Goal: Transaction & Acquisition: Purchase product/service

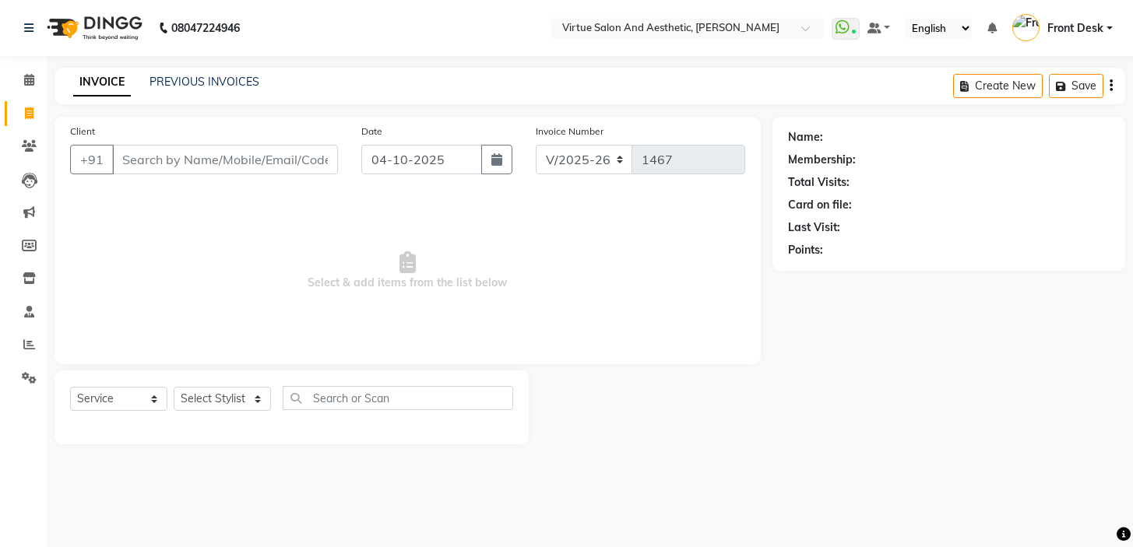
select select "7053"
select select "service"
drag, startPoint x: 567, startPoint y: 307, endPoint x: 119, endPoint y: 272, distance: 449.0
click at [140, 284] on span "Select & add items from the list below" at bounding box center [407, 271] width 675 height 156
click at [192, 235] on span "Select & add items from the list below" at bounding box center [407, 271] width 675 height 156
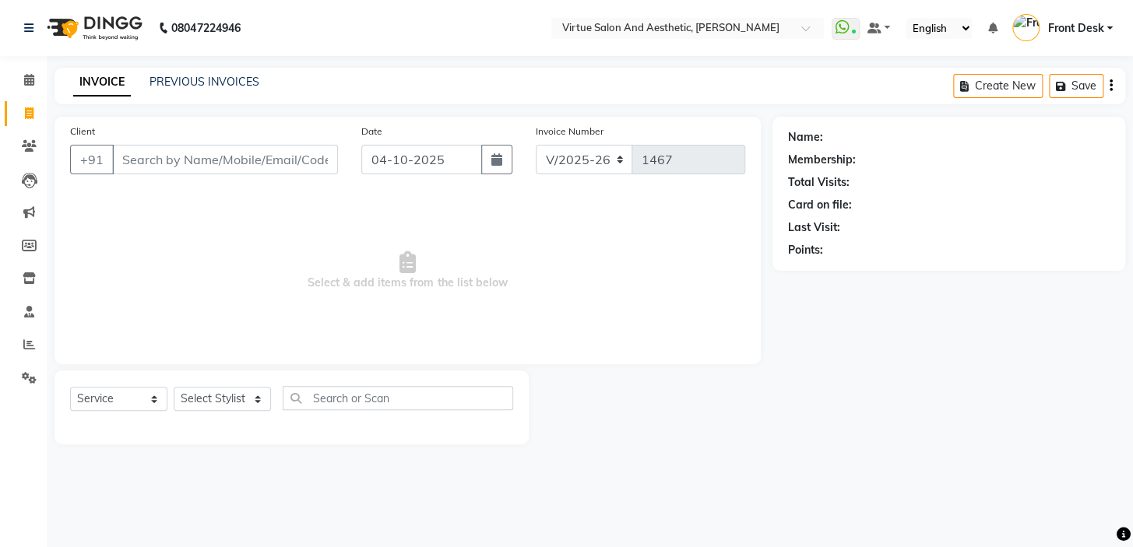
drag, startPoint x: 237, startPoint y: 297, endPoint x: 529, endPoint y: 286, distance: 292.1
click at [488, 292] on span "Select & add items from the list below" at bounding box center [407, 271] width 675 height 156
click at [525, 276] on span "Select & add items from the list below" at bounding box center [407, 271] width 675 height 156
drag, startPoint x: 550, startPoint y: 288, endPoint x: 60, endPoint y: 288, distance: 490.4
click at [65, 290] on div "Client +91 Date 04-10-2025 Invoice Number V/2025 V/2025-26 1467 Select & add it…" at bounding box center [407, 241] width 706 height 248
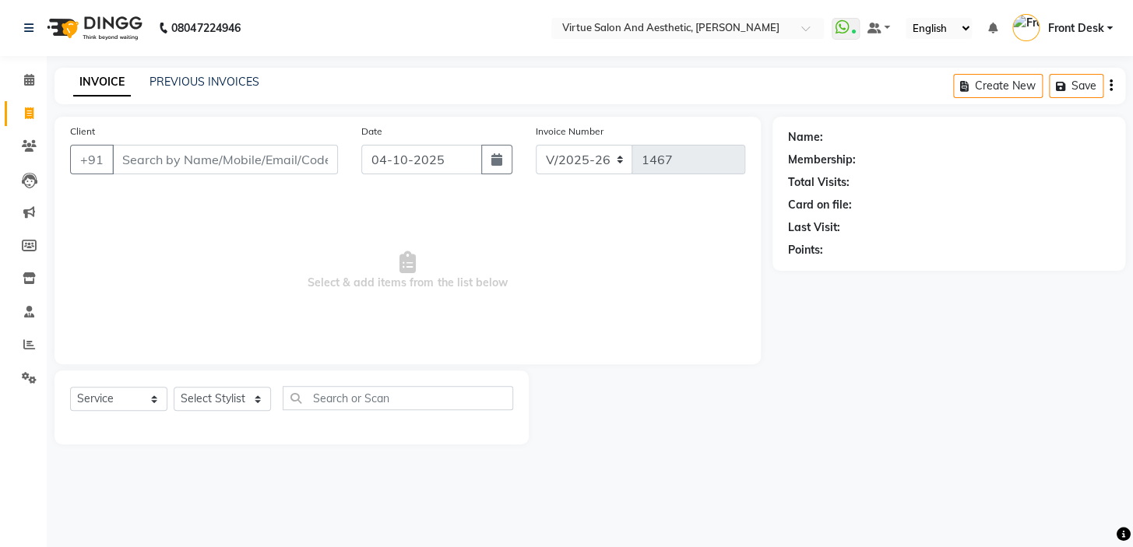
click at [218, 248] on span "Select & add items from the list below" at bounding box center [407, 271] width 675 height 156
drag, startPoint x: 263, startPoint y: 307, endPoint x: 784, endPoint y: 294, distance: 521.0
click at [740, 301] on span "Select & add items from the list below" at bounding box center [407, 271] width 675 height 156
click at [599, 265] on span "Select & add items from the list below" at bounding box center [407, 271] width 675 height 156
drag, startPoint x: 599, startPoint y: 255, endPoint x: 23, endPoint y: 319, distance: 579.7
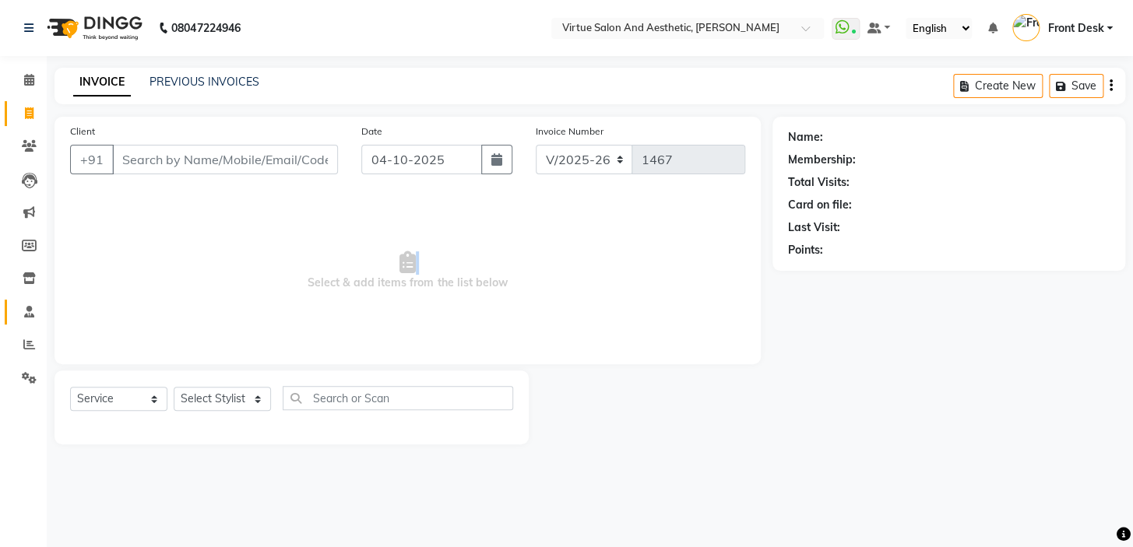
click at [83, 336] on span "Select & add items from the list below" at bounding box center [407, 271] width 675 height 156
click at [409, 258] on icon at bounding box center [407, 262] width 16 height 22
drag, startPoint x: 434, startPoint y: 249, endPoint x: 463, endPoint y: 318, distance: 75.0
click at [459, 318] on span "Select & add items from the list below" at bounding box center [407, 271] width 675 height 156
drag, startPoint x: 525, startPoint y: 289, endPoint x: 448, endPoint y: 251, distance: 85.3
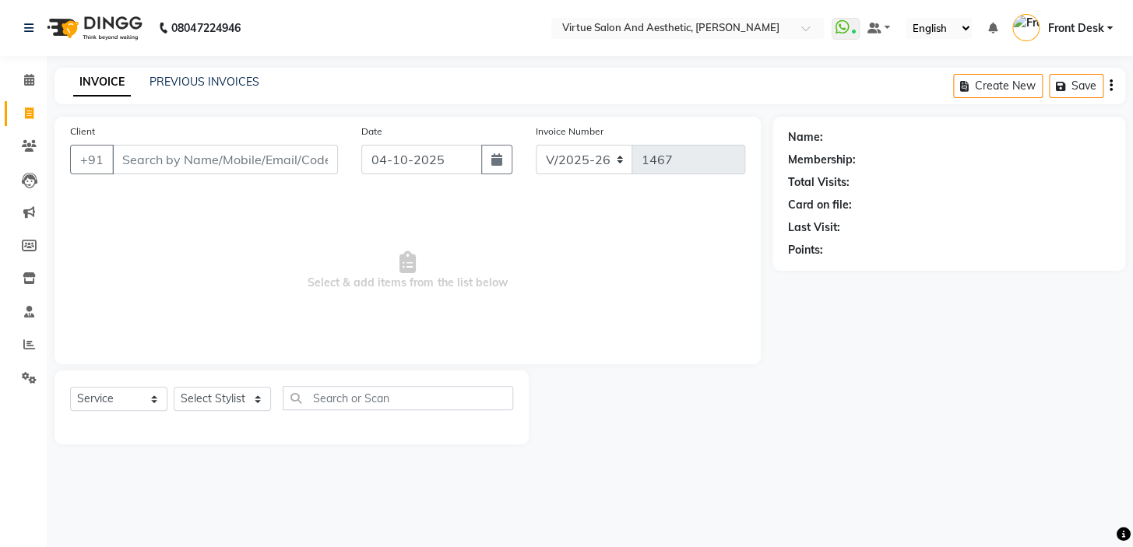
click at [525, 288] on span "Select & add items from the list below" at bounding box center [407, 271] width 675 height 156
drag, startPoint x: 416, startPoint y: 234, endPoint x: 405, endPoint y: 317, distance: 84.0
click at [405, 317] on span "Select & add items from the list below" at bounding box center [407, 271] width 675 height 156
click at [450, 264] on span "Select & add items from the list below" at bounding box center [407, 271] width 675 height 156
drag, startPoint x: 409, startPoint y: 281, endPoint x: 549, endPoint y: 295, distance: 140.8
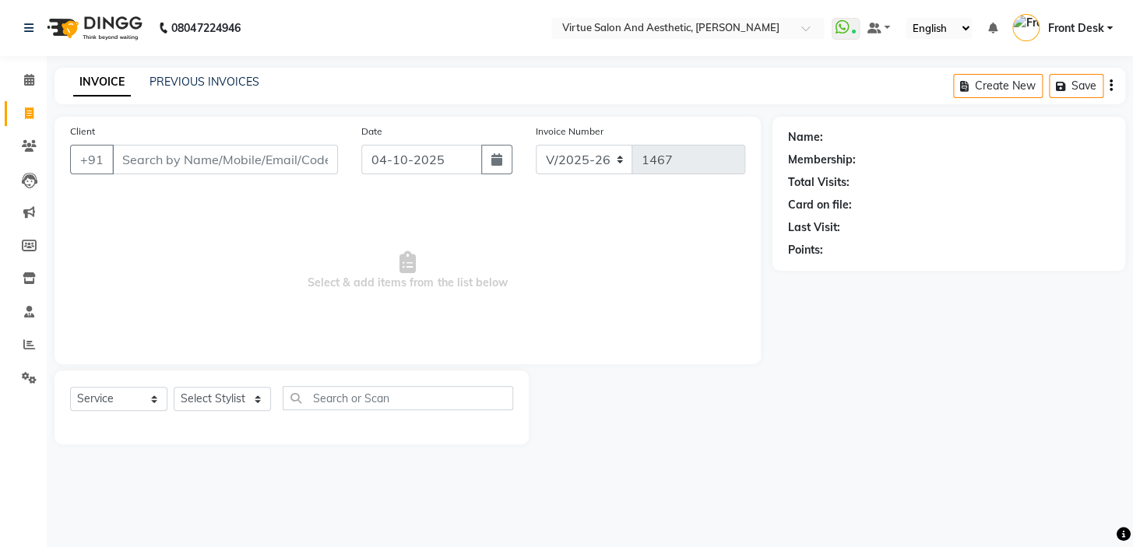
click at [549, 295] on span "Select & add items from the list below" at bounding box center [407, 271] width 675 height 156
click at [535, 227] on span "Select & add items from the list below" at bounding box center [407, 271] width 675 height 156
drag, startPoint x: 402, startPoint y: 283, endPoint x: 186, endPoint y: 248, distance: 218.5
click at [221, 259] on span "Select & add items from the list below" at bounding box center [407, 271] width 675 height 156
click at [340, 201] on span "Select & add items from the list below" at bounding box center [407, 271] width 675 height 156
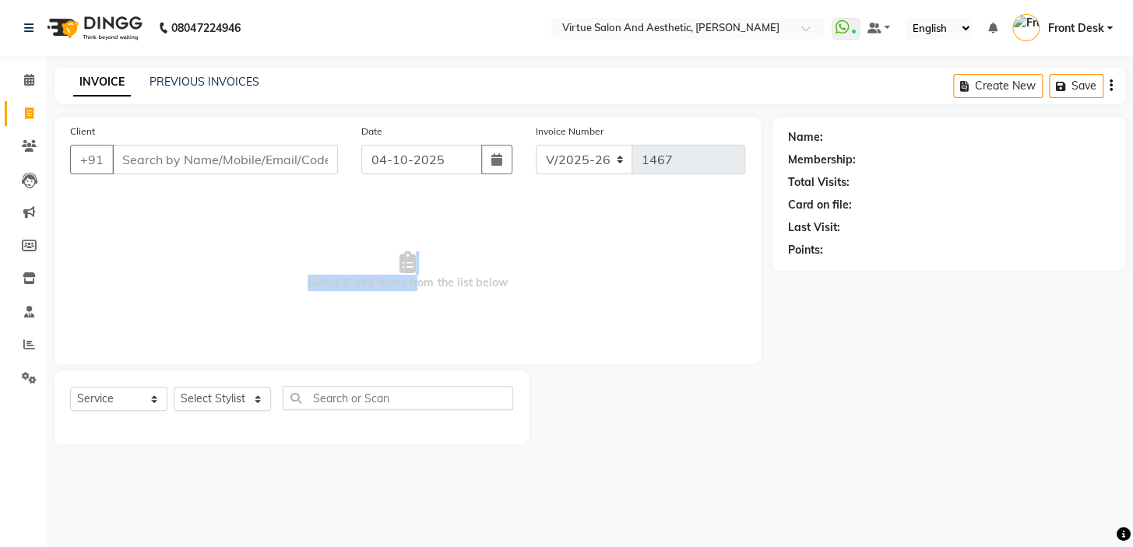
drag, startPoint x: 411, startPoint y: 280, endPoint x: 626, endPoint y: 237, distance: 219.2
click at [626, 237] on span "Select & add items from the list below" at bounding box center [407, 271] width 675 height 156
click at [582, 244] on span "Select & add items from the list below" at bounding box center [407, 271] width 675 height 156
click at [405, 272] on icon at bounding box center [407, 262] width 16 height 22
drag, startPoint x: 415, startPoint y: 279, endPoint x: 579, endPoint y: 272, distance: 164.4
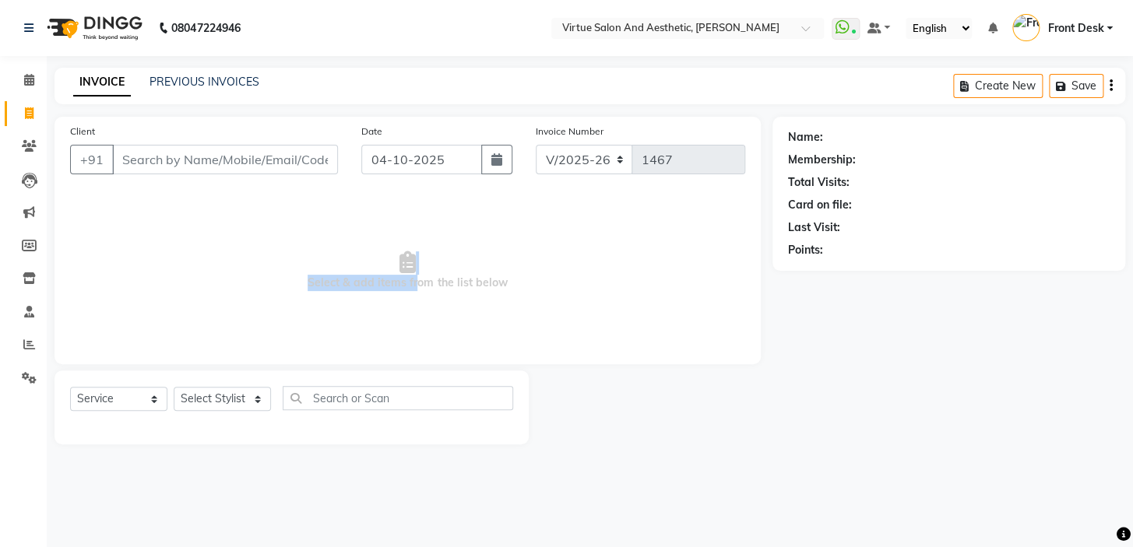
click at [578, 274] on span "Select & add items from the list below" at bounding box center [407, 271] width 675 height 156
drag, startPoint x: 574, startPoint y: 269, endPoint x: 500, endPoint y: 276, distance: 74.4
click at [572, 269] on span "Select & add items from the list below" at bounding box center [407, 271] width 675 height 156
drag, startPoint x: 409, startPoint y: 287, endPoint x: 518, endPoint y: 276, distance: 109.6
click at [505, 280] on span "Select & add items from the list below" at bounding box center [407, 271] width 675 height 156
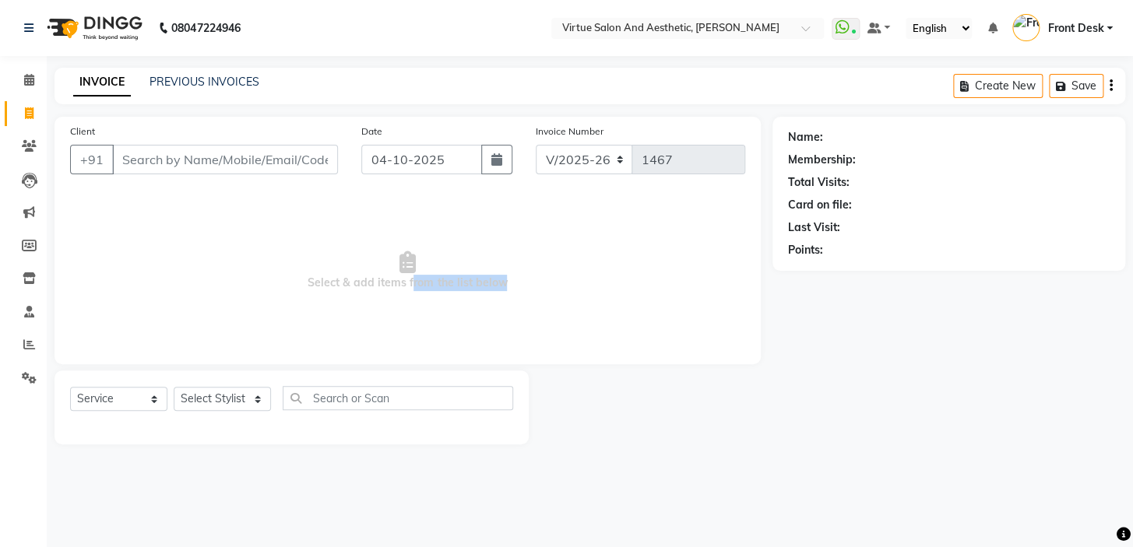
click at [521, 275] on span "Select & add items from the list below" at bounding box center [407, 271] width 675 height 156
drag, startPoint x: 522, startPoint y: 282, endPoint x: 211, endPoint y: 293, distance: 310.8
click at [211, 293] on span "Select & add items from the list below" at bounding box center [407, 271] width 675 height 156
click at [266, 263] on span "Select & add items from the list below" at bounding box center [407, 271] width 675 height 156
drag, startPoint x: 292, startPoint y: 267, endPoint x: 590, endPoint y: 306, distance: 300.7
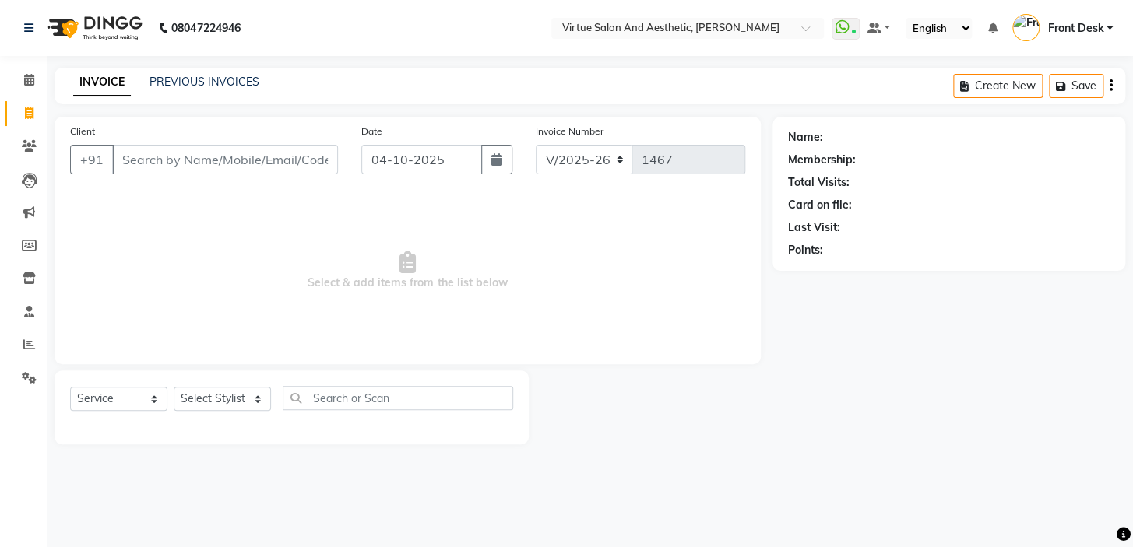
click at [590, 306] on span "Select & add items from the list below" at bounding box center [407, 271] width 675 height 156
click at [441, 248] on span "Select & add items from the list below" at bounding box center [407, 271] width 675 height 156
drag, startPoint x: 431, startPoint y: 241, endPoint x: 515, endPoint y: 303, distance: 103.5
click at [557, 337] on span "Select & add items from the list below" at bounding box center [407, 271] width 675 height 156
click at [402, 229] on span "Select & add items from the list below" at bounding box center [407, 271] width 675 height 156
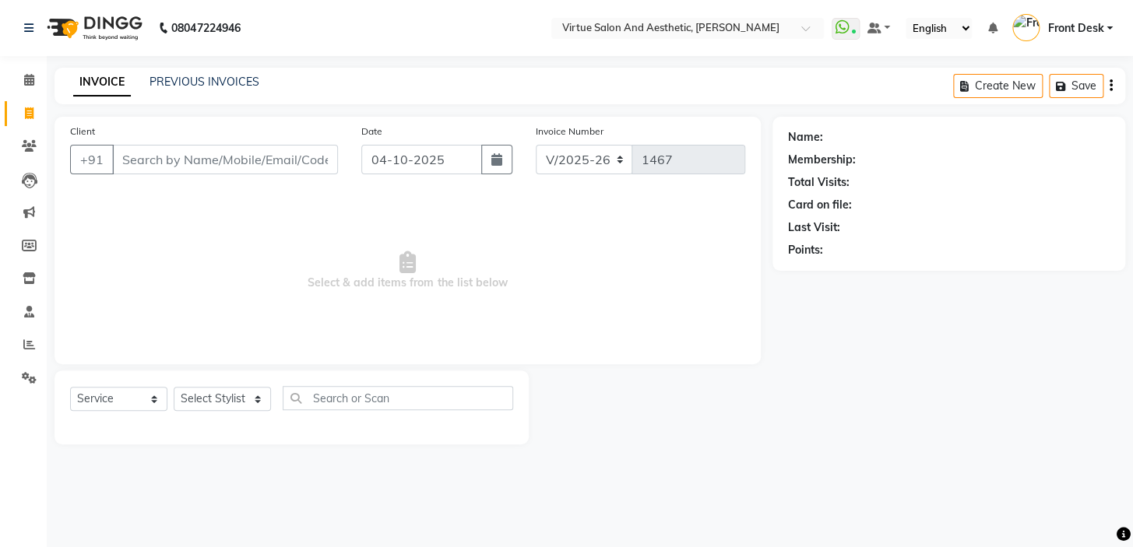
drag, startPoint x: 166, startPoint y: 282, endPoint x: 506, endPoint y: 219, distance: 346.0
click at [622, 346] on span "Select & add items from the list below" at bounding box center [407, 271] width 675 height 156
drag, startPoint x: 506, startPoint y: 219, endPoint x: 490, endPoint y: 243, distance: 28.7
click at [506, 223] on span "Select & add items from the list below" at bounding box center [407, 271] width 675 height 156
drag, startPoint x: 477, startPoint y: 256, endPoint x: 403, endPoint y: 307, distance: 89.6
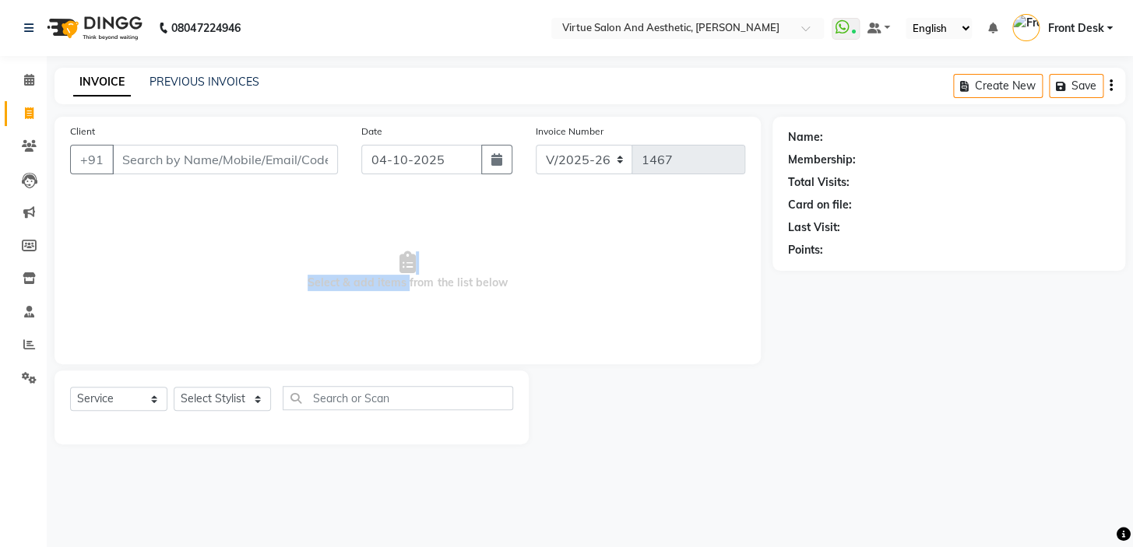
click at [403, 307] on span "Select & add items from the list below" at bounding box center [407, 271] width 675 height 156
click at [439, 248] on span "Select & add items from the list below" at bounding box center [407, 271] width 675 height 156
drag, startPoint x: 410, startPoint y: 282, endPoint x: 543, endPoint y: 295, distance: 133.0
click at [543, 295] on span "Select & add items from the list below" at bounding box center [407, 271] width 675 height 156
click at [449, 251] on span "Select & add items from the list below" at bounding box center [407, 271] width 675 height 156
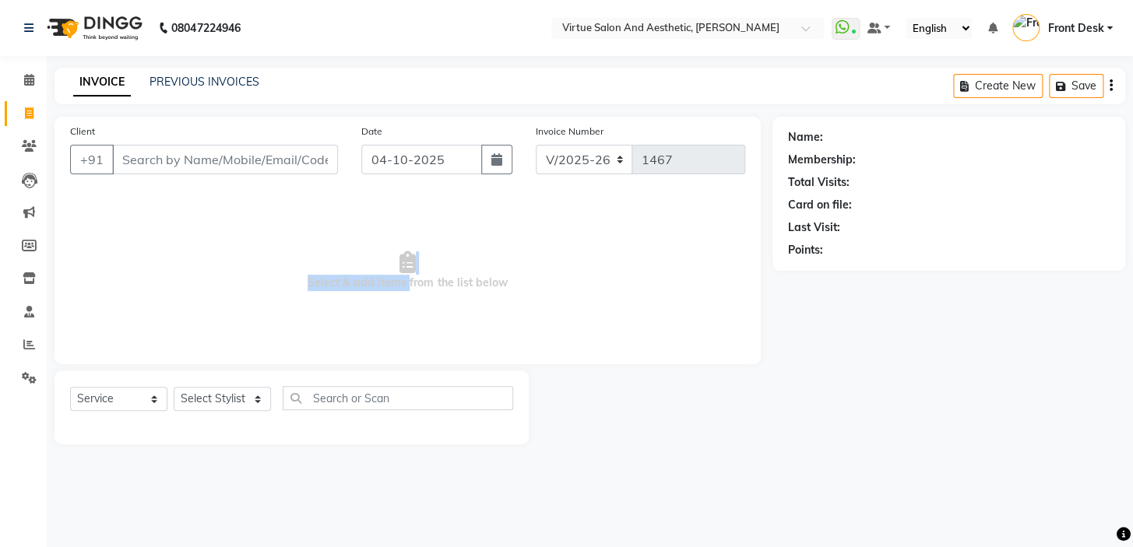
drag, startPoint x: 437, startPoint y: 255, endPoint x: 405, endPoint y: 295, distance: 51.4
click at [405, 295] on span "Select & add items from the list below" at bounding box center [407, 271] width 675 height 156
click at [531, 288] on span "Select & add items from the list below" at bounding box center [407, 271] width 675 height 156
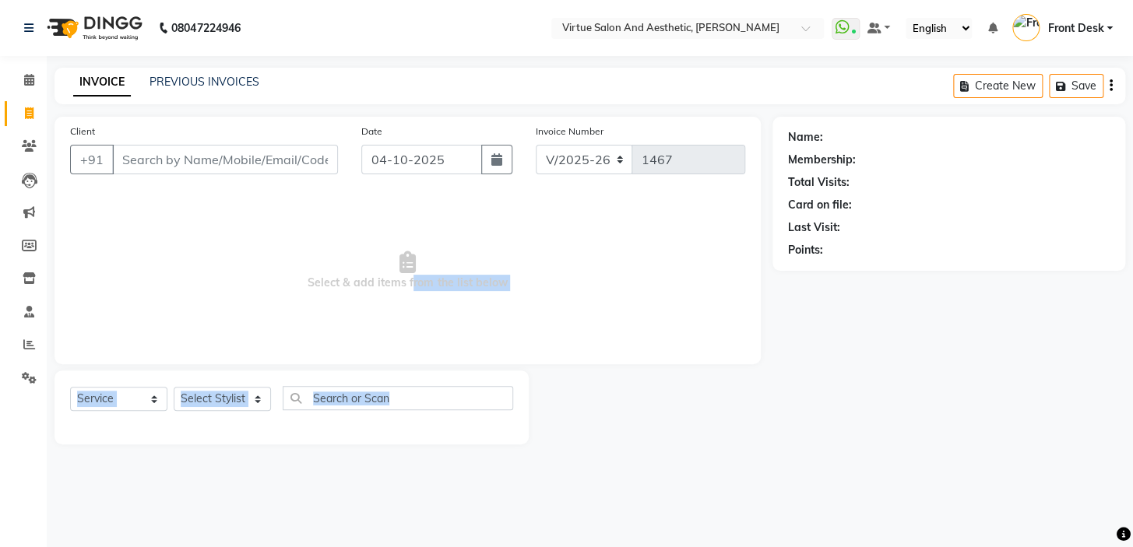
drag, startPoint x: 409, startPoint y: 280, endPoint x: 739, endPoint y: 413, distance: 355.6
click at [747, 444] on div "Client +91 Date 04-10-2025 Invoice Number V/2025 V/2025-26 1467 Select & add it…" at bounding box center [407, 281] width 729 height 328
click at [576, 284] on span "Select & add items from the list below" at bounding box center [407, 271] width 675 height 156
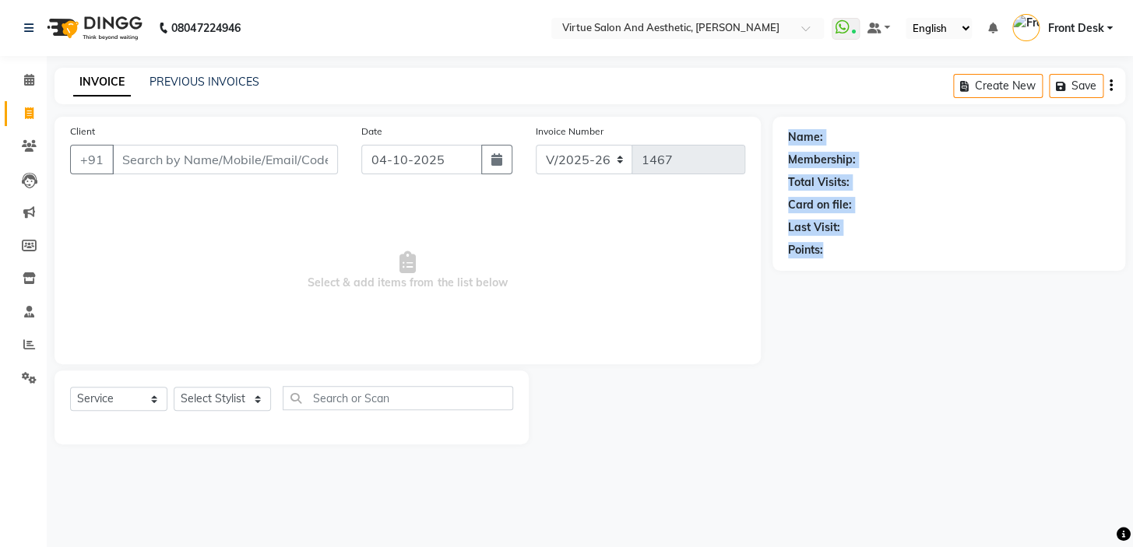
drag, startPoint x: 781, startPoint y: 133, endPoint x: 969, endPoint y: 276, distance: 236.7
click at [969, 276] on div "Name: Membership: Total Visits: Card on file: Last Visit: Points:" at bounding box center [954, 281] width 364 height 328
click at [999, 233] on div "Last Visit:" at bounding box center [949, 228] width 322 height 16
drag, startPoint x: 545, startPoint y: 289, endPoint x: 182, endPoint y: 304, distance: 363.1
click at [182, 305] on span "Select & add items from the list below" at bounding box center [407, 271] width 675 height 156
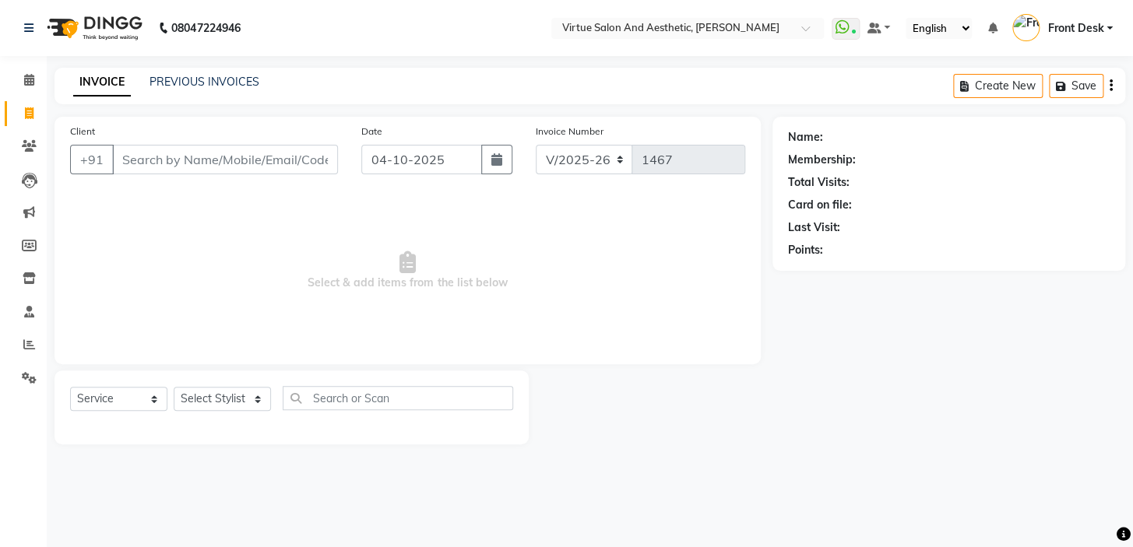
drag, startPoint x: 275, startPoint y: 265, endPoint x: 278, endPoint y: 303, distance: 38.3
click at [278, 271] on span "Select & add items from the list below" at bounding box center [407, 271] width 675 height 156
drag, startPoint x: 277, startPoint y: 304, endPoint x: 685, endPoint y: 300, distance: 407.9
click at [657, 304] on span "Select & add items from the list below" at bounding box center [407, 271] width 675 height 156
click at [506, 265] on span "Select & add items from the list below" at bounding box center [407, 271] width 675 height 156
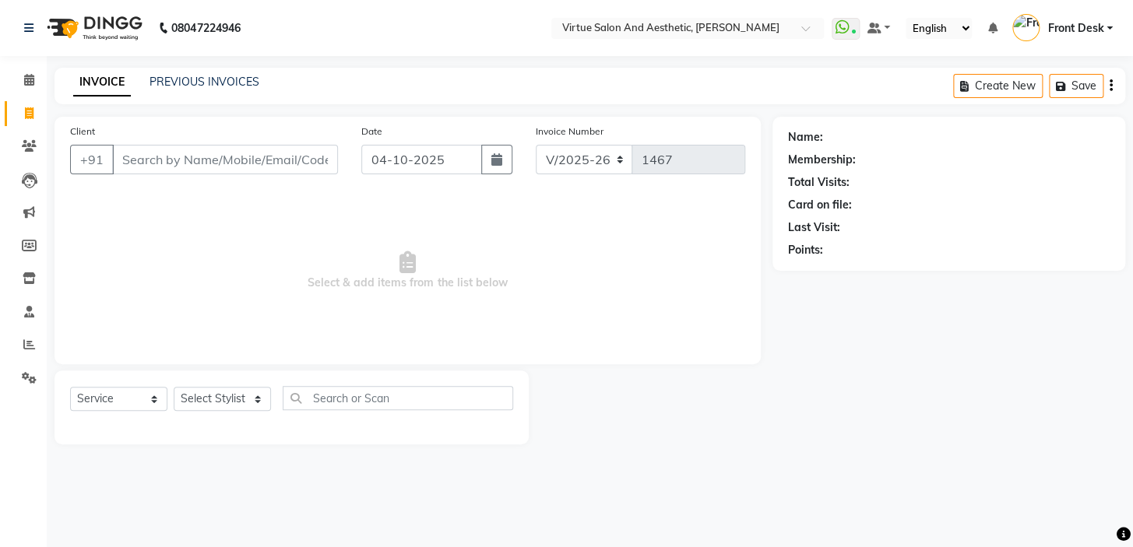
drag, startPoint x: 543, startPoint y: 299, endPoint x: 234, endPoint y: 281, distance: 309.6
click at [195, 292] on span "Select & add items from the list below" at bounding box center [407, 271] width 675 height 156
click at [329, 264] on span "Select & add items from the list below" at bounding box center [407, 271] width 675 height 156
drag, startPoint x: 293, startPoint y: 285, endPoint x: 665, endPoint y: 266, distance: 371.8
click at [592, 279] on span "Select & add items from the list below" at bounding box center [407, 271] width 675 height 156
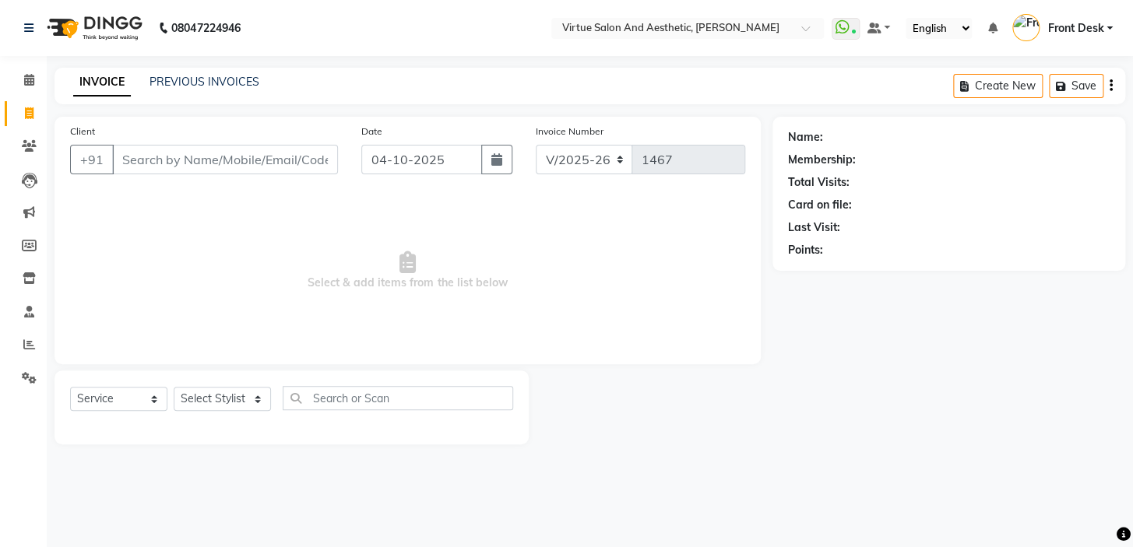
drag, startPoint x: 522, startPoint y: 260, endPoint x: 530, endPoint y: 303, distance: 43.5
click at [522, 263] on span "Select & add items from the list below" at bounding box center [407, 271] width 675 height 156
drag, startPoint x: 530, startPoint y: 303, endPoint x: 214, endPoint y: 301, distance: 316.1
click at [226, 303] on span "Select & add items from the list below" at bounding box center [407, 271] width 675 height 156
click at [343, 257] on span "Select & add items from the list below" at bounding box center [407, 271] width 675 height 156
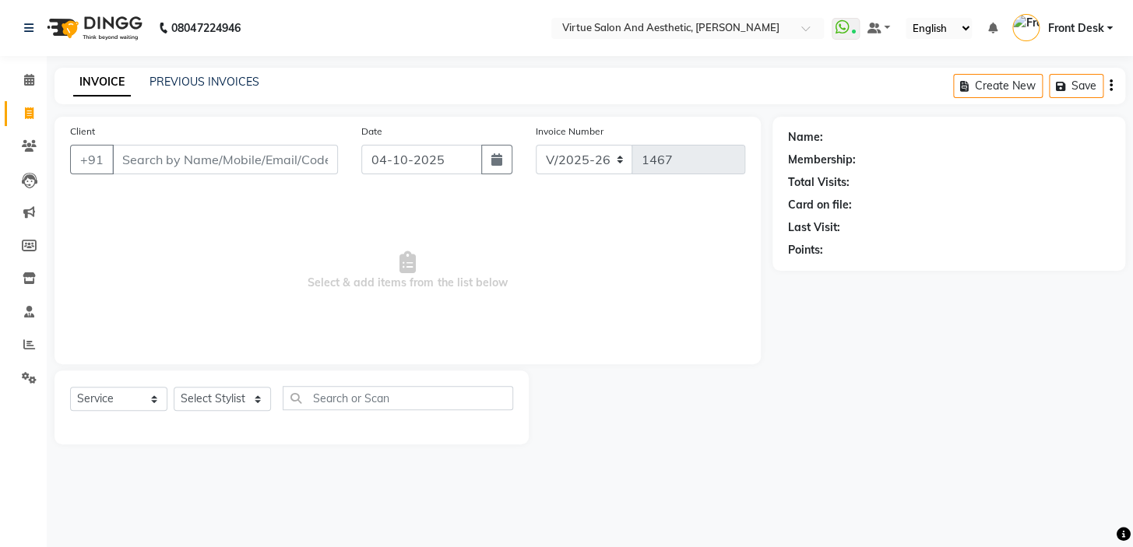
drag, startPoint x: 250, startPoint y: 297, endPoint x: 602, endPoint y: 297, distance: 351.9
click at [597, 297] on span "Select & add items from the list below" at bounding box center [407, 271] width 675 height 156
drag, startPoint x: 501, startPoint y: 257, endPoint x: 460, endPoint y: 296, distance: 56.2
click at [501, 258] on span "Select & add items from the list below" at bounding box center [407, 271] width 675 height 156
drag, startPoint x: 346, startPoint y: 300, endPoint x: 556, endPoint y: 300, distance: 210.2
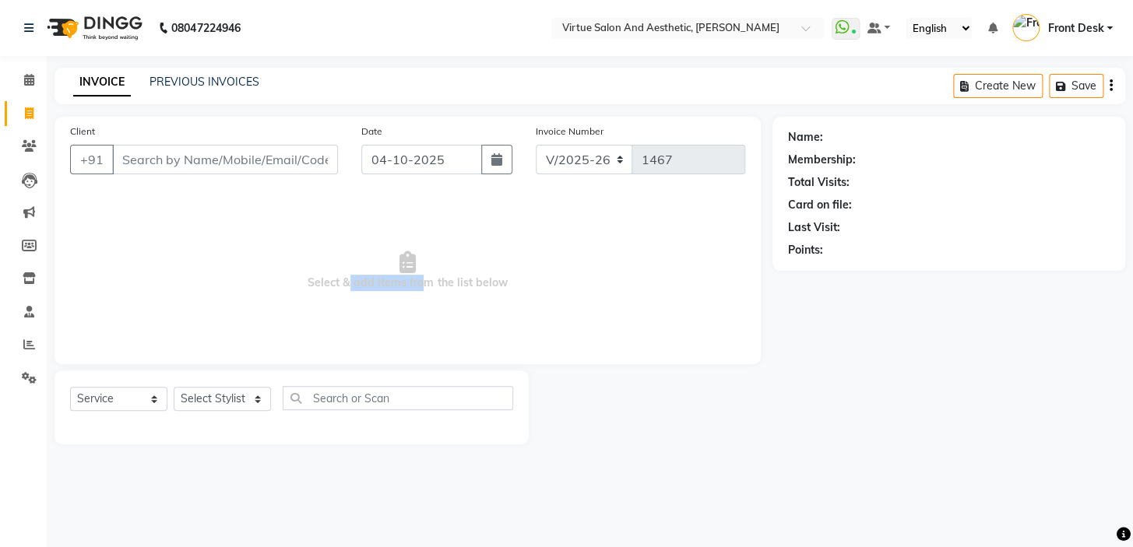
click at [539, 300] on span "Select & add items from the list below" at bounding box center [407, 271] width 675 height 156
click at [572, 286] on span "Select & add items from the list below" at bounding box center [407, 271] width 675 height 156
drag, startPoint x: 560, startPoint y: 304, endPoint x: 377, endPoint y: 312, distance: 183.9
click at [389, 312] on span "Select & add items from the list below" at bounding box center [407, 271] width 675 height 156
drag, startPoint x: 406, startPoint y: 258, endPoint x: 285, endPoint y: 324, distance: 137.6
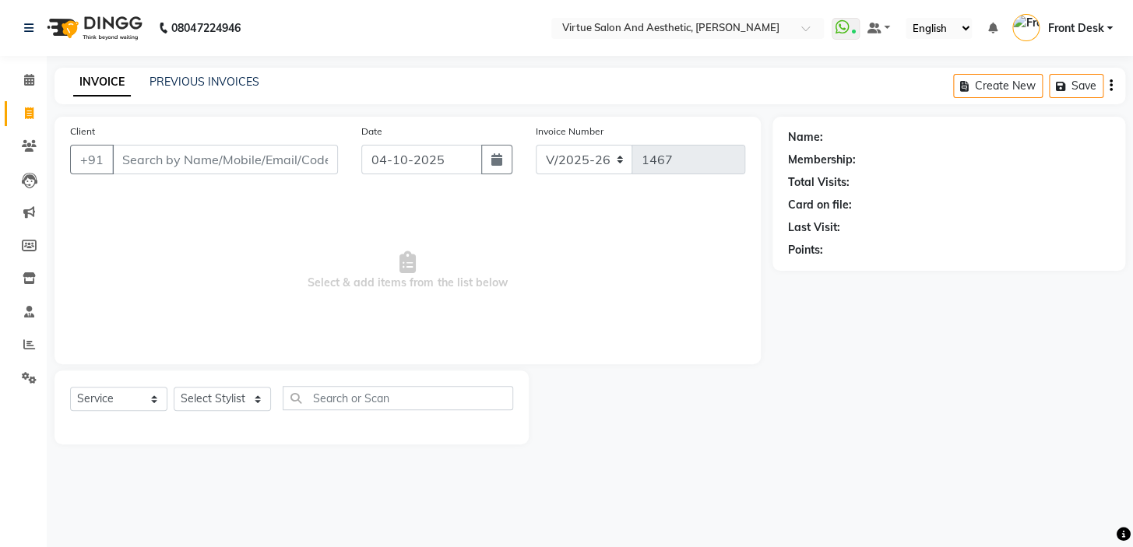
click at [399, 269] on icon at bounding box center [407, 262] width 16 height 22
drag, startPoint x: 285, startPoint y: 324, endPoint x: 451, endPoint y: 333, distance: 166.1
click at [420, 336] on span "Select & add items from the list below" at bounding box center [407, 271] width 675 height 156
click at [461, 316] on span "Select & add items from the list below" at bounding box center [407, 271] width 675 height 156
drag, startPoint x: 469, startPoint y: 320, endPoint x: 304, endPoint y: 312, distance: 164.4
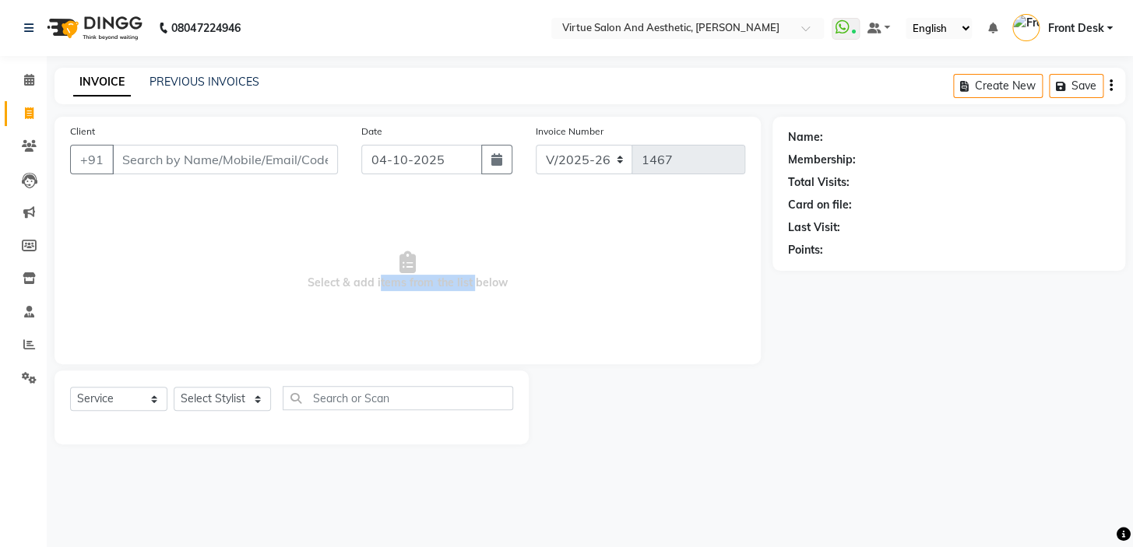
click at [316, 320] on span "Select & add items from the list below" at bounding box center [407, 271] width 675 height 156
click at [343, 258] on span "Select & add items from the list below" at bounding box center [407, 271] width 675 height 156
drag, startPoint x: 349, startPoint y: 321, endPoint x: 474, endPoint y: 325, distance: 125.4
click at [474, 325] on span "Select & add items from the list below" at bounding box center [407, 271] width 675 height 156
click at [480, 280] on span "Select & add items from the list below" at bounding box center [407, 271] width 675 height 156
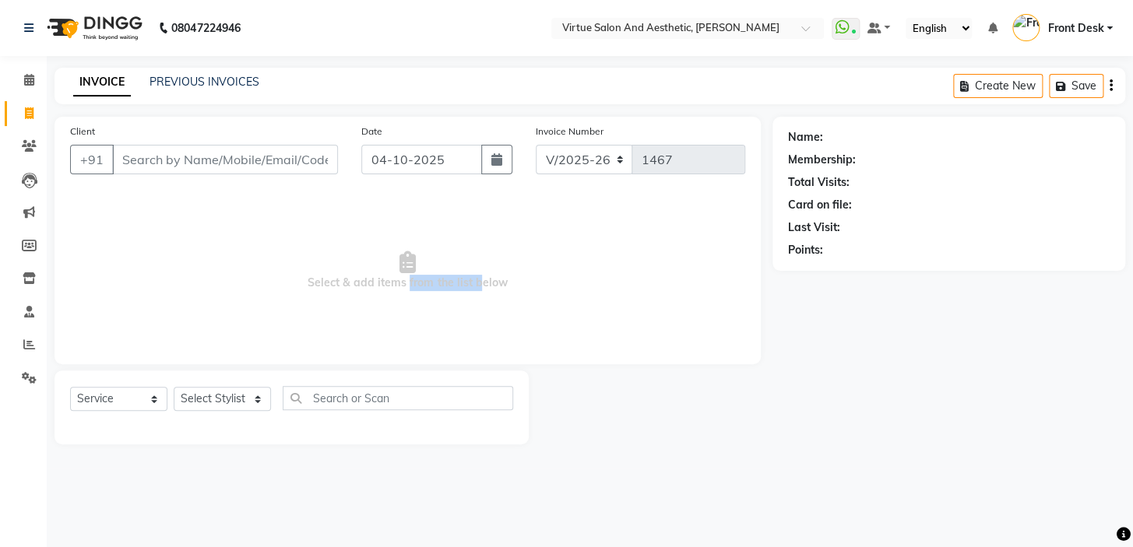
drag
click at [381, 318] on span "Select & add items from the list below" at bounding box center [407, 271] width 675 height 156
click at [346, 258] on span "Select & add items from the list below" at bounding box center [407, 271] width 675 height 156
click at [444, 314] on span "Select & add items from the list below" at bounding box center [407, 271] width 675 height 156
click at [486, 249] on span "Select & add items from the list below" at bounding box center [407, 271] width 675 height 156
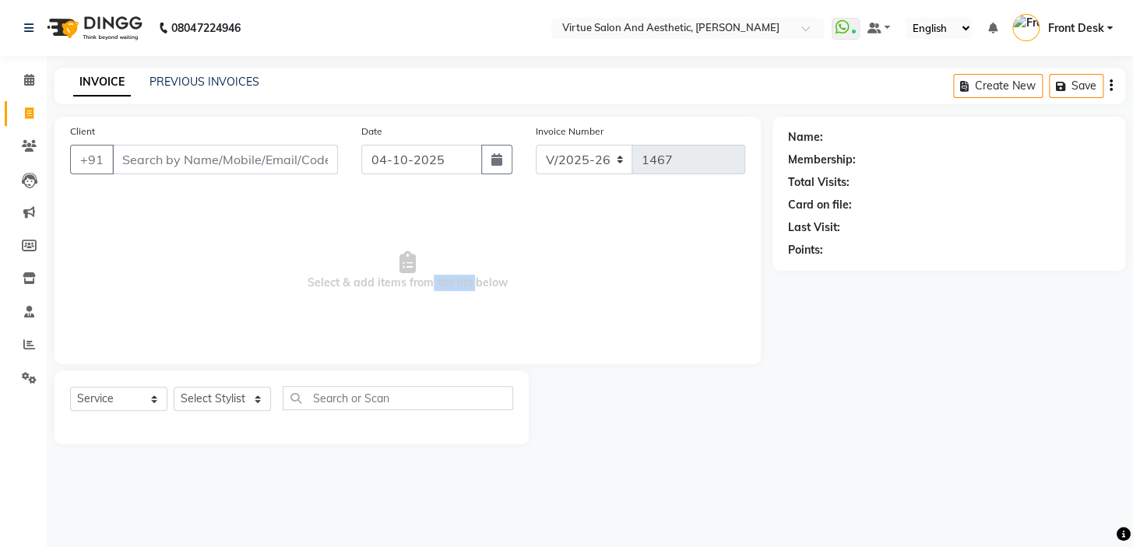
click at [367, 303] on span "Select & add items from the list below" at bounding box center [407, 271] width 675 height 156
click at [377, 225] on span "Select & add items from the list below" at bounding box center [407, 271] width 675 height 156
click at [484, 311] on span "Select & add items from the list below" at bounding box center [407, 271] width 675 height 156
click at [501, 248] on span "Select & add items from the list below" at bounding box center [407, 271] width 675 height 156
click at [378, 295] on span "Select & add items from the list below" at bounding box center [407, 271] width 675 height 156
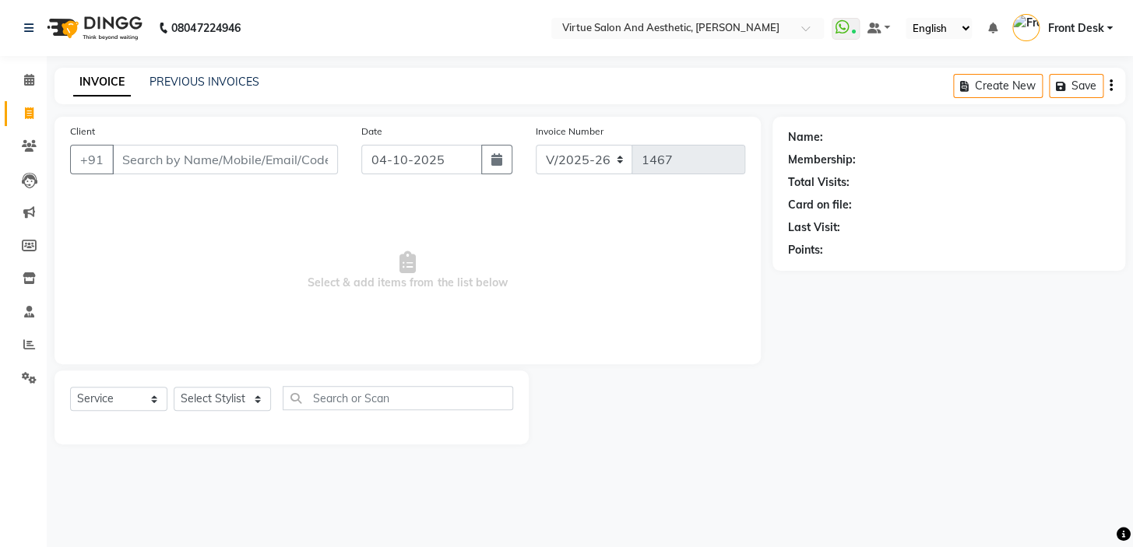
click at [367, 244] on span "Select & add items from the list below" at bounding box center [407, 271] width 675 height 156
click at [493, 311] on span "Select & add items from the list below" at bounding box center [407, 271] width 675 height 156
click at [514, 258] on span "Select & add items from the list below" at bounding box center [407, 271] width 675 height 156
click at [361, 294] on span "Select & add items from the list below" at bounding box center [407, 271] width 675 height 156
click at [378, 261] on span "Select & add items from the list below" at bounding box center [407, 271] width 675 height 156
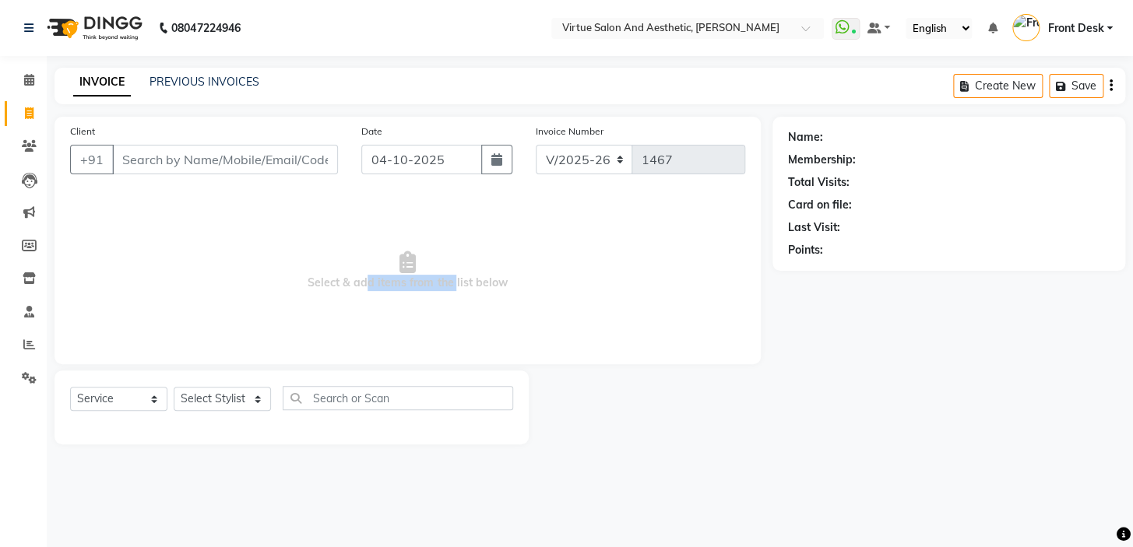
click at [500, 328] on span "Select & add items from the list below" at bounding box center [407, 271] width 675 height 156
click at [539, 285] on span "Select & add items from the list below" at bounding box center [407, 271] width 675 height 156
click at [356, 318] on span "Select & add items from the list below" at bounding box center [407, 271] width 675 height 156
click at [291, 274] on span "Select & add items from the list below" at bounding box center [407, 271] width 675 height 156
click at [489, 312] on span "Select & add items from the list below" at bounding box center [407, 271] width 675 height 156
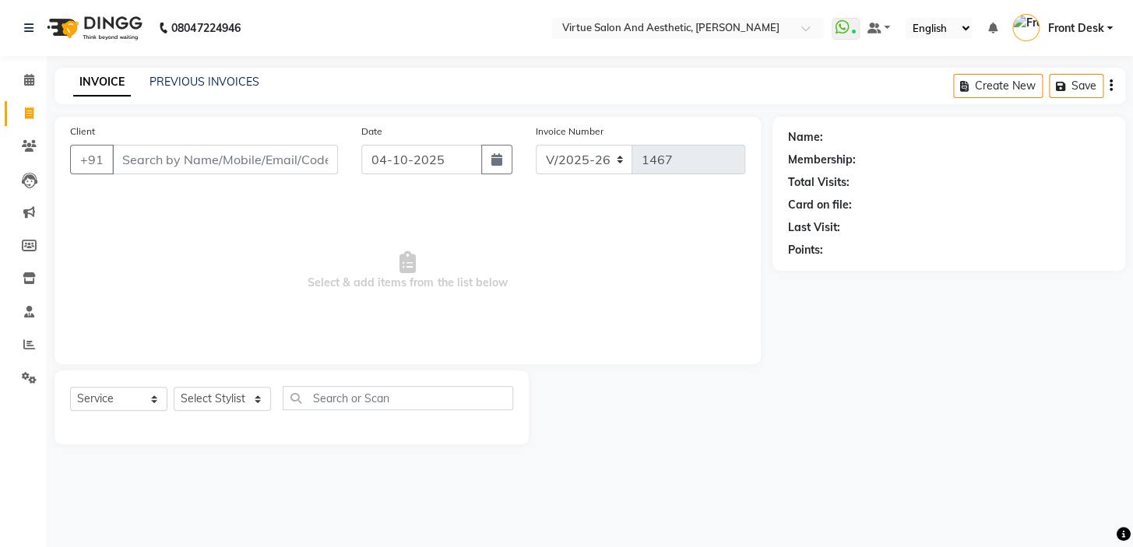
click at [439, 258] on span "Select & add items from the list below" at bounding box center [407, 271] width 675 height 156
click at [396, 314] on span "Select & add items from the list below" at bounding box center [407, 271] width 675 height 156
click at [372, 272] on span "Select & add items from the list below" at bounding box center [407, 271] width 675 height 156
drag, startPoint x: 329, startPoint y: 285, endPoint x: 300, endPoint y: 283, distance: 29.6
click at [300, 283] on span "Select & add items from the list below" at bounding box center [407, 271] width 675 height 156
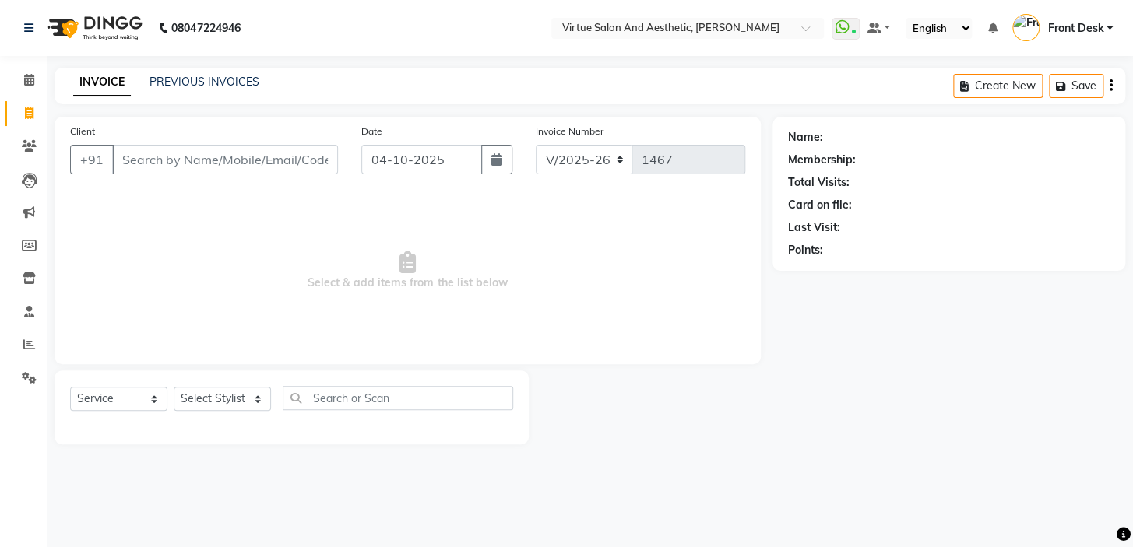
click at [318, 264] on span "Select & add items from the list below" at bounding box center [407, 271] width 675 height 156
drag, startPoint x: 327, startPoint y: 277, endPoint x: 317, endPoint y: 273, distance: 10.8
click at [317, 274] on span "Select & add items from the list below" at bounding box center [407, 271] width 675 height 156
click at [317, 248] on span "Select & add items from the list below" at bounding box center [407, 271] width 675 height 156
drag, startPoint x: 325, startPoint y: 280, endPoint x: 302, endPoint y: 264, distance: 28.5
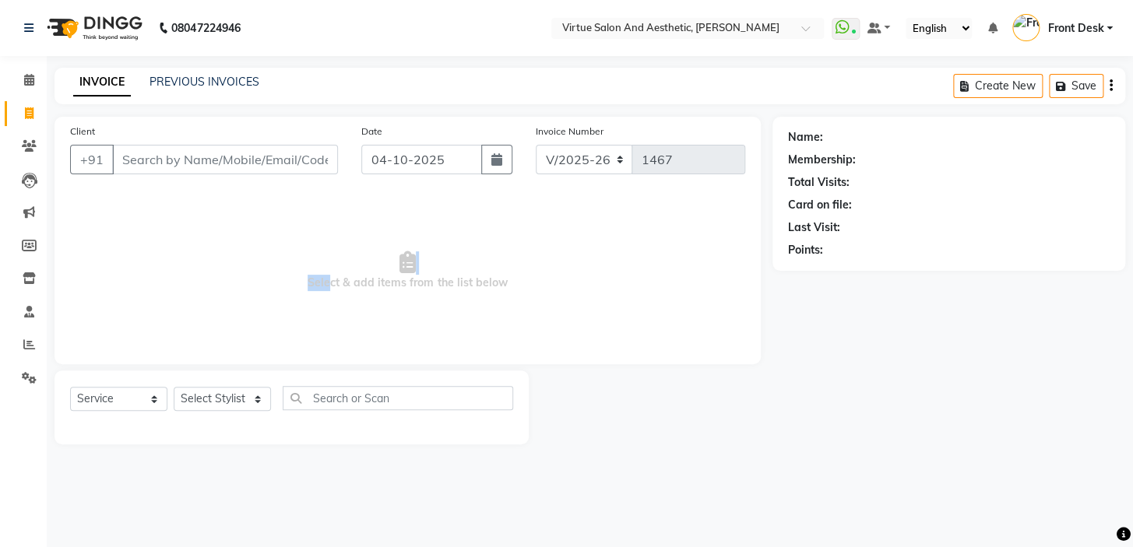
click at [302, 265] on span "Select & add items from the list below" at bounding box center [407, 271] width 675 height 156
click at [452, 242] on span "Select & add items from the list below" at bounding box center [407, 271] width 675 height 156
drag, startPoint x: 327, startPoint y: 283, endPoint x: 306, endPoint y: 280, distance: 21.2
click at [307, 281] on span "Select & add items from the list below" at bounding box center [407, 271] width 675 height 156
click at [315, 259] on span "Select & add items from the list below" at bounding box center [407, 271] width 675 height 156
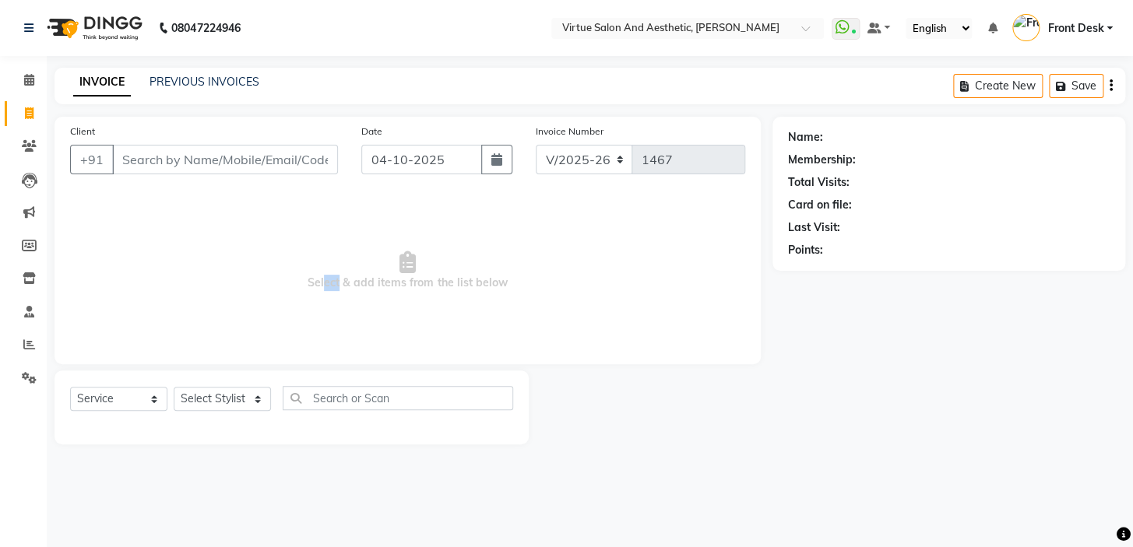
drag, startPoint x: 335, startPoint y: 285, endPoint x: 305, endPoint y: 272, distance: 32.4
click at [305, 274] on span "Select & add items from the list below" at bounding box center [407, 271] width 675 height 156
click at [319, 262] on span "Select & add items from the list below" at bounding box center [407, 271] width 675 height 156
drag, startPoint x: 317, startPoint y: 277, endPoint x: 338, endPoint y: 270, distance: 22.2
click at [333, 275] on span "Select & add items from the list below" at bounding box center [407, 271] width 675 height 156
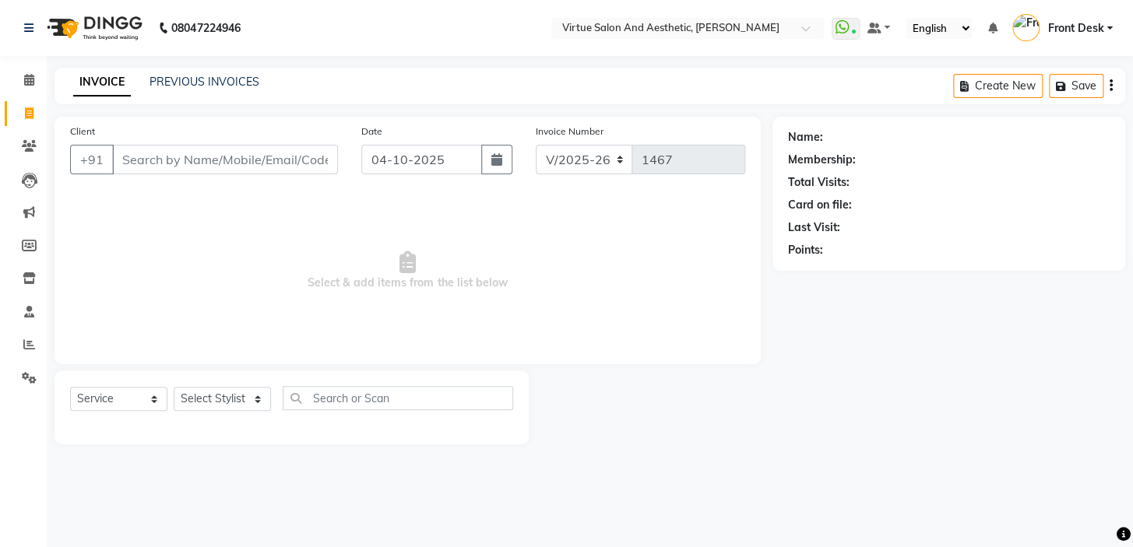
click at [351, 265] on span "Select & add items from the list below" at bounding box center [407, 271] width 675 height 156
drag, startPoint x: 318, startPoint y: 283, endPoint x: 328, endPoint y: 280, distance: 10.4
click at [327, 283] on span "Select & add items from the list below" at bounding box center [407, 271] width 675 height 156
click at [343, 263] on span "Select & add items from the list below" at bounding box center [407, 271] width 675 height 156
drag, startPoint x: 316, startPoint y: 280, endPoint x: 342, endPoint y: 269, distance: 27.9
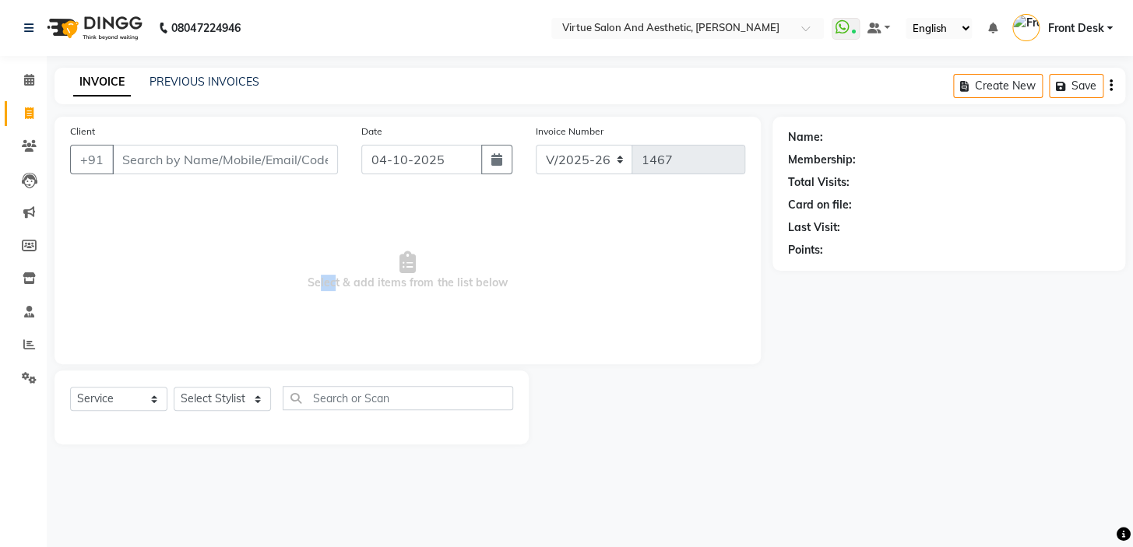
click at [340, 271] on span "Select & add items from the list below" at bounding box center [407, 271] width 675 height 156
click at [346, 265] on span "Select & add items from the list below" at bounding box center [407, 271] width 675 height 156
drag, startPoint x: 318, startPoint y: 283, endPoint x: 330, endPoint y: 275, distance: 14.7
click at [325, 280] on span "Select & add items from the list below" at bounding box center [407, 271] width 675 height 156
click at [341, 267] on span "Select & add items from the list below" at bounding box center [407, 271] width 675 height 156
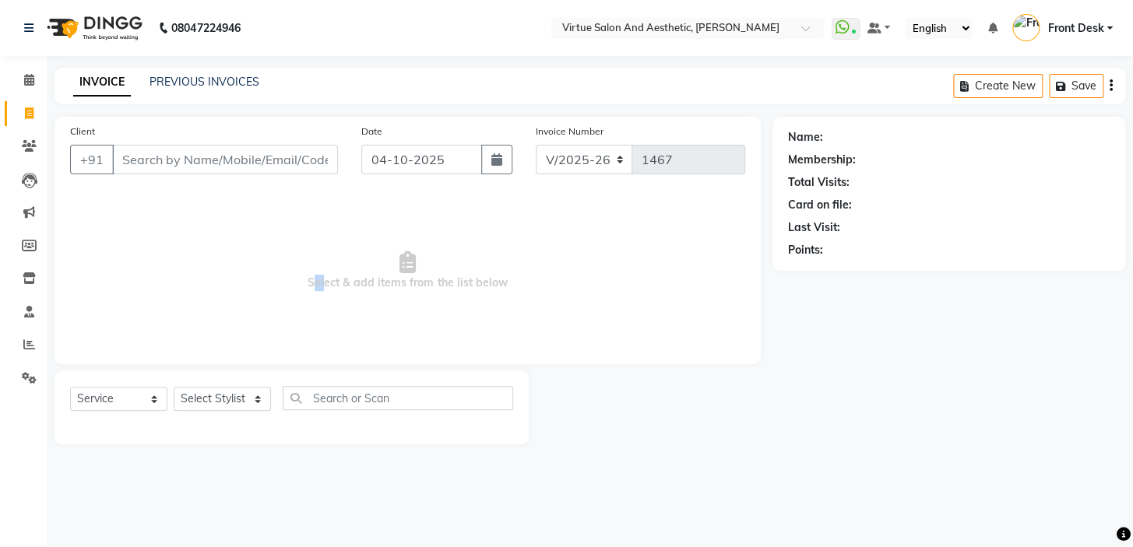
drag, startPoint x: 311, startPoint y: 283, endPoint x: 331, endPoint y: 280, distance: 19.6
click at [331, 280] on span "Select & add items from the list below" at bounding box center [407, 271] width 675 height 156
click at [336, 269] on span "Select & add items from the list below" at bounding box center [407, 271] width 675 height 156
drag, startPoint x: 318, startPoint y: 281, endPoint x: 339, endPoint y: 272, distance: 23.7
click at [334, 279] on span "Select & add items from the list below" at bounding box center [407, 271] width 675 height 156
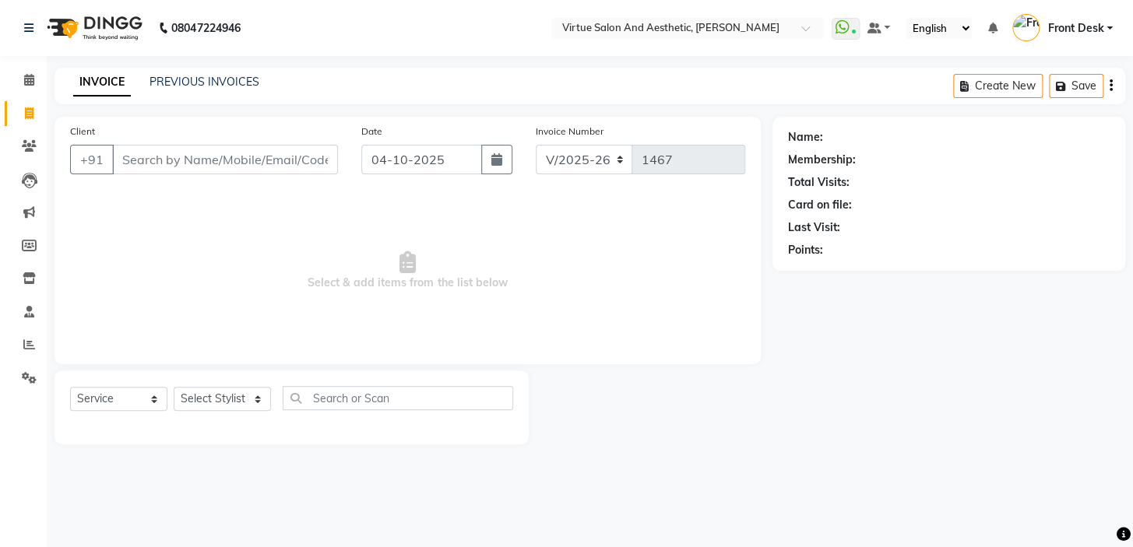
click at [340, 269] on span "Select & add items from the list below" at bounding box center [407, 271] width 675 height 156
drag, startPoint x: 332, startPoint y: 283, endPoint x: 319, endPoint y: 276, distance: 15.0
click at [320, 278] on span "Select & add items from the list below" at bounding box center [407, 271] width 675 height 156
click at [322, 265] on span "Select & add items from the list below" at bounding box center [407, 271] width 675 height 156
drag, startPoint x: 336, startPoint y: 280, endPoint x: 315, endPoint y: 270, distance: 23.3
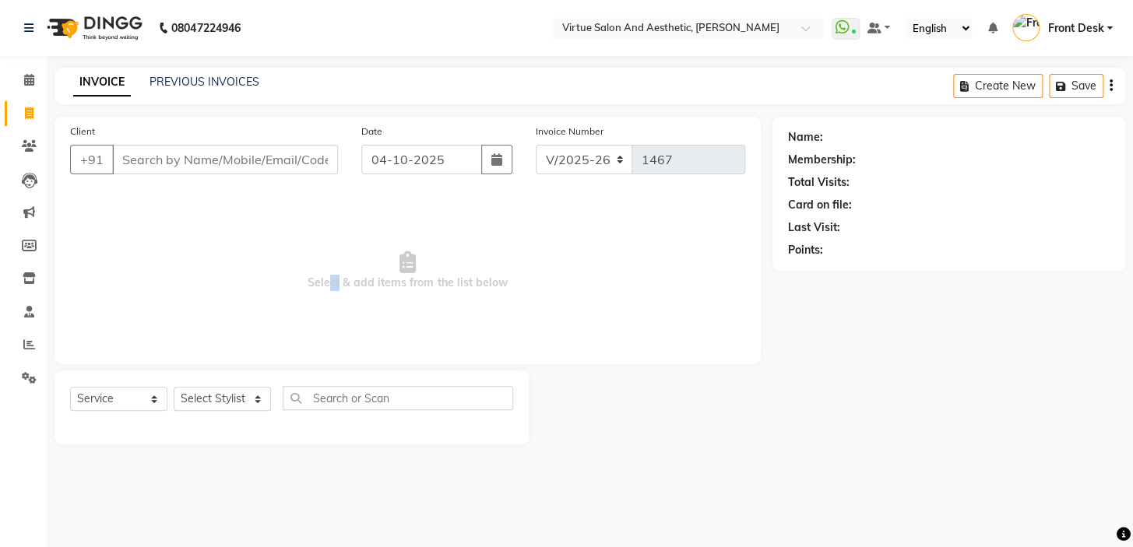
click at [315, 271] on span "Select & add items from the list below" at bounding box center [407, 271] width 675 height 156
click at [322, 247] on span "Select & add items from the list below" at bounding box center [407, 271] width 675 height 156
click at [31, 344] on icon at bounding box center [29, 345] width 12 height 12
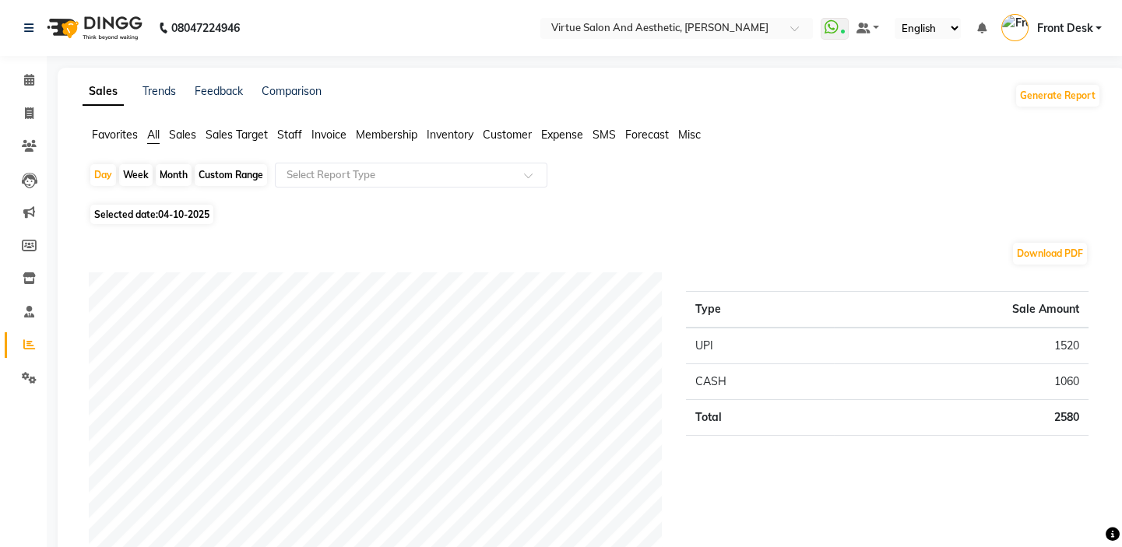
click at [187, 132] on span "Sales" at bounding box center [182, 135] width 27 height 14
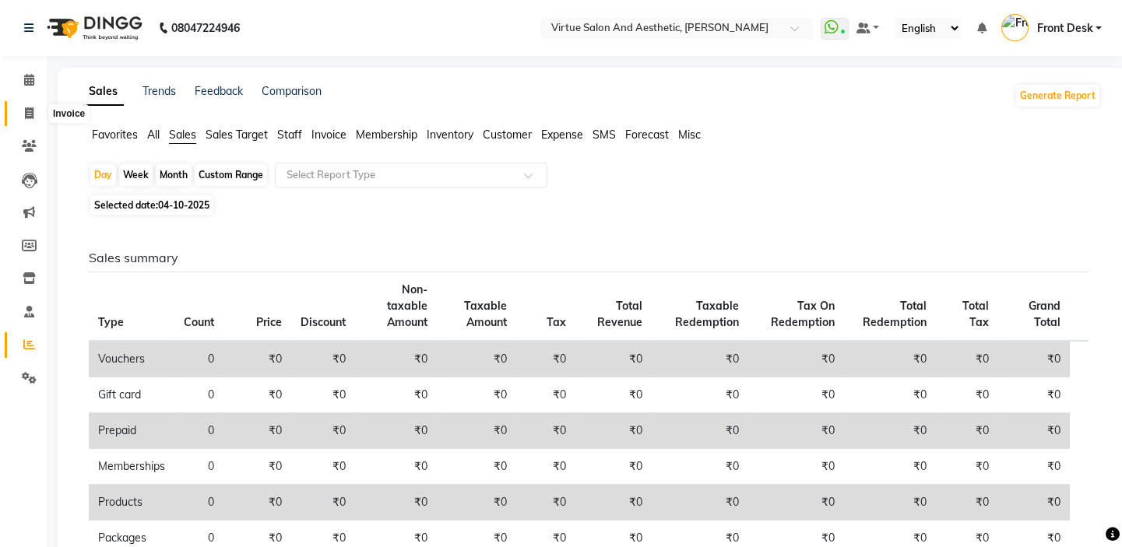
click at [18, 108] on span at bounding box center [29, 114] width 27 height 18
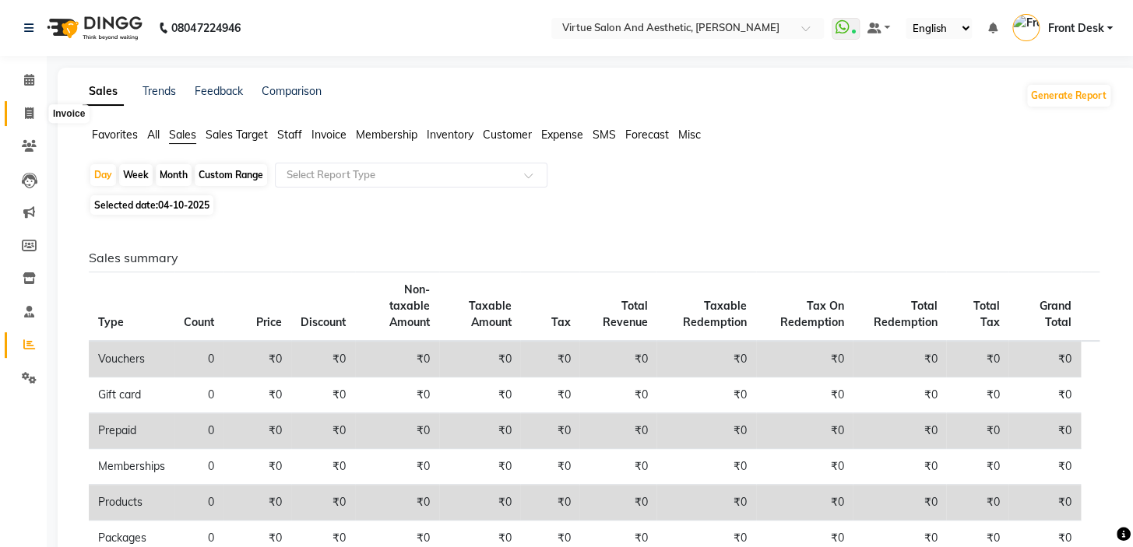
select select "7053"
select select "service"
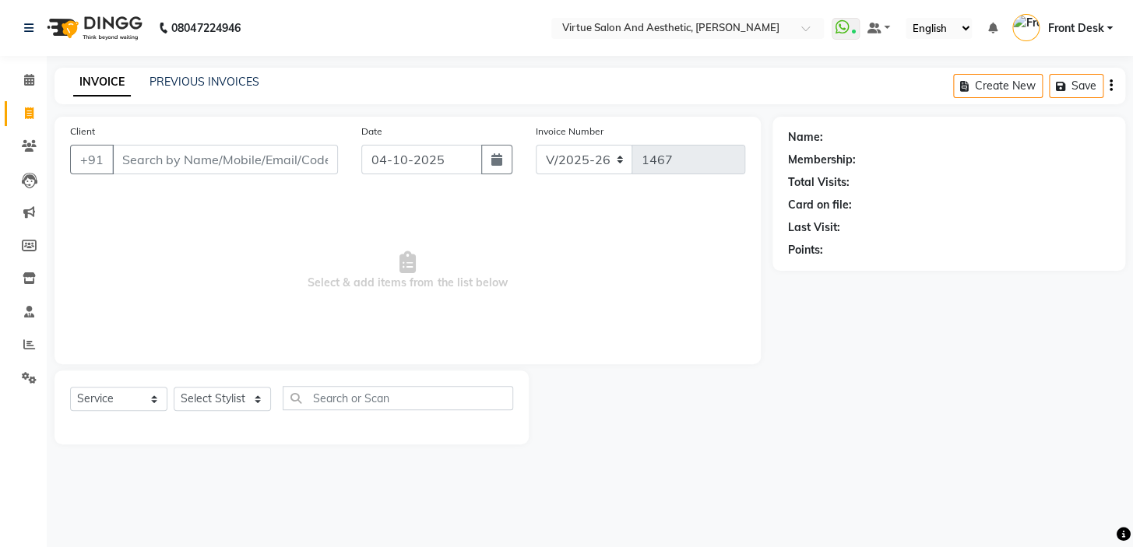
drag, startPoint x: 566, startPoint y: 302, endPoint x: 253, endPoint y: 286, distance: 313.4
click at [258, 287] on span "Select & add items from the list below" at bounding box center [407, 271] width 675 height 156
click at [261, 271] on span "Select & add items from the list below" at bounding box center [407, 271] width 675 height 156
click at [186, 85] on link "PREVIOUS INVOICES" at bounding box center [204, 82] width 110 height 14
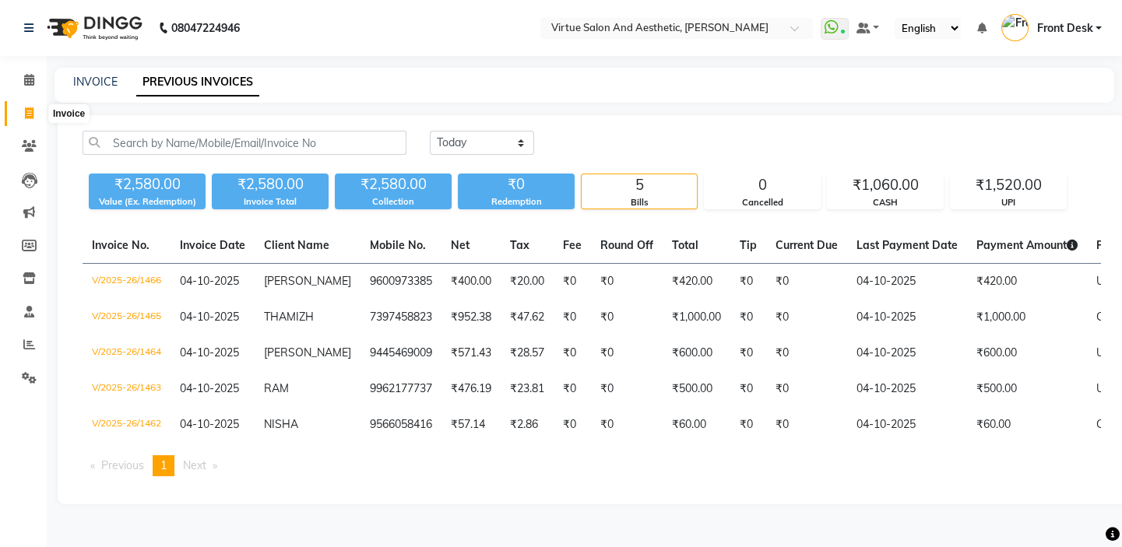
click at [25, 114] on icon at bounding box center [29, 113] width 9 height 12
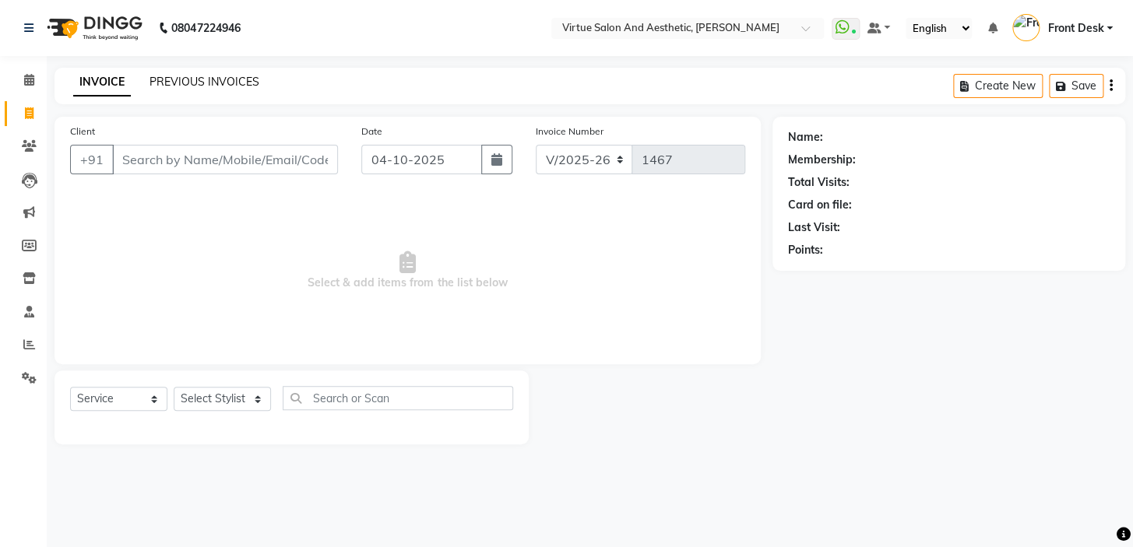
click at [202, 80] on link "PREVIOUS INVOICES" at bounding box center [204, 82] width 110 height 14
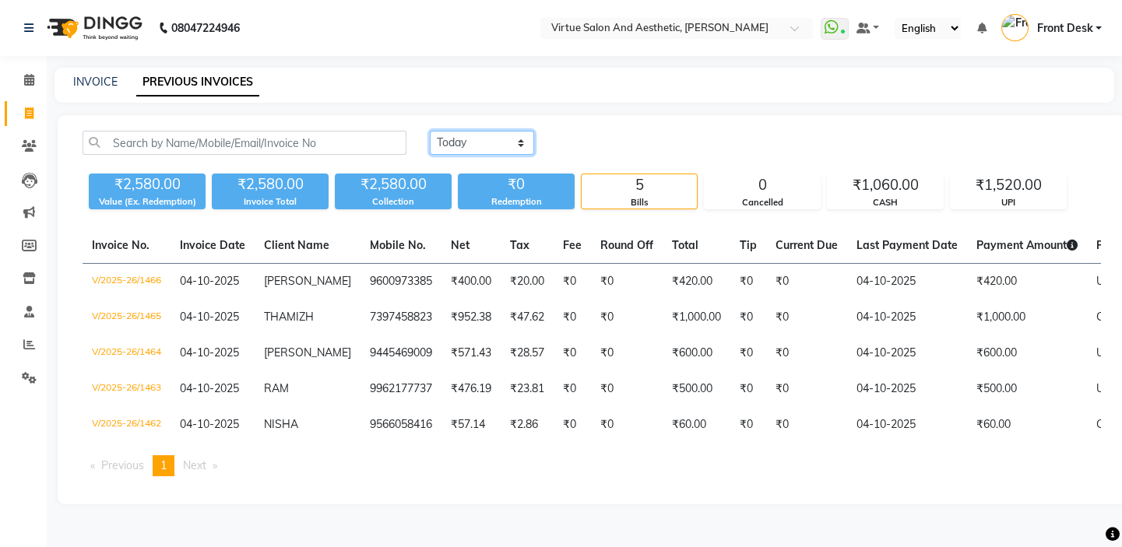
click at [484, 143] on select "Today Yesterday Custom Range" at bounding box center [482, 143] width 104 height 24
select select "range"
click at [430, 131] on select "Today Yesterday Custom Range" at bounding box center [482, 143] width 104 height 24
click at [596, 138] on input "04-10-2025" at bounding box center [608, 143] width 109 height 22
select select "10"
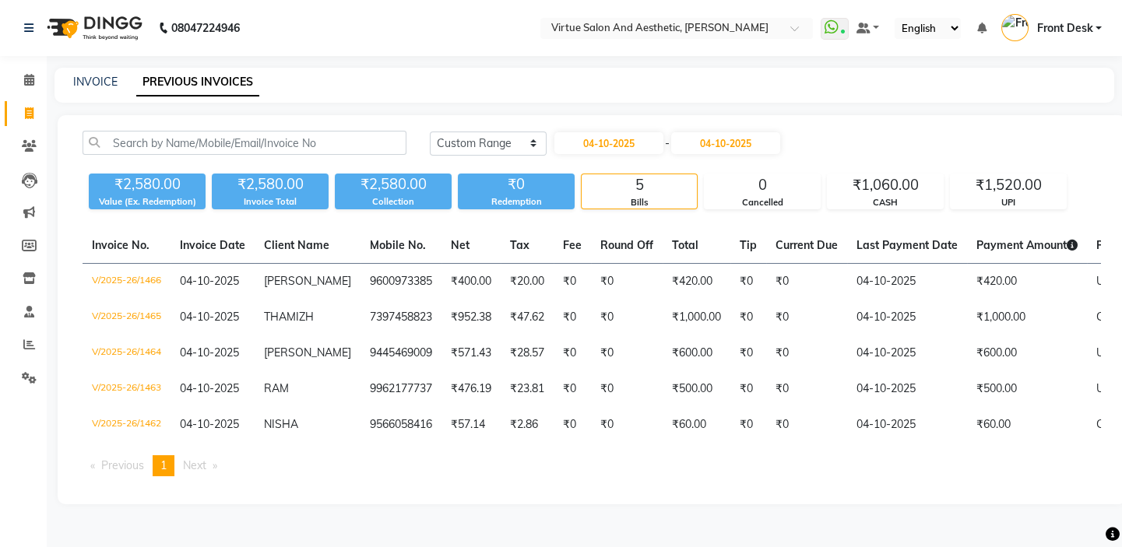
select select "2025"
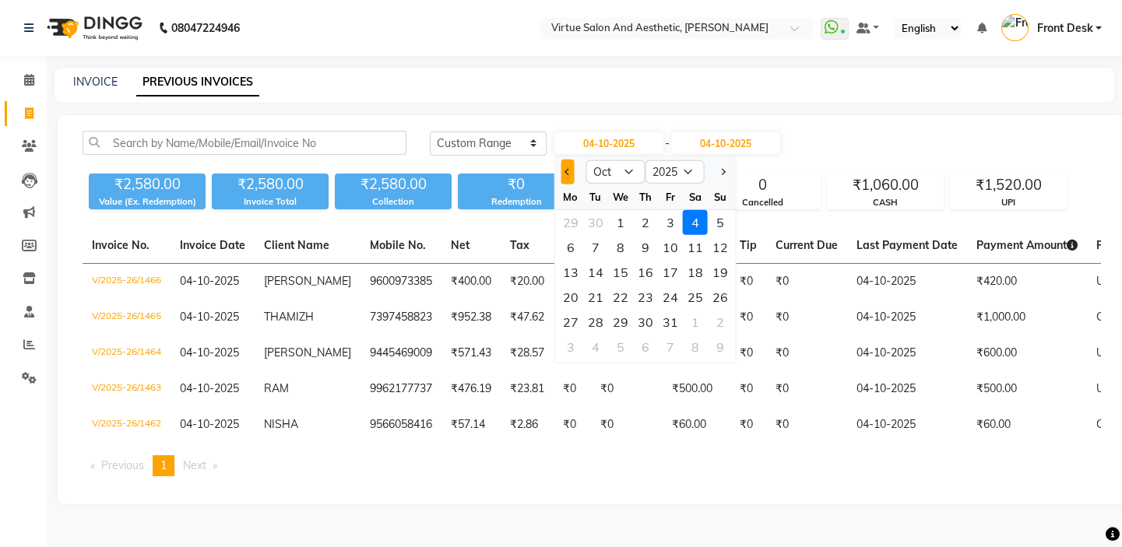
click at [561, 175] on button "Previous month" at bounding box center [567, 172] width 13 height 25
select select "9"
click at [617, 294] on div "24" at bounding box center [620, 297] width 25 height 25
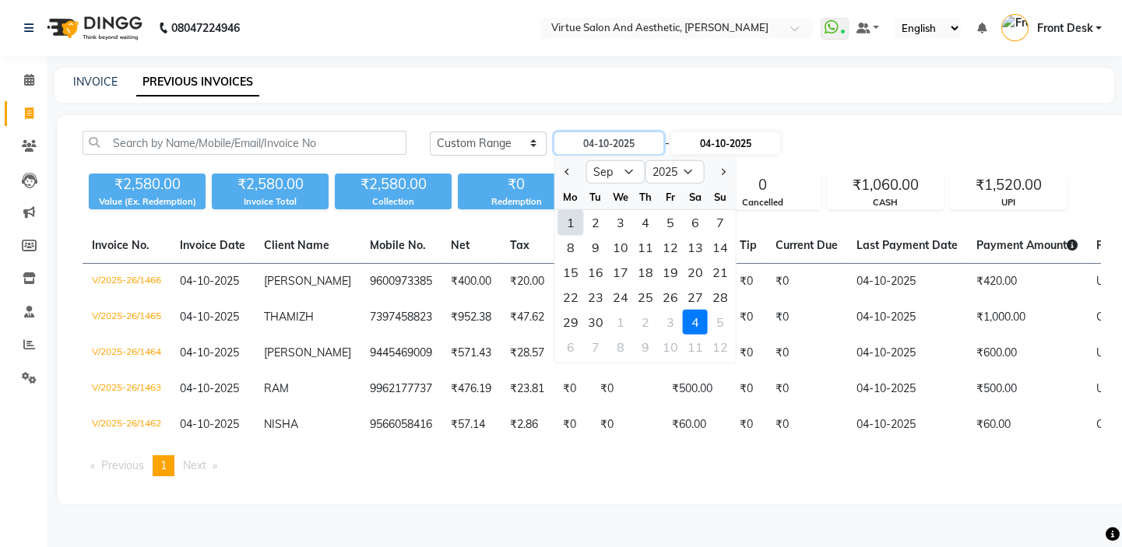
type input "[DATE]"
click at [720, 142] on input "04-10-2025" at bounding box center [725, 143] width 109 height 22
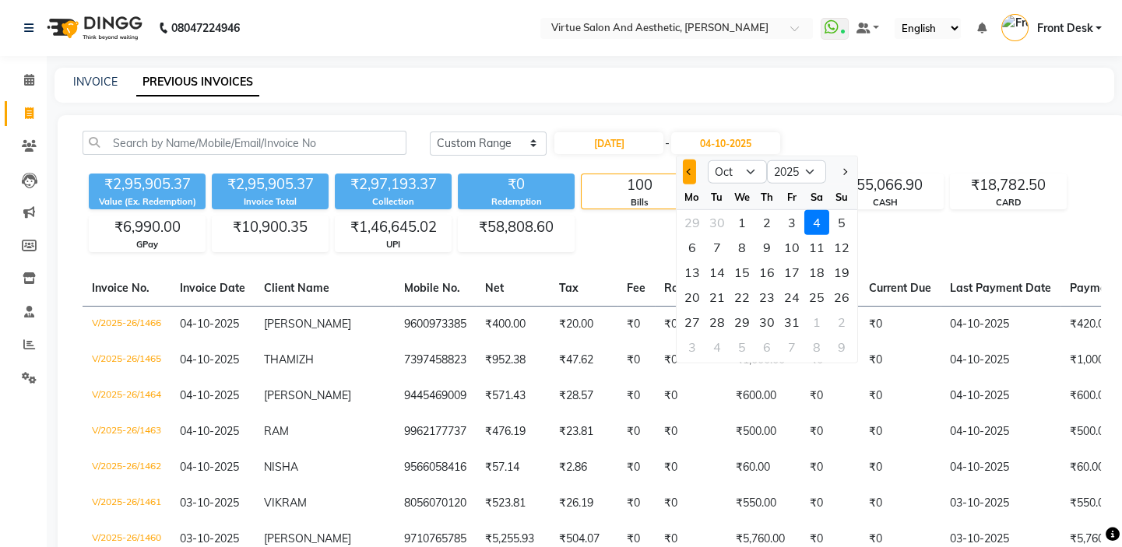
click at [692, 173] on button "Previous month" at bounding box center [689, 172] width 13 height 25
select select "9"
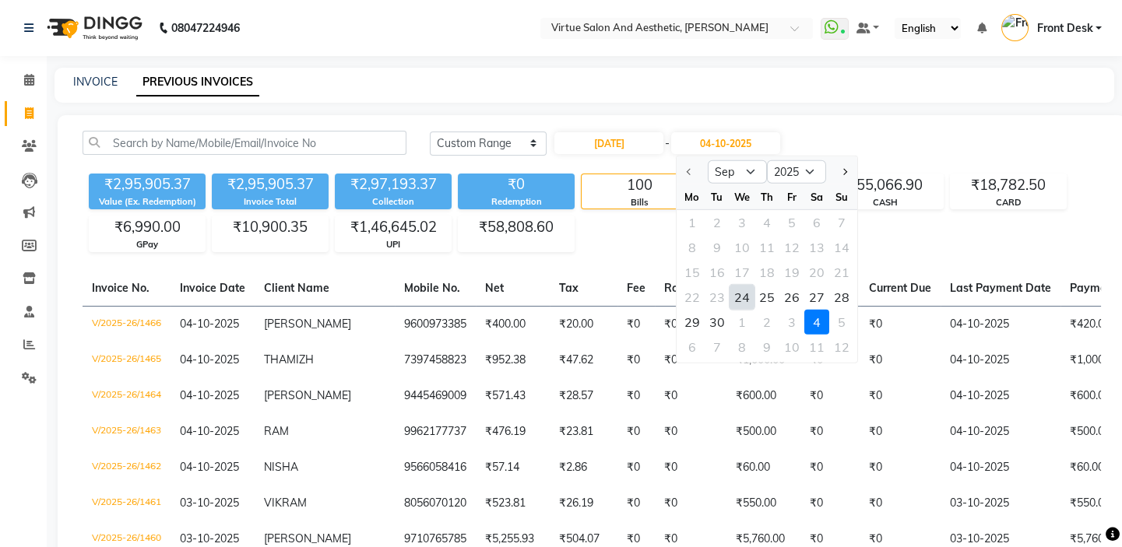
click at [742, 300] on div "24" at bounding box center [741, 297] width 25 height 25
type input "[DATE]"
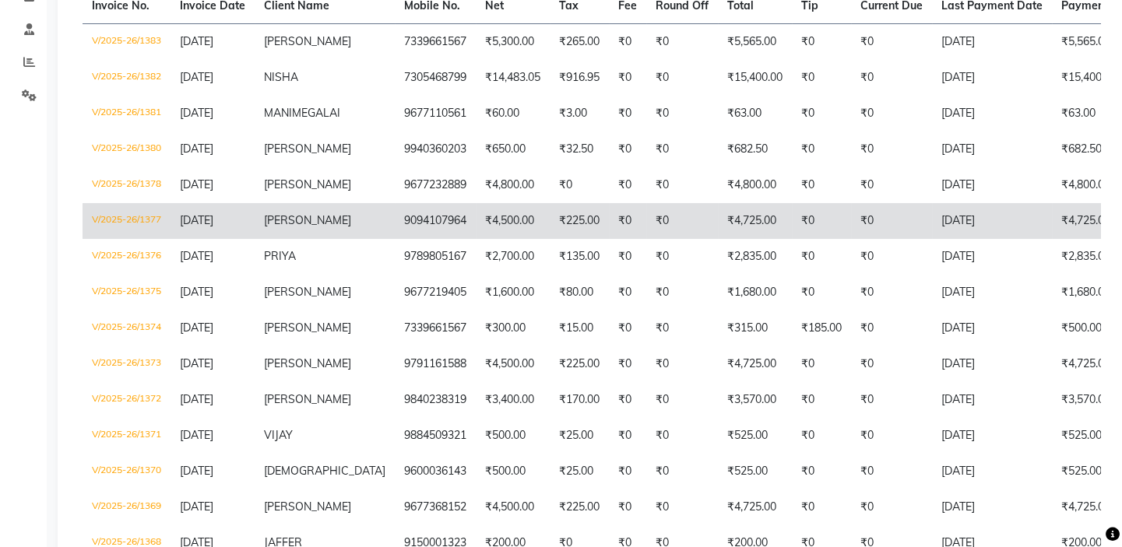
scroll to position [424, 0]
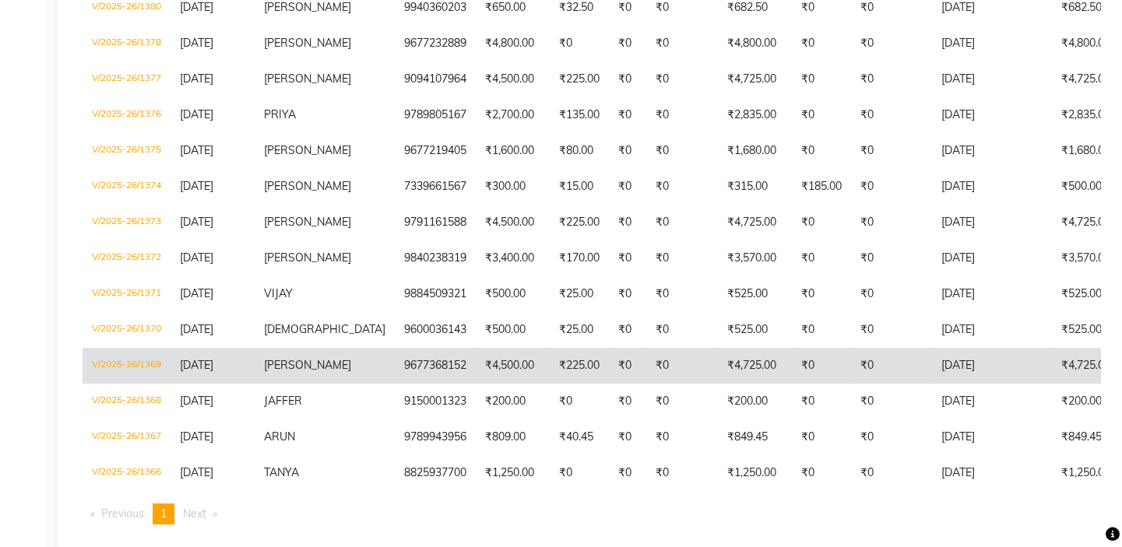
click at [476, 361] on td "₹4,500.00" at bounding box center [513, 366] width 74 height 36
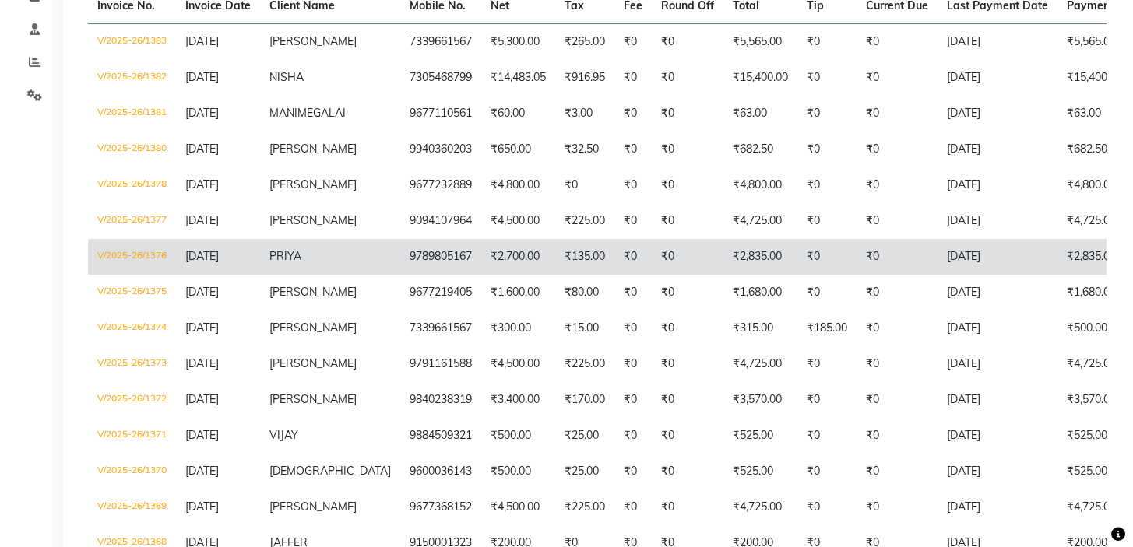
scroll to position [0, 0]
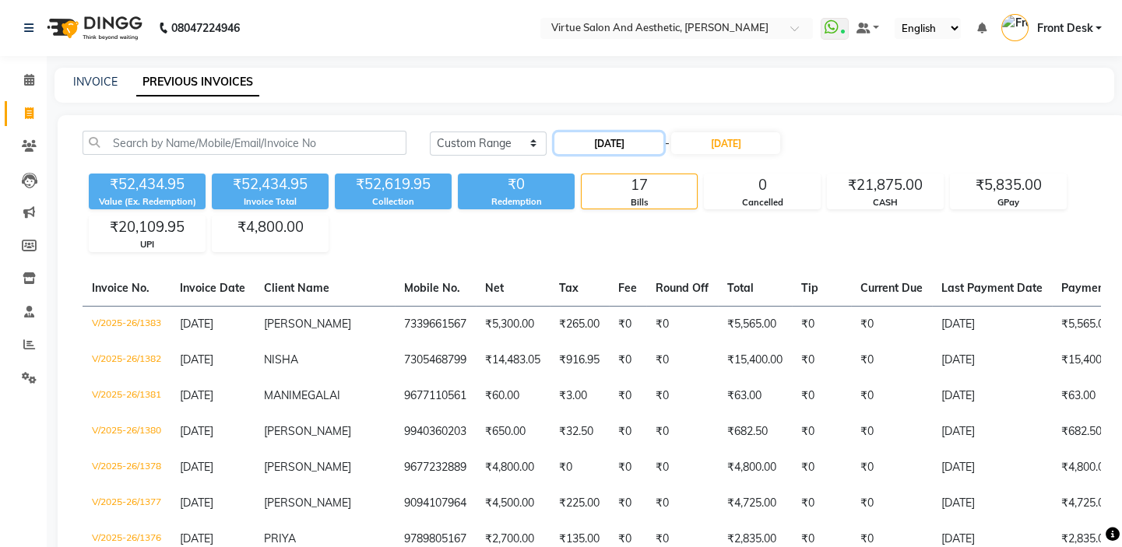
click at [637, 142] on input "[DATE]" at bounding box center [608, 143] width 109 height 22
select select "9"
select select "2025"
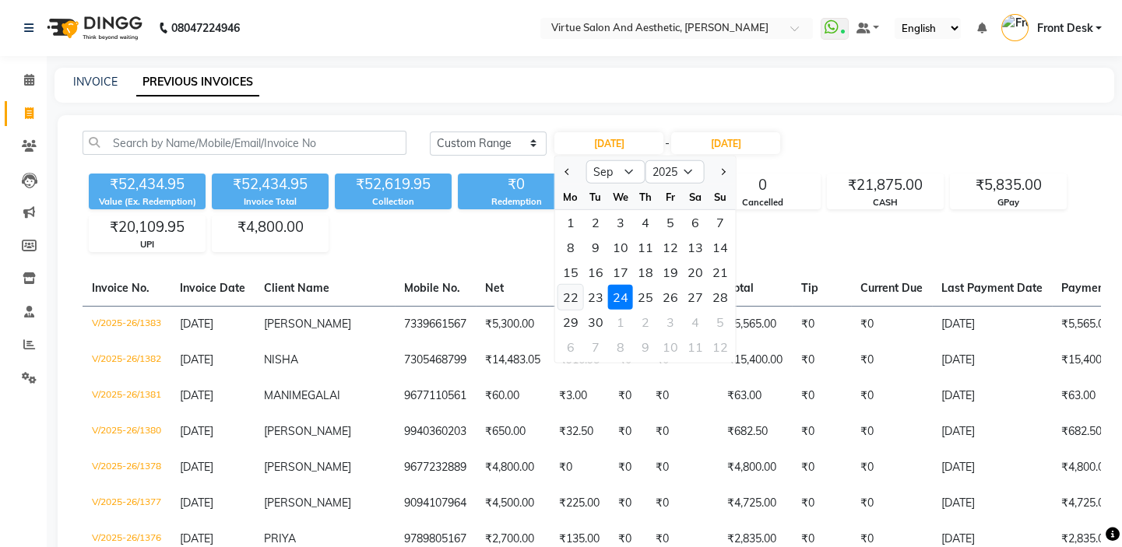
click at [568, 296] on div "22" at bounding box center [570, 297] width 25 height 25
type input "22-09-2025"
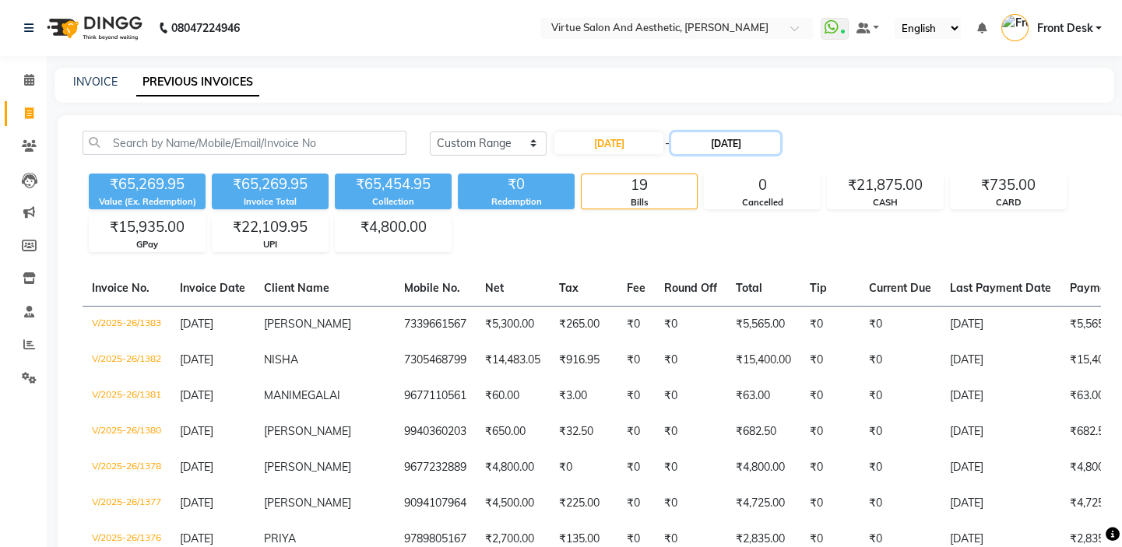
click at [735, 137] on input "[DATE]" at bounding box center [725, 143] width 109 height 22
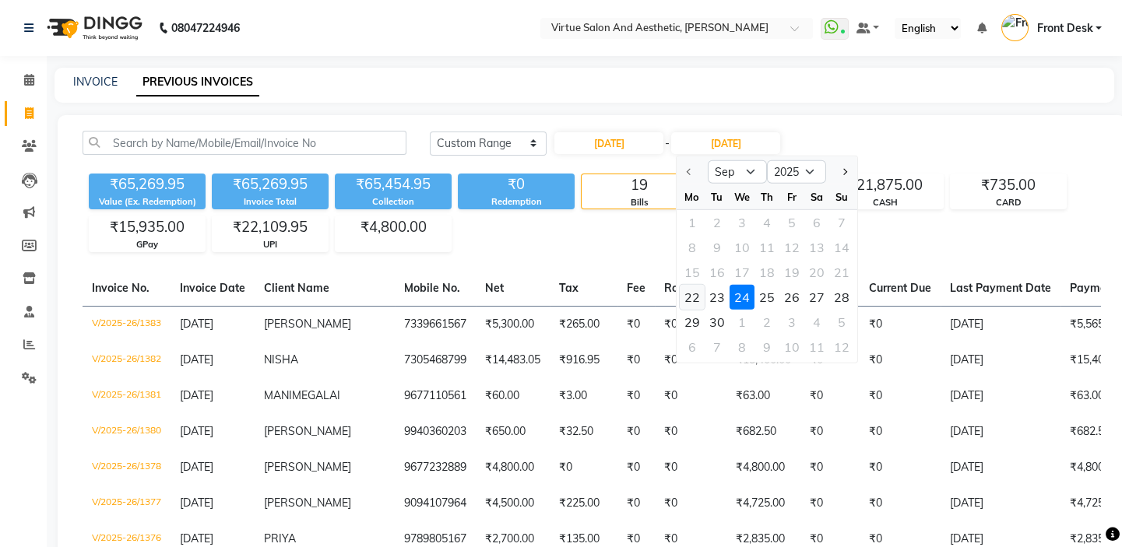
click at [688, 293] on div "22" at bounding box center [692, 297] width 25 height 25
type input "22-09-2025"
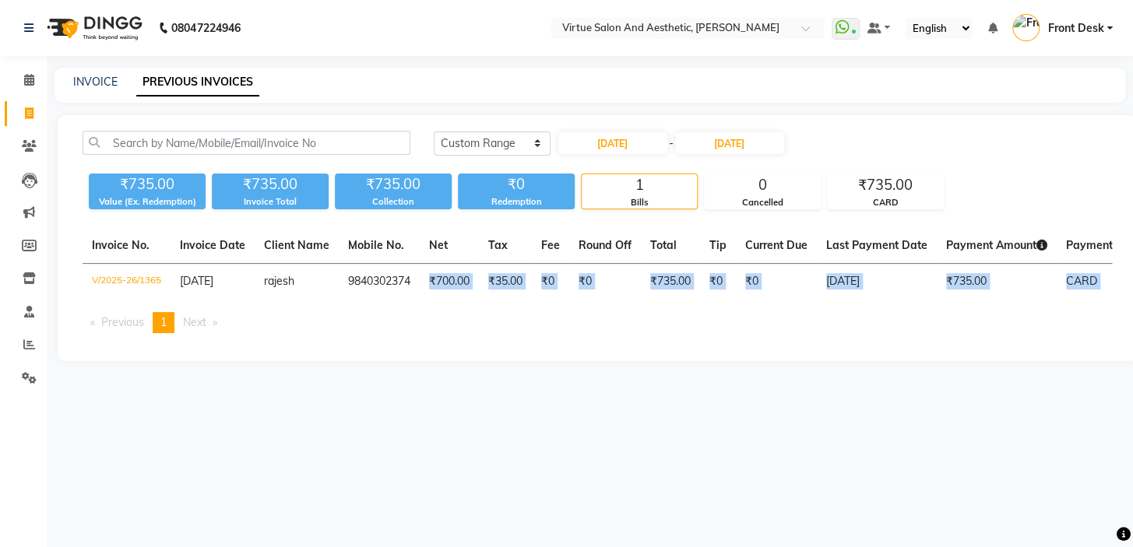
drag, startPoint x: 434, startPoint y: 310, endPoint x: 365, endPoint y: 330, distance: 72.2
click at [374, 325] on div "Invoice No. Invoice Date Client Name Mobile No. Net Tax Fee Round Off Total Tip…" at bounding box center [597, 287] width 1048 height 118
click at [360, 385] on main "INVOICE PREVIOUS INVOICES Today Yesterday Custom Range 22-09-2025 - 22-09-2025 …" at bounding box center [590, 226] width 1086 height 317
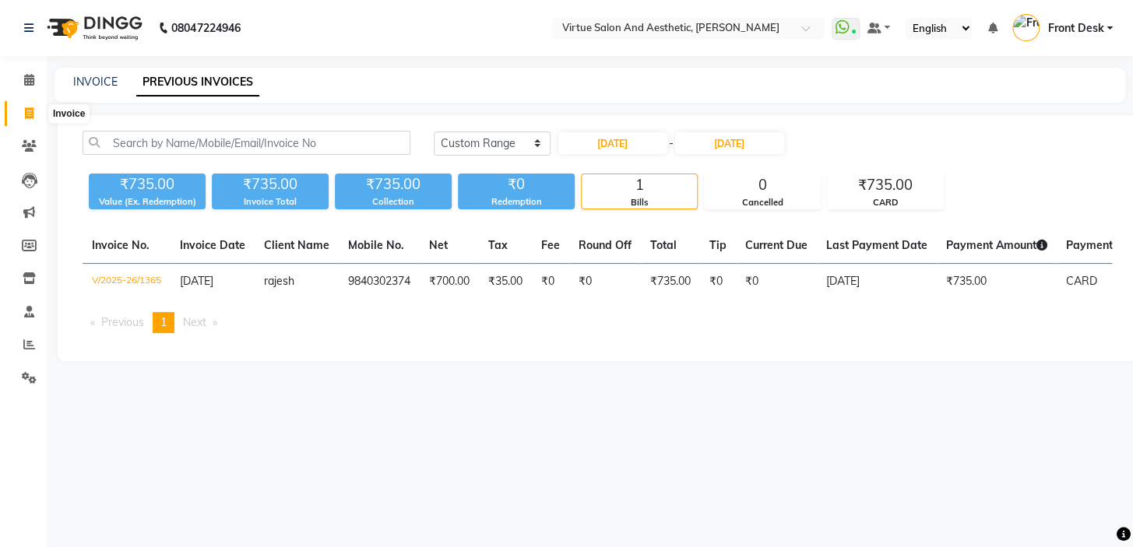
click at [29, 111] on icon at bounding box center [29, 113] width 9 height 12
select select "service"
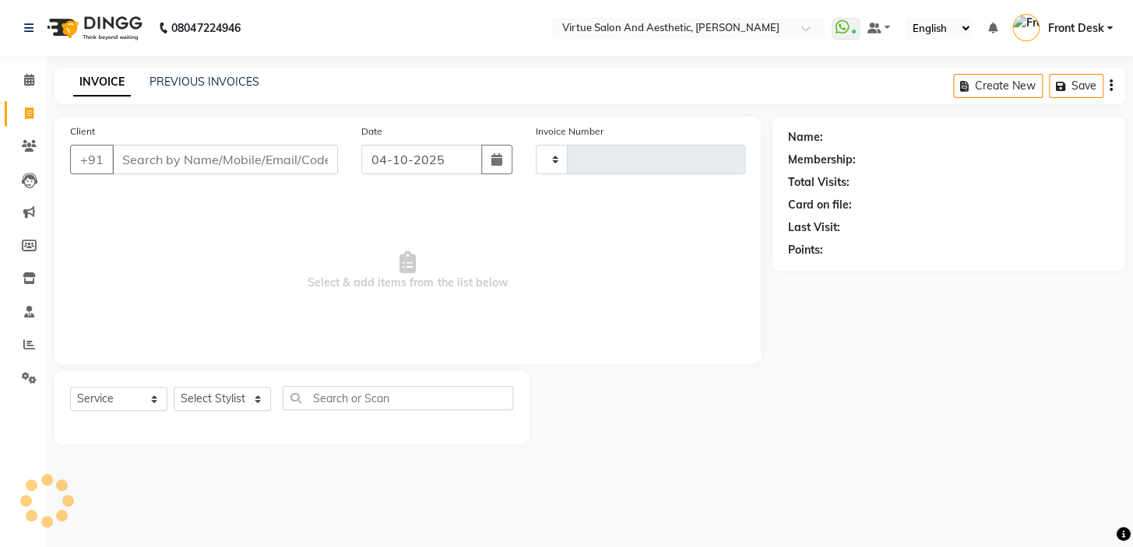
type input "1469"
select select "7053"
drag, startPoint x: 304, startPoint y: 294, endPoint x: 480, endPoint y: 300, distance: 176.0
click at [479, 301] on span "Select & add items from the list below" at bounding box center [407, 271] width 675 height 156
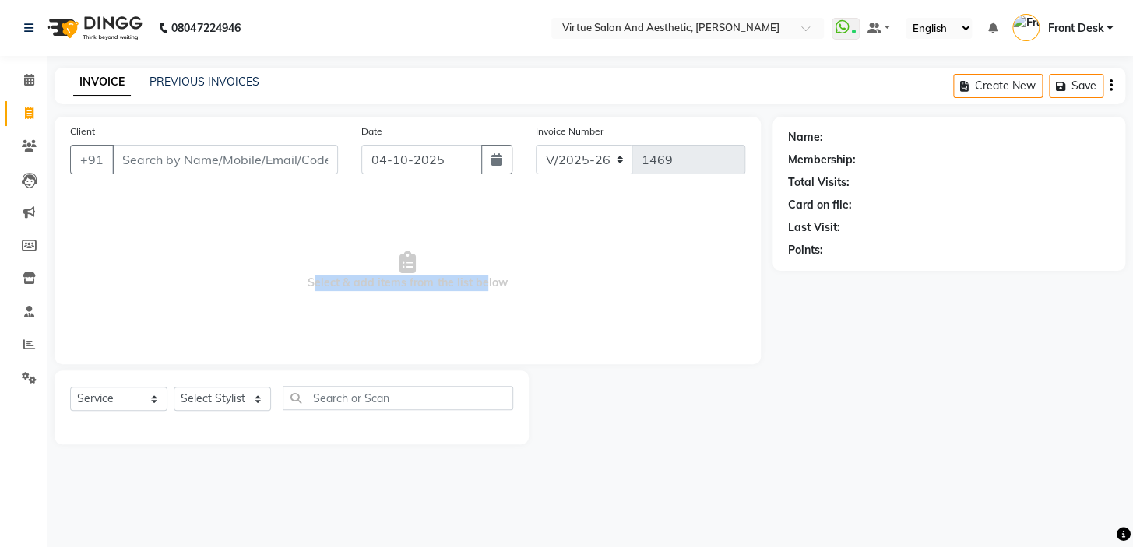
click at [366, 311] on span "Select & add items from the list below" at bounding box center [407, 271] width 675 height 156
click at [210, 154] on input "Client" at bounding box center [225, 160] width 226 height 30
click at [209, 155] on input "Client" at bounding box center [225, 160] width 226 height 30
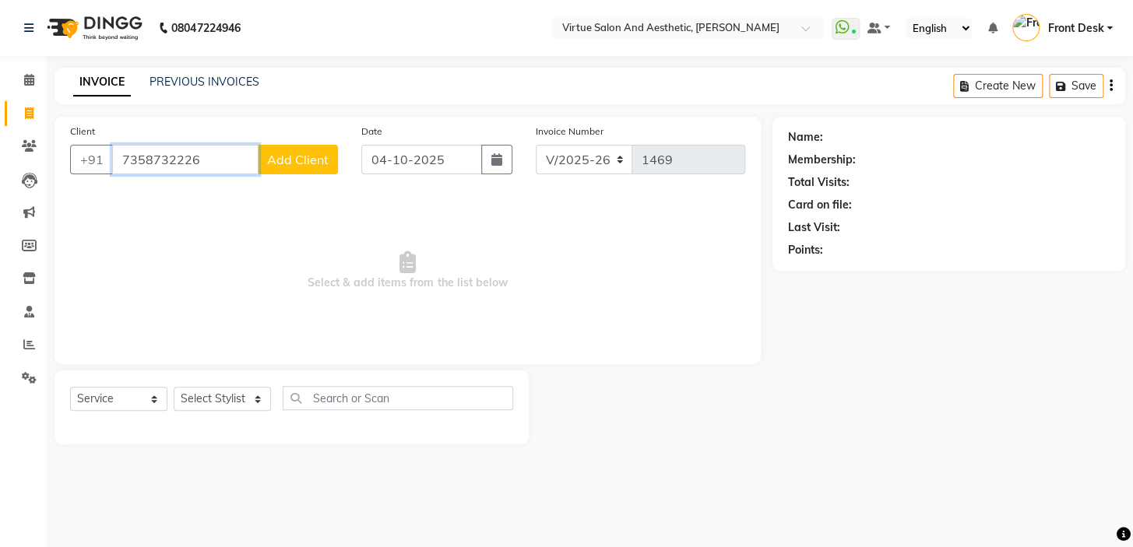
type input "7358732226"
click at [297, 163] on span "Add Client" at bounding box center [297, 160] width 61 height 16
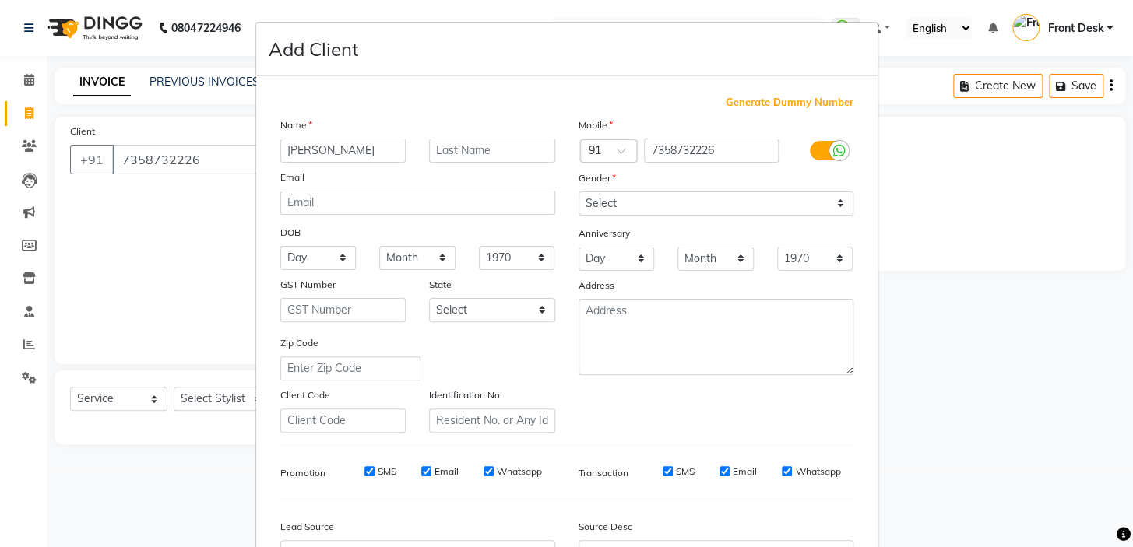
type input "KRITHIKA"
click at [682, 215] on select "Select Male Female Other Prefer Not To Say" at bounding box center [715, 204] width 275 height 24
select select "[DEMOGRAPHIC_DATA]"
click at [578, 192] on select "Select Male Female Other Prefer Not To Say" at bounding box center [715, 204] width 275 height 24
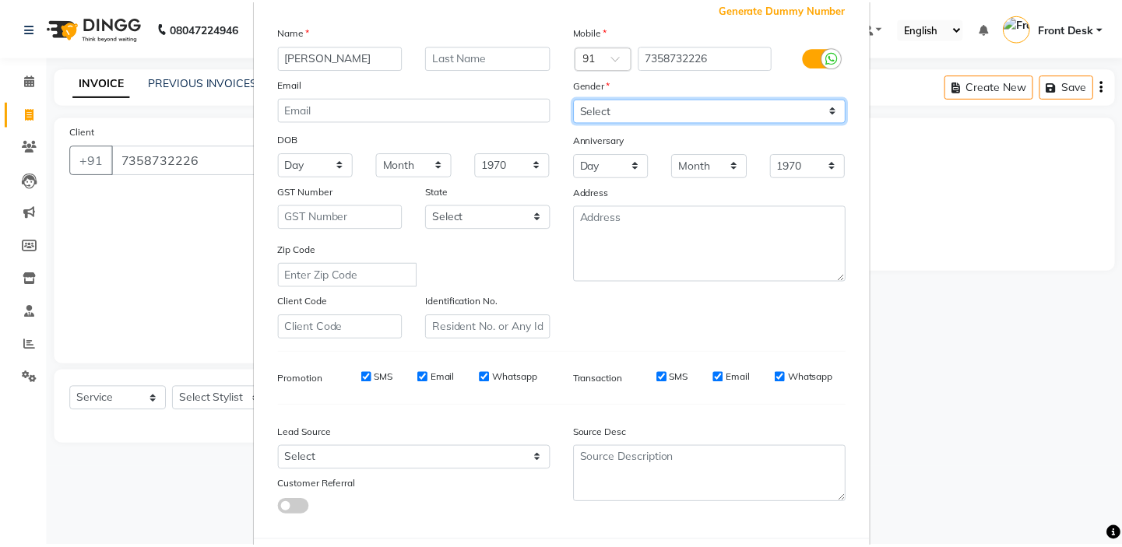
scroll to position [141, 0]
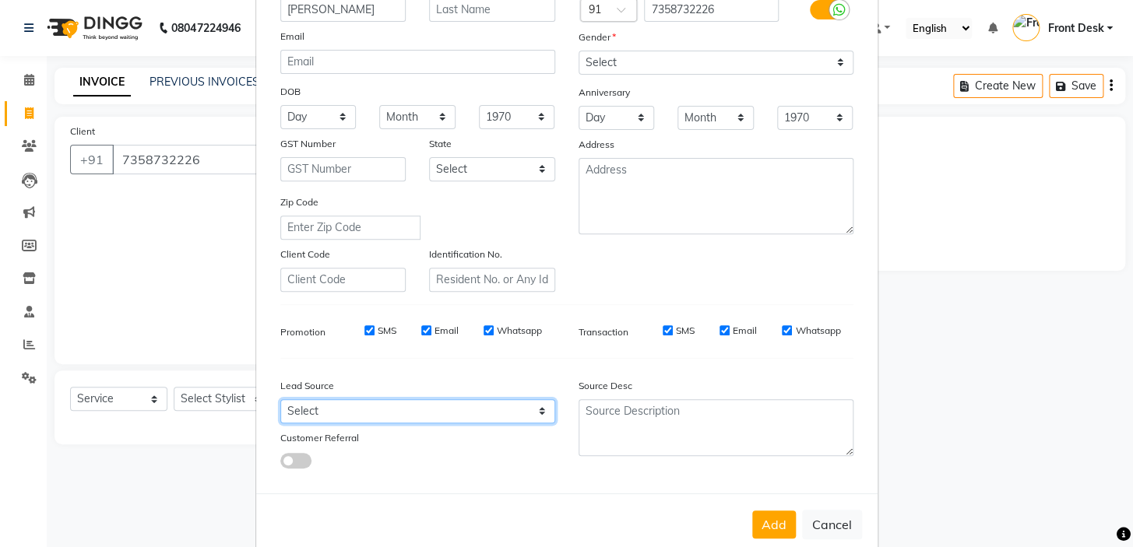
drag, startPoint x: 311, startPoint y: 409, endPoint x: 300, endPoint y: 405, distance: 11.9
click at [311, 409] on select "Select Walk-in Referral Internet Friend Word of Mouth Advertisement Facebook Ju…" at bounding box center [417, 411] width 275 height 24
select select "48940"
click at [280, 402] on select "Select Walk-in Referral Internet Friend Word of Mouth Advertisement Facebook Ju…" at bounding box center [417, 411] width 275 height 24
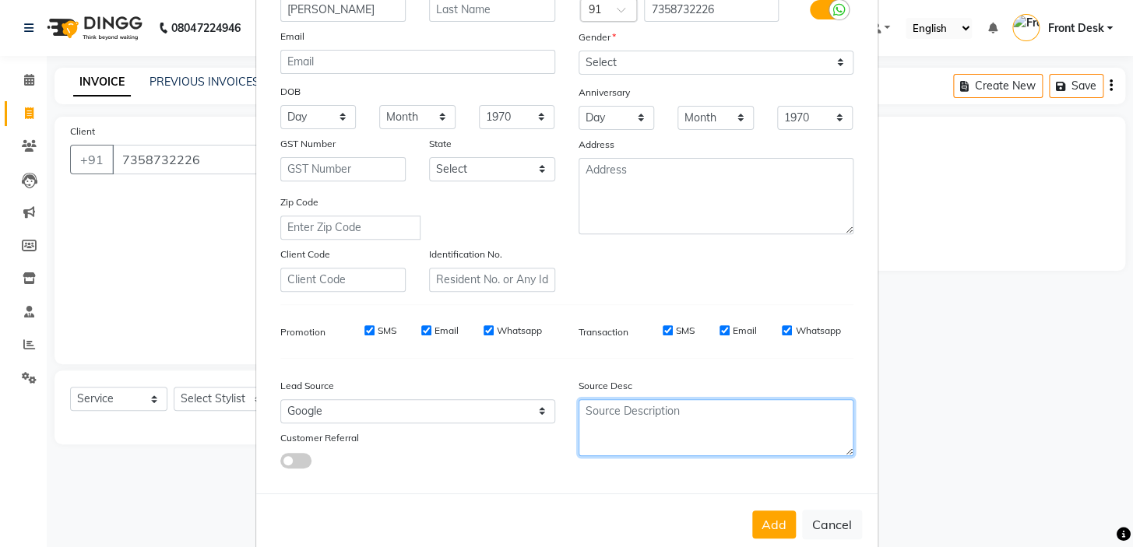
drag, startPoint x: 585, startPoint y: 417, endPoint x: 623, endPoint y: 423, distance: 38.5
click at [623, 423] on textarea at bounding box center [715, 427] width 275 height 57
type textarea "DIRECT CALL"
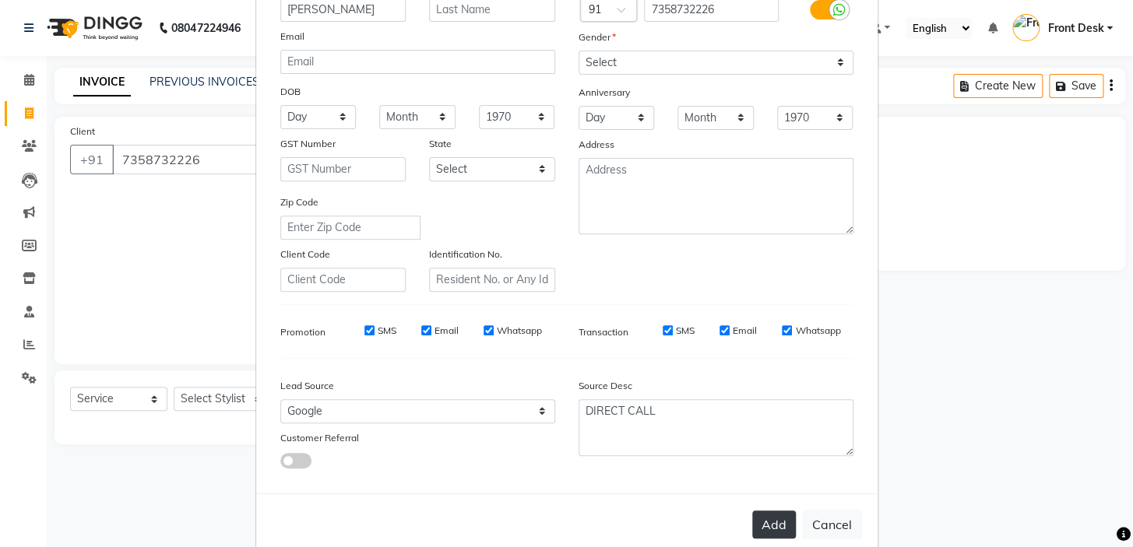
click at [761, 522] on button "Add" at bounding box center [774, 525] width 44 height 28
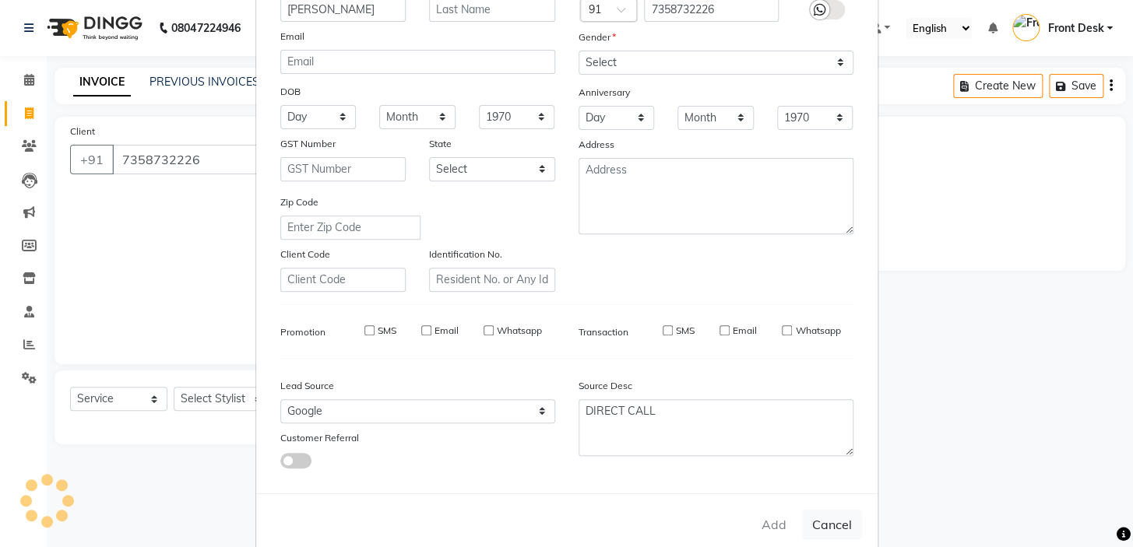
select select
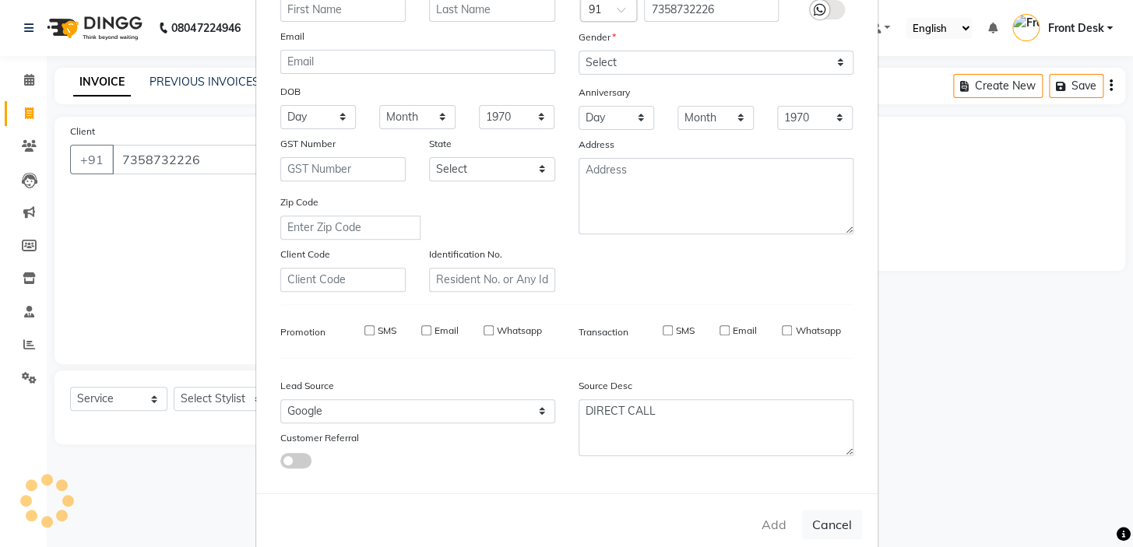
select select
checkbox input "false"
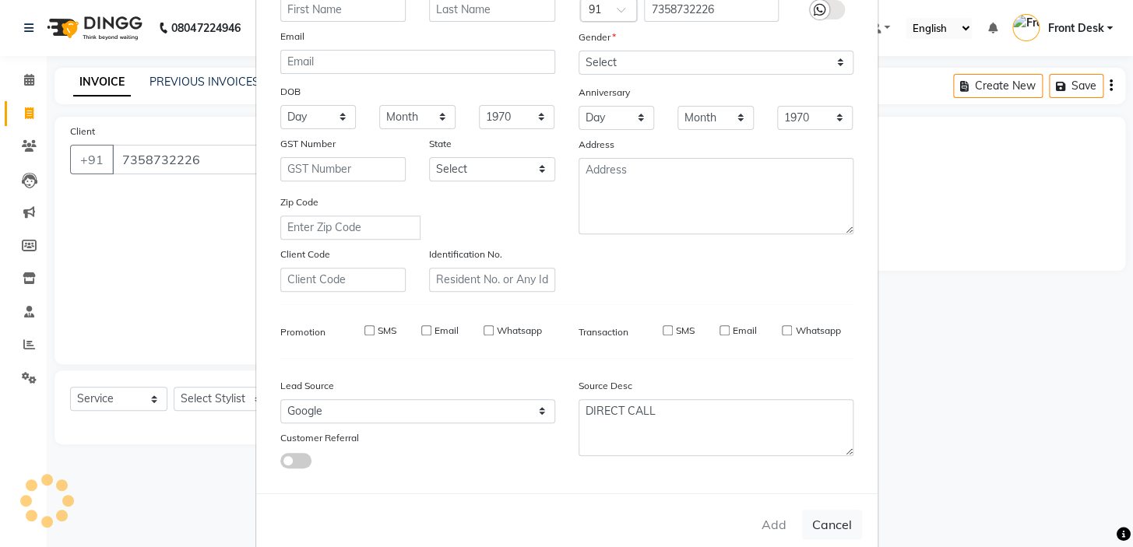
checkbox input "false"
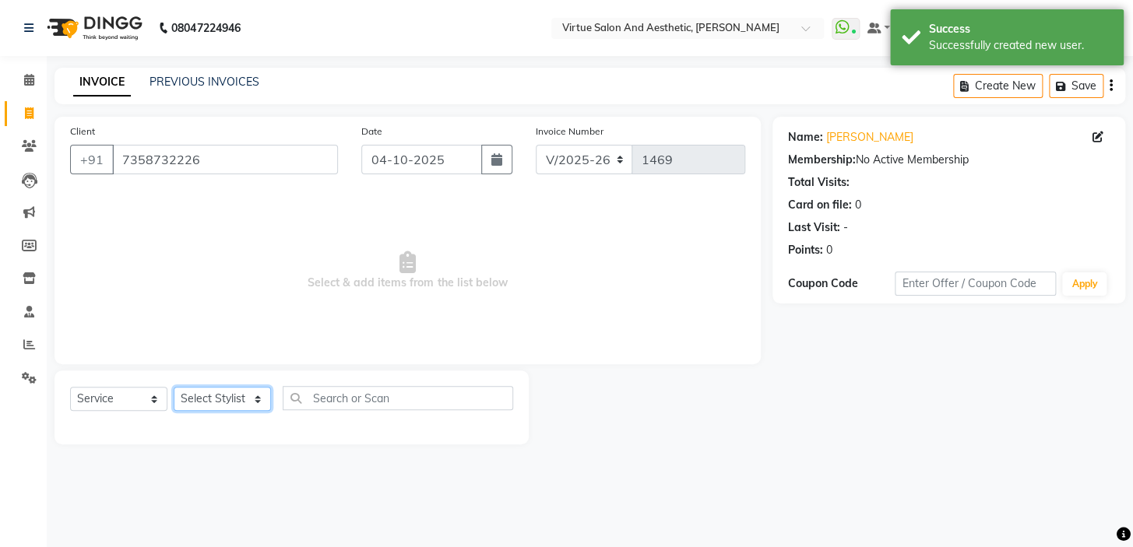
click at [208, 400] on select "Select Stylist BALAJI DIVYA FAMITHA Front Desk ILAKKIYA [PERSON_NAME] [PERSON_N…" at bounding box center [222, 399] width 97 height 24
select select "92229"
click at [174, 387] on select "Select Stylist BALAJI DIVYA FAMITHA Front Desk ILAKKIYA [PERSON_NAME] [PERSON_N…" at bounding box center [222, 399] width 97 height 24
click at [374, 404] on input "text" at bounding box center [398, 398] width 230 height 24
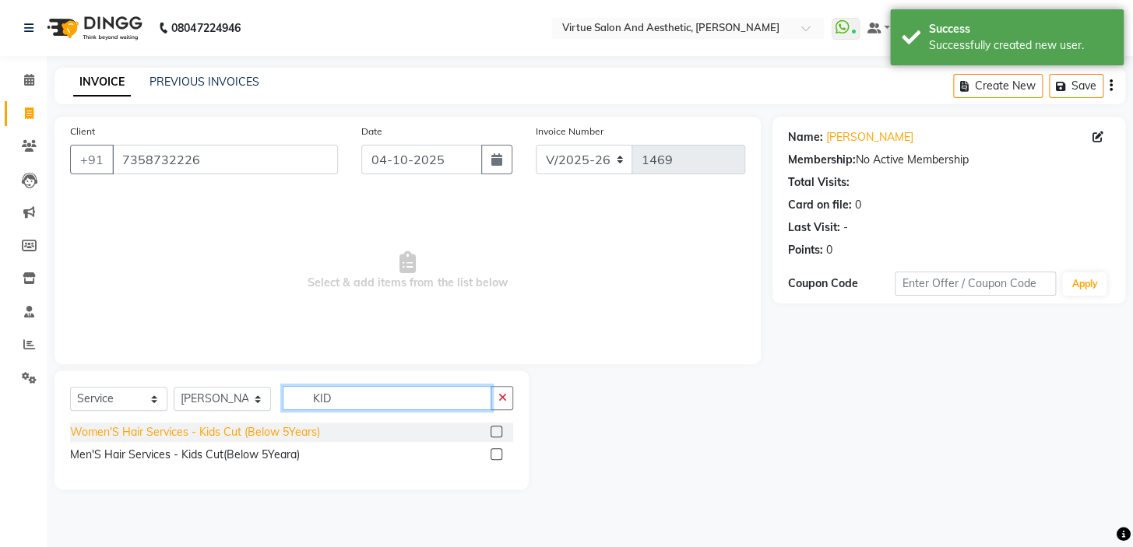
type input "KID"
click at [262, 439] on div "Women'S Hair Services - Kids Cut (Below 5Years)" at bounding box center [195, 432] width 250 height 16
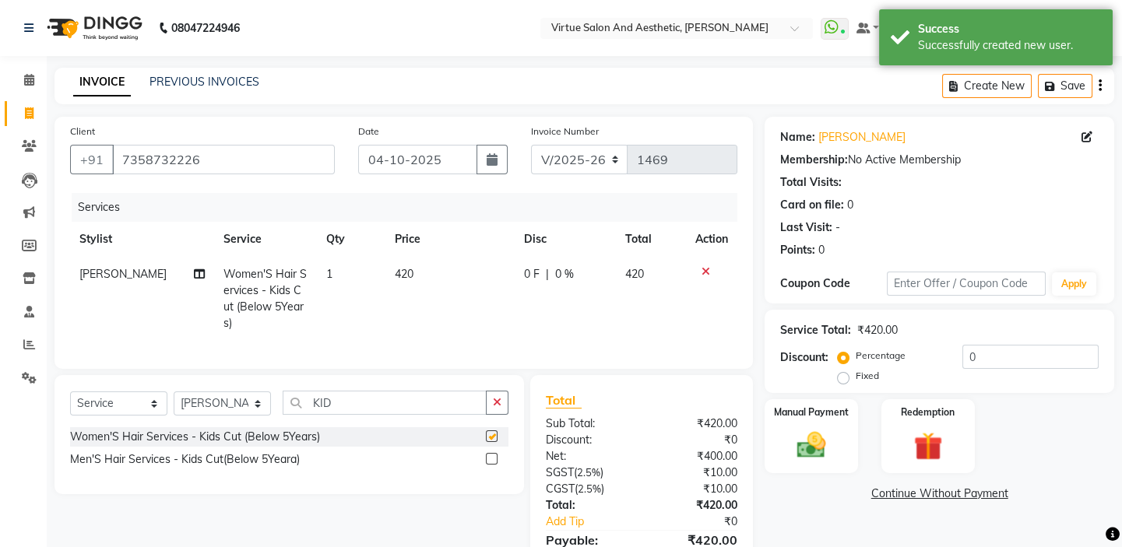
checkbox input "false"
click at [435, 266] on td "420" at bounding box center [450, 299] width 130 height 84
select select "92229"
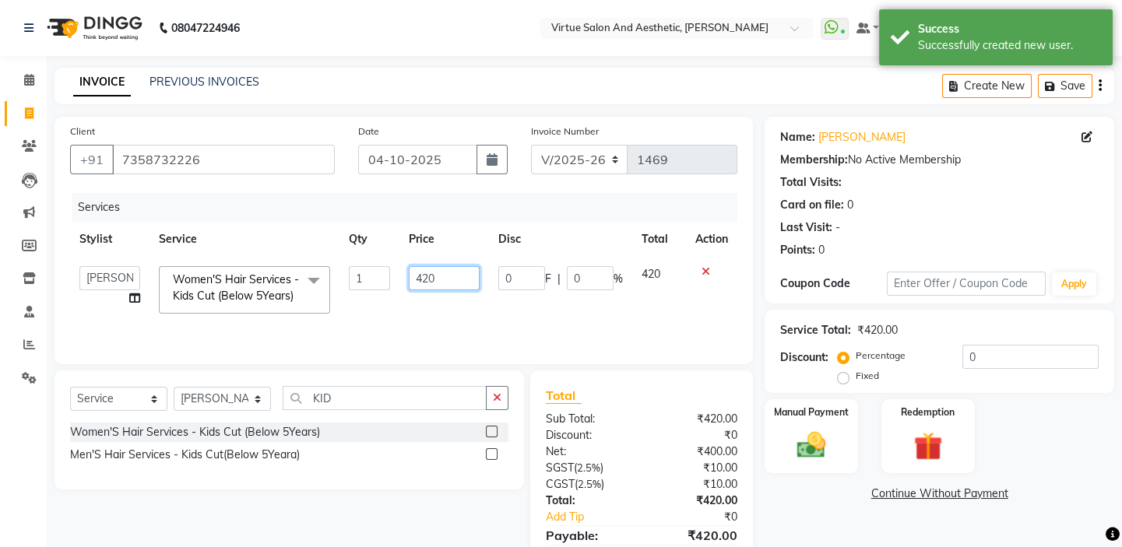
drag, startPoint x: 450, startPoint y: 279, endPoint x: 329, endPoint y: 257, distance: 122.8
click at [367, 261] on tr "BALAJI DIVYA FAMITHA Front Desk ILAKKIYA ISHWARYA Kabilan KESHAV MANISHA MILLI …" at bounding box center [403, 290] width 667 height 66
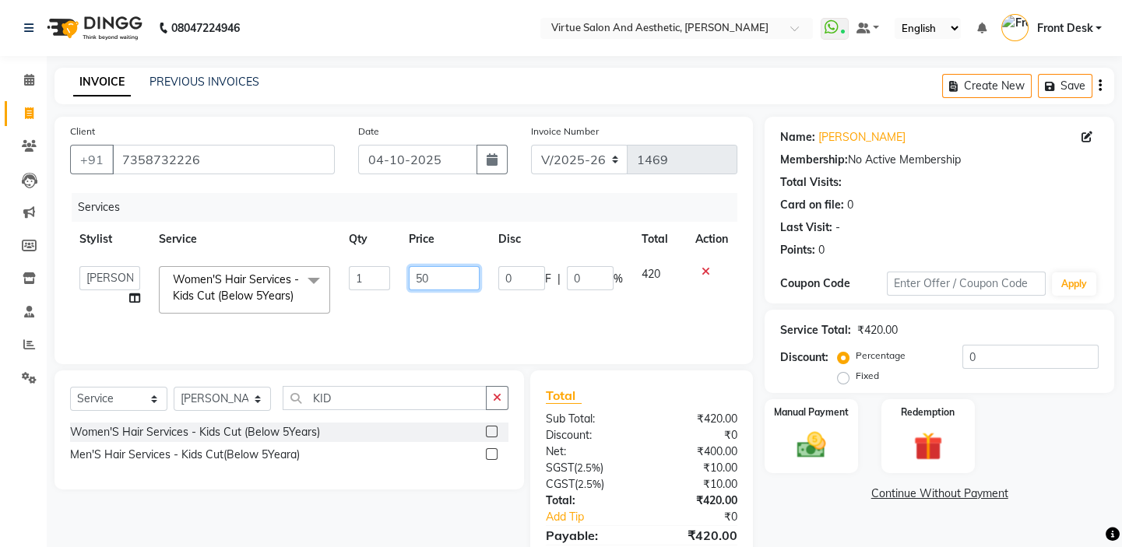
type input "500"
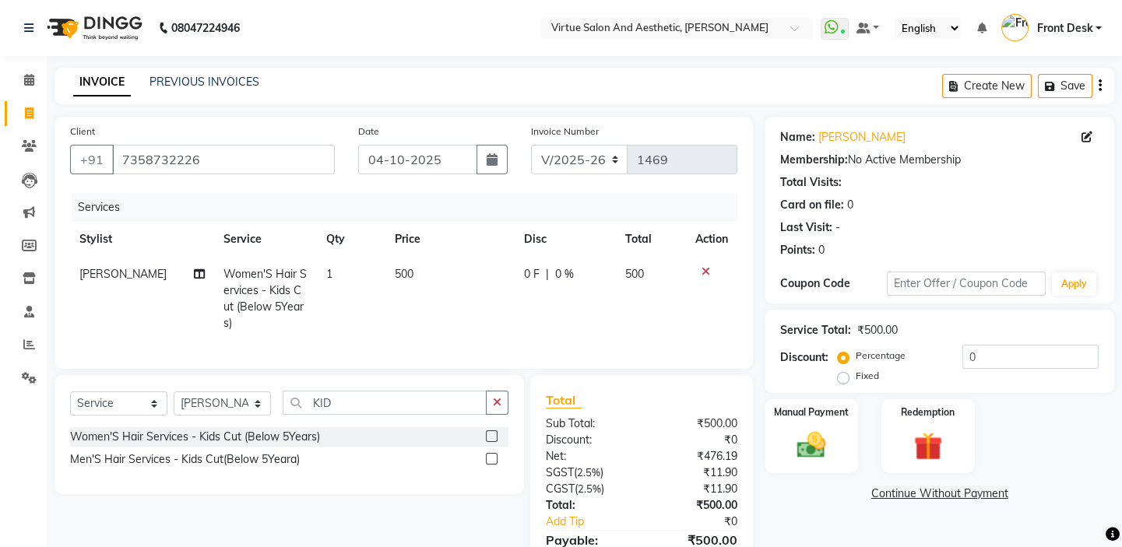
click at [333, 206] on div "Services" at bounding box center [410, 207] width 677 height 29
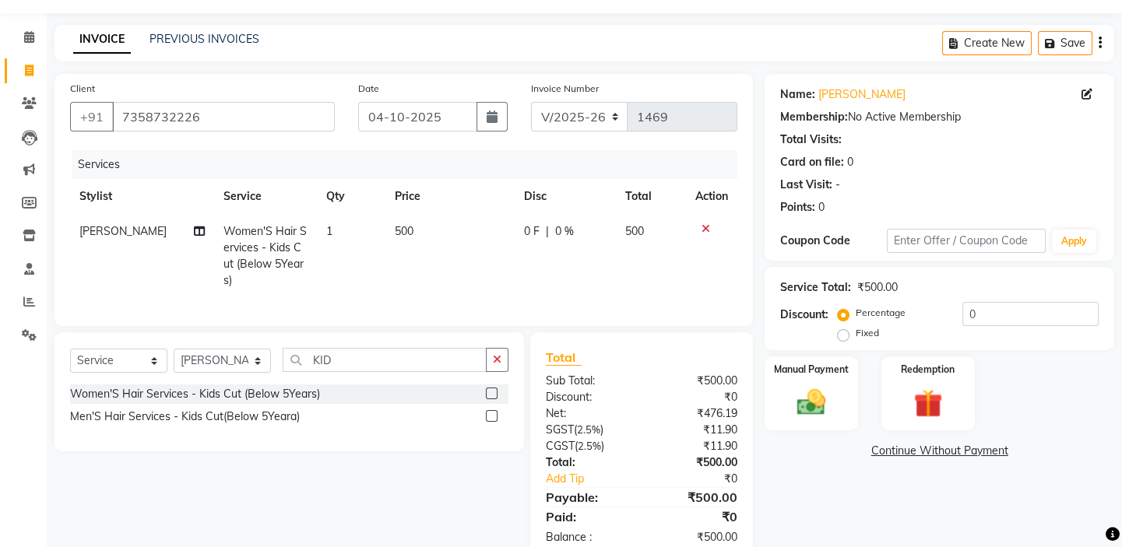
scroll to position [76, 0]
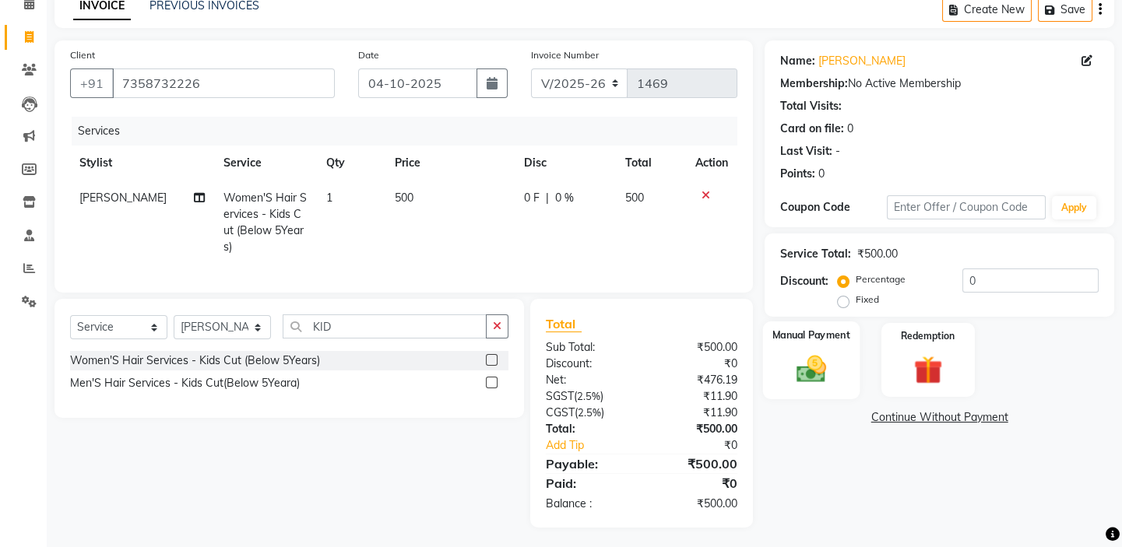
click at [813, 362] on img at bounding box center [811, 369] width 48 height 34
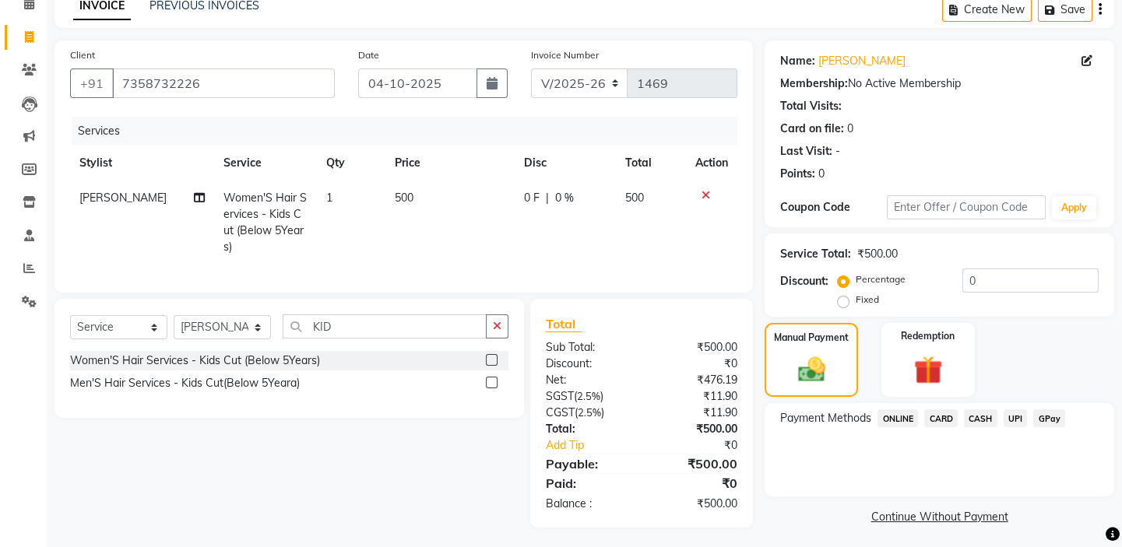
click at [1013, 413] on span "UPI" at bounding box center [1015, 418] width 24 height 18
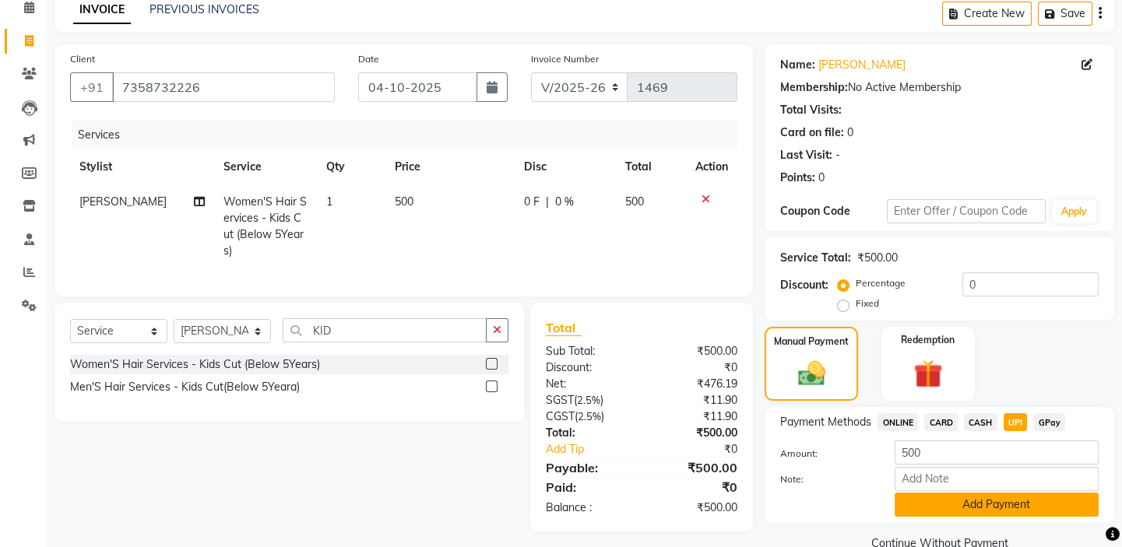
scroll to position [104, 0]
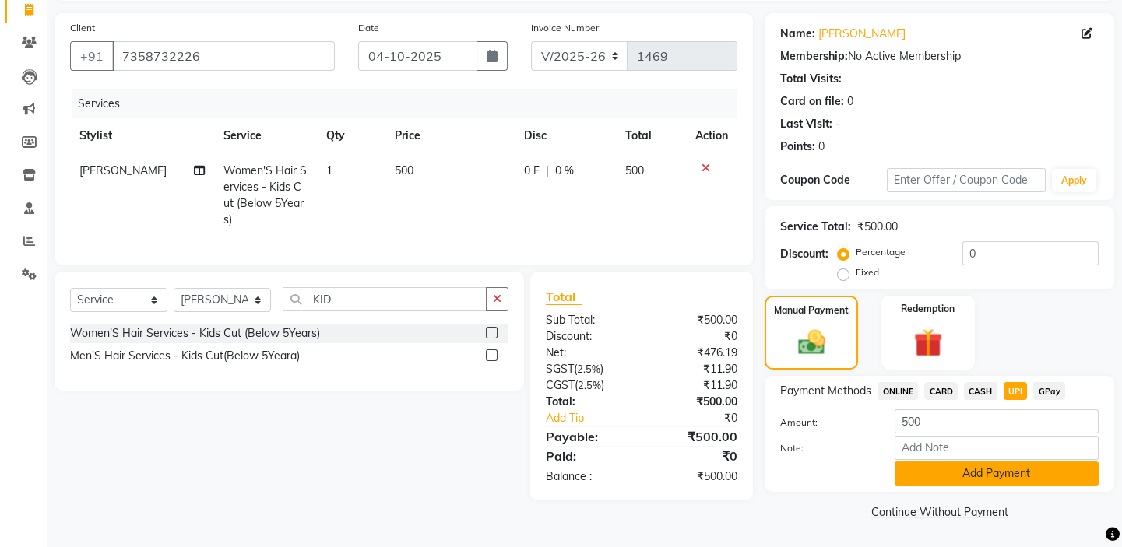
click at [1004, 465] on button "Add Payment" at bounding box center [996, 474] width 204 height 24
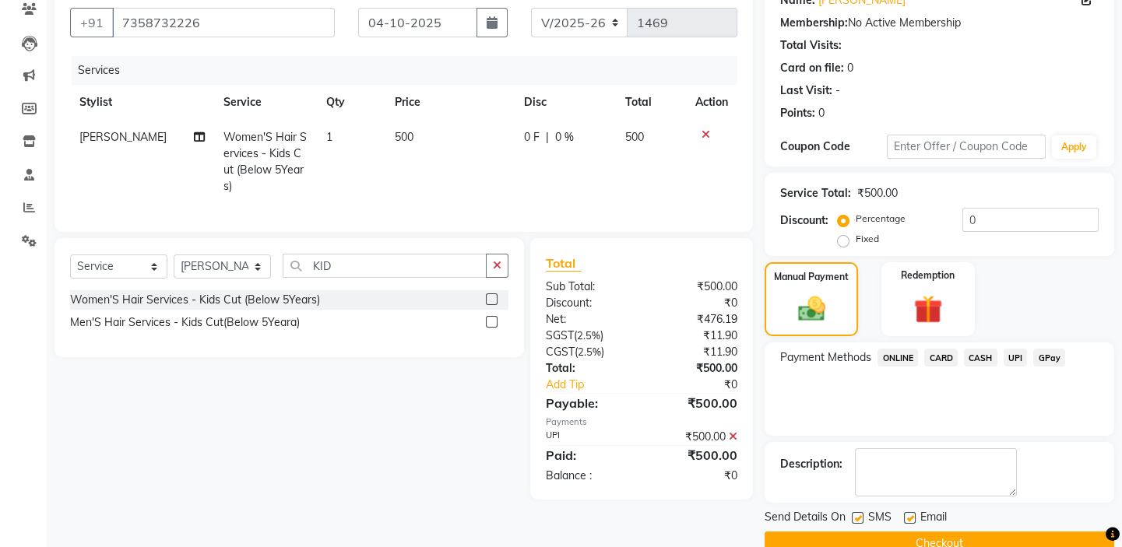
scroll to position [168, 0]
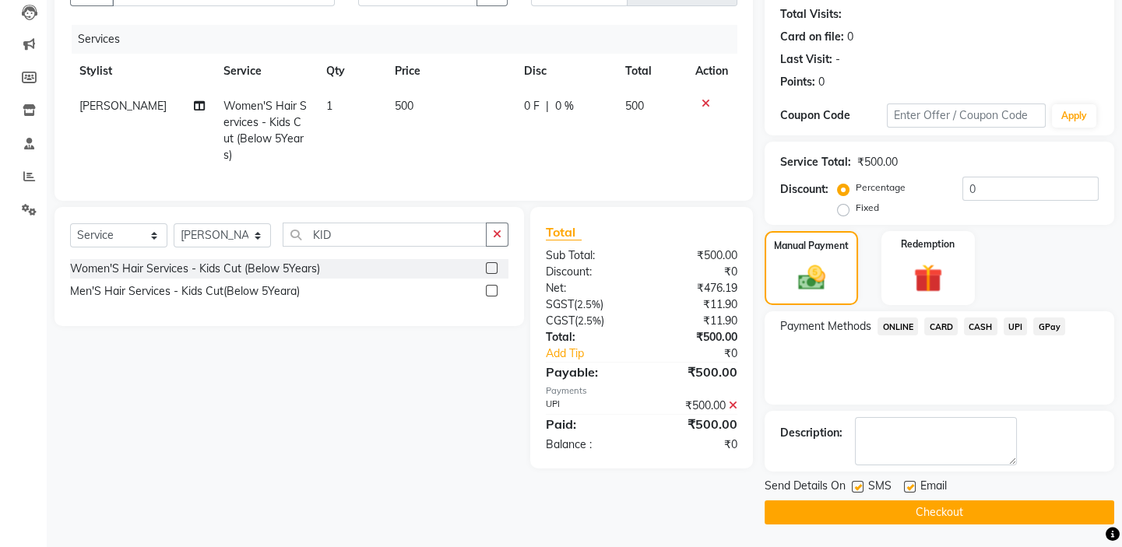
click at [905, 505] on button "Checkout" at bounding box center [939, 513] width 350 height 24
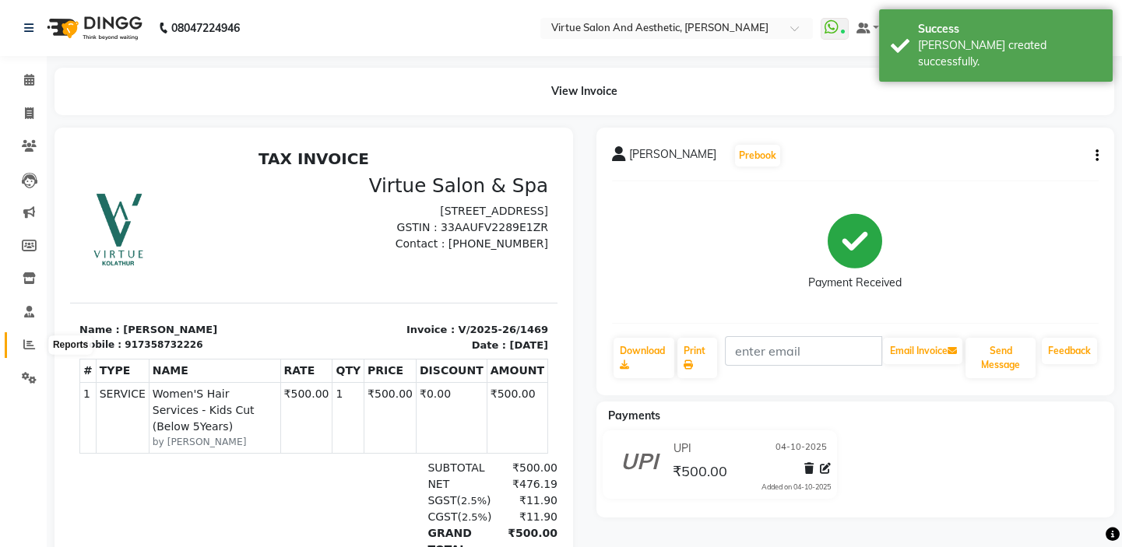
click at [19, 350] on span at bounding box center [29, 345] width 27 height 18
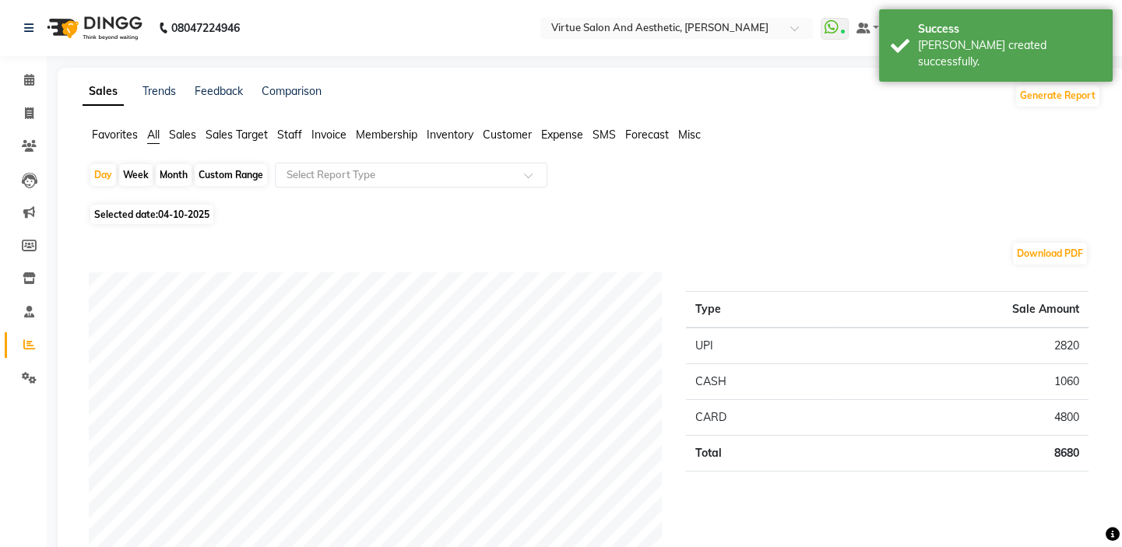
click at [181, 136] on span "Sales" at bounding box center [182, 135] width 27 height 14
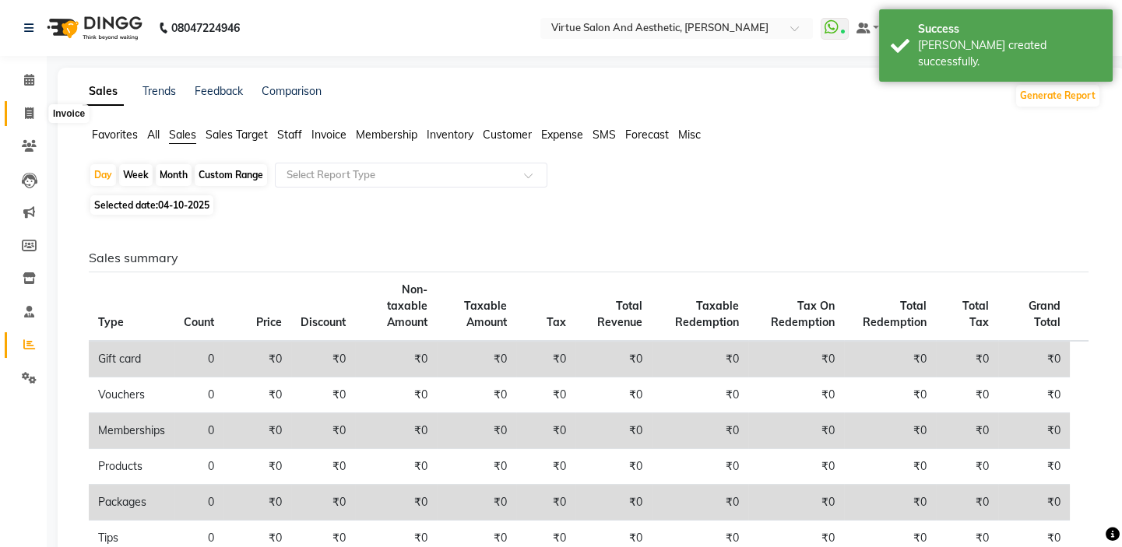
click at [30, 117] on icon at bounding box center [29, 113] width 9 height 12
select select "service"
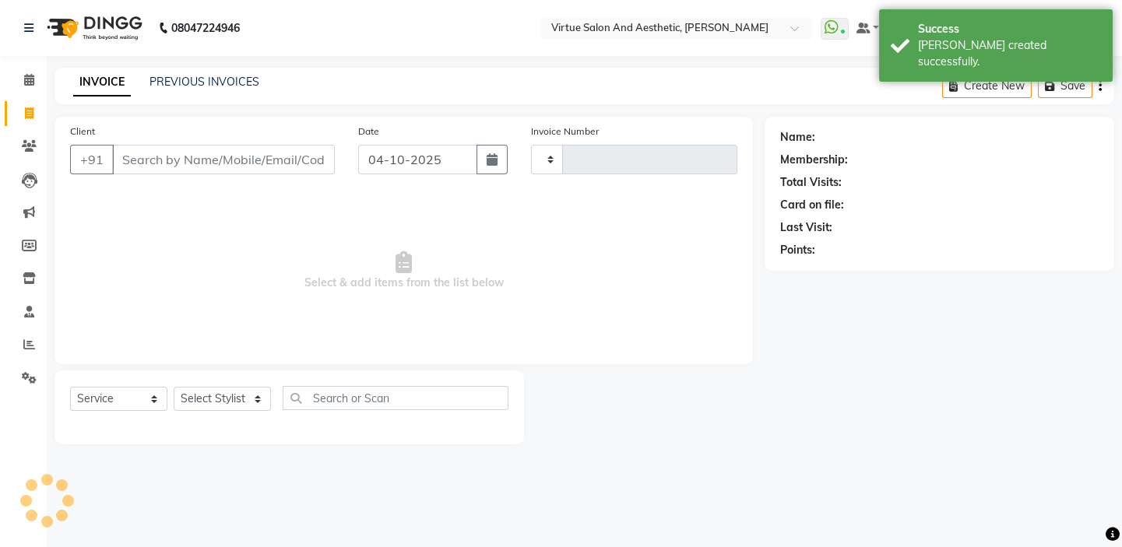
type input "1470"
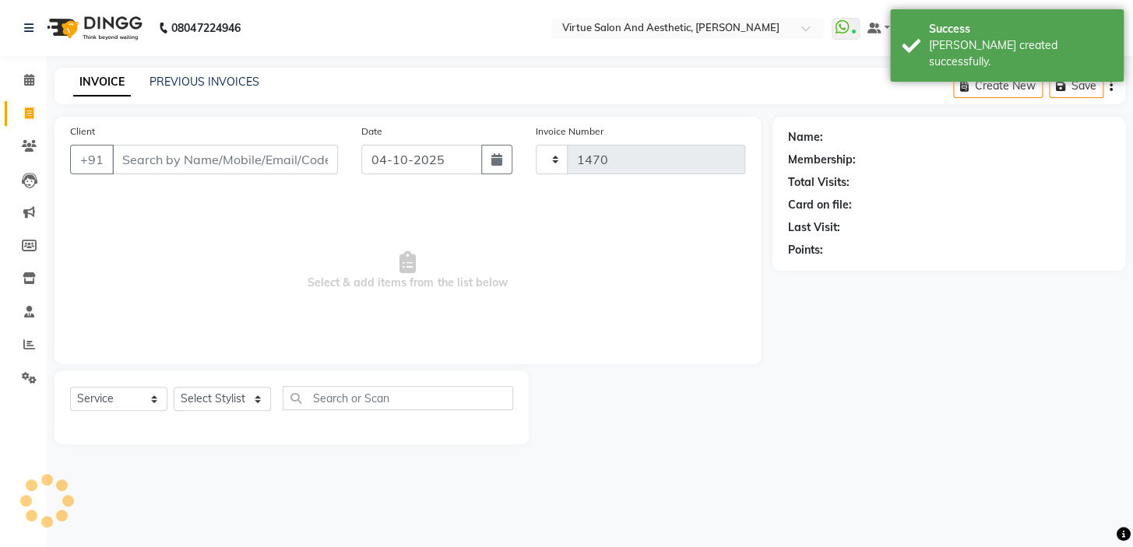
select select "7053"
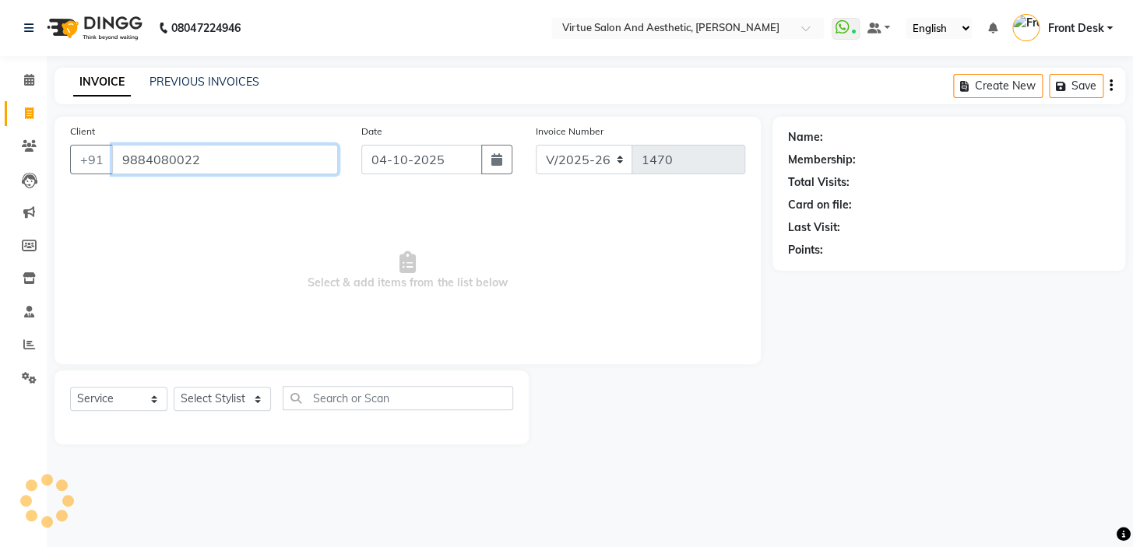
type input "9884080022"
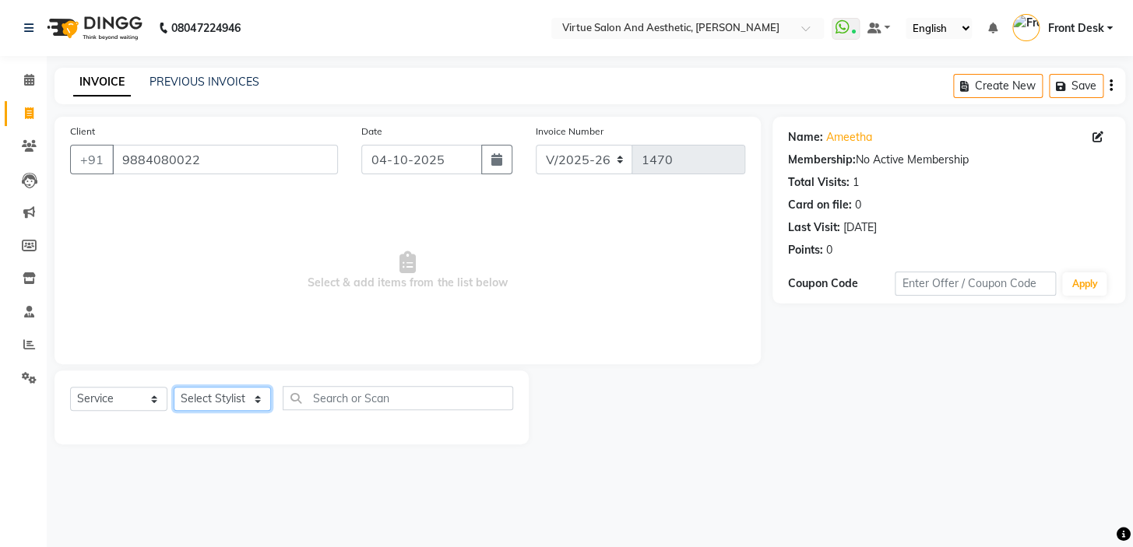
click at [226, 393] on select "Select Stylist BALAJI DIVYA FAMITHA Front Desk ILAKKIYA [PERSON_NAME] [PERSON_N…" at bounding box center [222, 399] width 97 height 24
select select "59062"
click at [174, 387] on select "Select Stylist BALAJI DIVYA FAMITHA Front Desk ILAKKIYA [PERSON_NAME] [PERSON_N…" at bounding box center [222, 399] width 97 height 24
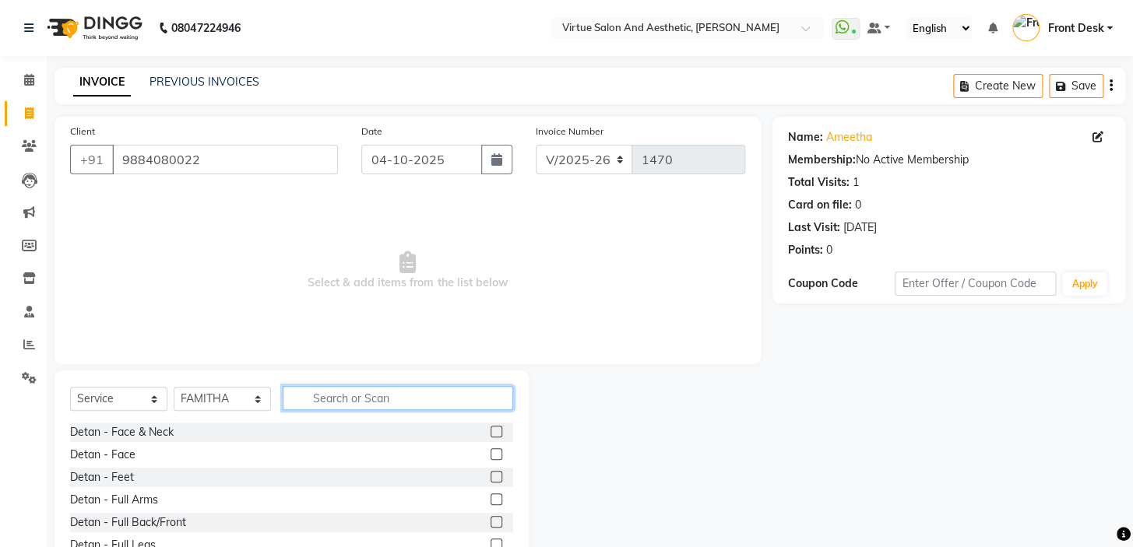
click at [371, 397] on input "text" at bounding box center [398, 398] width 230 height 24
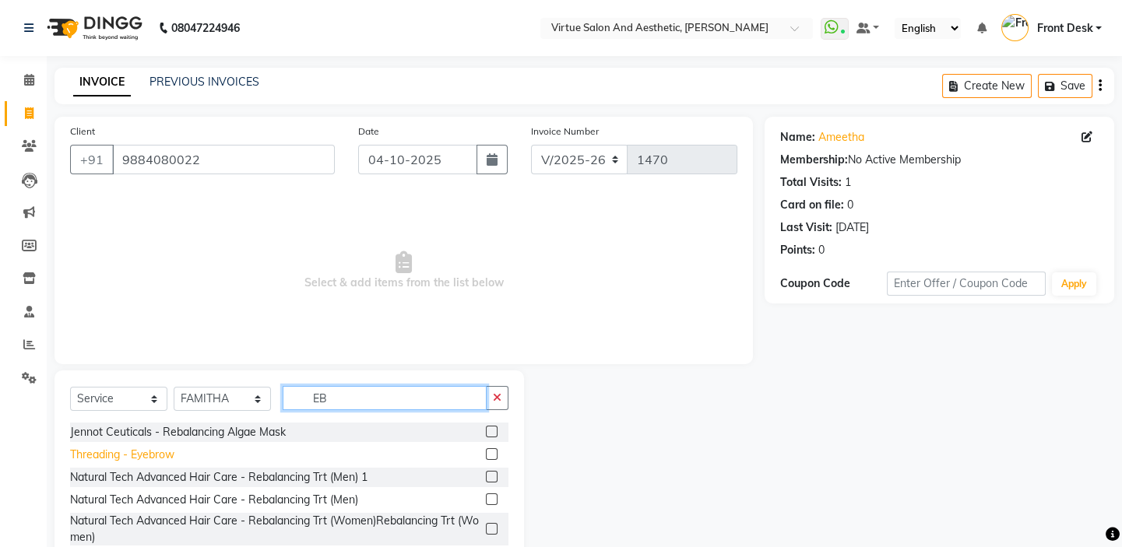
type input "EB"
click at [157, 455] on div "Threading - Eyebrow" at bounding box center [122, 455] width 104 height 16
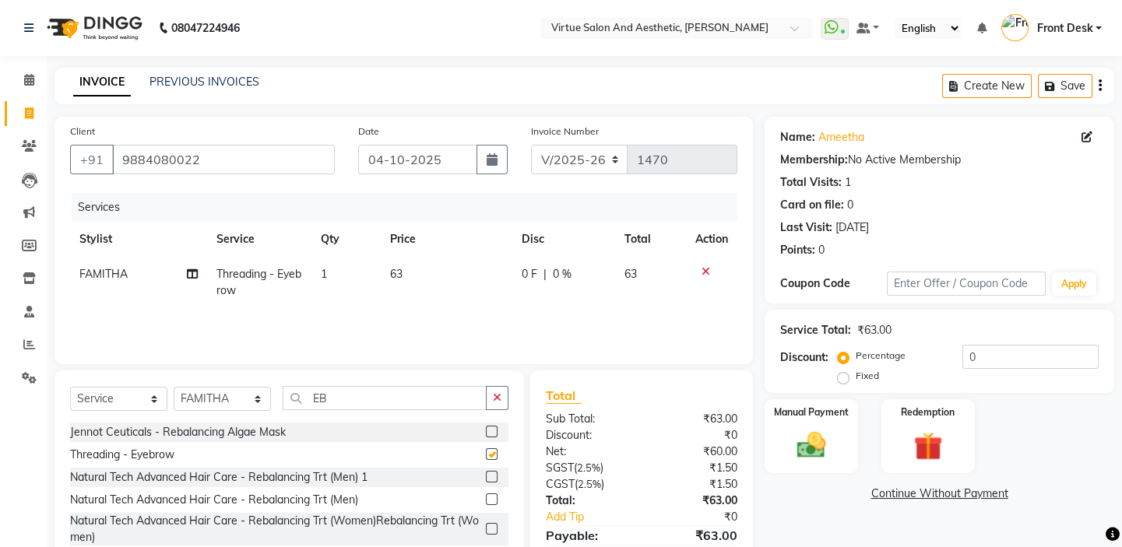
checkbox input "false"
drag, startPoint x: 331, startPoint y: 404, endPoint x: 276, endPoint y: 384, distance: 58.9
click at [292, 388] on input "EB" at bounding box center [385, 398] width 204 height 24
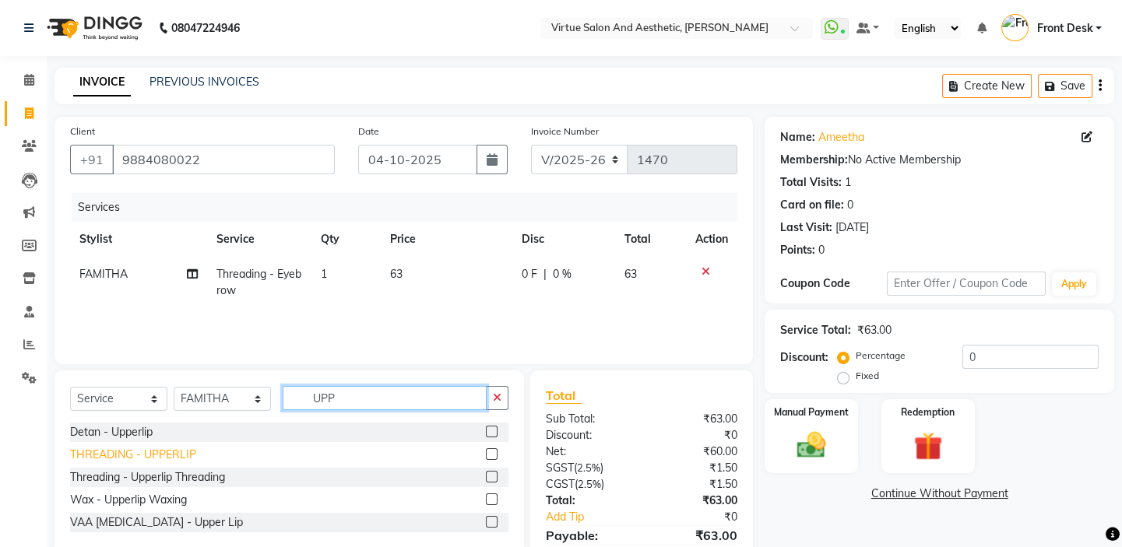
type input "UPP"
click at [178, 450] on div "THREADING - UPPERLIP" at bounding box center [133, 455] width 126 height 16
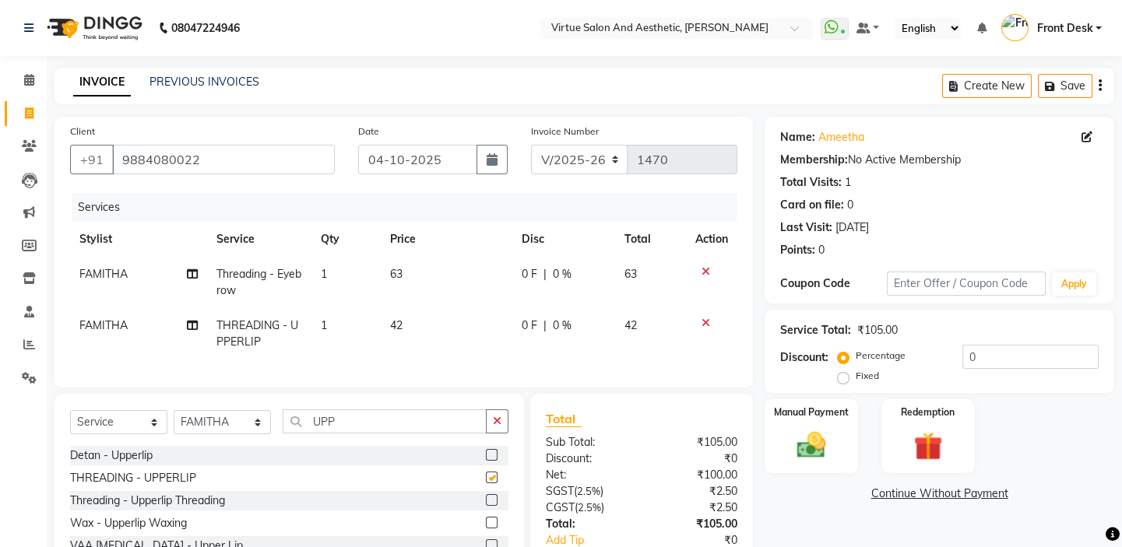
checkbox input "false"
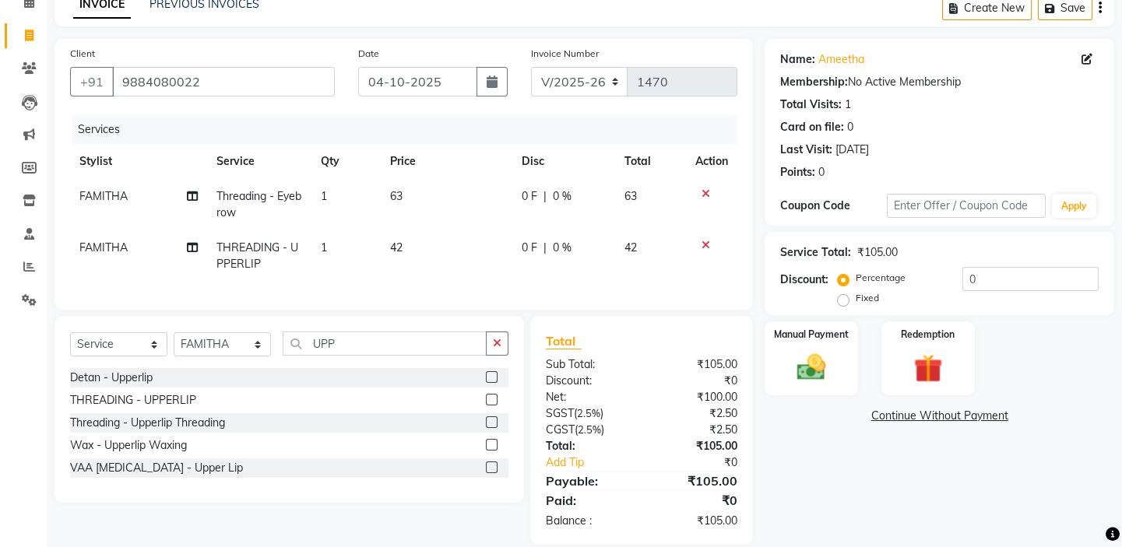
scroll to position [110, 0]
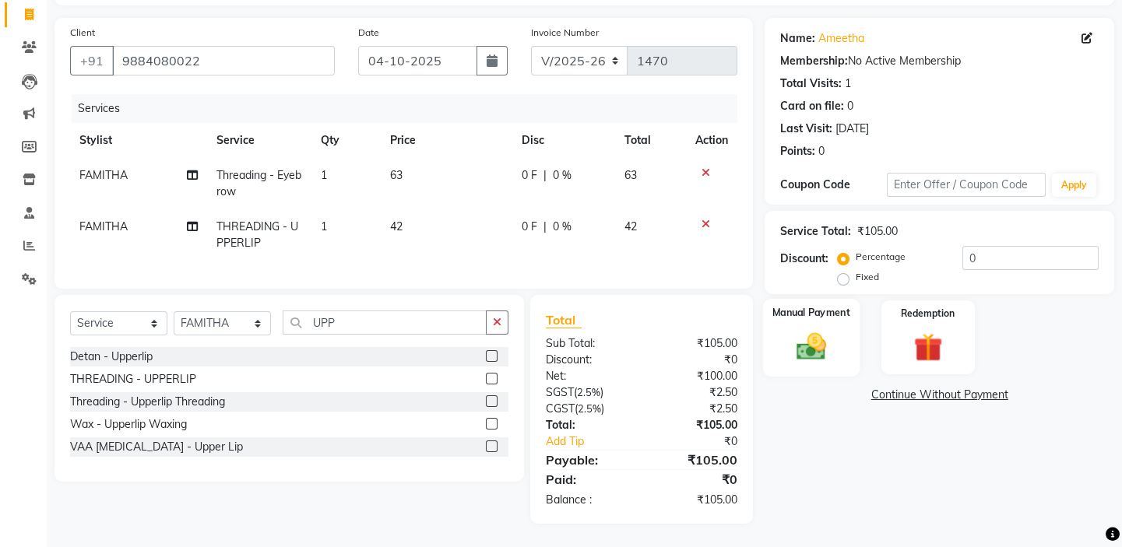
click at [825, 329] on img at bounding box center [811, 346] width 48 height 34
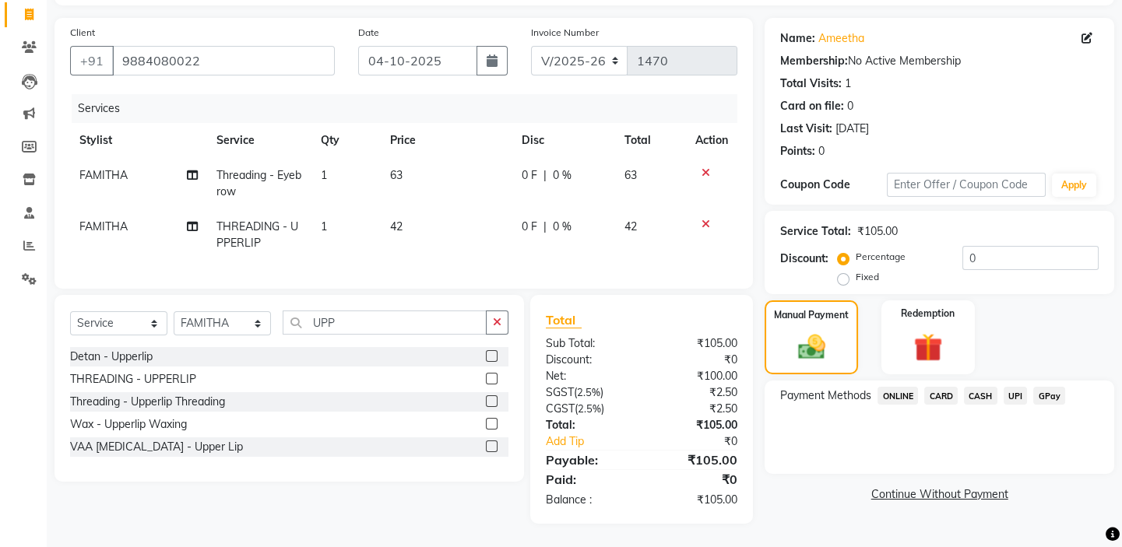
click at [989, 387] on span "CASH" at bounding box center [980, 396] width 33 height 18
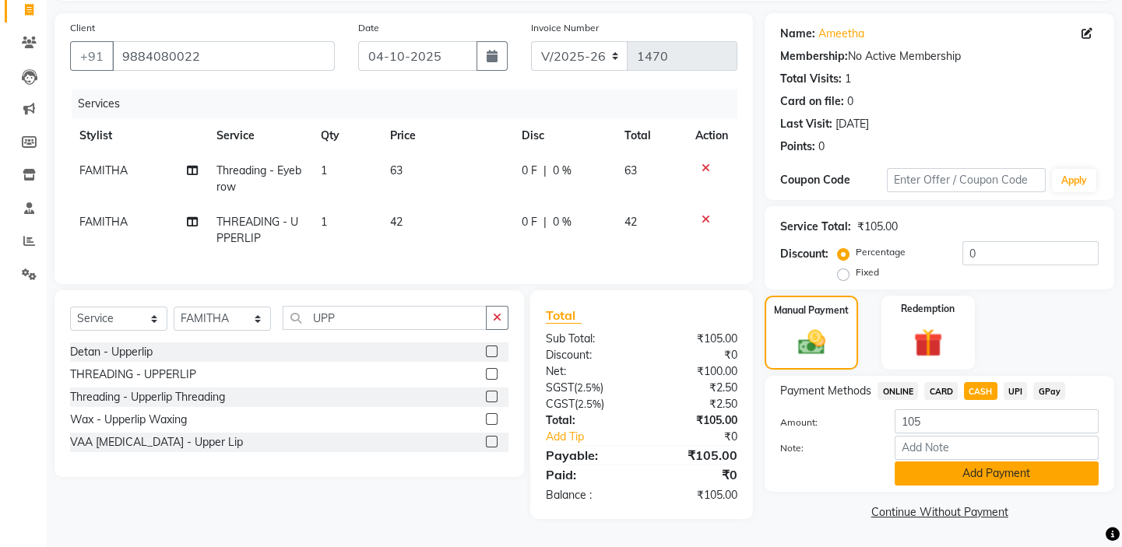
click at [986, 472] on button "Add Payment" at bounding box center [996, 474] width 204 height 24
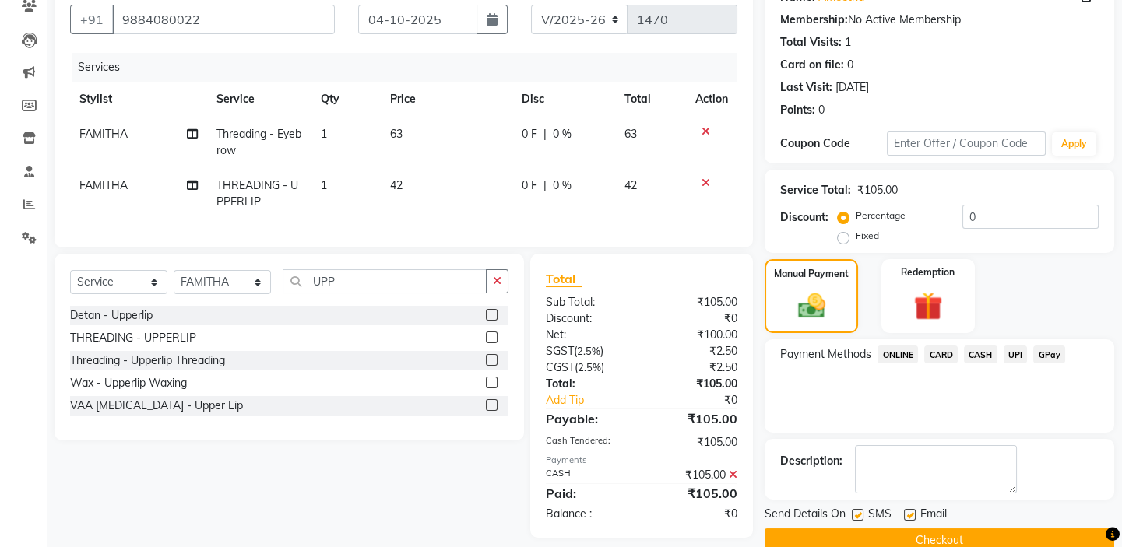
scroll to position [168, 0]
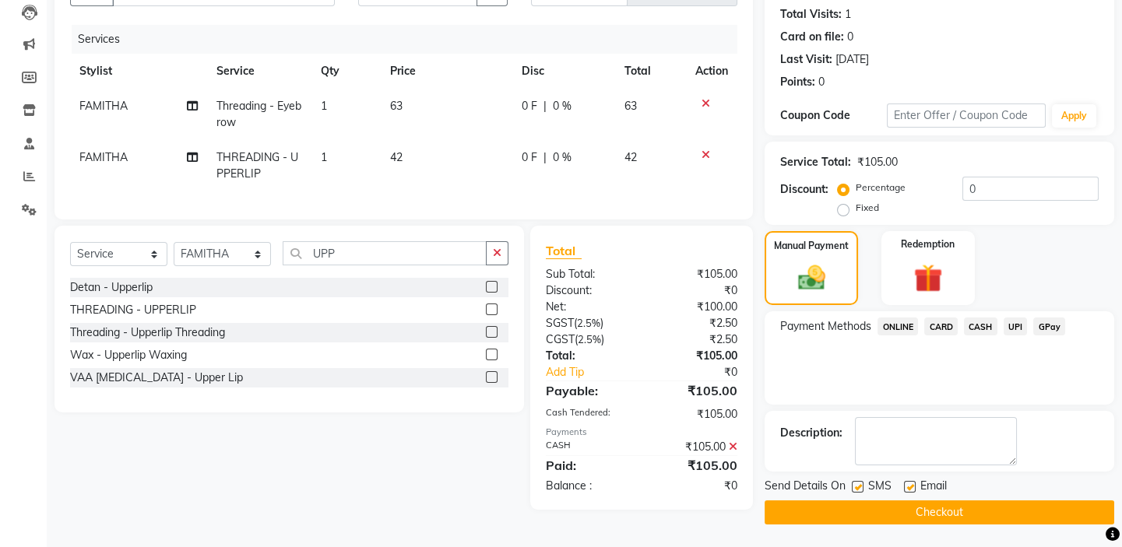
click at [929, 513] on button "Checkout" at bounding box center [939, 513] width 350 height 24
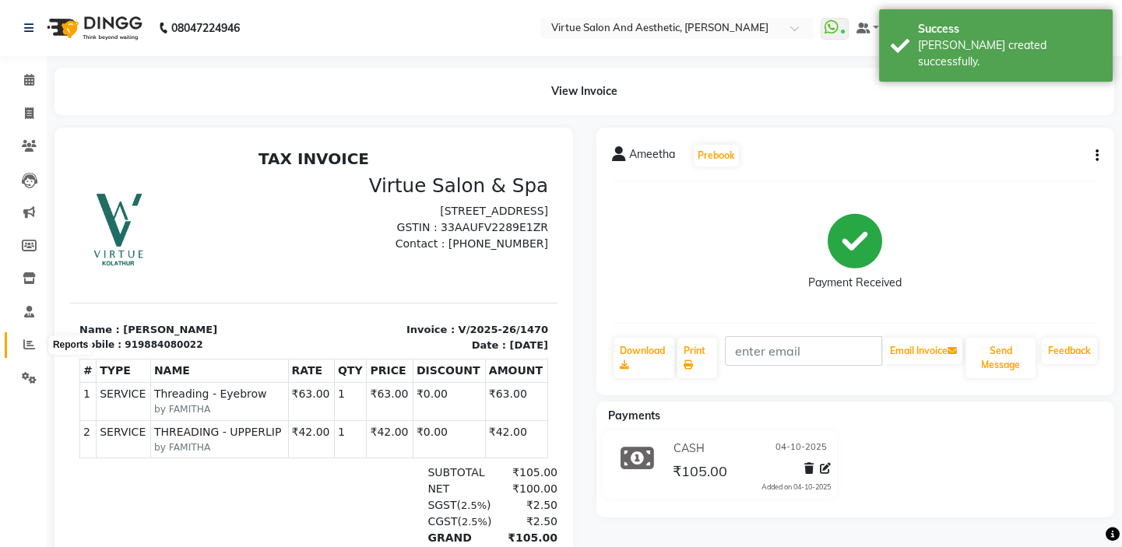
click at [31, 343] on icon at bounding box center [29, 345] width 12 height 12
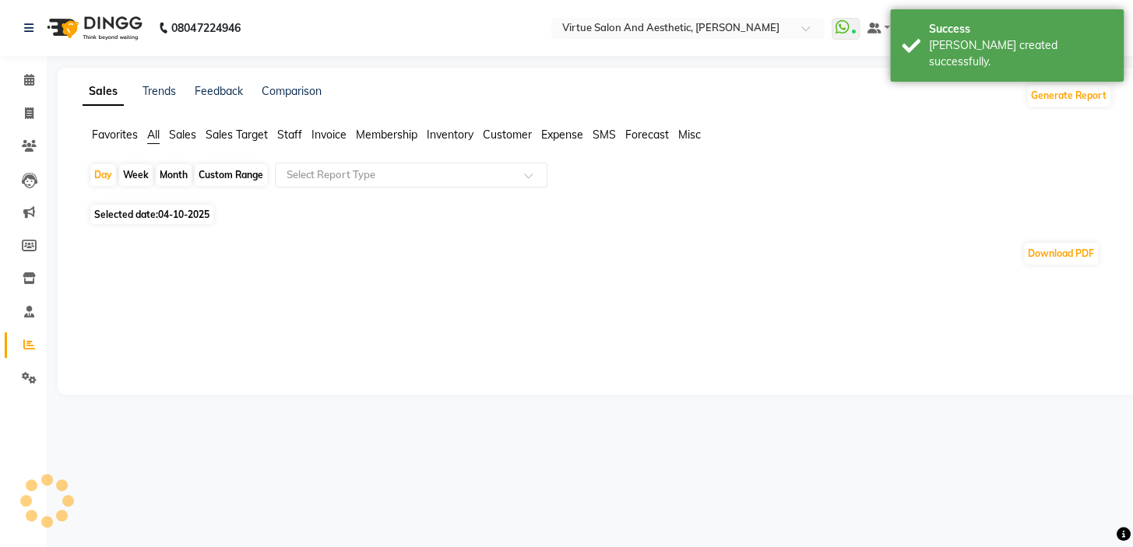
click at [182, 130] on span "Sales" at bounding box center [182, 135] width 27 height 14
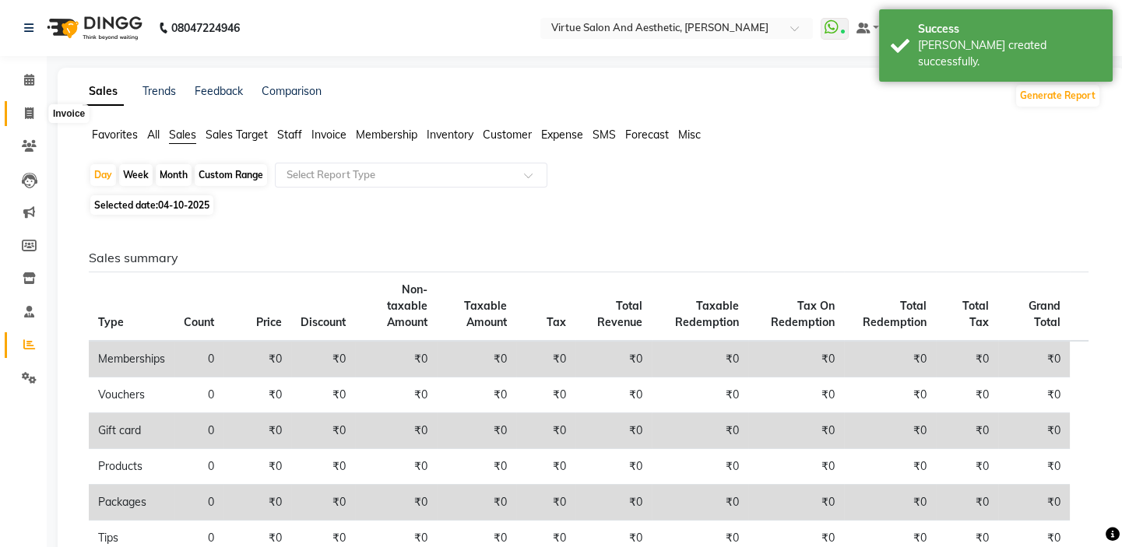
click at [37, 111] on span at bounding box center [29, 114] width 27 height 18
select select "7053"
select select "service"
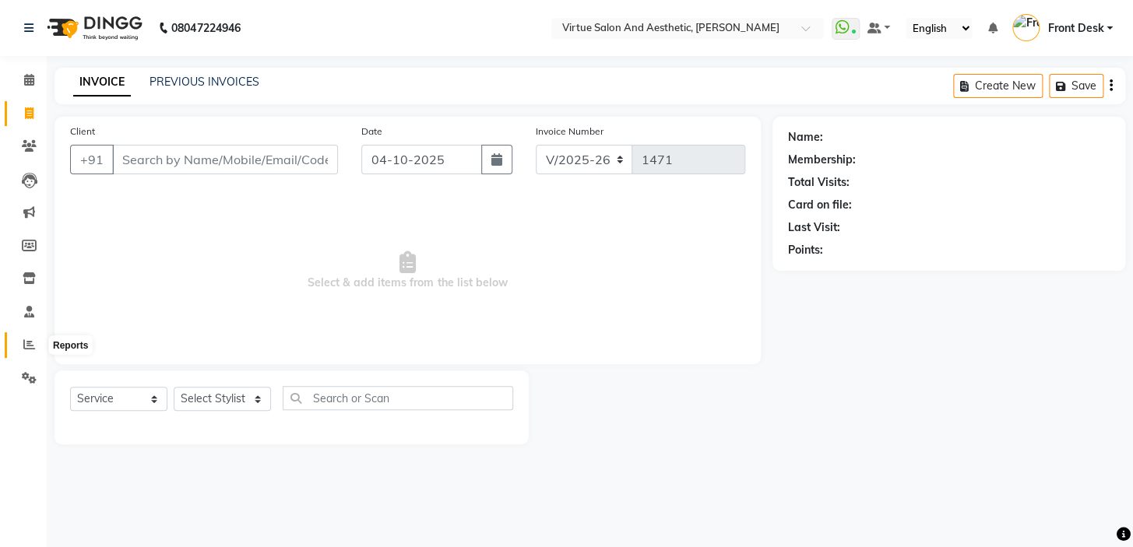
click at [31, 349] on icon at bounding box center [29, 345] width 12 height 12
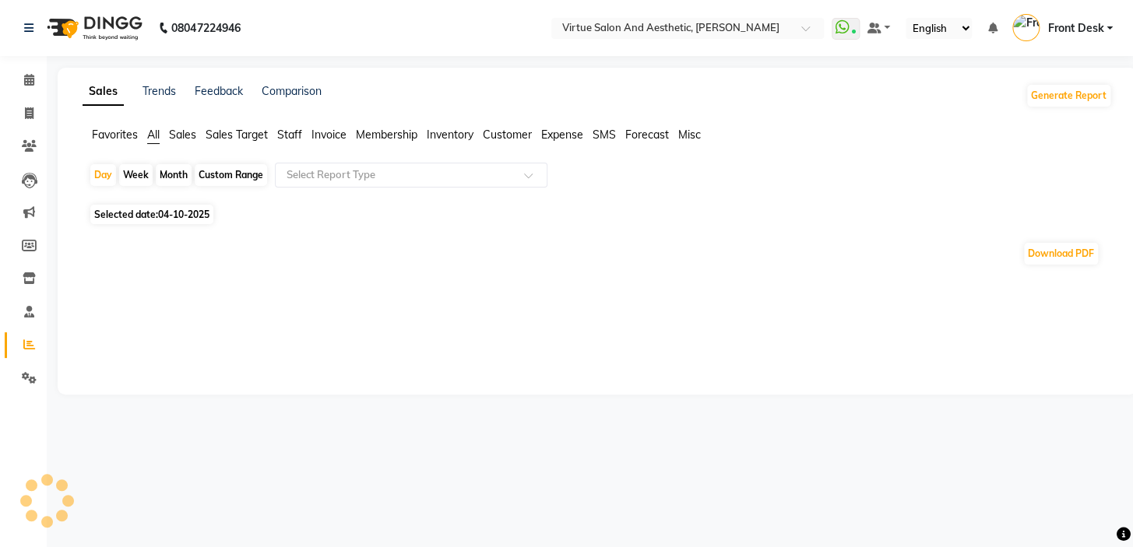
click at [186, 139] on span "Sales" at bounding box center [182, 135] width 27 height 14
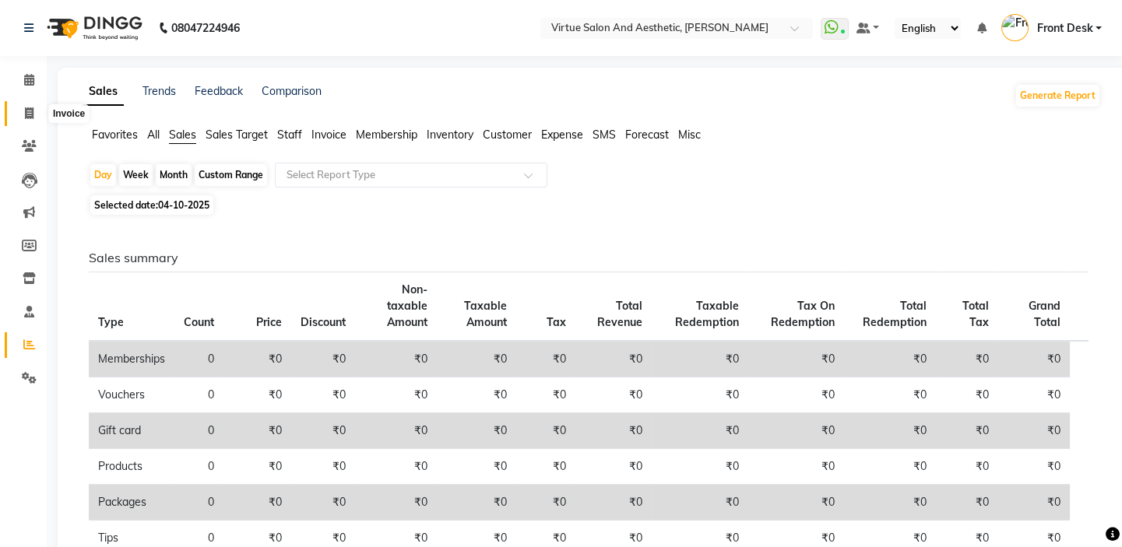
click at [19, 107] on span at bounding box center [29, 114] width 27 height 18
select select "service"
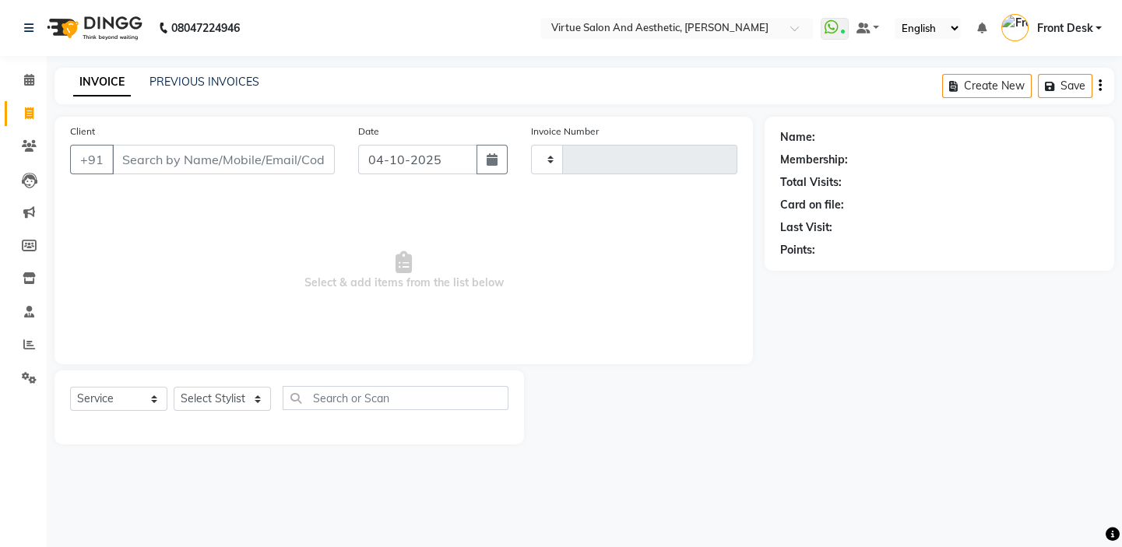
type input "1471"
select select "7053"
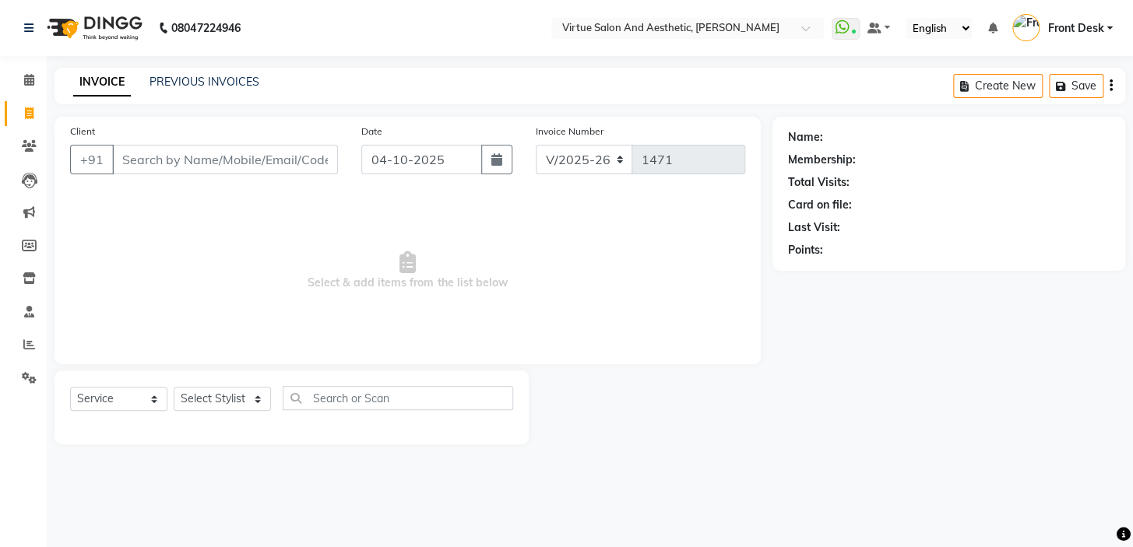
click at [218, 232] on span "Select & add items from the list below" at bounding box center [407, 271] width 675 height 156
click at [160, 160] on input "Client" at bounding box center [225, 160] width 226 height 30
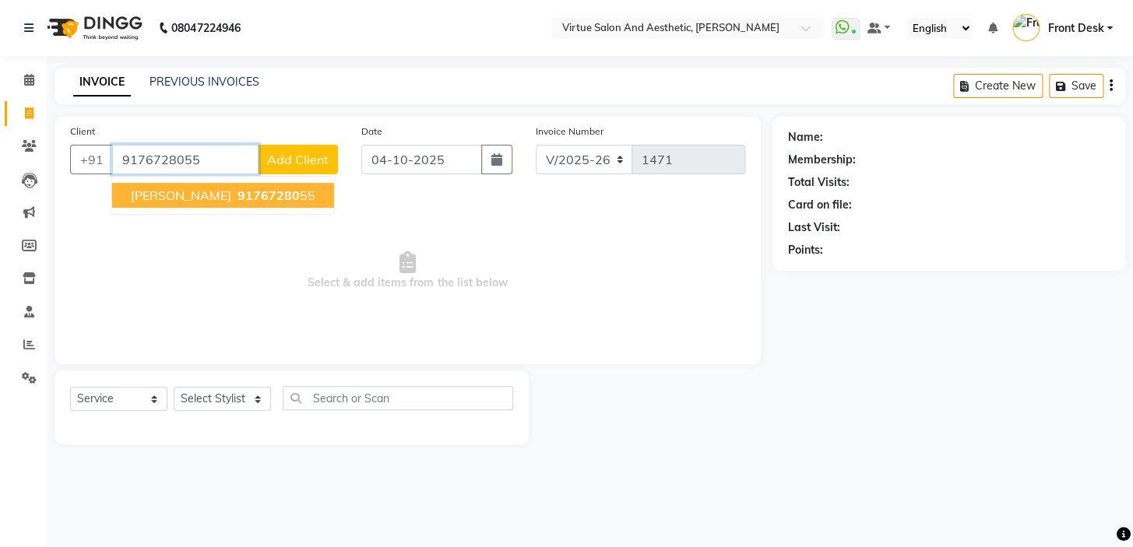
type input "9176728055"
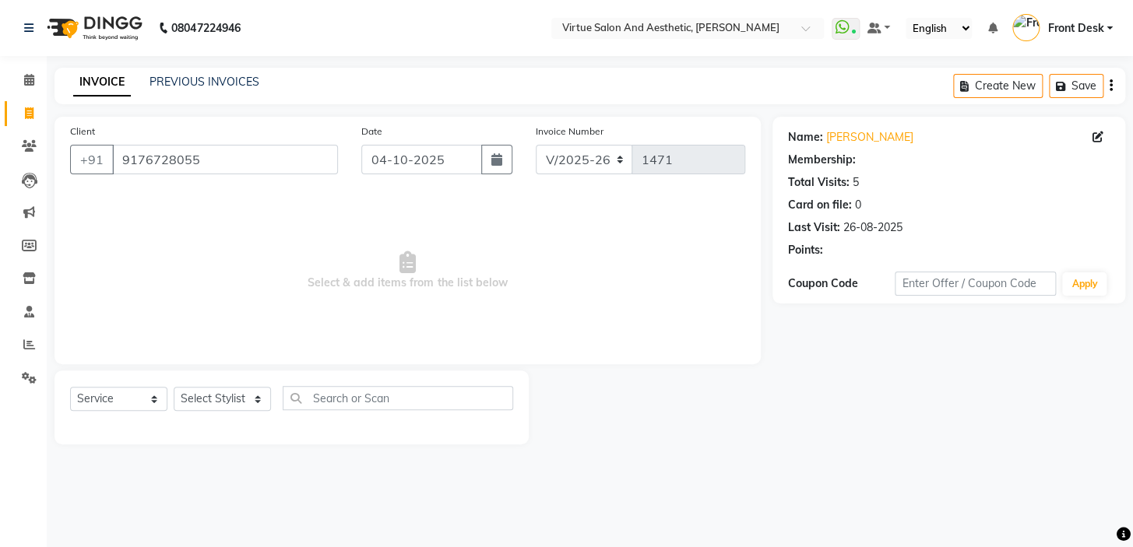
select select "1: Object"
click at [234, 403] on select "Select Stylist BALAJI DIVYA FAMITHA Front Desk ILAKKIYA [PERSON_NAME] [PERSON_N…" at bounding box center [222, 399] width 97 height 24
select select "62507"
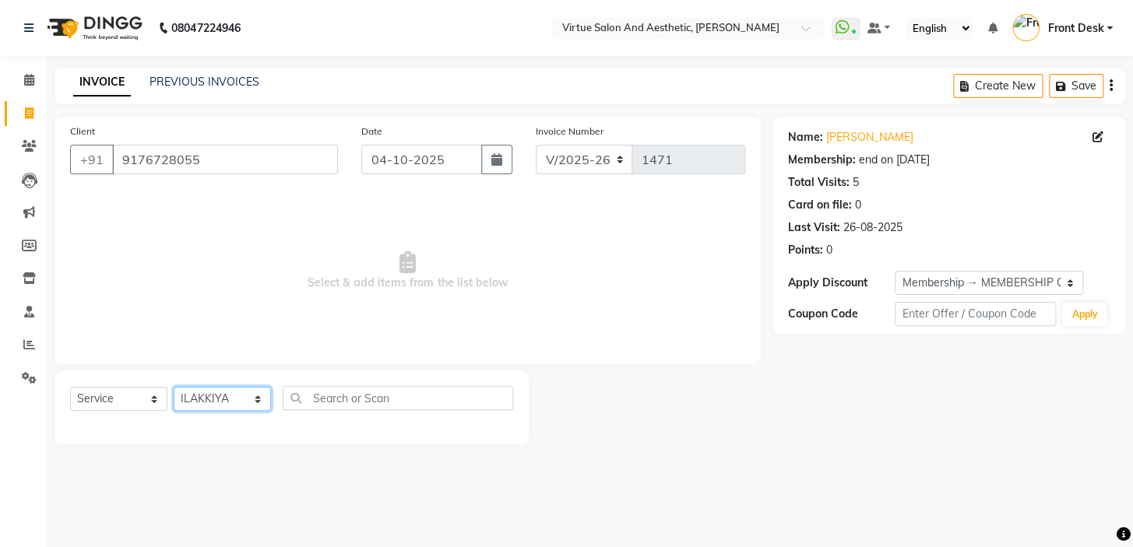
click at [174, 387] on select "Select Stylist BALAJI DIVYA FAMITHA Front Desk ILAKKIYA [PERSON_NAME] [PERSON_N…" at bounding box center [222, 399] width 97 height 24
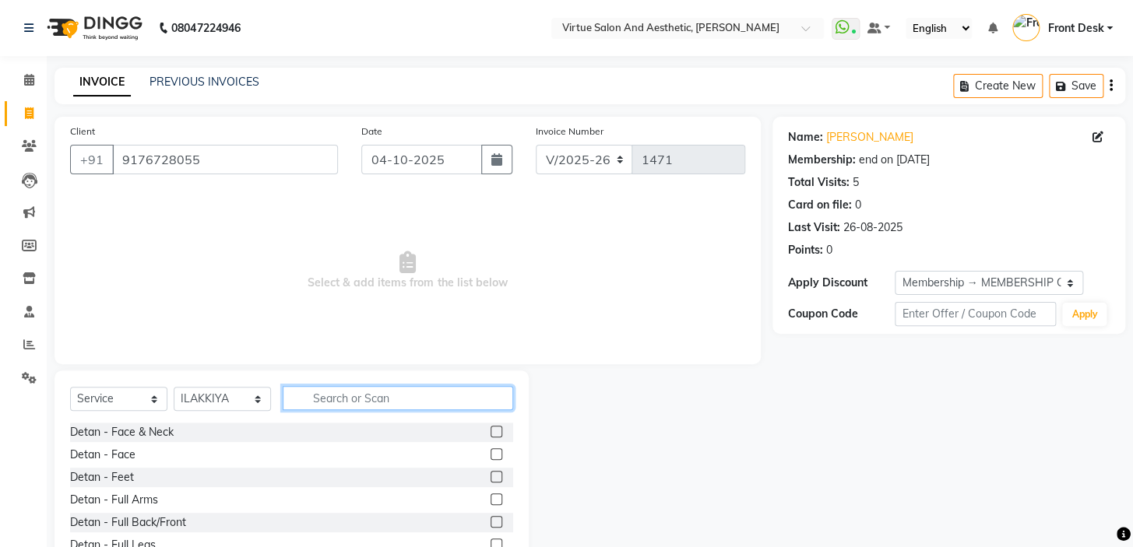
click at [339, 402] on input "text" at bounding box center [398, 398] width 230 height 24
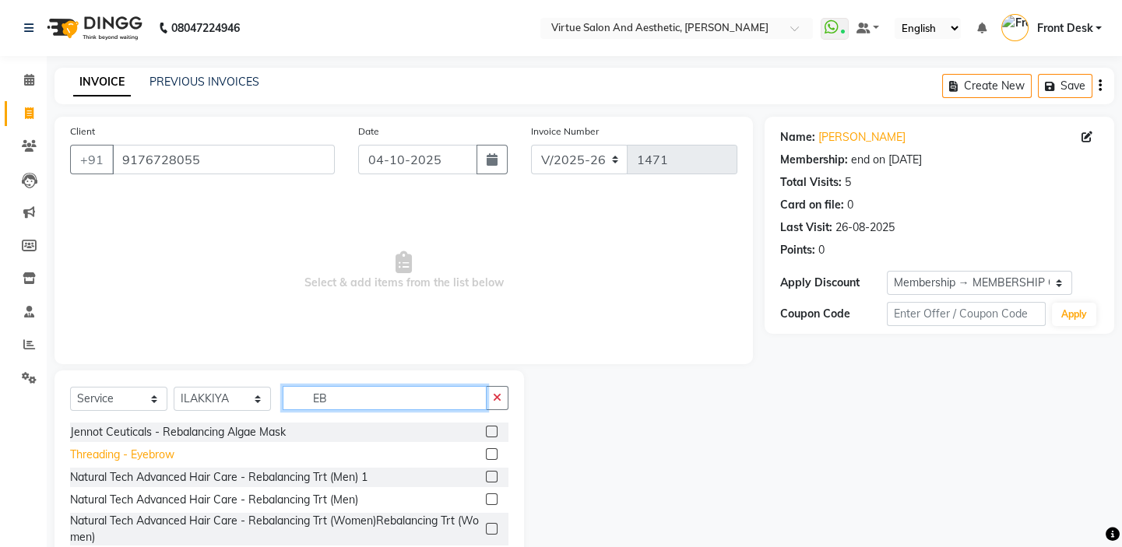
type input "EB"
click at [165, 449] on div "Threading - Eyebrow" at bounding box center [122, 455] width 104 height 16
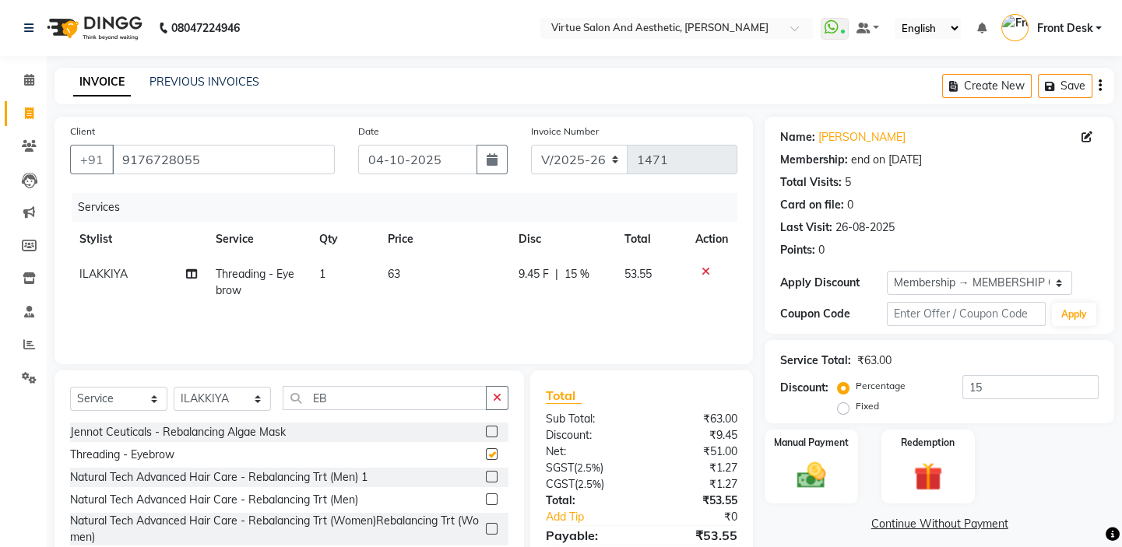
checkbox input "false"
drag, startPoint x: 342, startPoint y: 395, endPoint x: 270, endPoint y: 381, distance: 73.1
click at [280, 383] on div "Select Service Product Membership Package Voucher Prepaid Gift Card Select Styl…" at bounding box center [288, 471] width 469 height 200
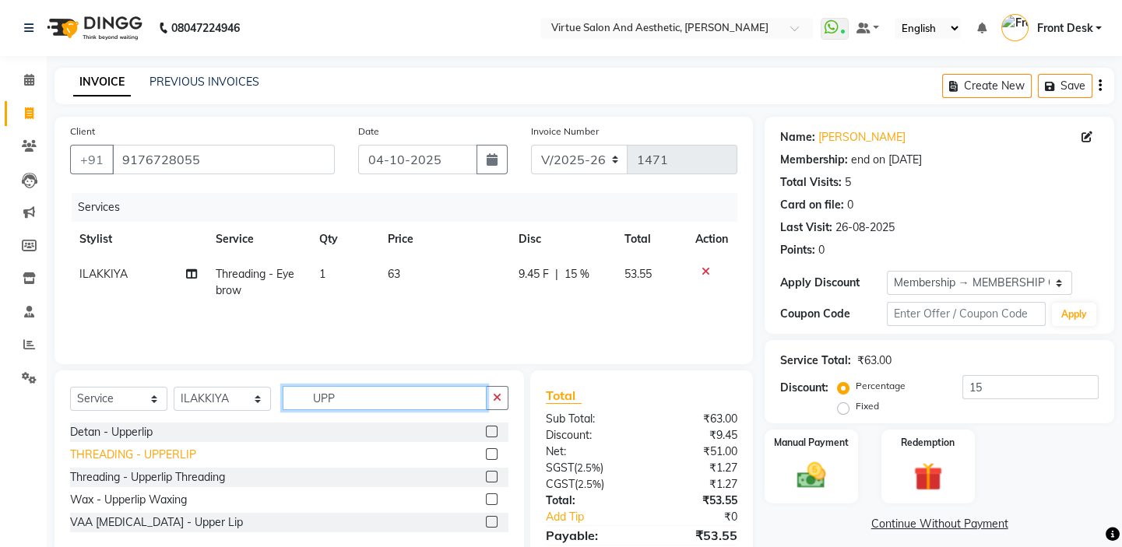
type input "UPP"
click at [138, 453] on div "THREADING - UPPERLIP" at bounding box center [133, 455] width 126 height 16
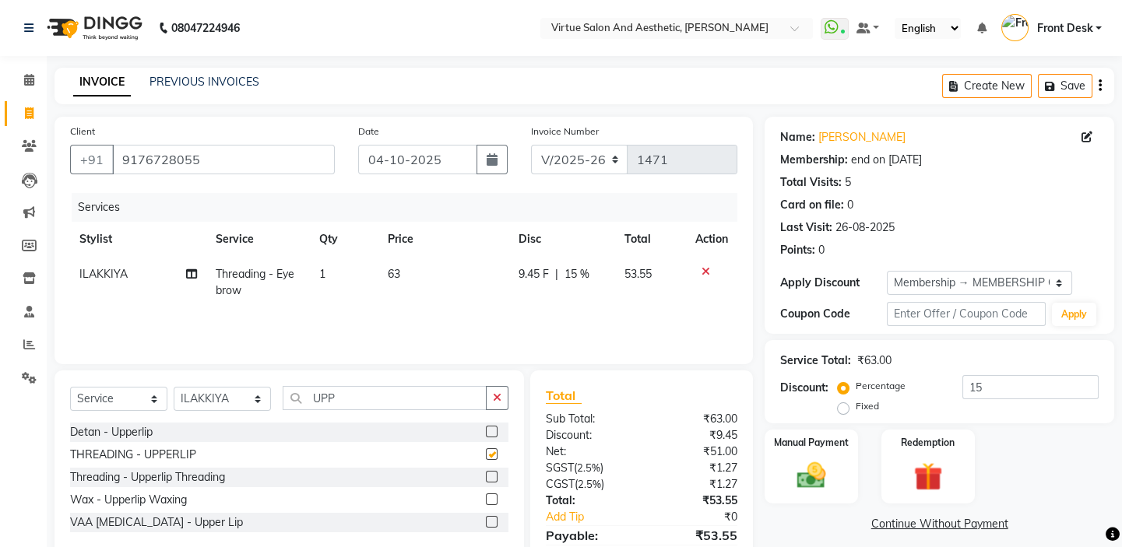
checkbox input "false"
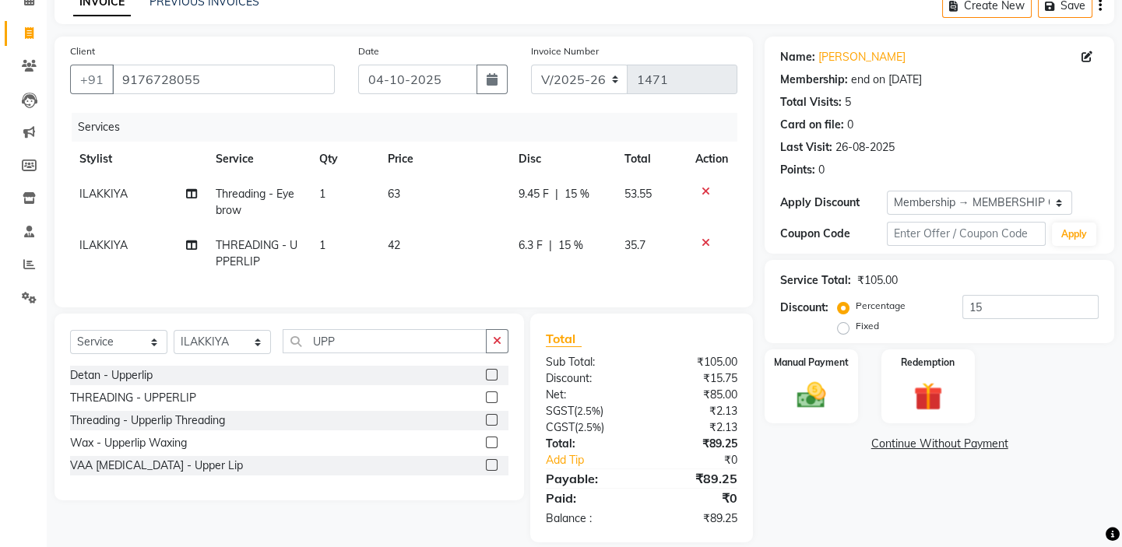
scroll to position [110, 0]
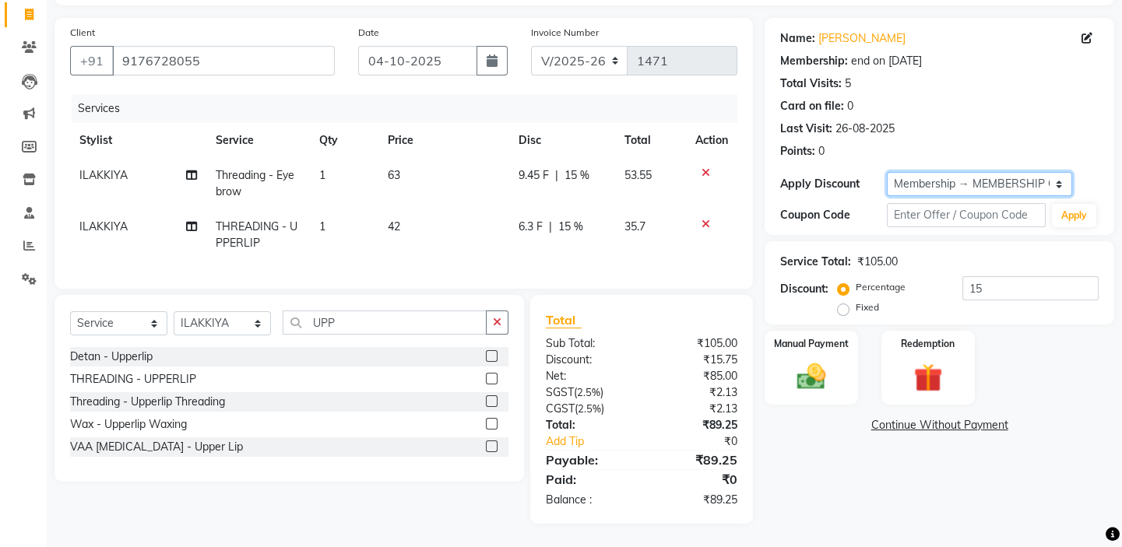
drag, startPoint x: 1019, startPoint y: 173, endPoint x: 999, endPoint y: 183, distance: 22.6
click at [1019, 173] on select "Select Membership → MEMBERSHIP CARD" at bounding box center [979, 184] width 185 height 24
select select "0:"
click at [887, 172] on select "Select Membership → MEMBERSHIP CARD" at bounding box center [979, 184] width 185 height 24
type input "0"
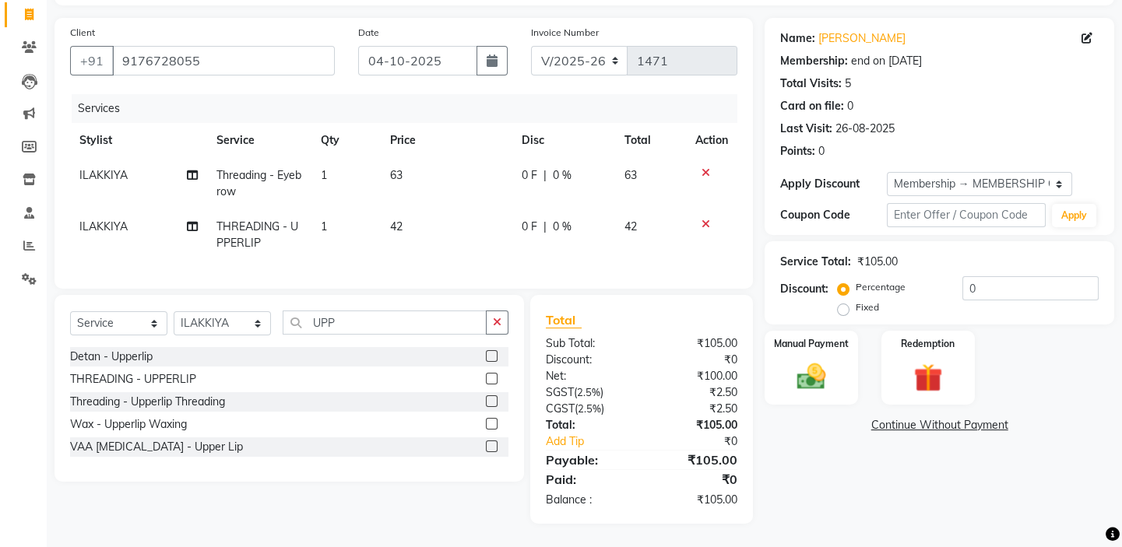
click at [974, 145] on div "Points: 0" at bounding box center [939, 151] width 318 height 16
click at [807, 360] on img at bounding box center [811, 377] width 48 height 34
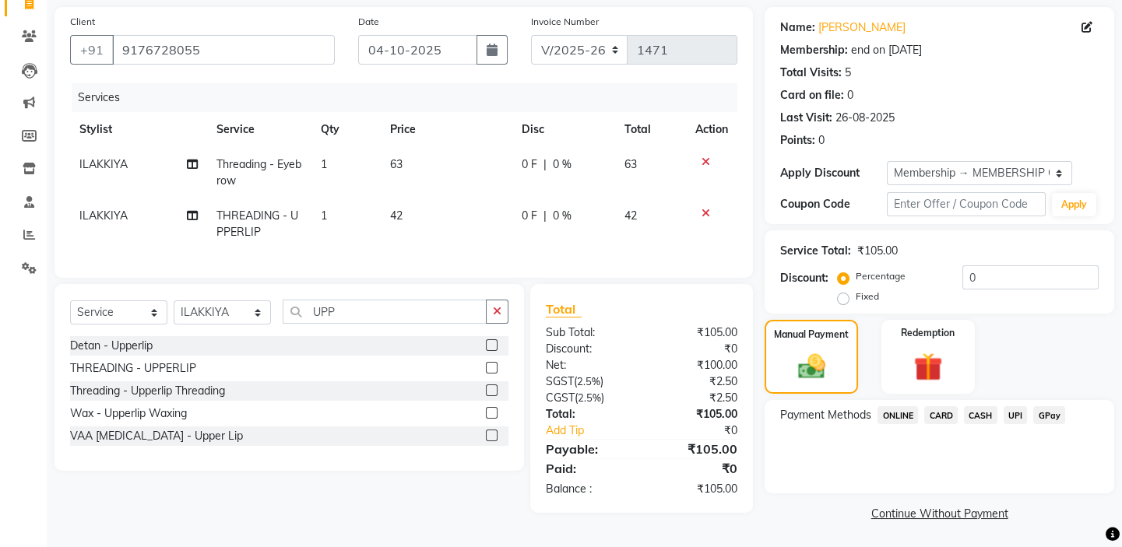
click at [1016, 410] on span "UPI" at bounding box center [1015, 415] width 24 height 18
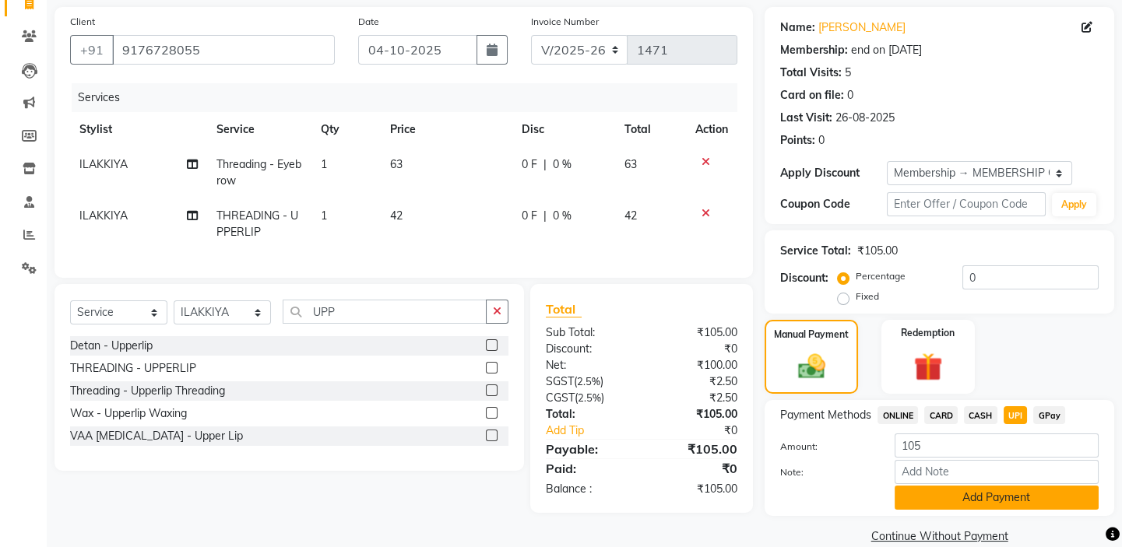
click at [998, 492] on button "Add Payment" at bounding box center [996, 498] width 204 height 24
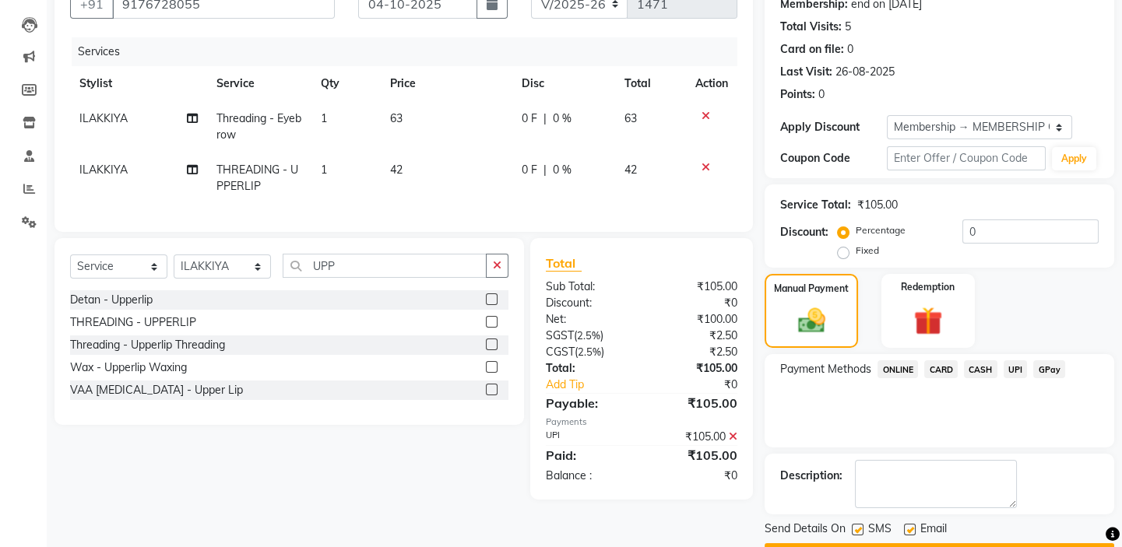
scroll to position [199, 0]
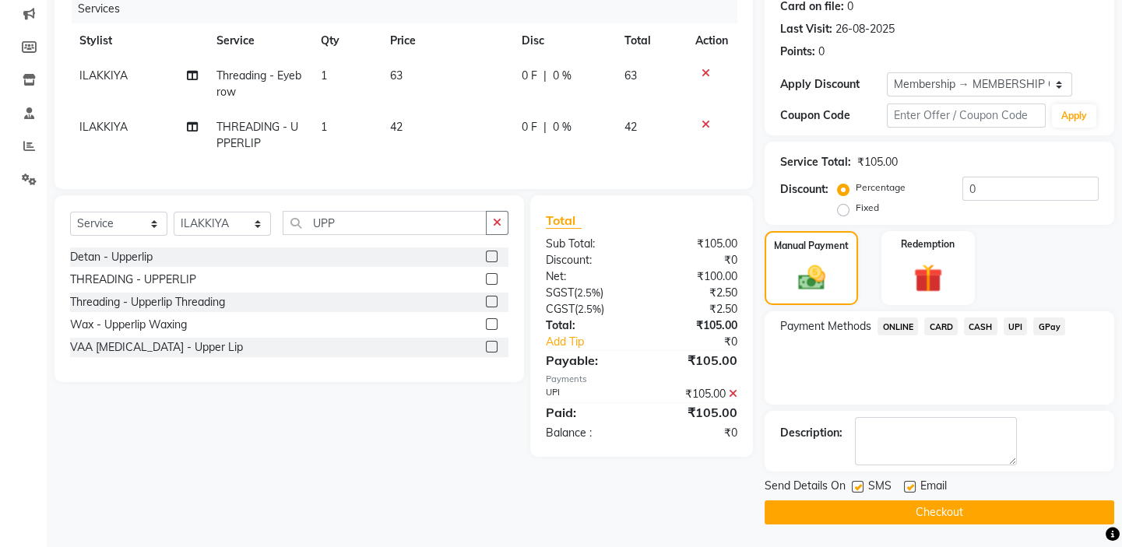
click at [929, 509] on button "Checkout" at bounding box center [939, 513] width 350 height 24
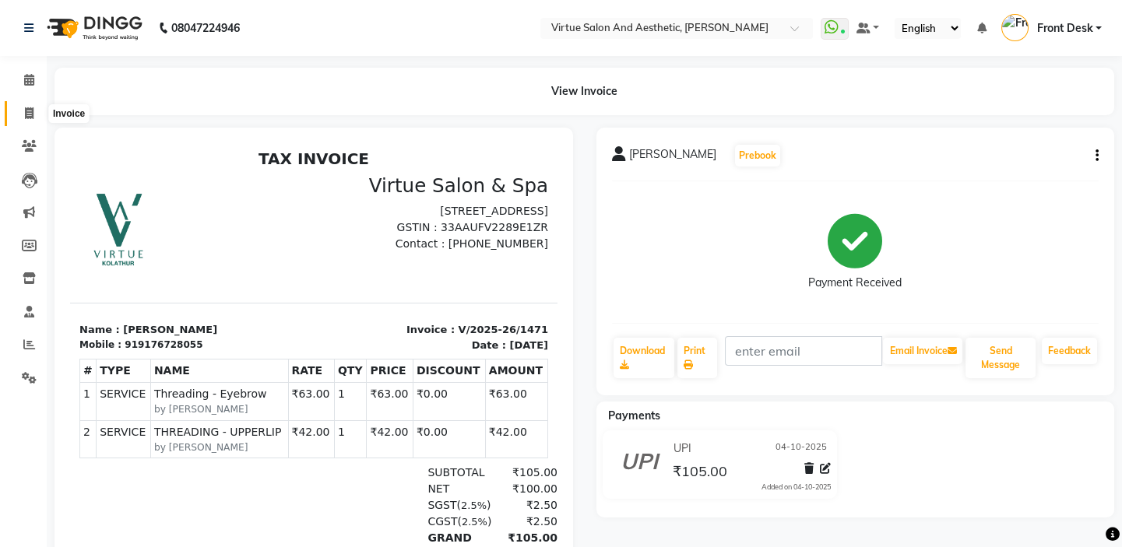
click at [16, 112] on span at bounding box center [29, 114] width 27 height 18
select select "7053"
select select "service"
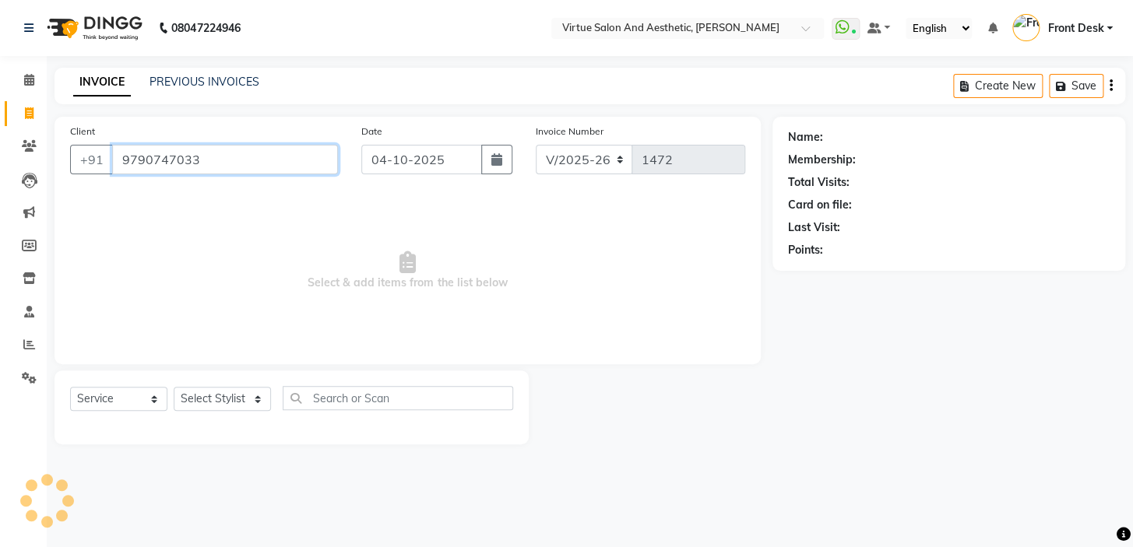
type input "9790747033"
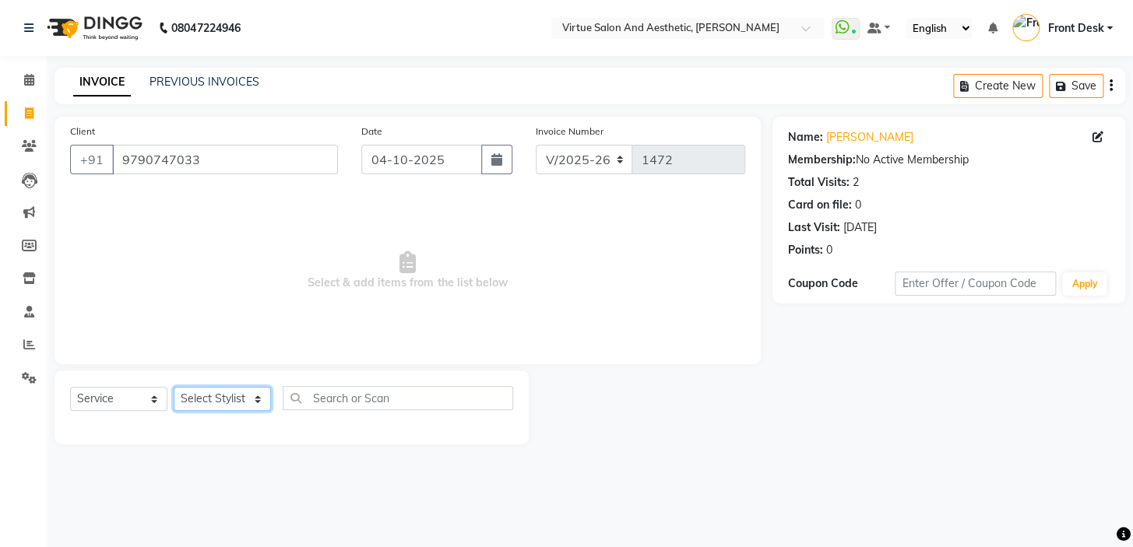
click at [220, 393] on select "Select Stylist BALAJI DIVYA FAMITHA Front Desk ILAKKIYA [PERSON_NAME] [PERSON_N…" at bounding box center [222, 399] width 97 height 24
select select "62507"
click at [174, 387] on select "Select Stylist BALAJI DIVYA FAMITHA Front Desk ILAKKIYA [PERSON_NAME] [PERSON_N…" at bounding box center [222, 399] width 97 height 24
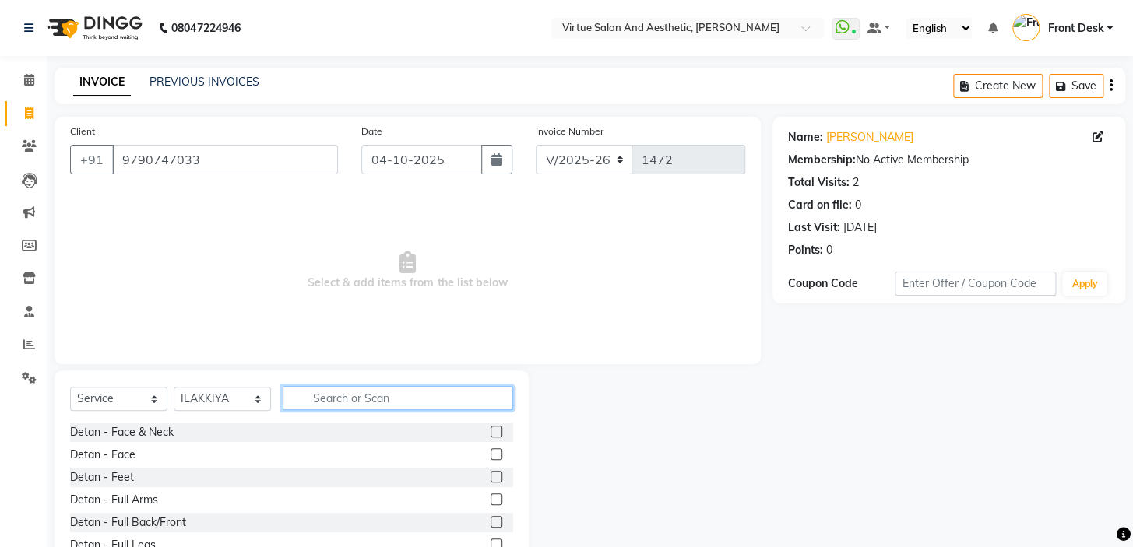
click at [350, 394] on input "text" at bounding box center [398, 398] width 230 height 24
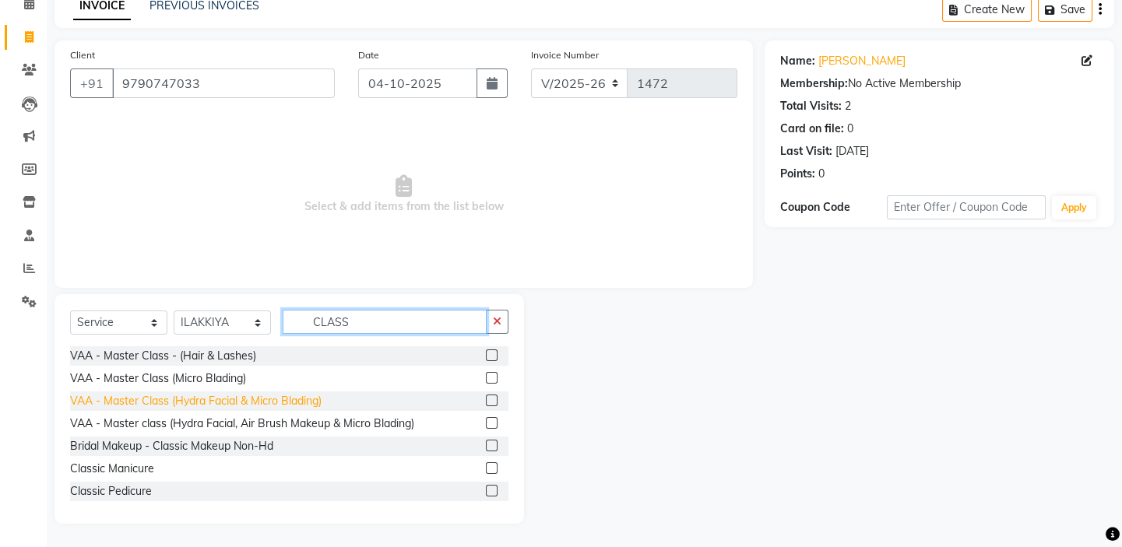
scroll to position [77, 0]
type input "CLASS"
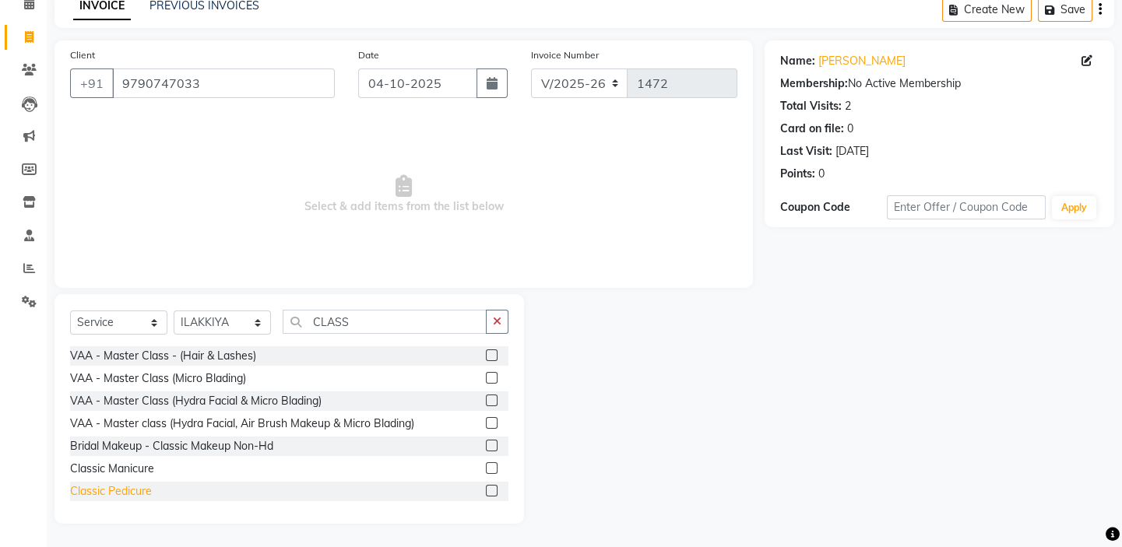
click at [116, 485] on div "Classic Pedicure" at bounding box center [111, 491] width 82 height 16
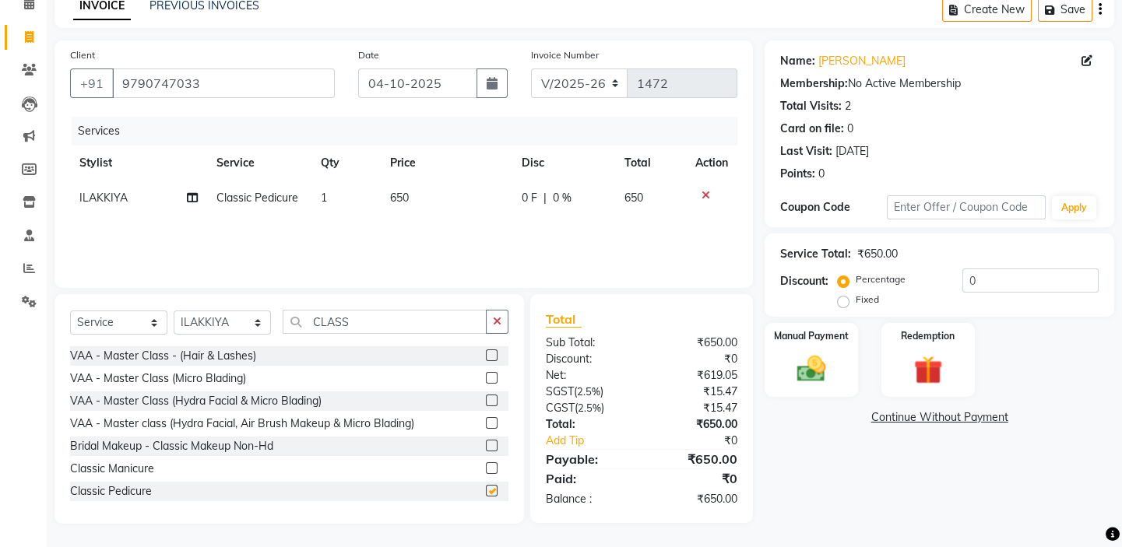
checkbox input "false"
drag, startPoint x: 357, startPoint y: 334, endPoint x: 245, endPoint y: 315, distance: 113.0
click at [279, 323] on div "Select Service Product Membership Package Voucher Prepaid Gift Card Select Styl…" at bounding box center [289, 328] width 438 height 37
drag, startPoint x: 351, startPoint y: 326, endPoint x: 273, endPoint y: 293, distance: 84.7
click at [279, 293] on div "Client +91 9790747033 Date 04-10-2025 Invoice Number V/2025 V/2025-26 1472 Serv…" at bounding box center [404, 281] width 722 height 483
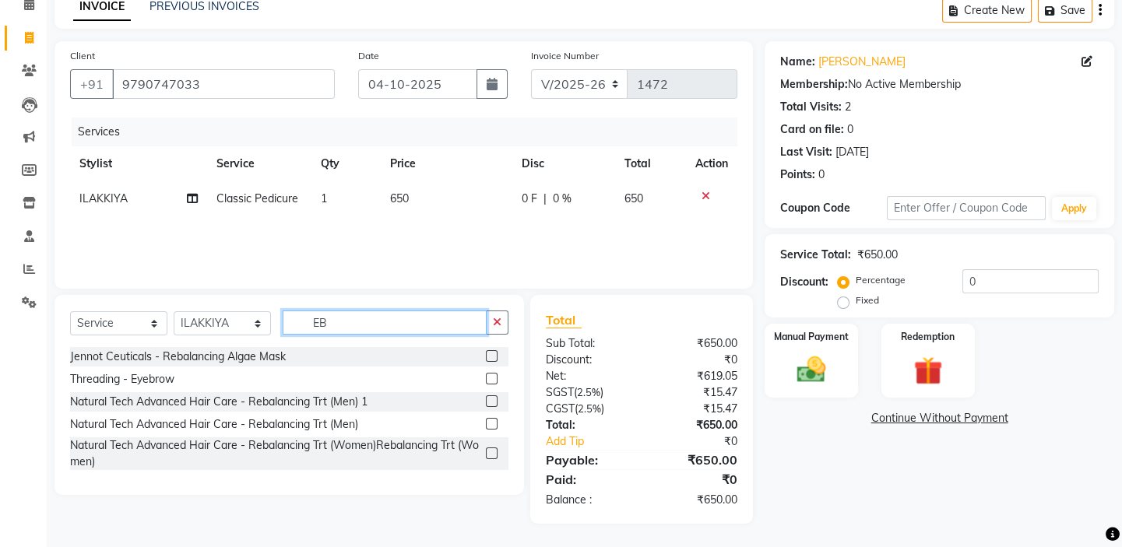
scroll to position [76, 0]
type input "EB"
click at [148, 371] on div "Threading - Eyebrow" at bounding box center [122, 379] width 104 height 16
checkbox input "false"
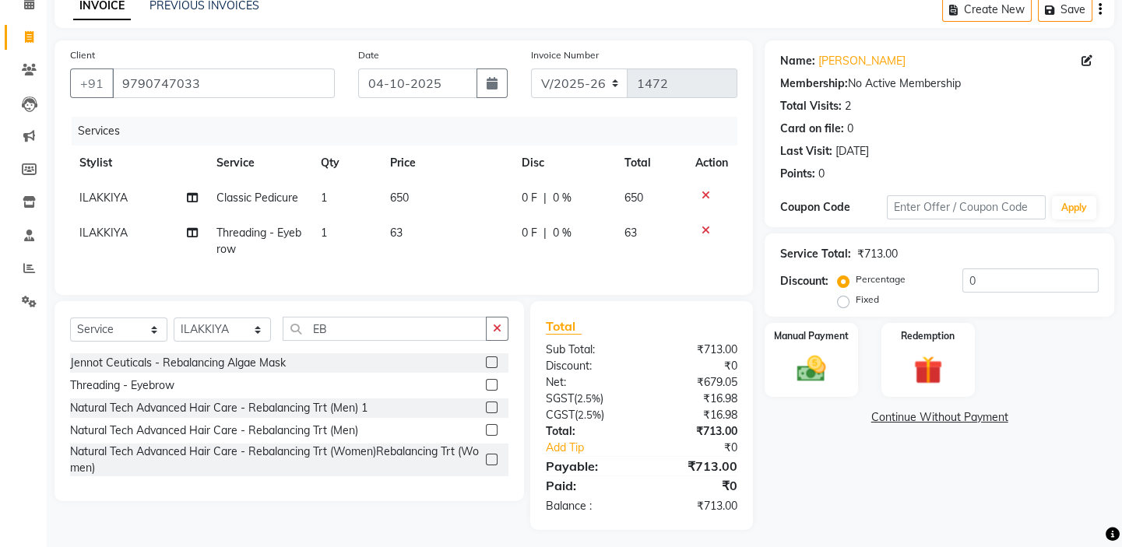
scroll to position [93, 0]
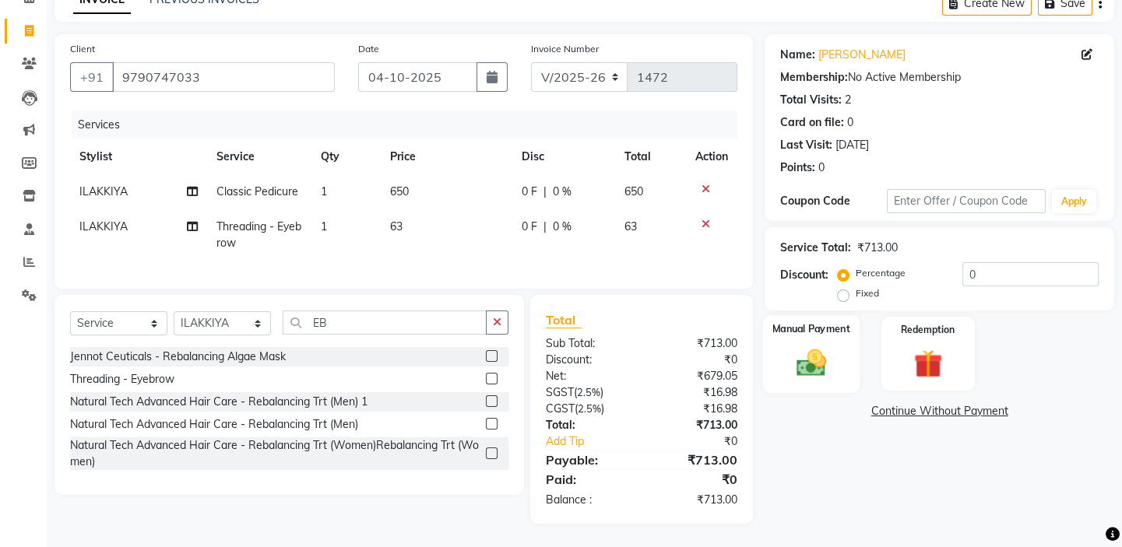
click at [792, 371] on div "Manual Payment" at bounding box center [811, 353] width 97 height 77
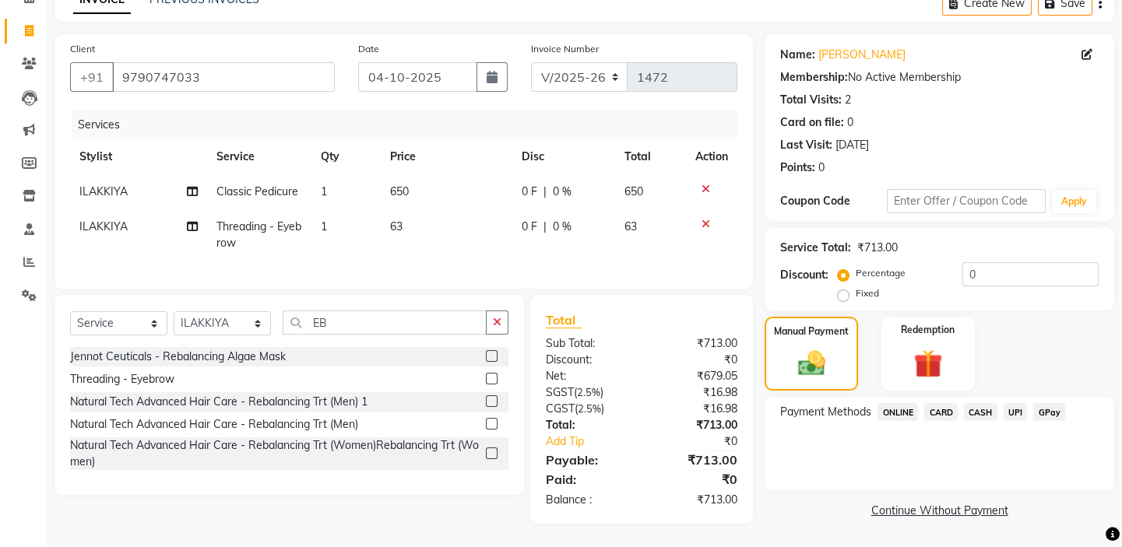
click at [1012, 403] on span "UPI" at bounding box center [1015, 412] width 24 height 18
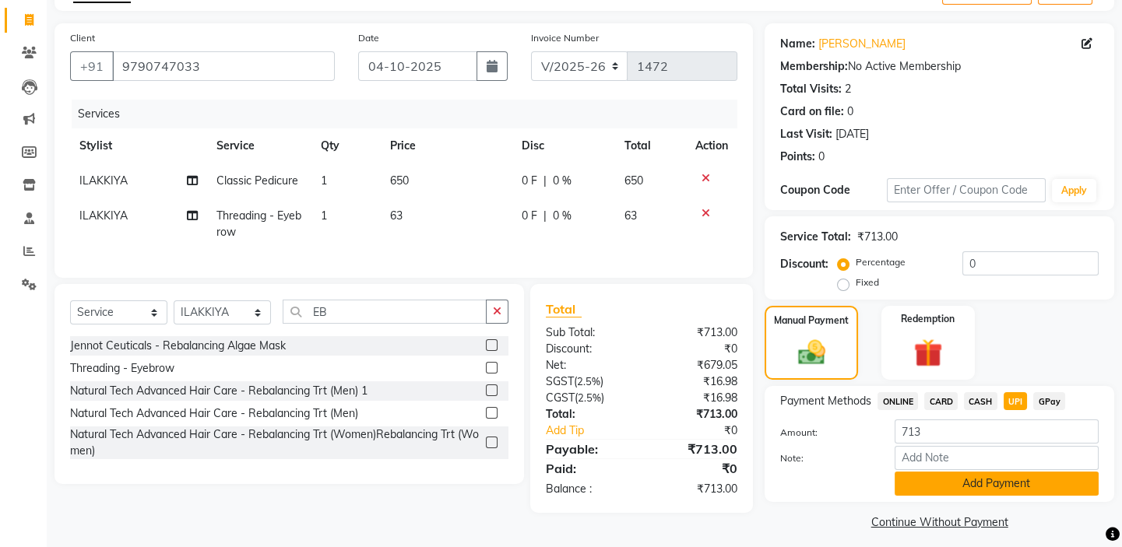
click at [1012, 487] on button "Add Payment" at bounding box center [996, 484] width 204 height 24
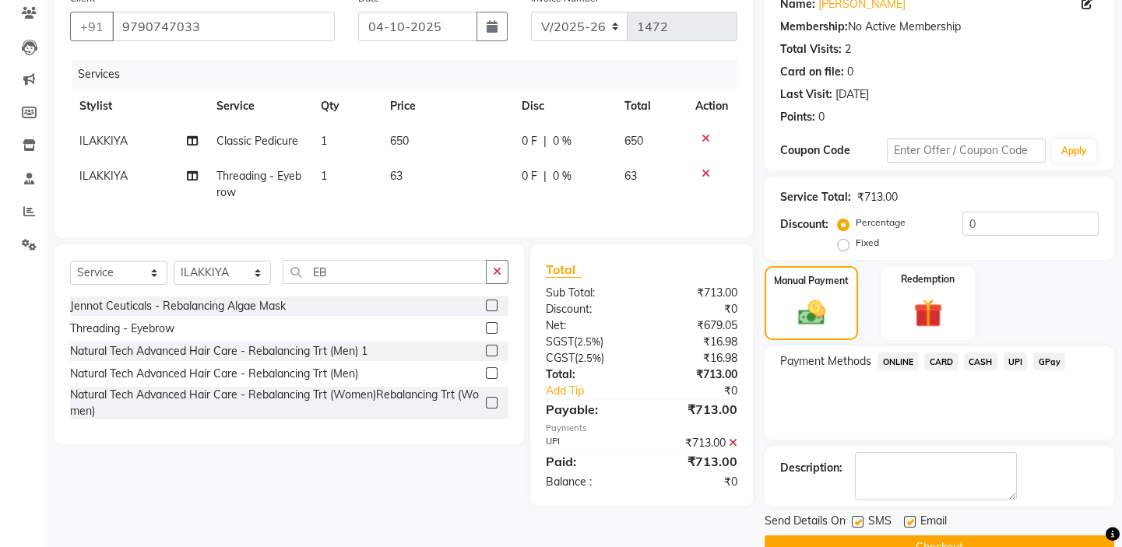
scroll to position [168, 0]
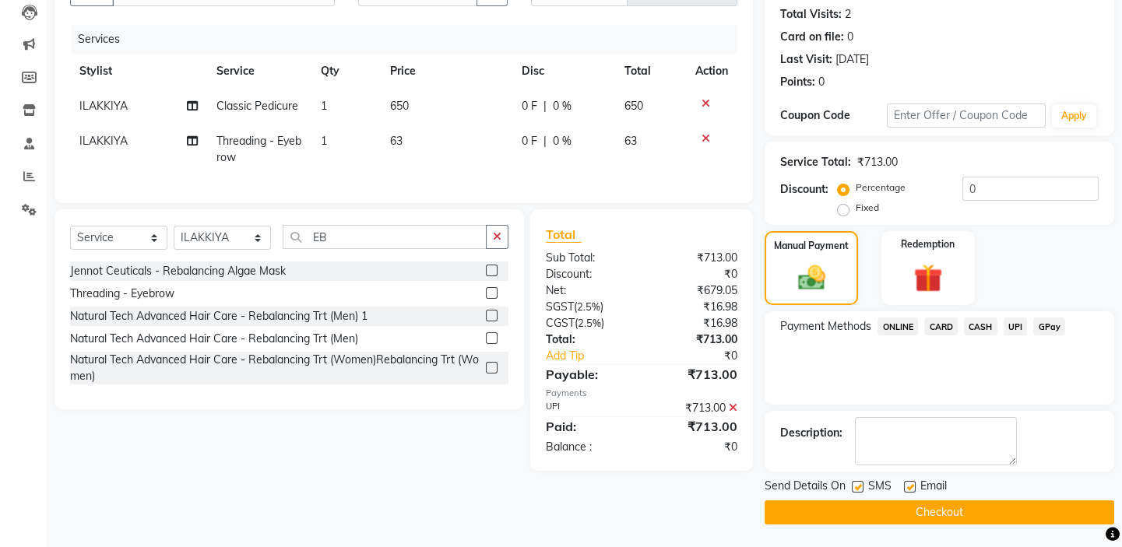
click at [919, 506] on button "Checkout" at bounding box center [939, 513] width 350 height 24
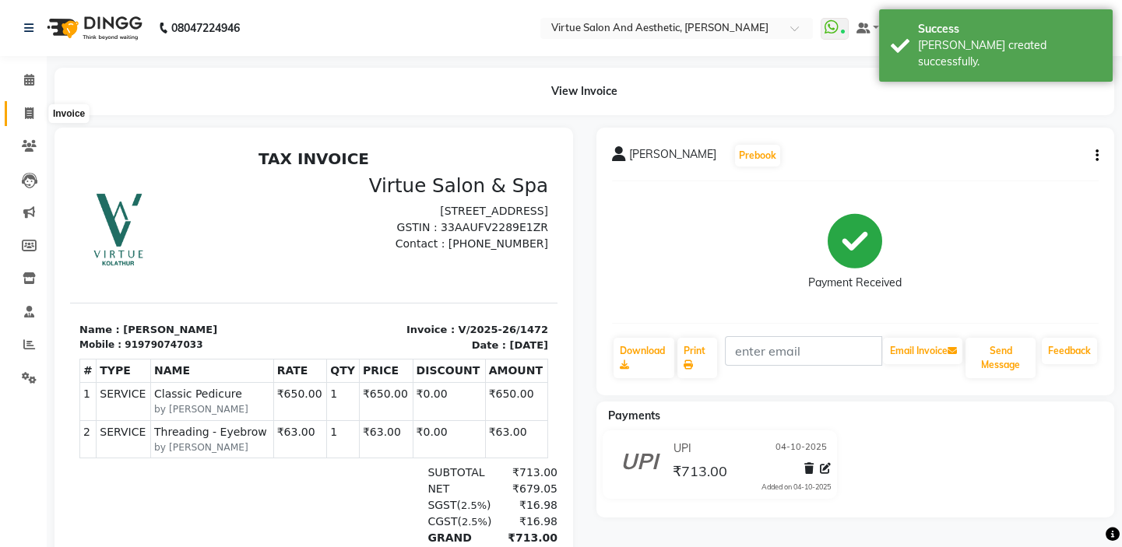
click at [26, 113] on icon at bounding box center [29, 113] width 9 height 12
select select "service"
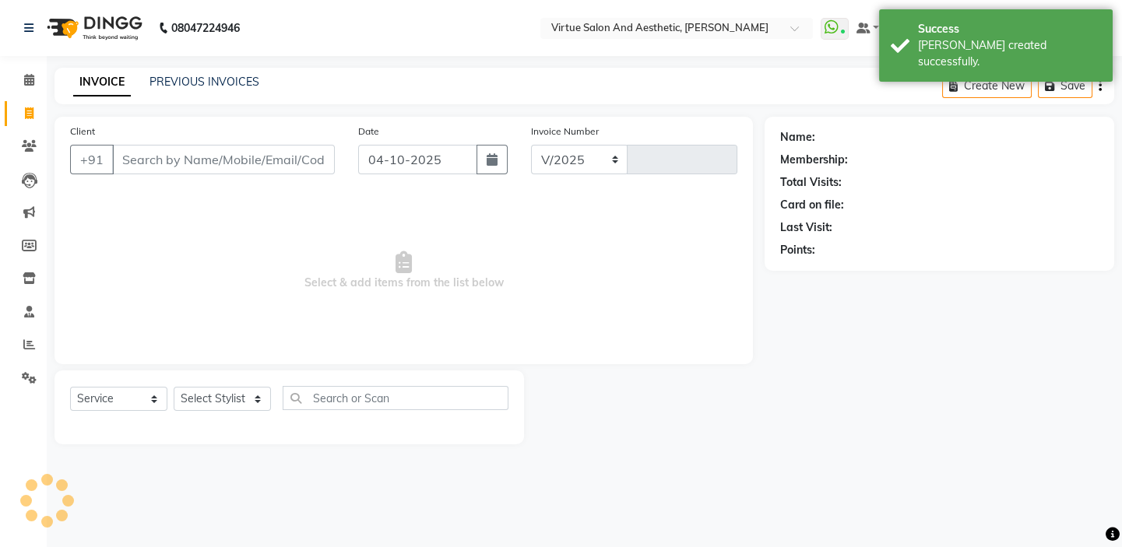
select select "7053"
type input "1473"
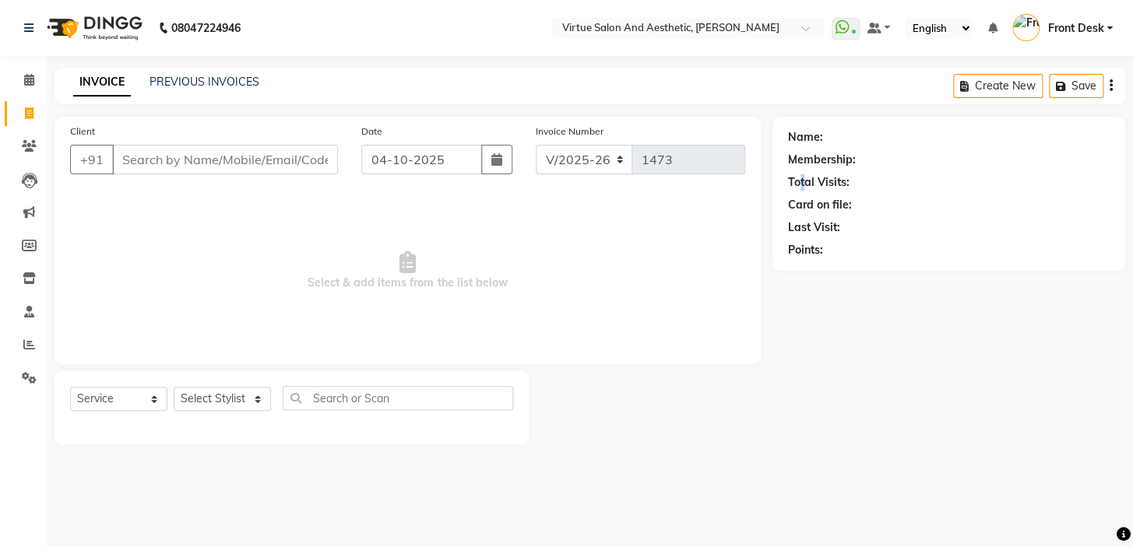
click at [810, 180] on div "Total Visits:" at bounding box center [818, 182] width 61 height 16
click at [843, 183] on div "Total Visits:" at bounding box center [818, 182] width 61 height 16
click at [824, 85] on div "INVOICE PREVIOUS INVOICES Create New Save" at bounding box center [589, 86] width 1070 height 37
drag, startPoint x: 835, startPoint y: 182, endPoint x: 843, endPoint y: 187, distance: 9.1
click at [838, 184] on div "Total Visits:" at bounding box center [818, 182] width 61 height 16
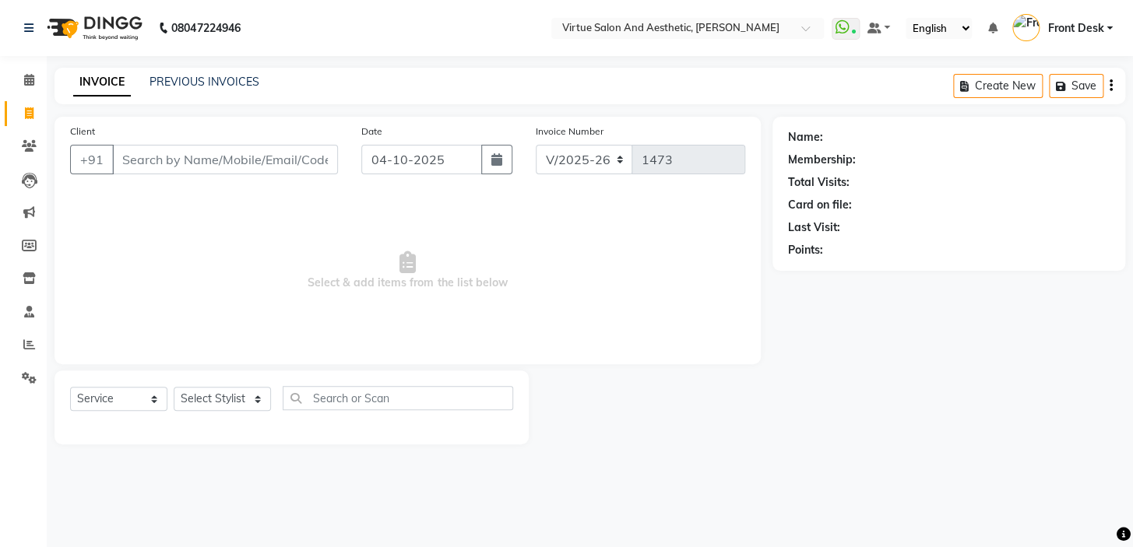
click at [849, 190] on div "Total Visits:" at bounding box center [949, 182] width 322 height 16
drag, startPoint x: 828, startPoint y: 186, endPoint x: 843, endPoint y: 193, distance: 17.1
click at [841, 193] on div "Name: Membership: Total Visits: Card on file: Last Visit: Points:" at bounding box center [949, 190] width 322 height 135
click at [871, 132] on div "Name:" at bounding box center [949, 137] width 322 height 16
click at [860, 272] on div "Name: Membership: Total Visits: Card on file: Last Visit: Points:" at bounding box center [954, 281] width 364 height 328
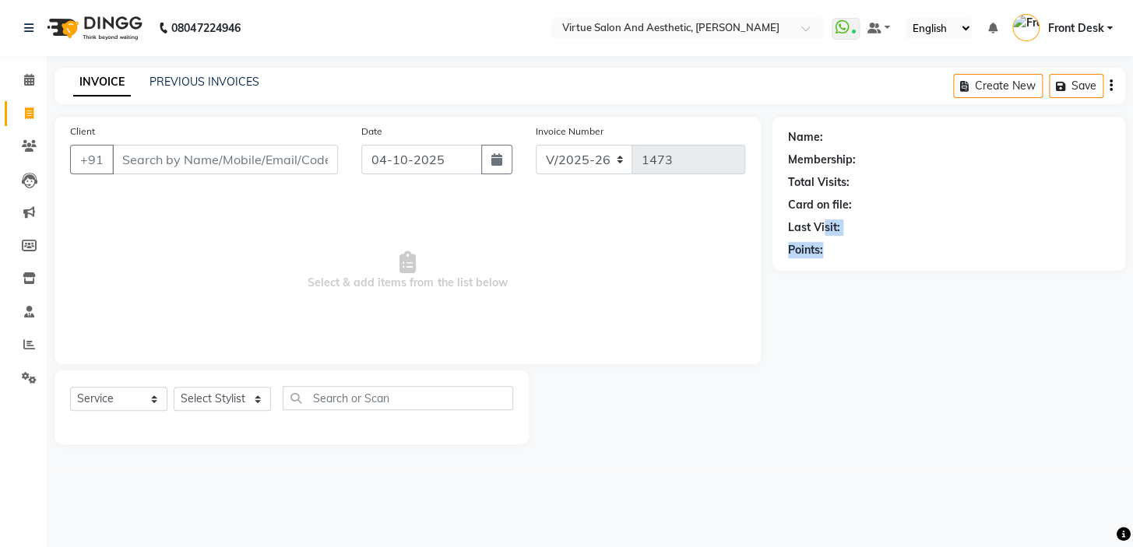
drag, startPoint x: 828, startPoint y: 237, endPoint x: 837, endPoint y: 245, distance: 12.7
click at [835, 242] on div "Name: Membership: Total Visits: Card on file: Last Visit: Points:" at bounding box center [949, 190] width 322 height 135
click at [850, 245] on div "Points:" at bounding box center [949, 250] width 322 height 16
drag, startPoint x: 822, startPoint y: 232, endPoint x: 835, endPoint y: 235, distance: 13.6
click at [835, 235] on div "Last Visit:" at bounding box center [814, 228] width 52 height 16
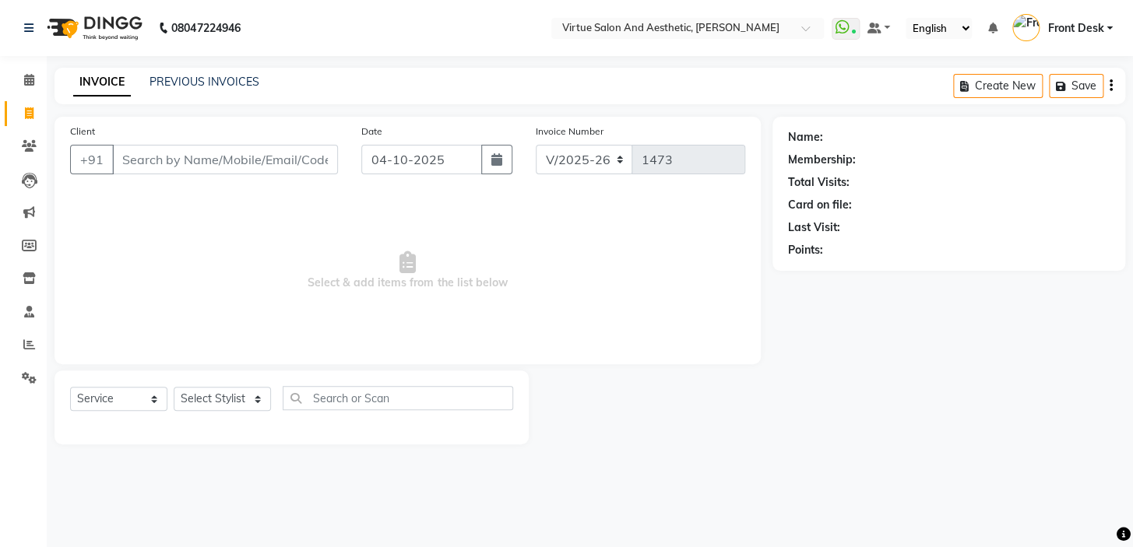
click at [678, 206] on span "Select & add items from the list below" at bounding box center [407, 271] width 675 height 156
drag, startPoint x: 794, startPoint y: 140, endPoint x: 817, endPoint y: 146, distance: 24.2
click at [816, 146] on div "Name: Membership: Total Visits: Card on file: Last Visit: Points:" at bounding box center [949, 190] width 322 height 135
click at [808, 123] on div "Name: Membership: Total Visits: Card on file: Last Visit: Points:" at bounding box center [949, 190] width 322 height 135
drag, startPoint x: 793, startPoint y: 139, endPoint x: 827, endPoint y: 163, distance: 41.3
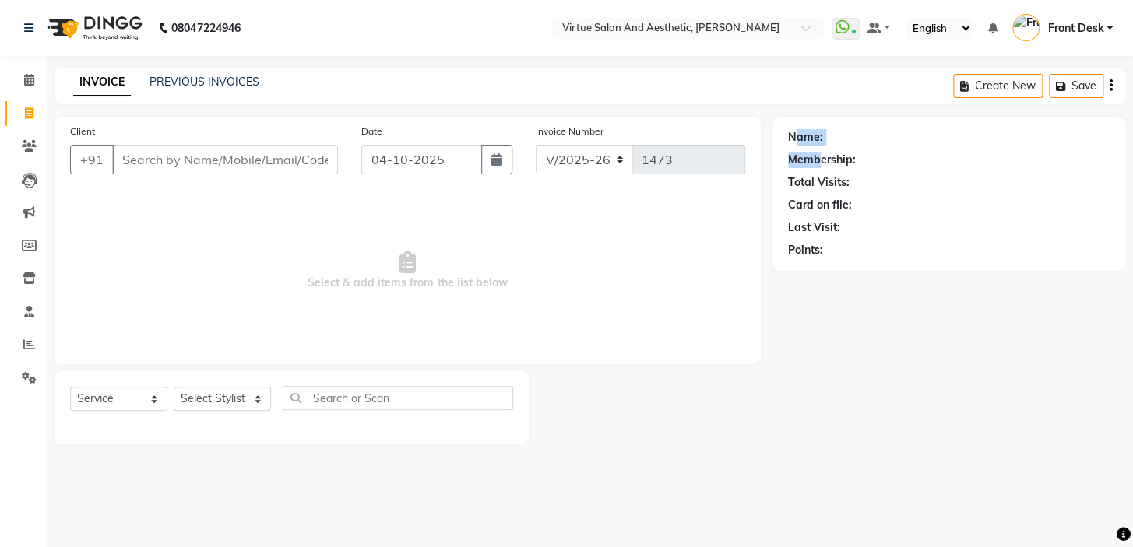
click at [827, 163] on div "Name: Membership: Total Visits: Card on file: Last Visit: Points:" at bounding box center [949, 190] width 322 height 135
click at [803, 133] on div "Name:" at bounding box center [805, 137] width 35 height 16
drag, startPoint x: 763, startPoint y: 108, endPoint x: 777, endPoint y: 133, distance: 28.6
click at [764, 108] on main "INVOICE PREVIOUS INVOICES Create New Save Client +91 Date 04-10-2025 Invoice Nu…" at bounding box center [590, 268] width 1086 height 400
drag, startPoint x: 424, startPoint y: 292, endPoint x: 100, endPoint y: 276, distance: 325.0
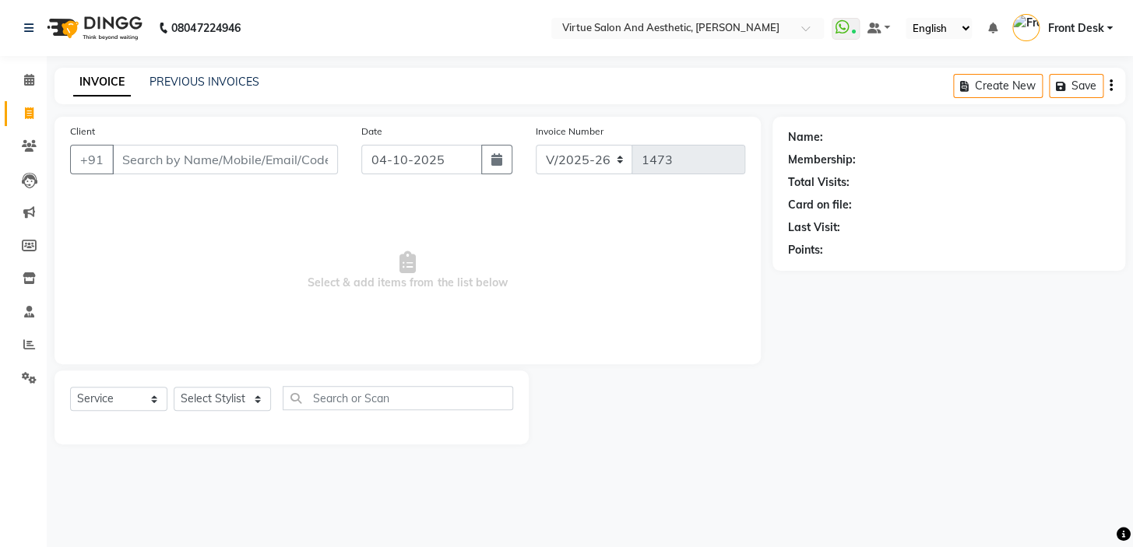
click at [100, 277] on span "Select & add items from the list below" at bounding box center [407, 271] width 675 height 156
drag, startPoint x: 304, startPoint y: 250, endPoint x: 296, endPoint y: 288, distance: 38.9
click at [304, 252] on span "Select & add items from the list below" at bounding box center [407, 271] width 675 height 156
drag, startPoint x: 296, startPoint y: 288, endPoint x: 723, endPoint y: 290, distance: 427.4
click at [712, 290] on span "Select & add items from the list below" at bounding box center [407, 271] width 675 height 156
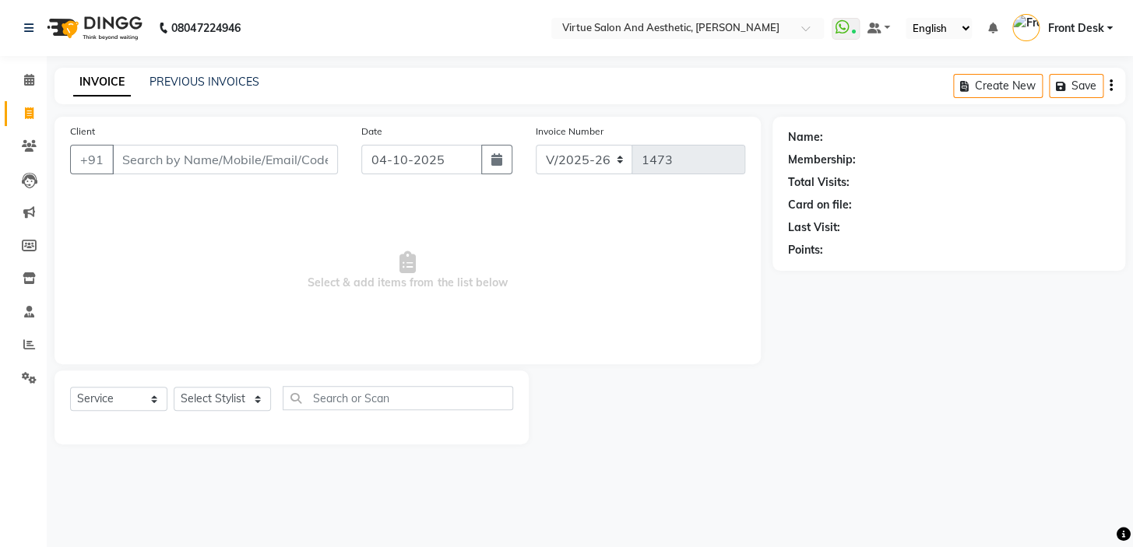
click at [532, 265] on span "Select & add items from the list below" at bounding box center [407, 271] width 675 height 156
drag, startPoint x: 542, startPoint y: 289, endPoint x: 305, endPoint y: 295, distance: 236.7
click at [305, 295] on span "Select & add items from the list below" at bounding box center [407, 271] width 675 height 156
drag, startPoint x: 393, startPoint y: 235, endPoint x: 290, endPoint y: 288, distance: 116.3
click at [371, 252] on span "Select & add items from the list below" at bounding box center [407, 271] width 675 height 156
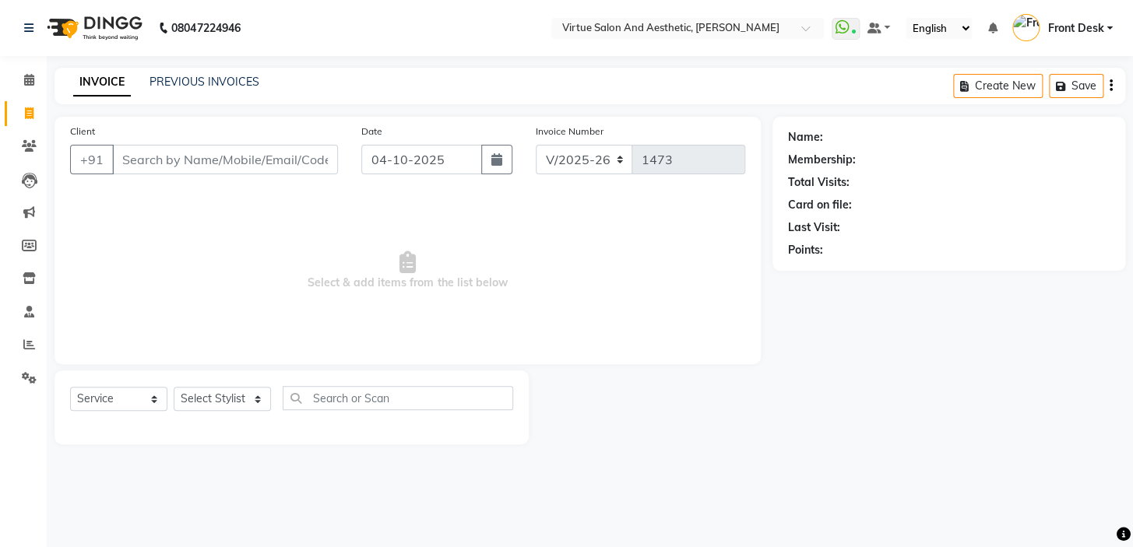
drag, startPoint x: 280, startPoint y: 290, endPoint x: 599, endPoint y: 293, distance: 319.2
click at [590, 294] on span "Select & add items from the list below" at bounding box center [407, 271] width 675 height 156
drag, startPoint x: 505, startPoint y: 265, endPoint x: 510, endPoint y: 272, distance: 9.1
click at [510, 272] on span "Select & add items from the list below" at bounding box center [407, 271] width 675 height 156
drag, startPoint x: 537, startPoint y: 299, endPoint x: 319, endPoint y: 272, distance: 219.7
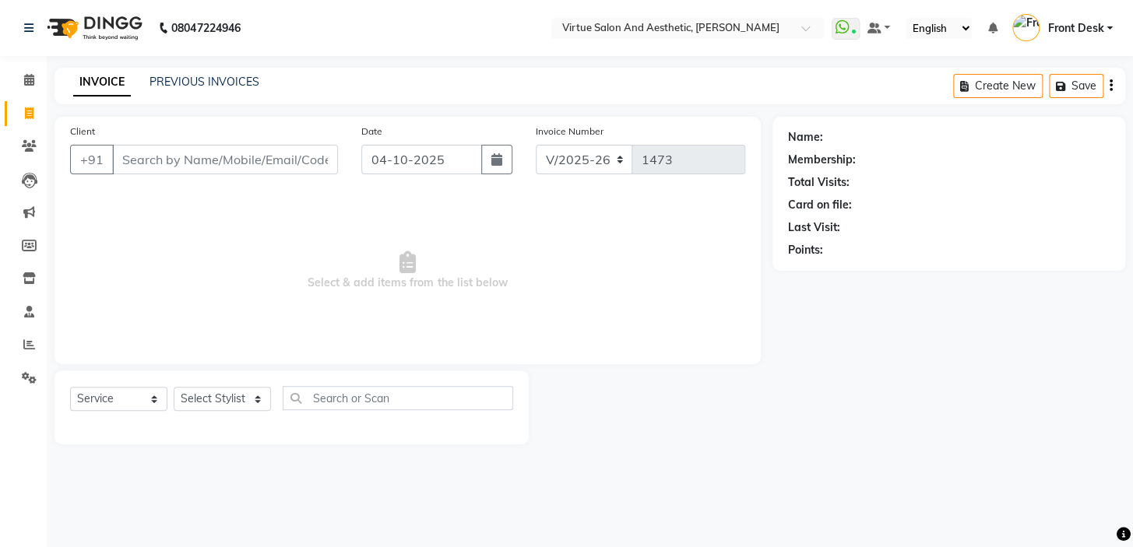
click at [280, 302] on span "Select & add items from the list below" at bounding box center [407, 271] width 675 height 156
drag, startPoint x: 333, startPoint y: 257, endPoint x: 290, endPoint y: 291, distance: 54.8
click at [331, 260] on span "Select & add items from the list below" at bounding box center [407, 271] width 675 height 156
drag, startPoint x: 290, startPoint y: 291, endPoint x: 606, endPoint y: 279, distance: 317.1
click at [600, 283] on span "Select & add items from the list below" at bounding box center [407, 271] width 675 height 156
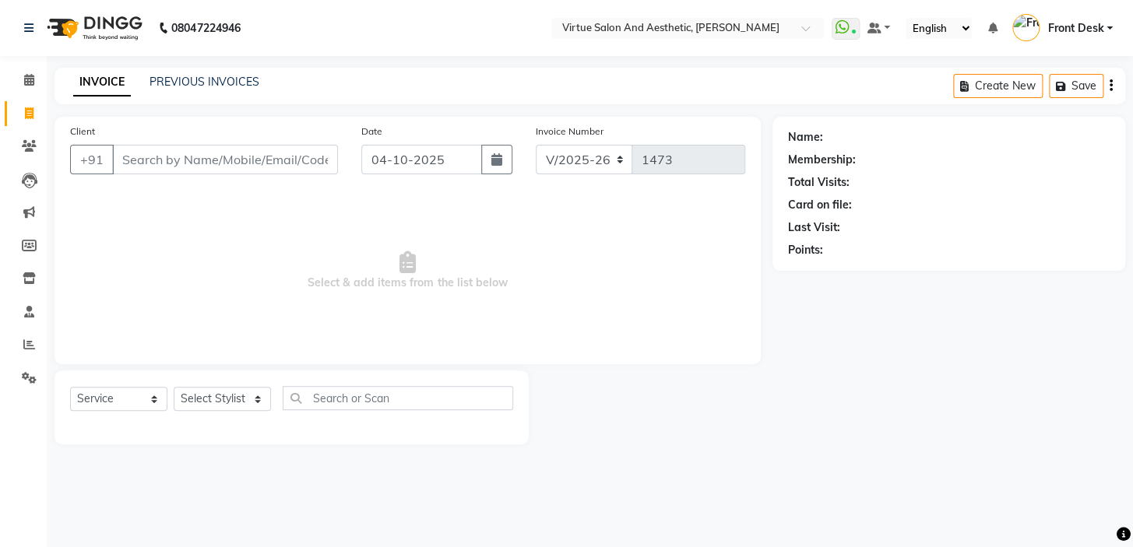
drag, startPoint x: 547, startPoint y: 240, endPoint x: 521, endPoint y: 300, distance: 65.5
click at [544, 243] on span "Select & add items from the list below" at bounding box center [407, 271] width 675 height 156
drag, startPoint x: 504, startPoint y: 320, endPoint x: 313, endPoint y: 304, distance: 191.4
click at [311, 310] on span "Select & add items from the list below" at bounding box center [407, 271] width 675 height 156
drag, startPoint x: 337, startPoint y: 246, endPoint x: 506, endPoint y: 270, distance: 170.6
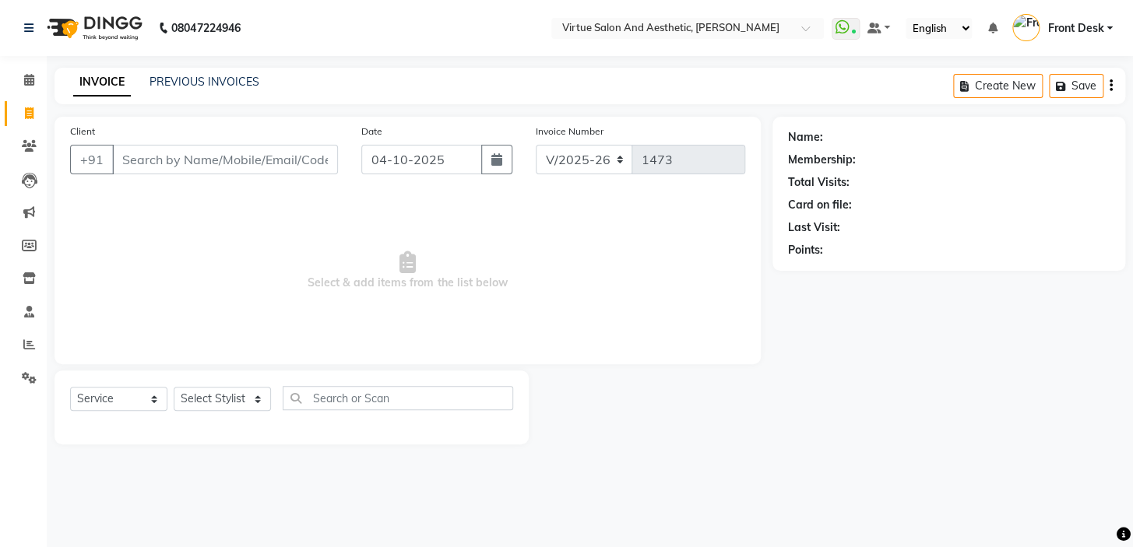
click at [346, 248] on span "Select & add items from the list below" at bounding box center [407, 271] width 675 height 156
drag, startPoint x: 486, startPoint y: 279, endPoint x: 530, endPoint y: 265, distance: 46.8
click at [509, 272] on span "Select & add items from the list below" at bounding box center [407, 271] width 675 height 156
click at [532, 258] on span "Select & add items from the list below" at bounding box center [407, 271] width 675 height 156
drag, startPoint x: 404, startPoint y: 286, endPoint x: 174, endPoint y: 265, distance: 230.6
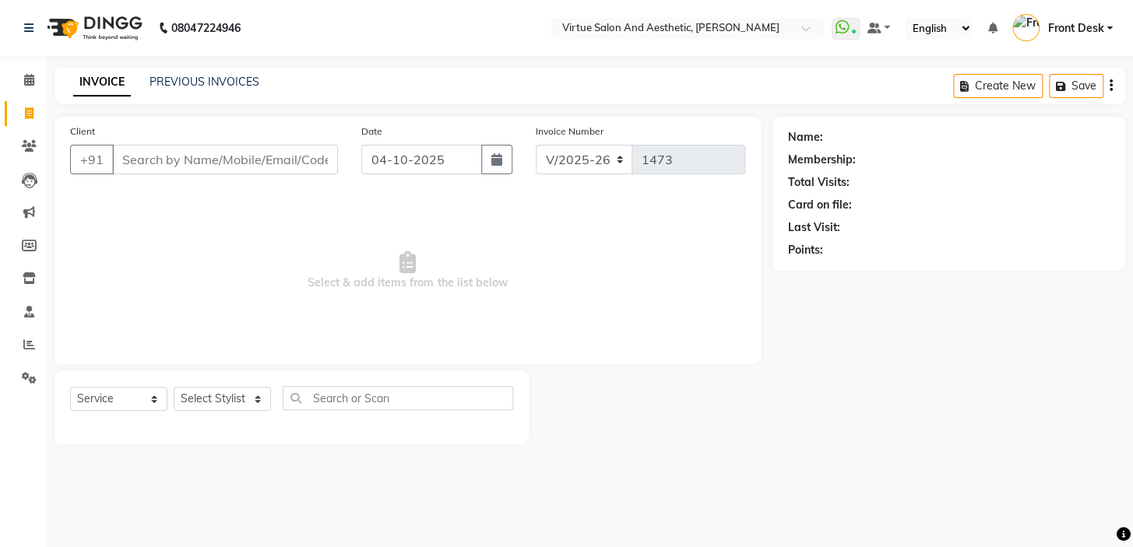
click at [201, 279] on span "Select & add items from the list below" at bounding box center [407, 271] width 675 height 156
drag, startPoint x: 225, startPoint y: 232, endPoint x: 224, endPoint y: 260, distance: 28.0
click at [224, 259] on span "Select & add items from the list below" at bounding box center [407, 271] width 675 height 156
click at [208, 402] on select "Select Stylist BALAJI DIVYA FAMITHA Front Desk ILAKKIYA [PERSON_NAME] [PERSON_N…" at bounding box center [222, 399] width 97 height 24
select select "59059"
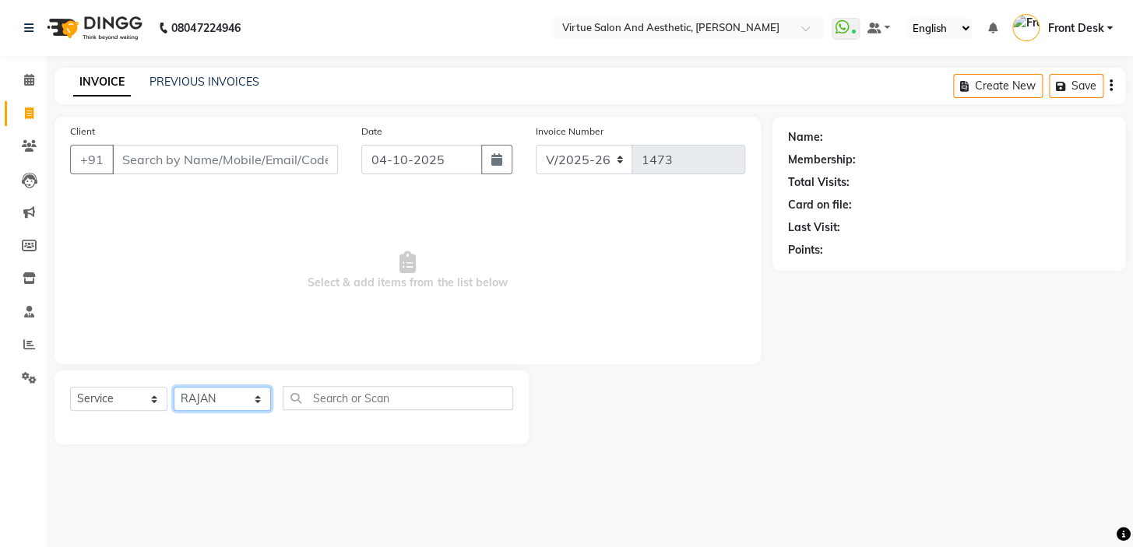
click at [174, 387] on select "Select Stylist BALAJI DIVYA FAMITHA Front Desk ILAKKIYA [PERSON_NAME] [PERSON_N…" at bounding box center [222, 399] width 97 height 24
click at [369, 406] on input "text" at bounding box center [398, 398] width 230 height 24
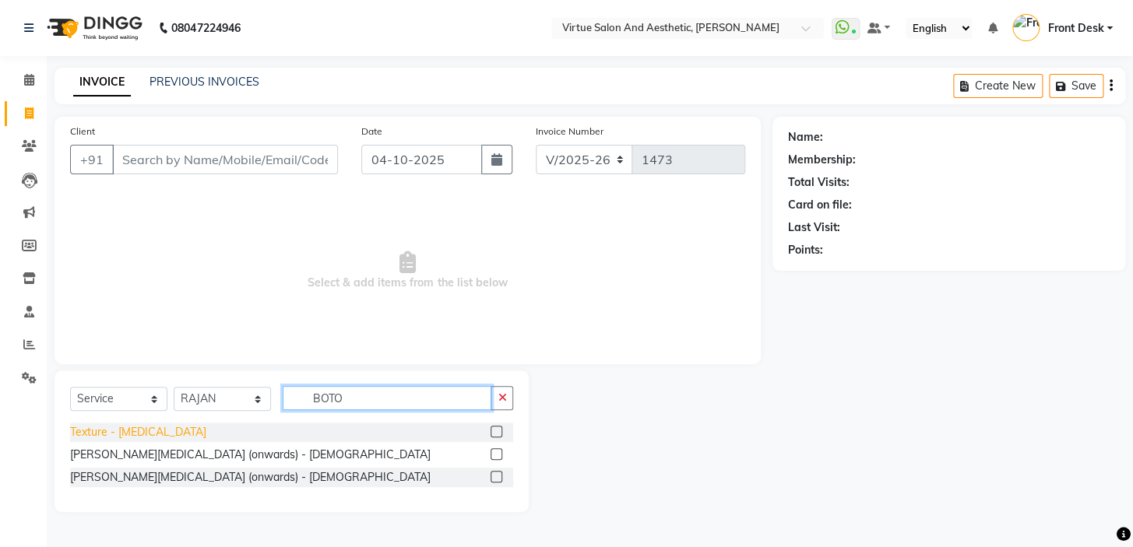
type input "BOTO"
click at [122, 432] on div "Texture - [MEDICAL_DATA]" at bounding box center [138, 432] width 136 height 16
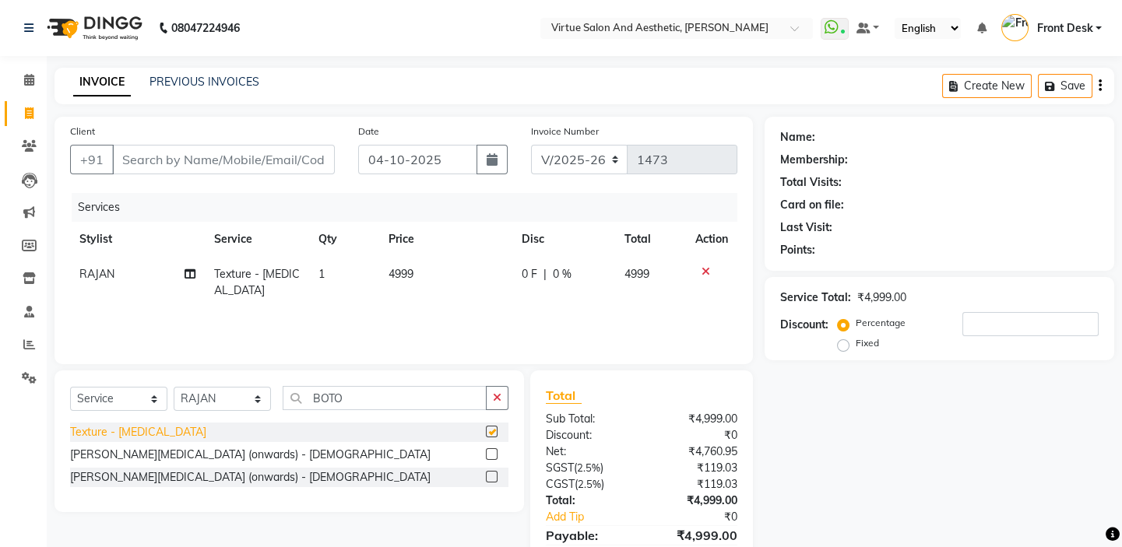
checkbox input "false"
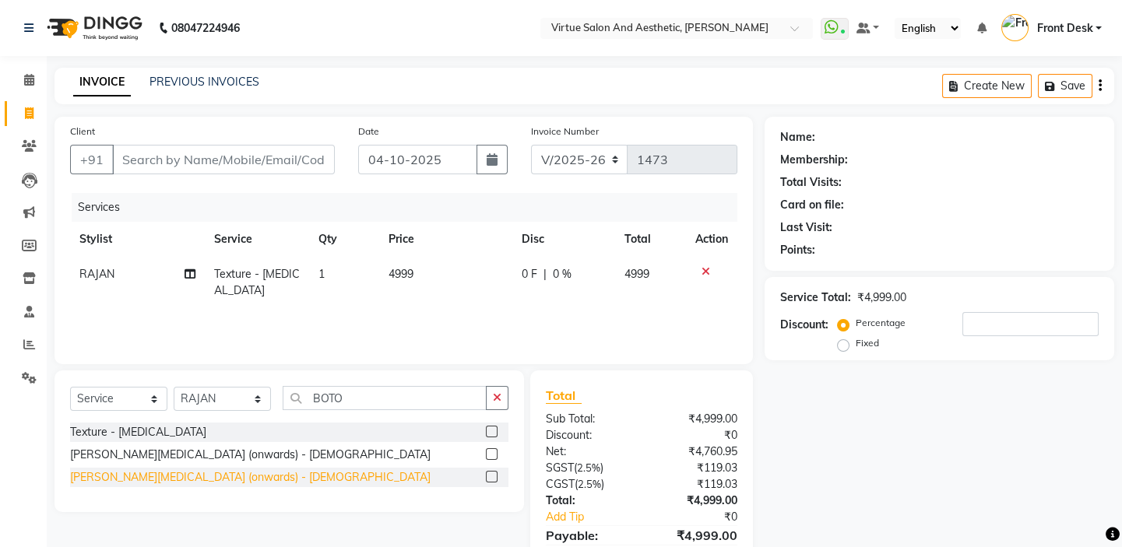
click at [200, 479] on div "[PERSON_NAME][MEDICAL_DATA] (onwards) - [DEMOGRAPHIC_DATA]" at bounding box center [250, 477] width 360 height 16
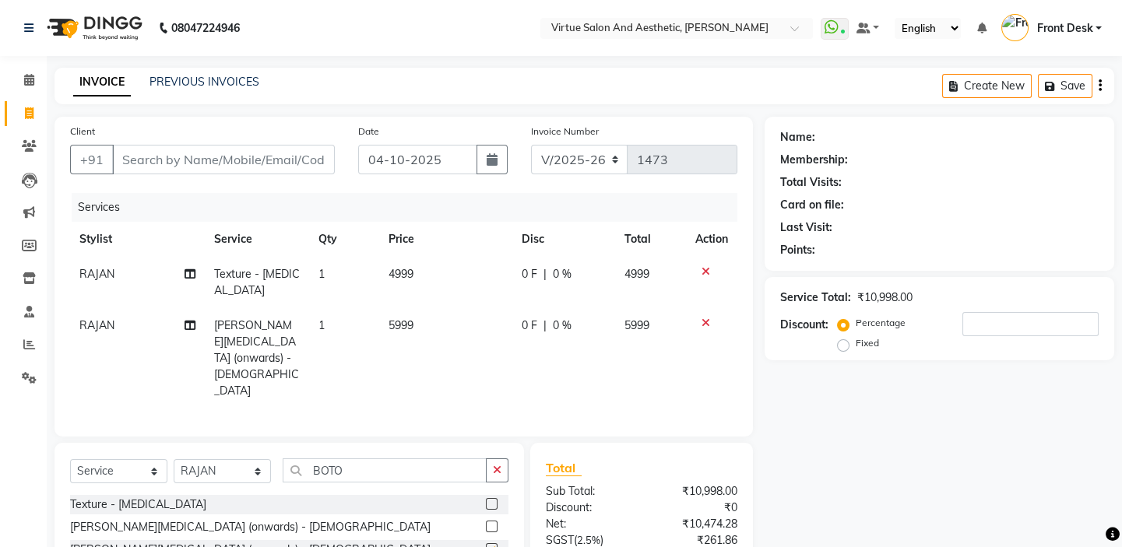
checkbox input "false"
click at [705, 266] on icon at bounding box center [705, 271] width 9 height 11
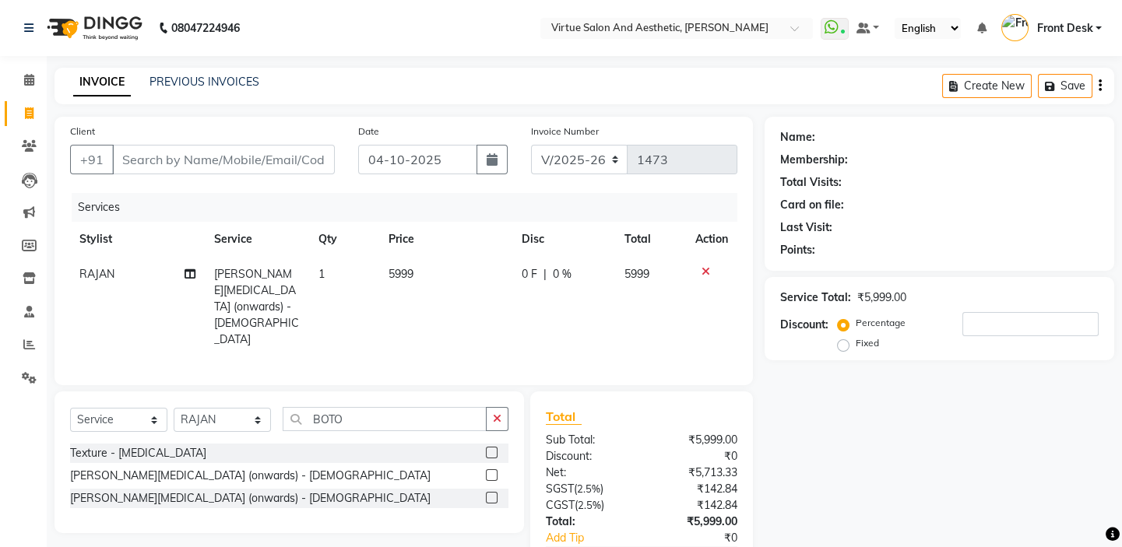
click at [456, 280] on td "5999" at bounding box center [445, 307] width 133 height 100
select select "59059"
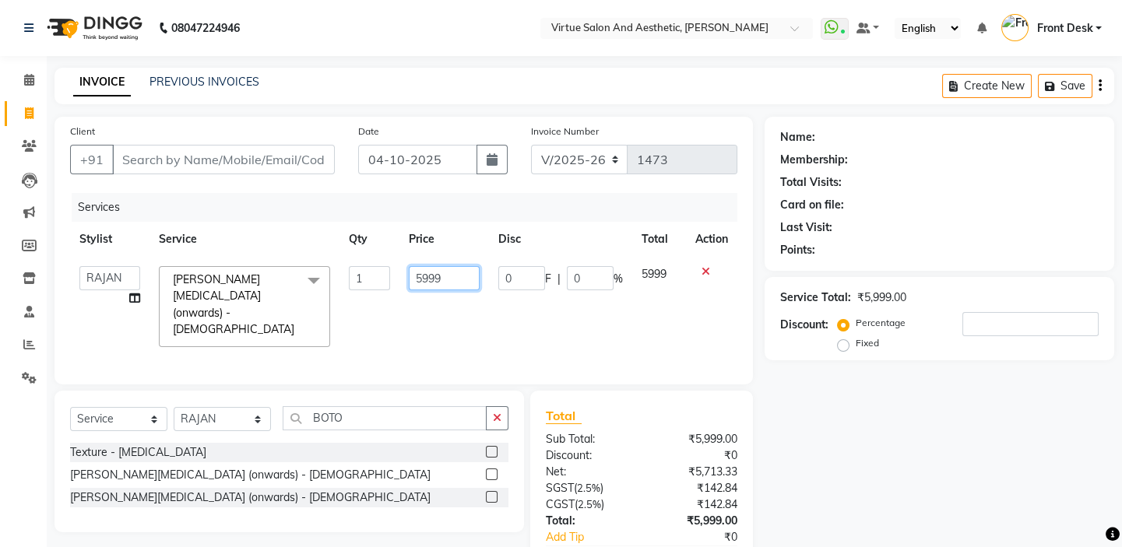
drag, startPoint x: 459, startPoint y: 279, endPoint x: 298, endPoint y: 249, distance: 163.8
click at [304, 250] on table "Stylist Service Qty Price Disc Total Action BALAJI DIVYA FAMITHA Front Desk ILA…" at bounding box center [403, 289] width 667 height 135
type input "8500"
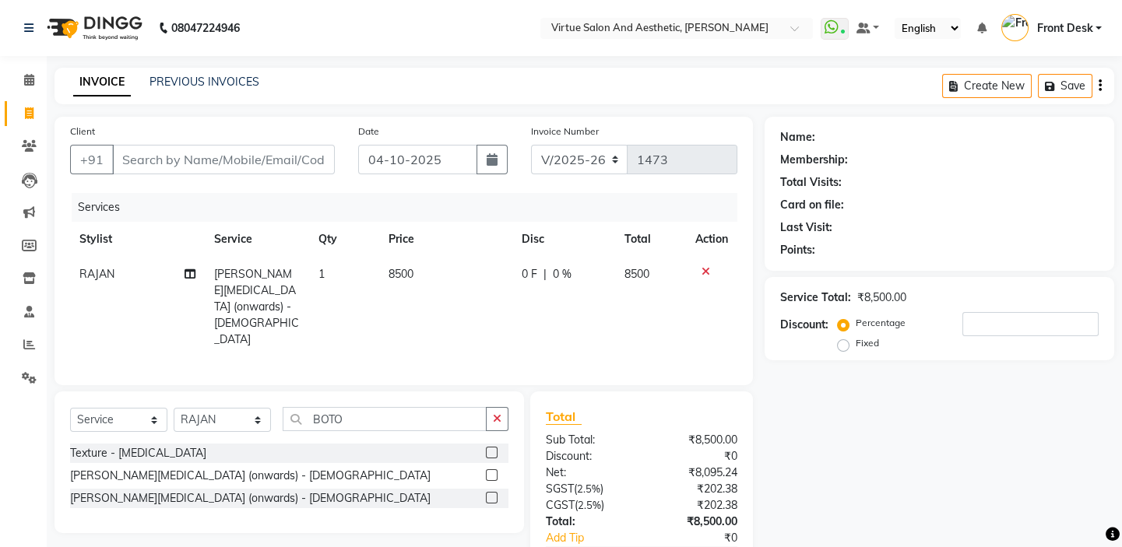
click at [313, 195] on div "Services" at bounding box center [410, 207] width 677 height 29
click at [142, 408] on select "Select Service Product Membership Package Voucher Prepaid Gift Card" at bounding box center [118, 420] width 97 height 24
select select "product"
click at [70, 408] on select "Select Service Product Membership Package Voucher Prepaid Gift Card" at bounding box center [118, 420] width 97 height 24
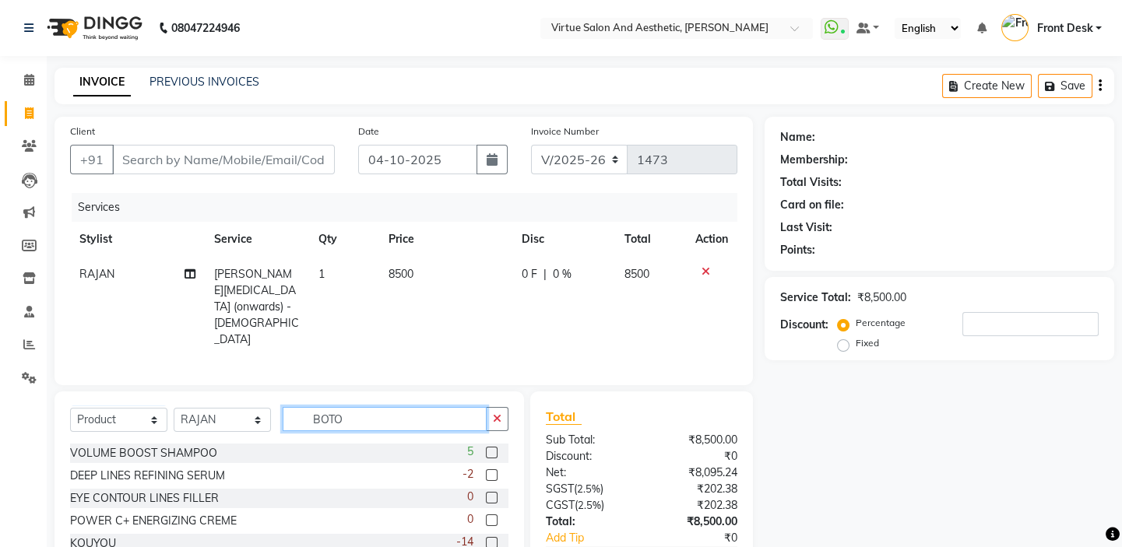
drag, startPoint x: 357, startPoint y: 398, endPoint x: 313, endPoint y: 371, distance: 51.4
click at [321, 392] on div "Select Service Product Membership Package Voucher Prepaid Gift Card Select Styl…" at bounding box center [288, 507] width 469 height 230
type input "B"
drag, startPoint x: 367, startPoint y: 396, endPoint x: 261, endPoint y: 375, distance: 107.9
click at [264, 392] on div "Select Service Product Membership Package Voucher Prepaid Gift Card Select Styl…" at bounding box center [288, 463] width 469 height 142
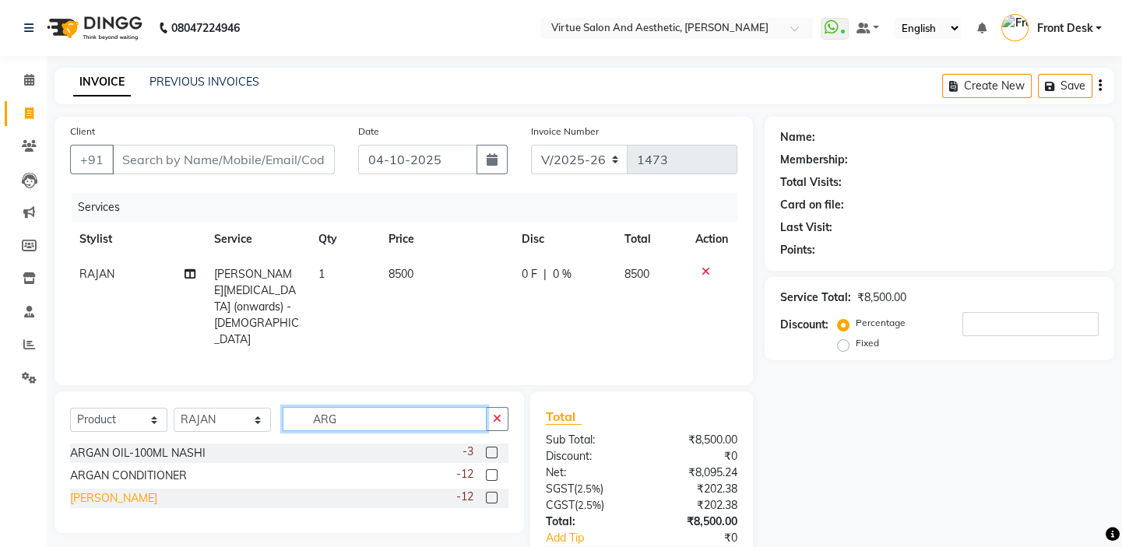
type input "ARG"
click at [157, 490] on div "ARGAN SHAMPOO" at bounding box center [113, 498] width 87 height 16
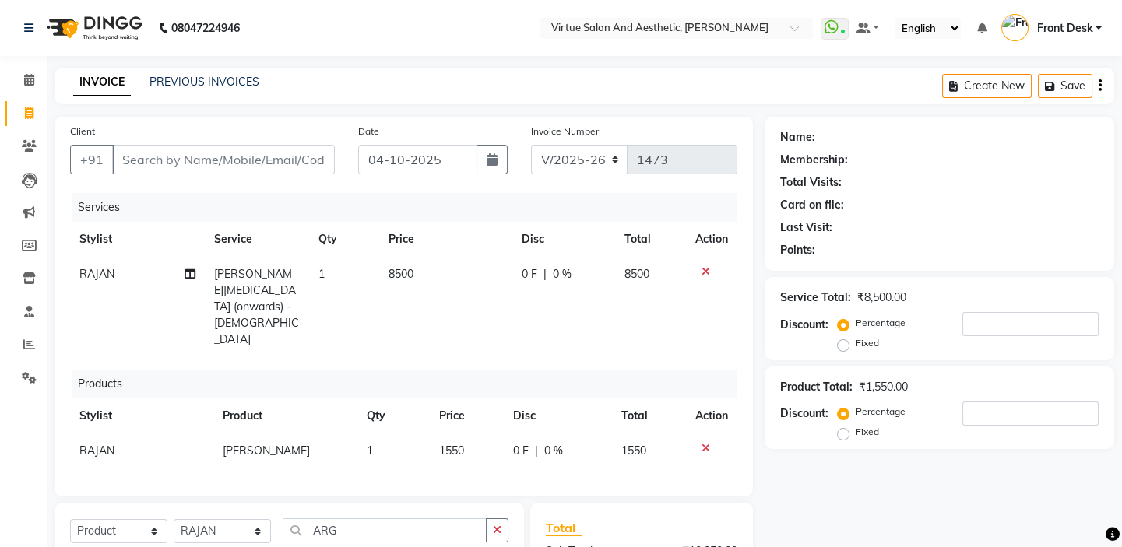
checkbox input "false"
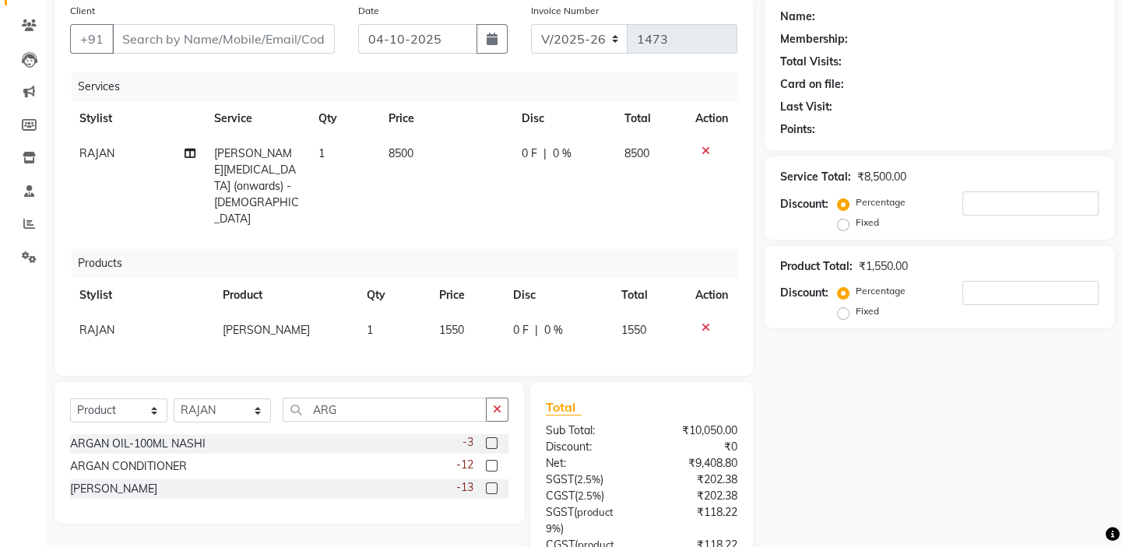
scroll to position [236, 0]
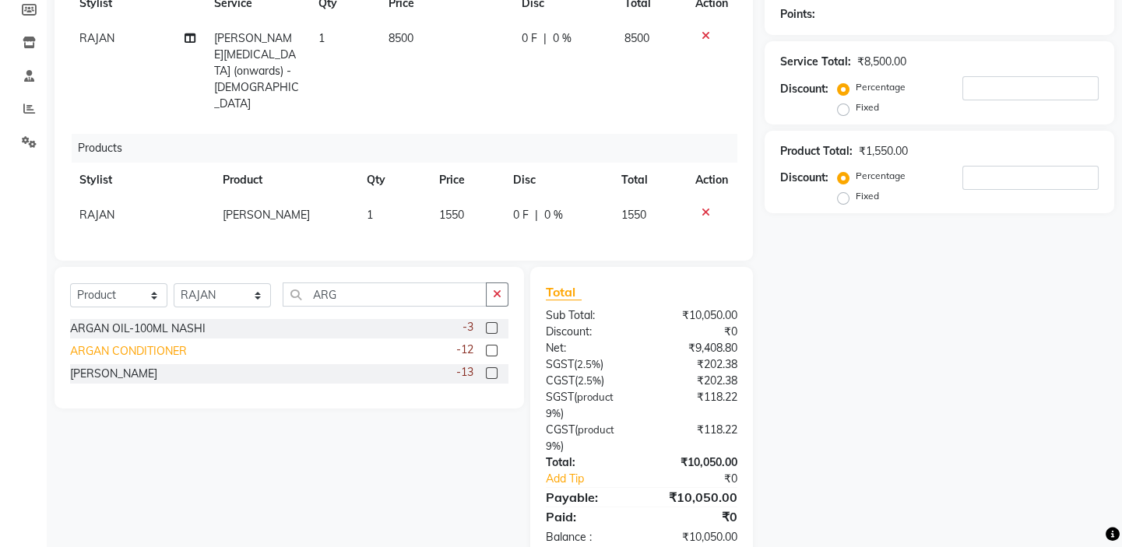
click at [167, 343] on div "ARGAN CONDITIONER" at bounding box center [128, 351] width 117 height 16
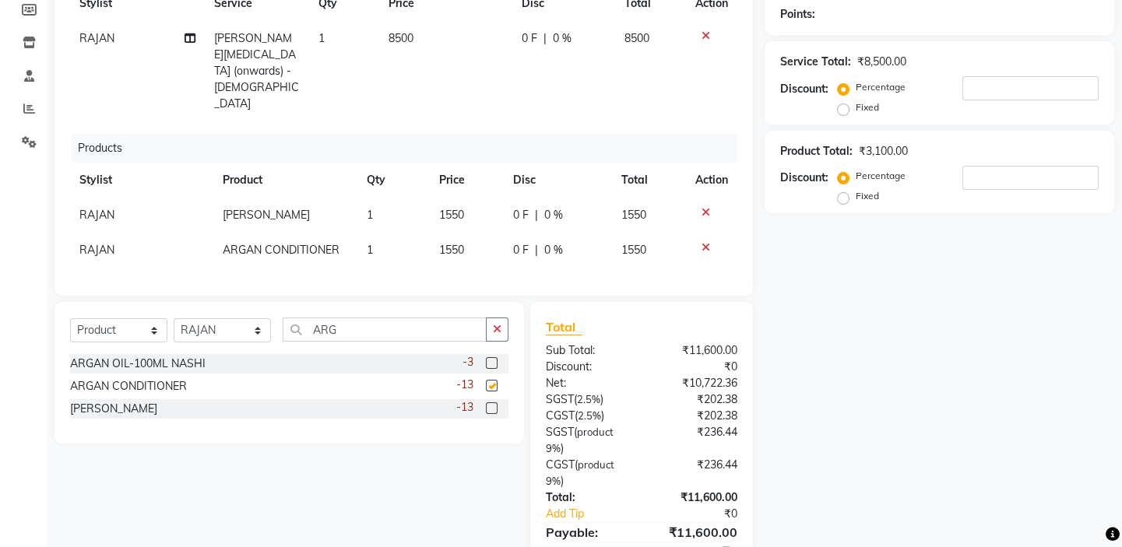
checkbox input "false"
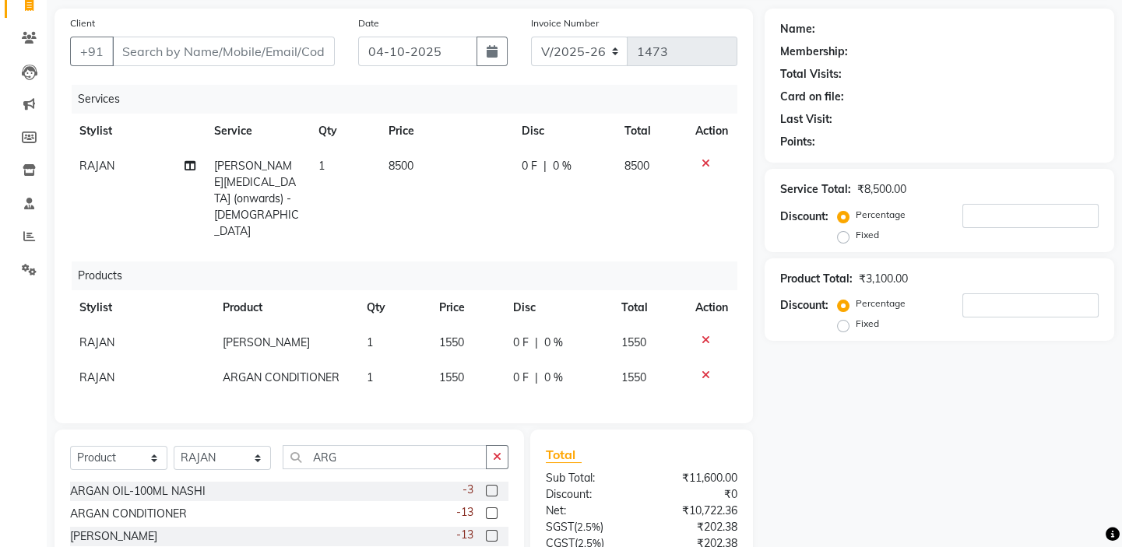
scroll to position [141, 0]
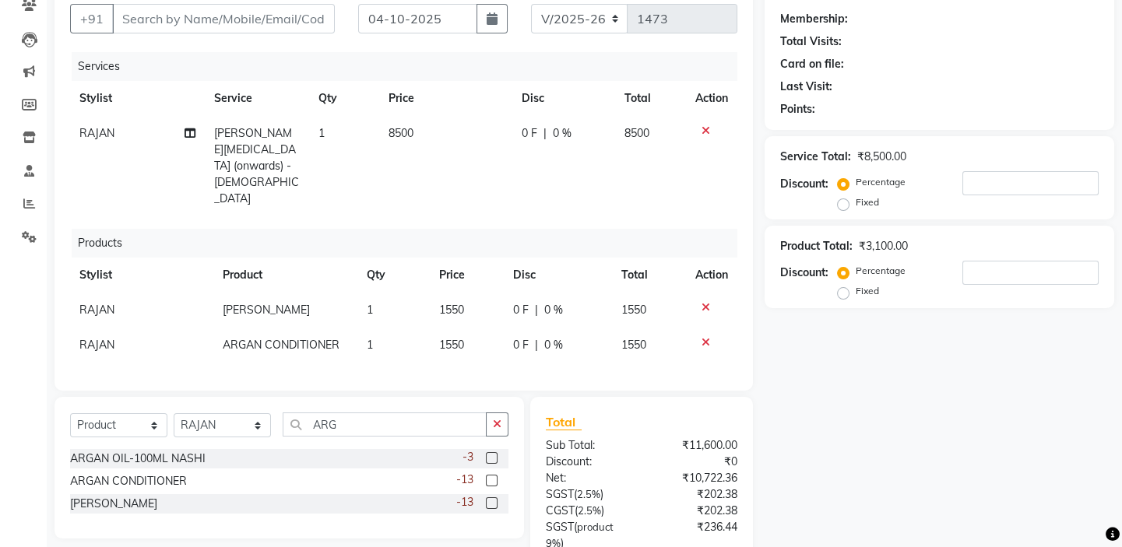
click at [471, 293] on td "1550" at bounding box center [467, 310] width 74 height 35
select select "59059"
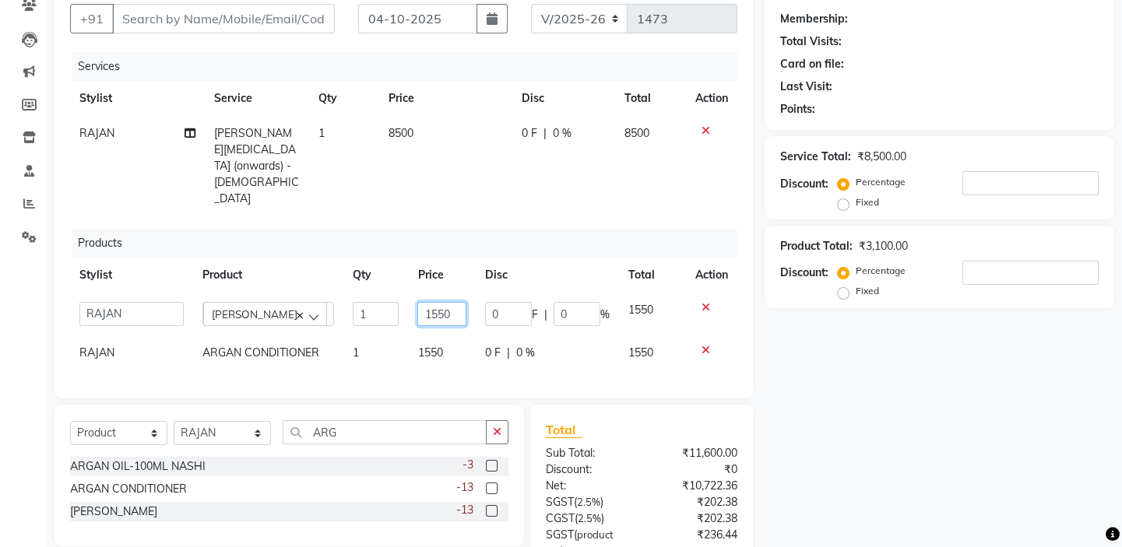
click at [434, 302] on input "1550" at bounding box center [441, 314] width 48 height 24
type input "1650"
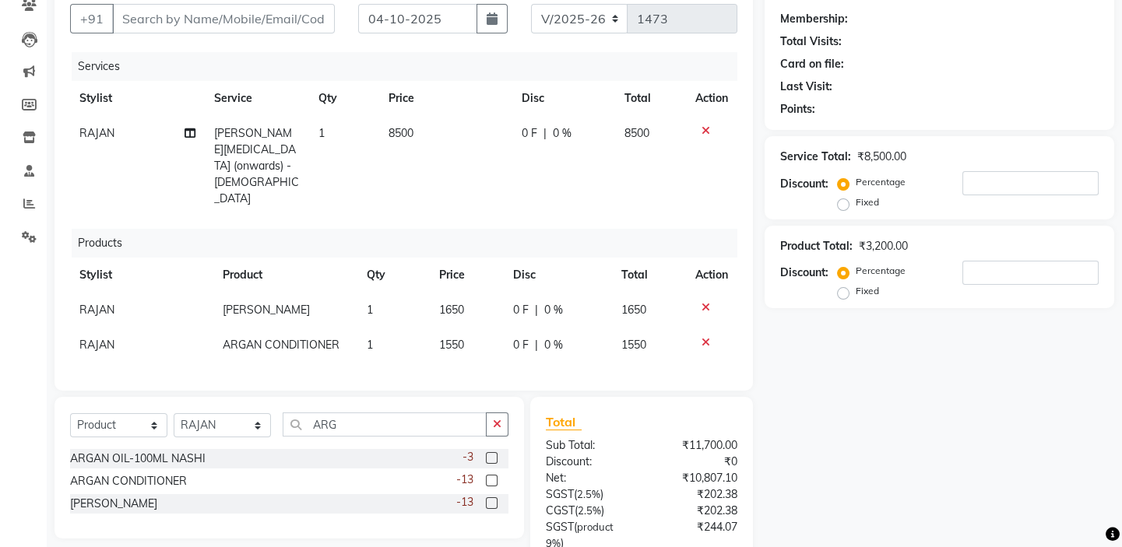
click at [433, 328] on td "1550" at bounding box center [467, 345] width 74 height 35
select select "59059"
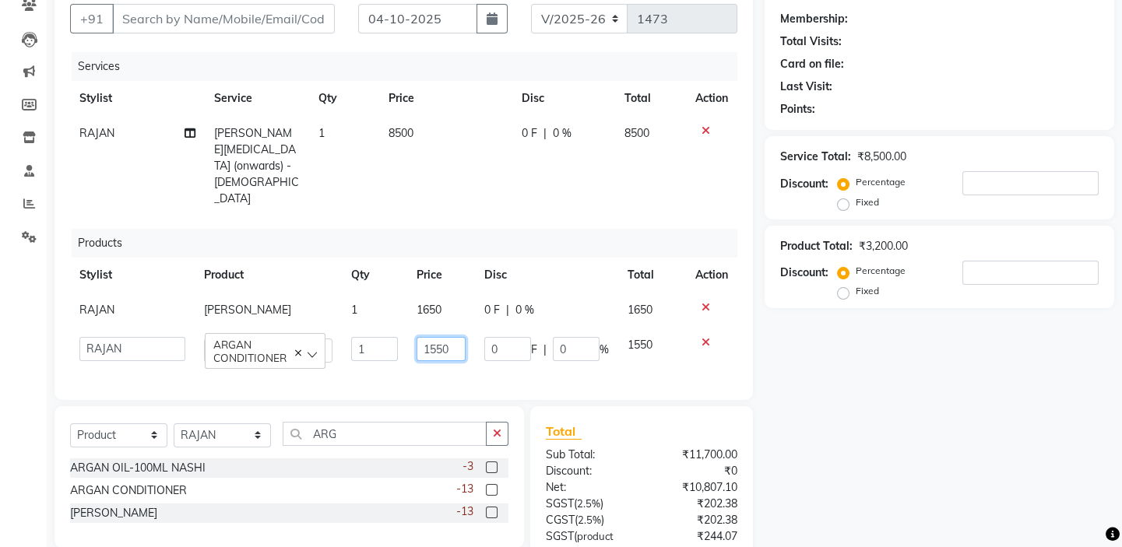
click at [442, 337] on input "1550" at bounding box center [440, 349] width 49 height 24
type input "1650"
click at [504, 229] on div "Products" at bounding box center [410, 243] width 677 height 29
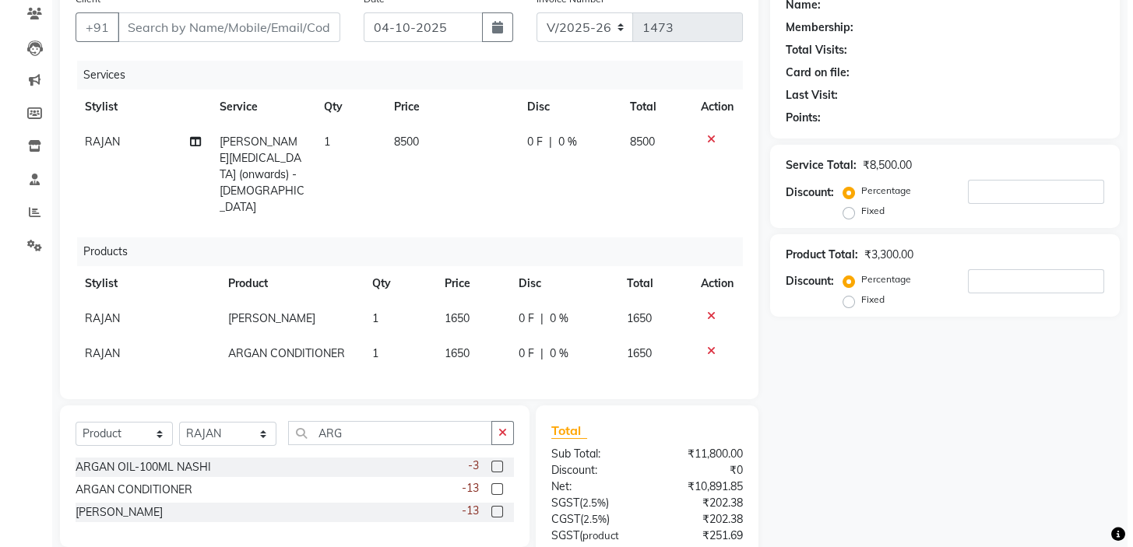
scroll to position [0, 0]
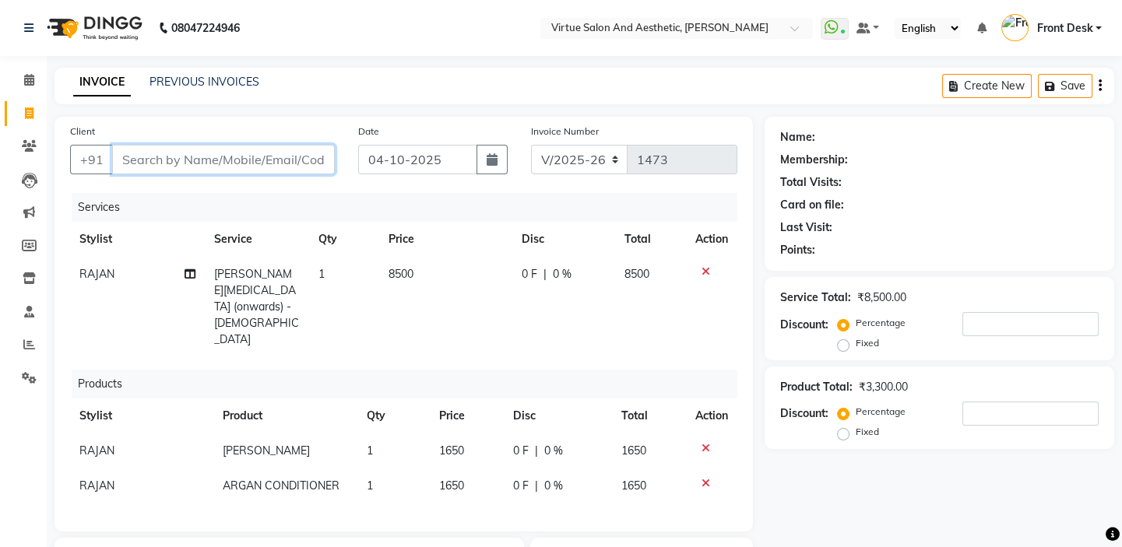
click at [283, 153] on input "Client" at bounding box center [223, 160] width 223 height 30
type input "6"
type input "0"
type input "6380575421"
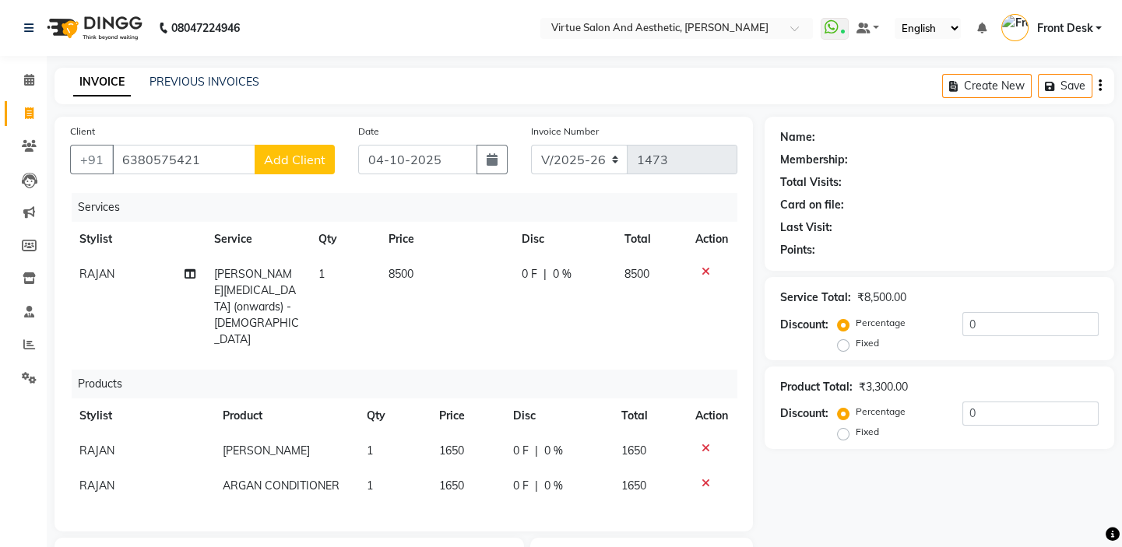
click at [299, 160] on span "Add Client" at bounding box center [294, 160] width 61 height 16
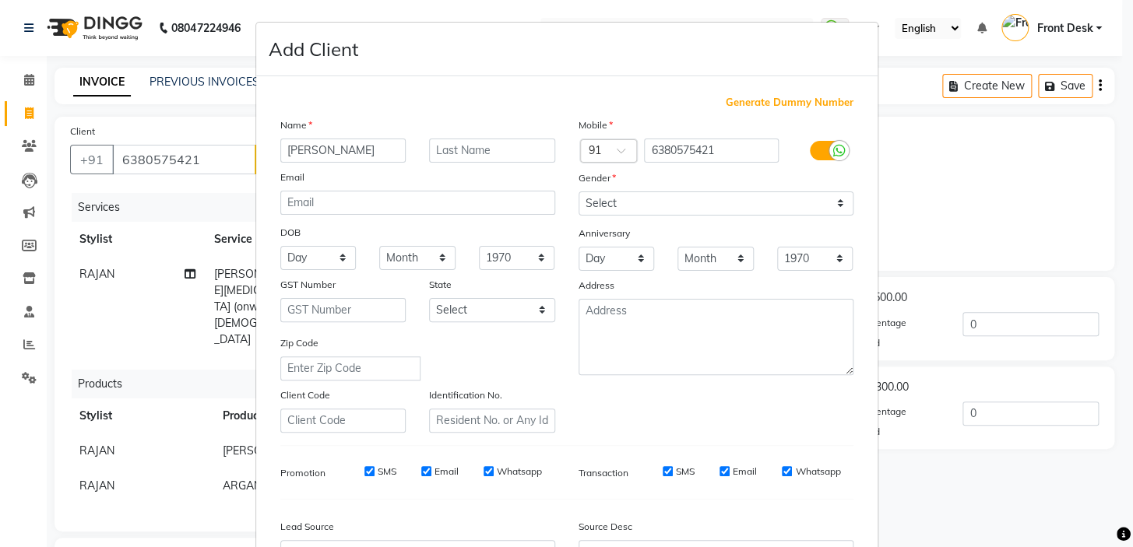
type input "PAVITHRA"
click at [686, 195] on select "Select Male Female Other Prefer Not To Say" at bounding box center [715, 204] width 275 height 24
select select "[DEMOGRAPHIC_DATA]"
click at [578, 192] on select "Select Male Female Other Prefer Not To Say" at bounding box center [715, 204] width 275 height 24
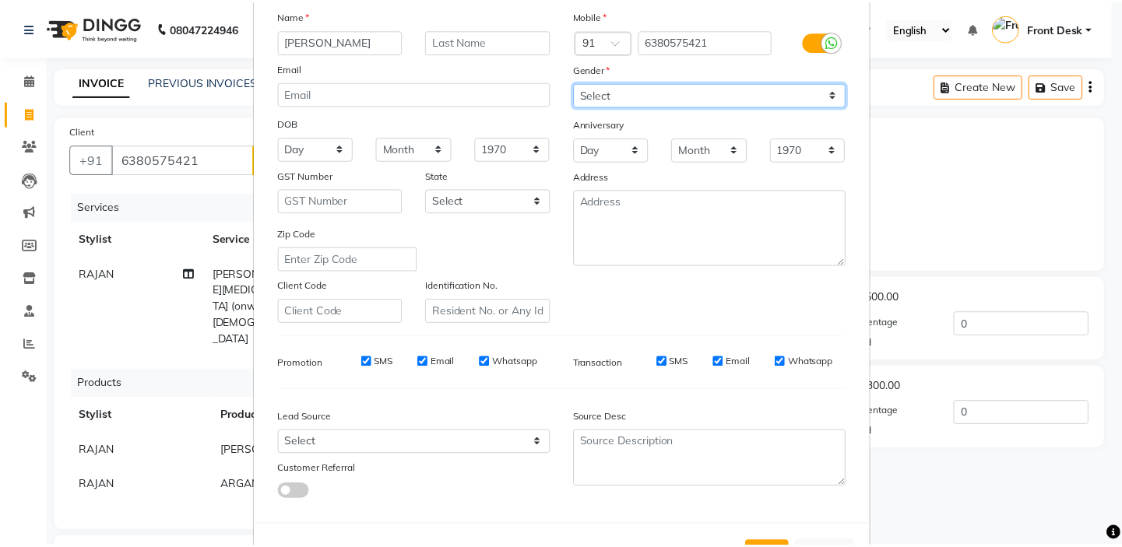
scroll to position [176, 0]
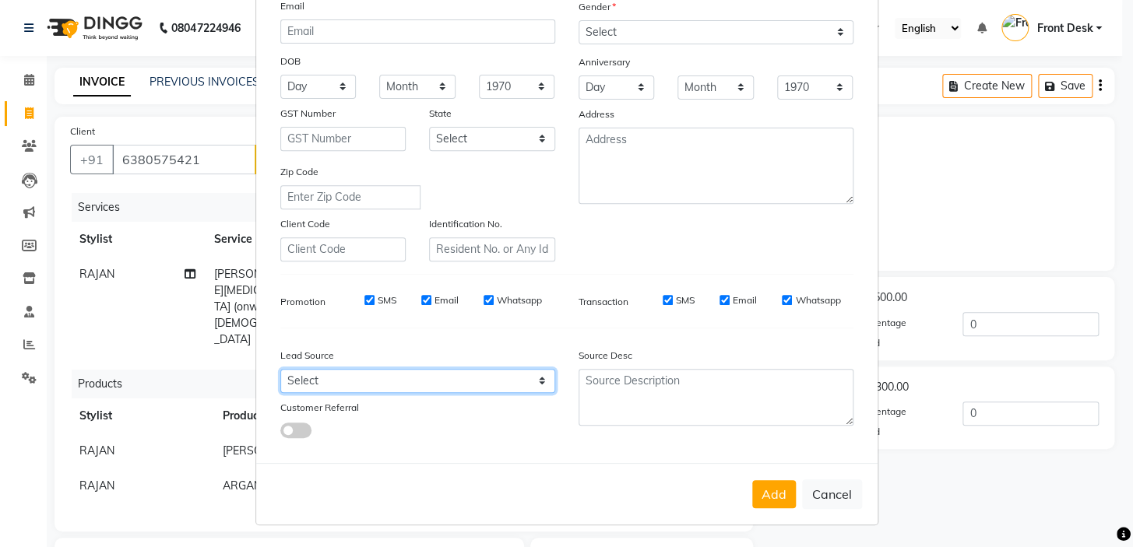
click at [318, 382] on select "Select Walk-in Referral Internet Friend Word of Mouth Advertisement Facebook Ju…" at bounding box center [417, 381] width 275 height 24
select select "48940"
click at [280, 369] on select "Select Walk-in Referral Internet Friend Word of Mouth Advertisement Facebook Ju…" at bounding box center [417, 381] width 275 height 24
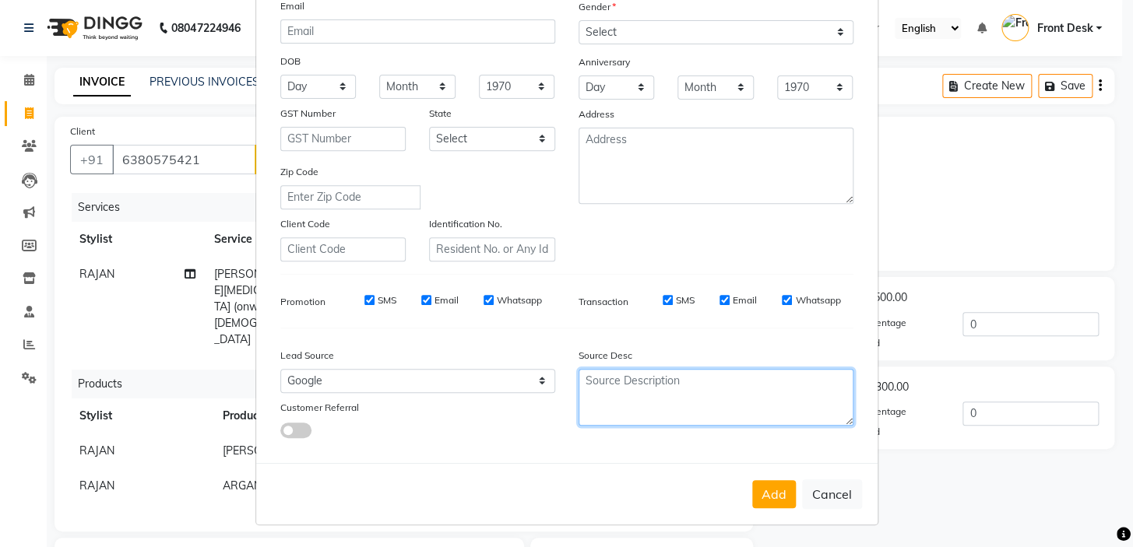
click at [622, 378] on textarea at bounding box center [715, 397] width 275 height 57
type textarea "DIRECT CALL"
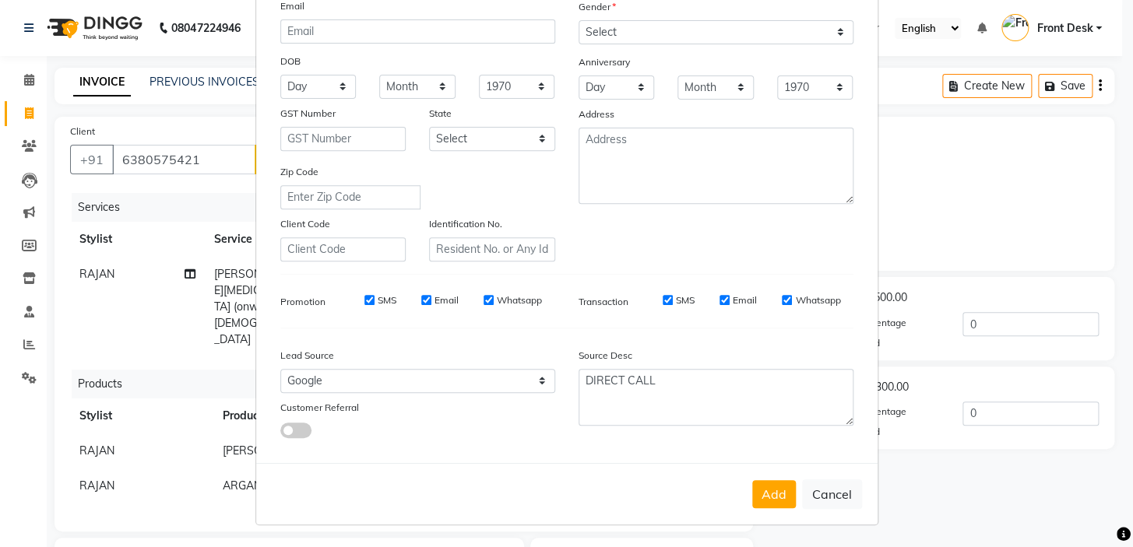
click at [768, 506] on button "Add" at bounding box center [774, 494] width 44 height 28
select select
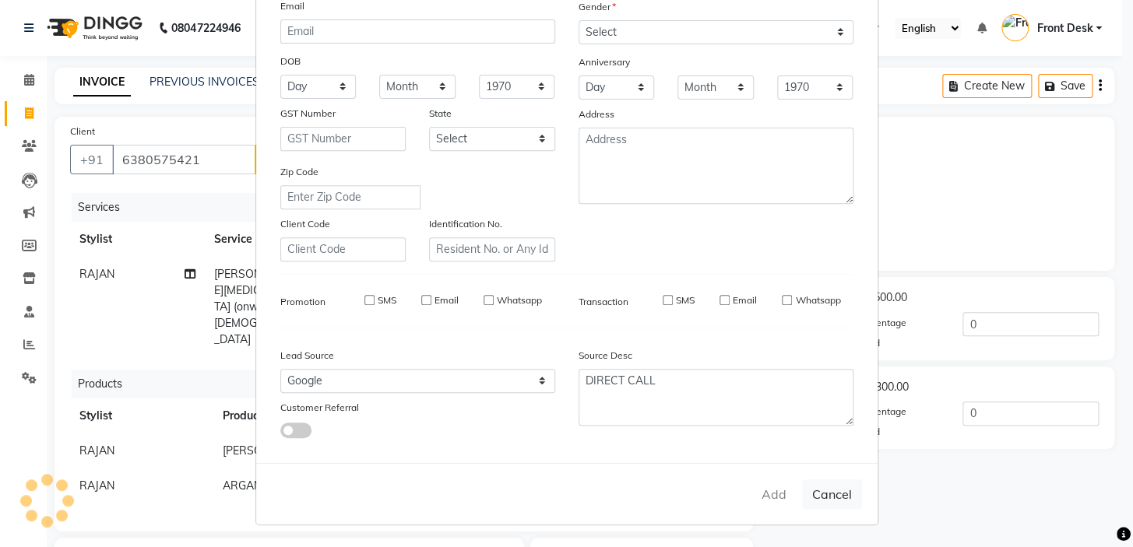
select select
checkbox input "false"
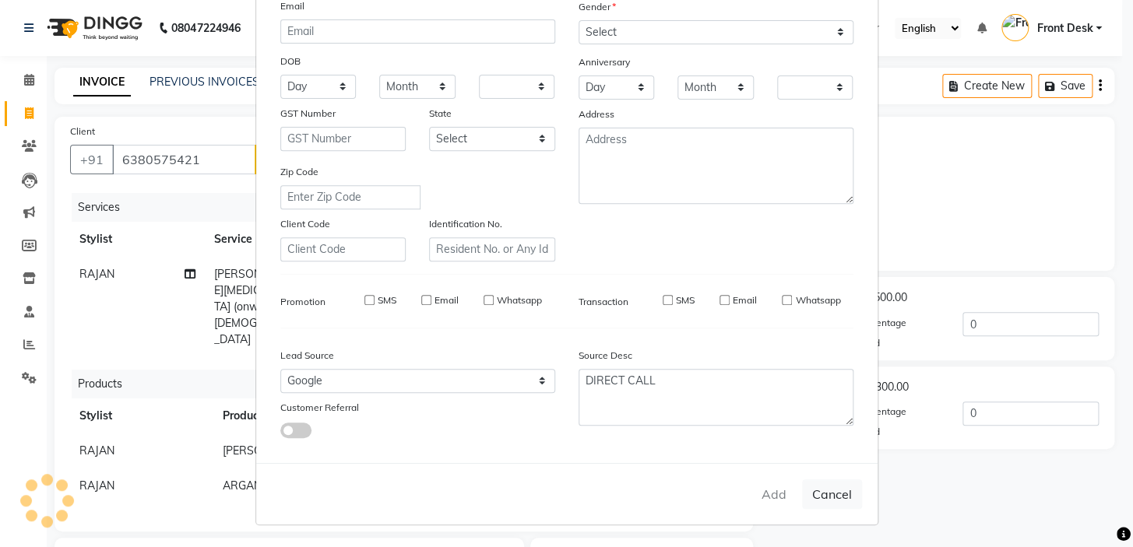
checkbox input "false"
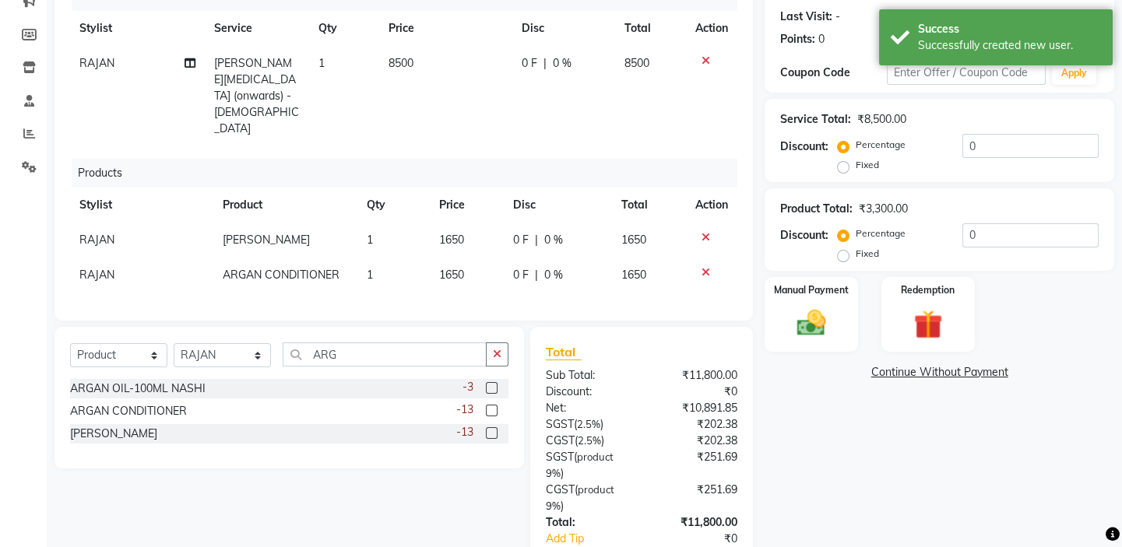
scroll to position [272, 0]
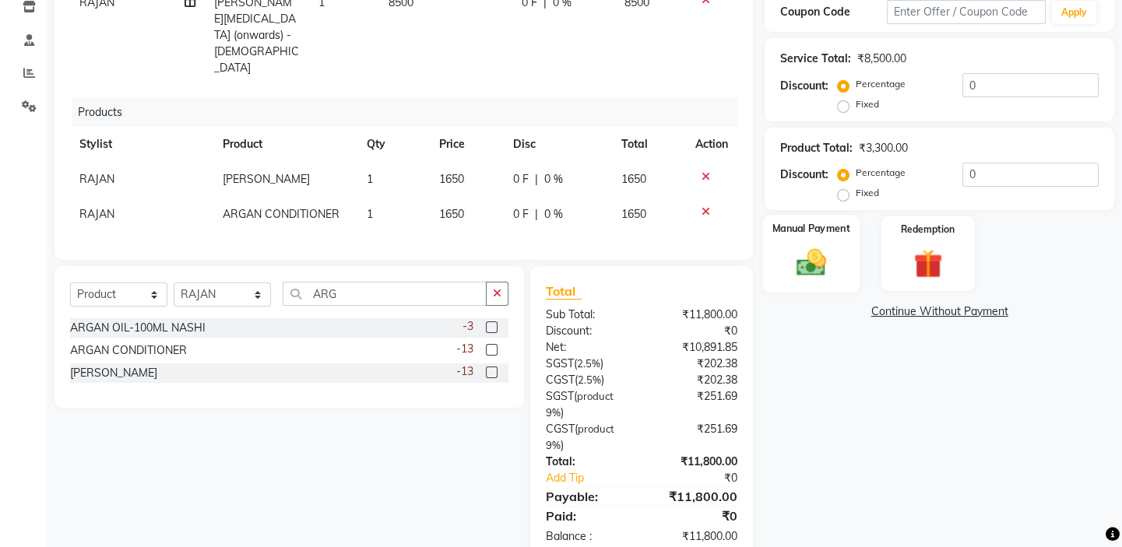
click at [797, 253] on img at bounding box center [811, 263] width 48 height 34
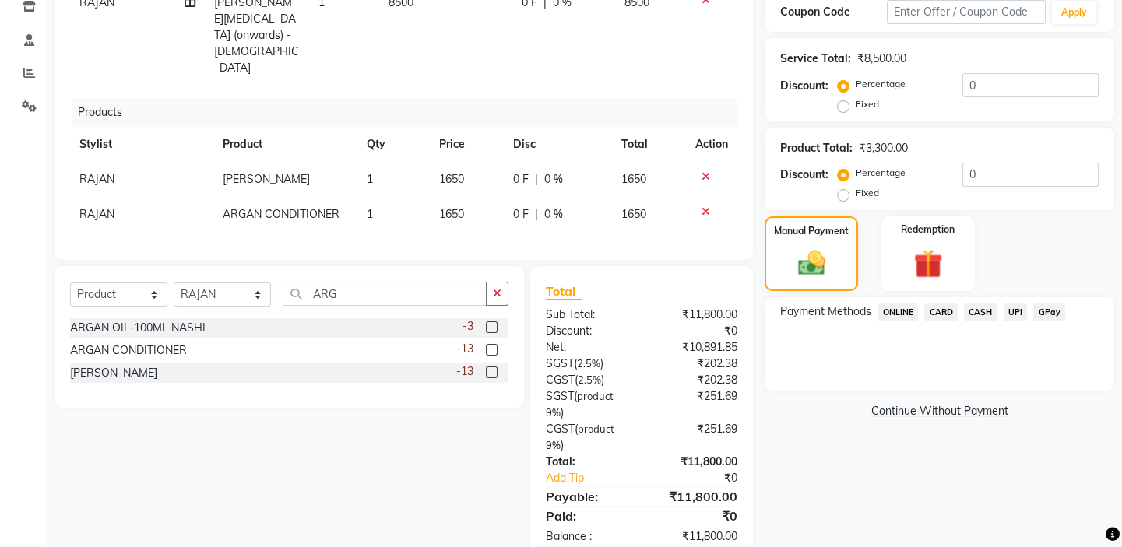
click at [1018, 315] on span "UPI" at bounding box center [1015, 313] width 24 height 18
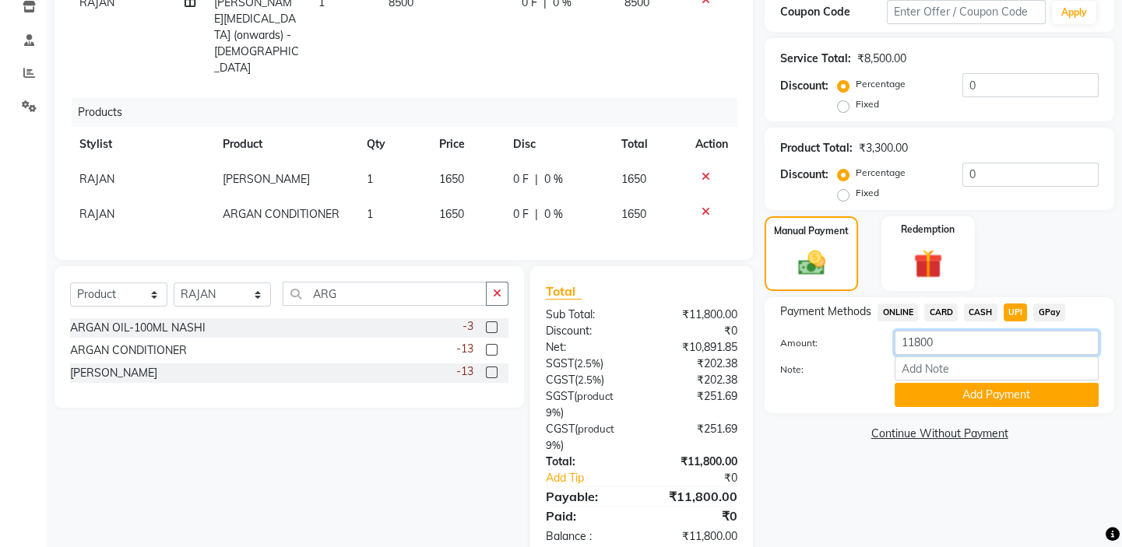
drag, startPoint x: 958, startPoint y: 336, endPoint x: 785, endPoint y: 321, distance: 172.7
click at [809, 327] on div "Payment Methods ONLINE CARD CASH UPI GPay Amount: 11800 Note: Add Payment" at bounding box center [939, 356] width 318 height 104
type input "3800"
click at [967, 388] on button "Add Payment" at bounding box center [996, 395] width 204 height 24
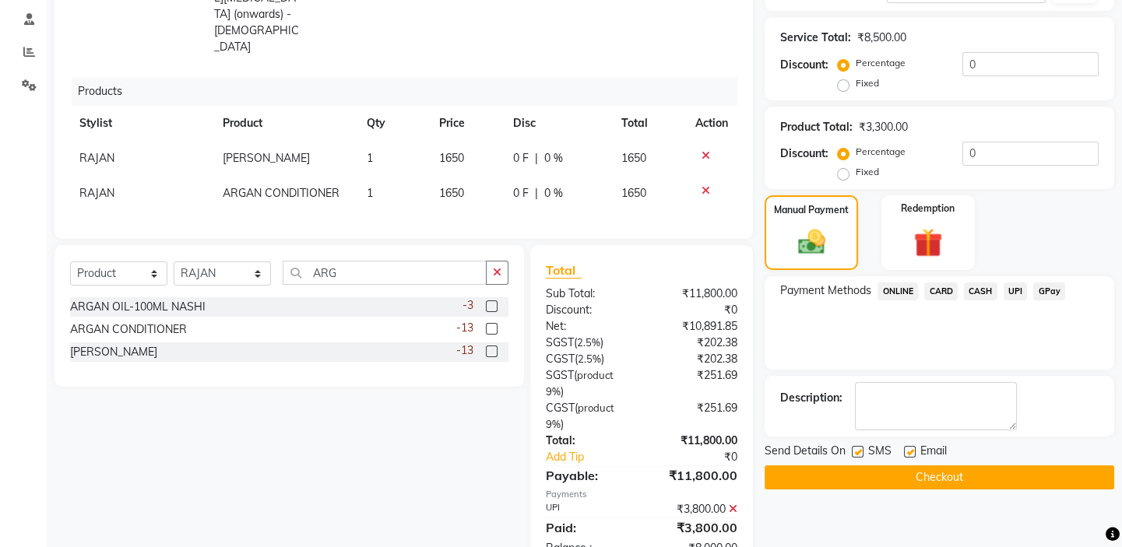
scroll to position [304, 0]
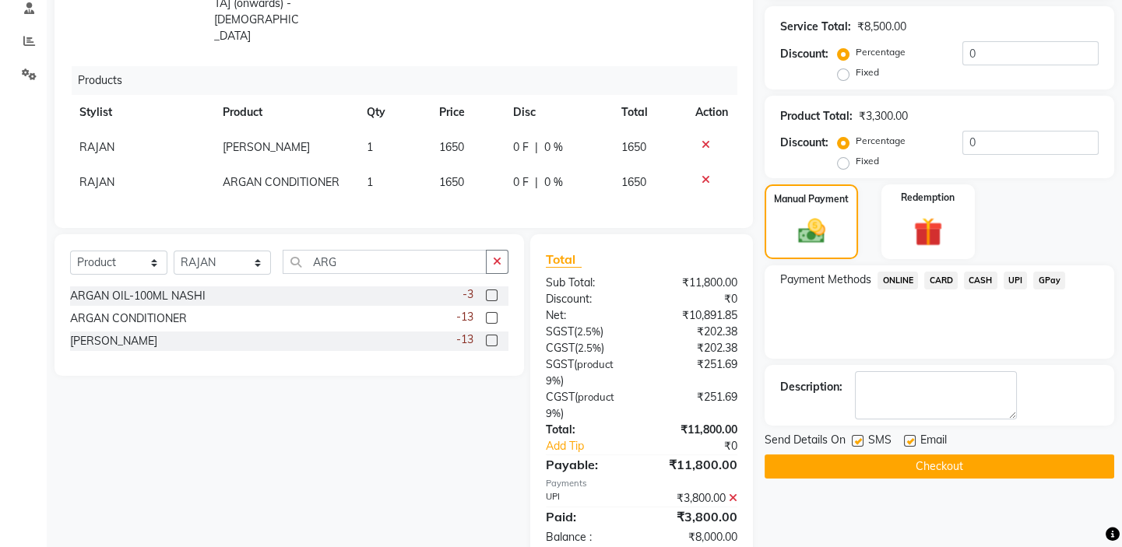
click at [941, 274] on span "CARD" at bounding box center [940, 281] width 33 height 18
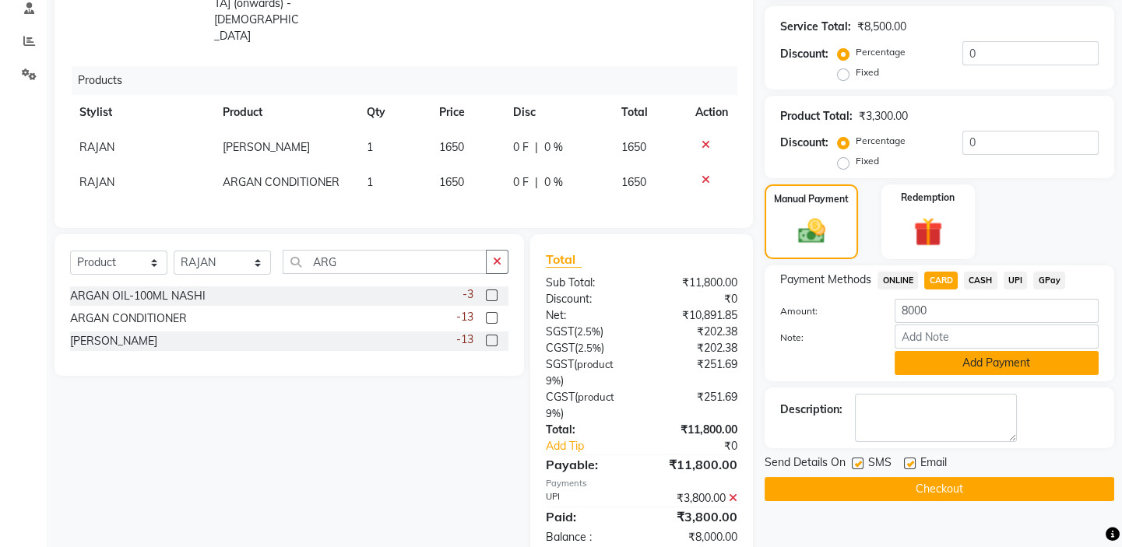
click at [969, 358] on button "Add Payment" at bounding box center [996, 363] width 204 height 24
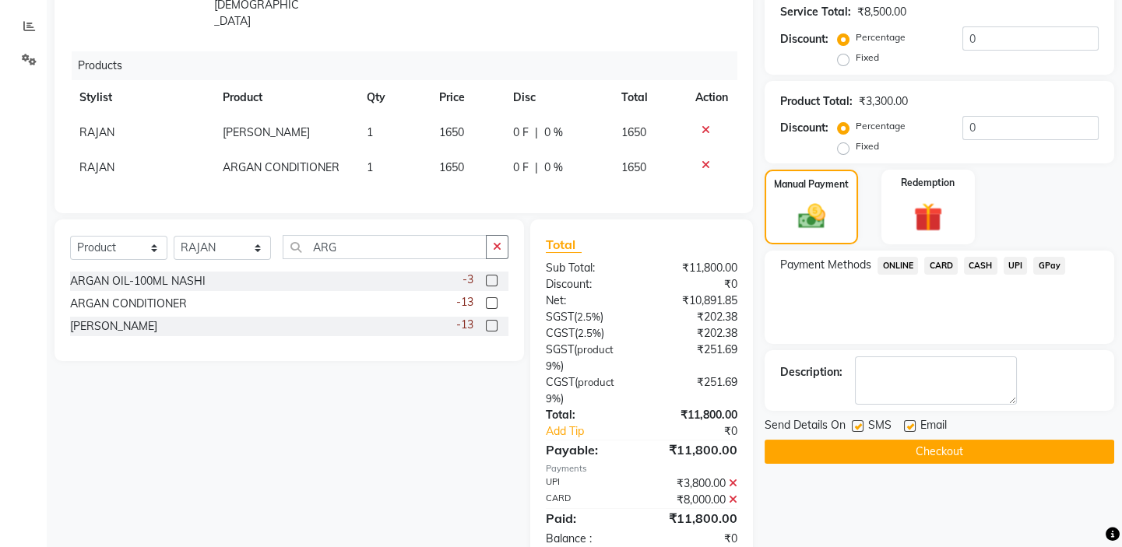
scroll to position [320, 0]
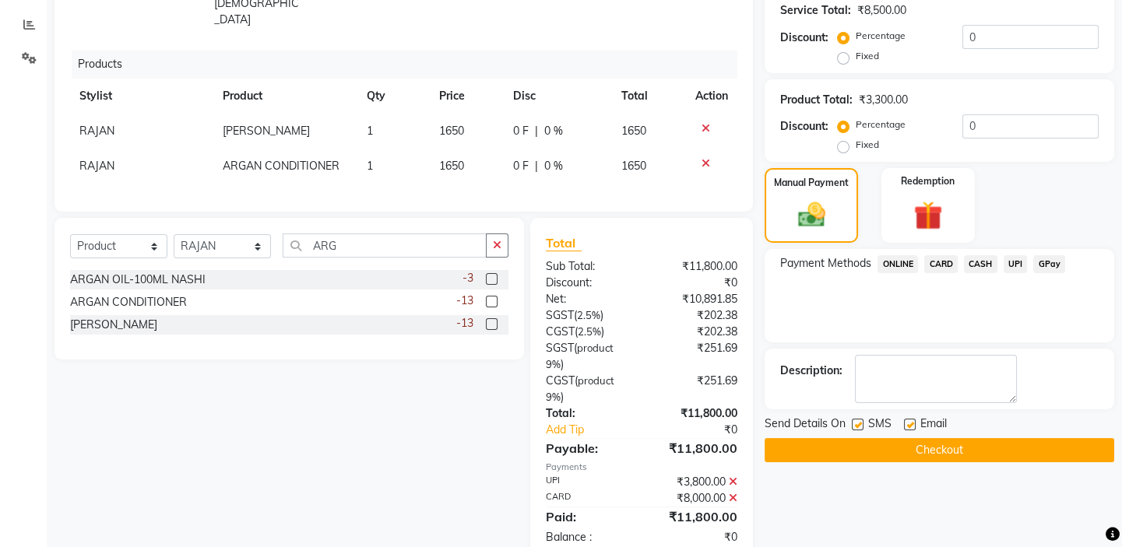
click at [892, 443] on button "Checkout" at bounding box center [939, 450] width 350 height 24
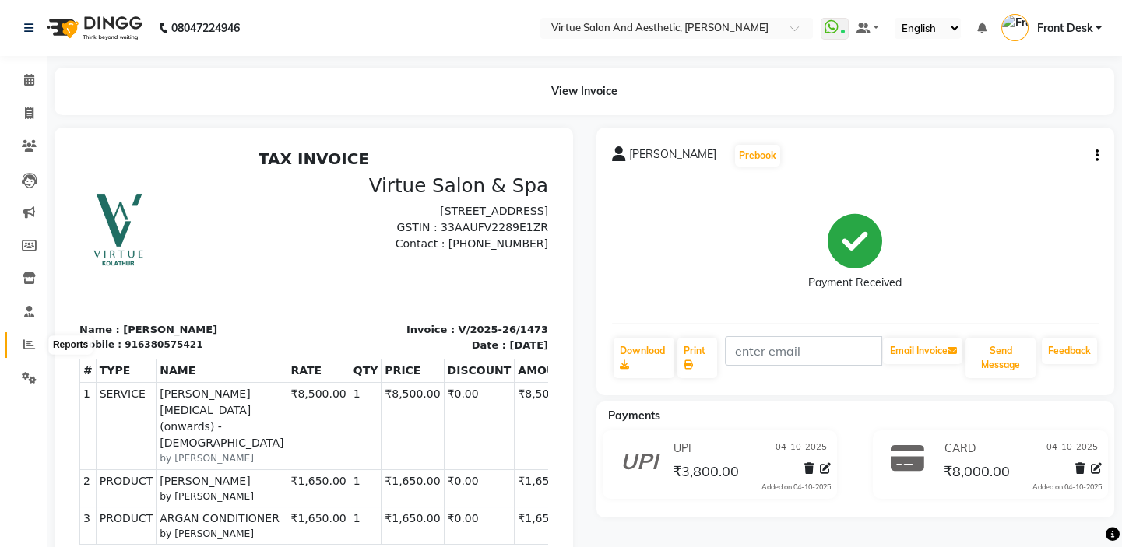
click at [30, 343] on icon at bounding box center [29, 345] width 12 height 12
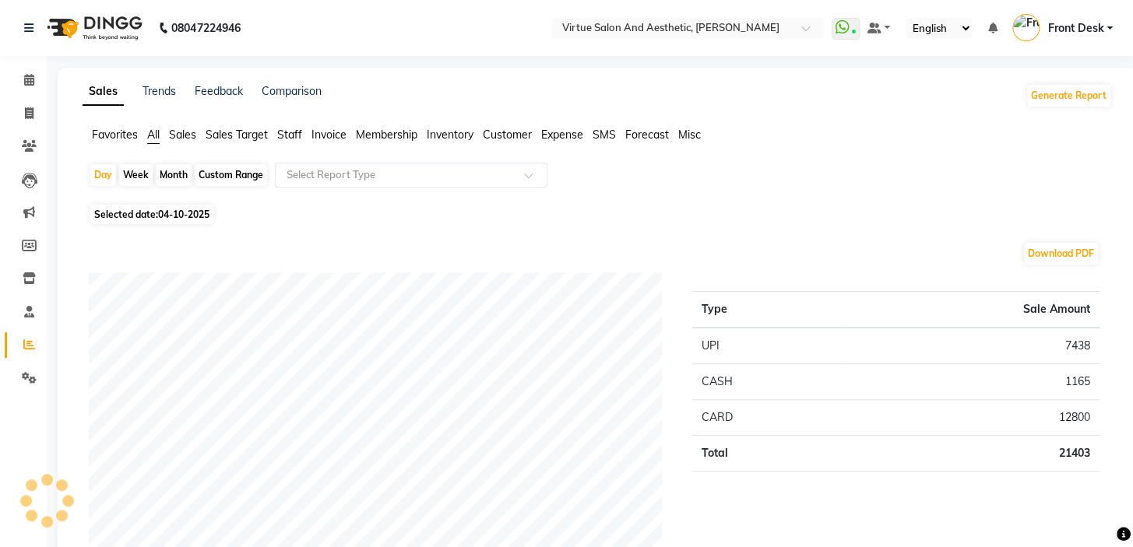
click at [181, 133] on span "Sales" at bounding box center [182, 135] width 27 height 14
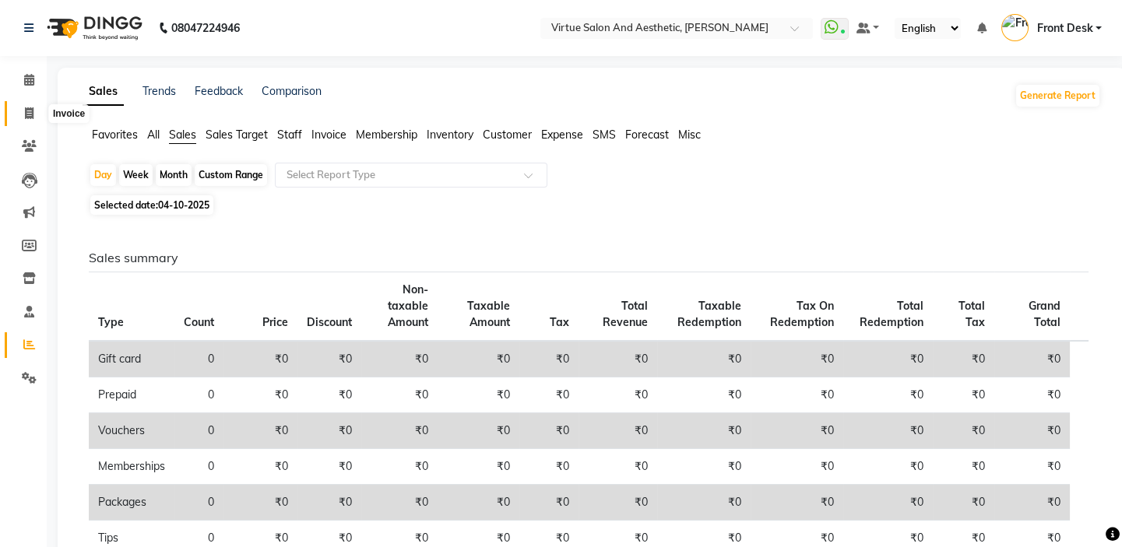
click at [35, 114] on span at bounding box center [29, 114] width 27 height 18
select select "service"
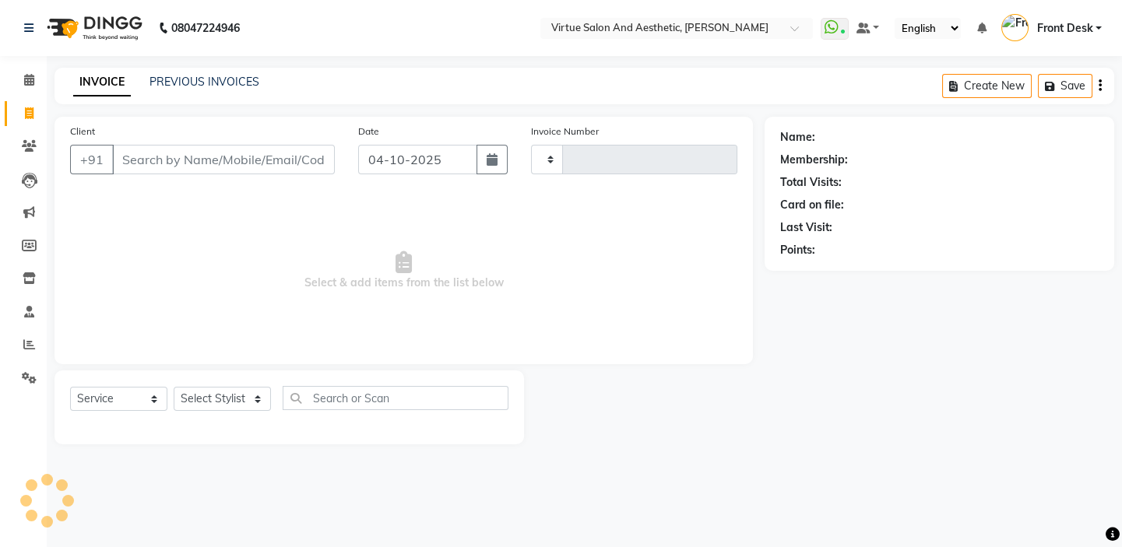
type input "1474"
select select "7053"
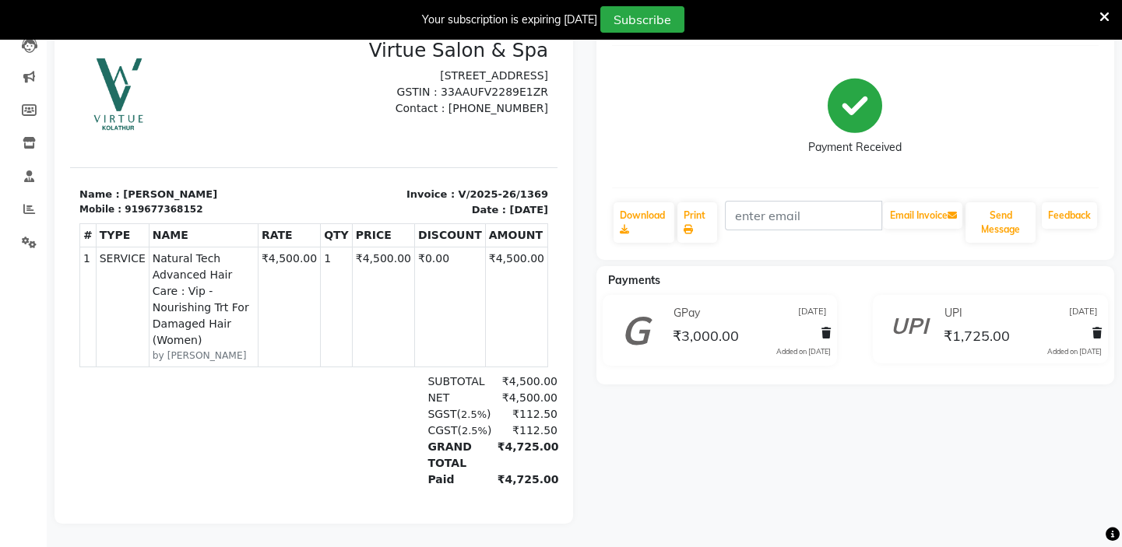
scroll to position [184, 0]
drag, startPoint x: 125, startPoint y: 195, endPoint x: 180, endPoint y: 191, distance: 54.7
click at [173, 192] on p "Name : [PERSON_NAME]" at bounding box center [191, 195] width 225 height 16
click at [216, 160] on div "TAX INVOICE Virtue Salon & Spa [STREET_ADDRESS] GSTIN : 33AAUFV2289E1ZR Name : …" at bounding box center [313, 277] width 487 height 527
click at [257, 130] on div at bounding box center [192, 94] width 244 height 110
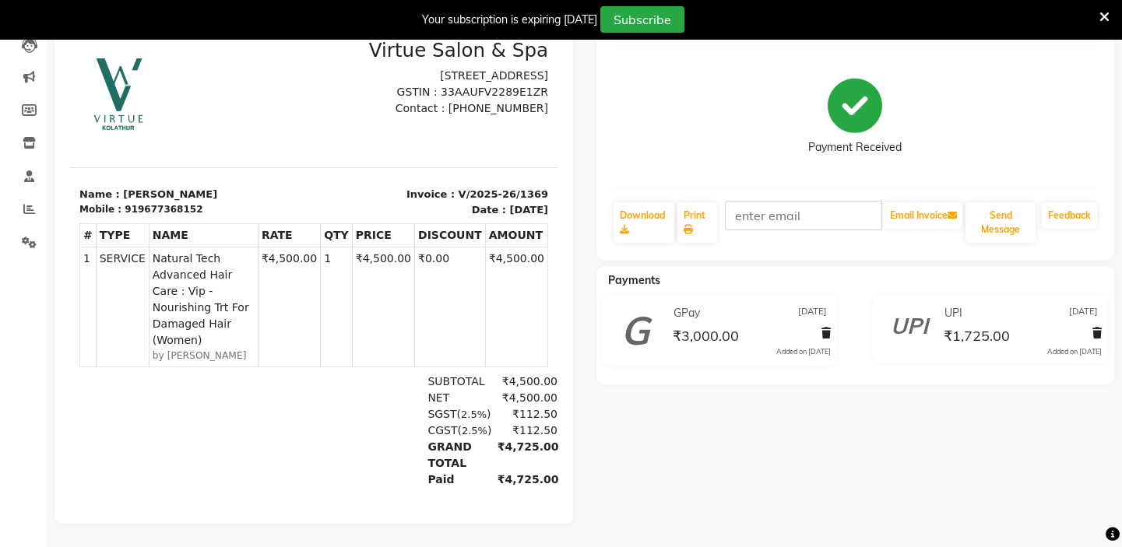
drag, startPoint x: 683, startPoint y: 325, endPoint x: 732, endPoint y: 325, distance: 48.3
click at [722, 327] on span "₹3,000.00" at bounding box center [706, 338] width 66 height 22
click at [706, 413] on div "[PERSON_NAME] Prebook Payment Received Download Print Email Invoice Send Messag…" at bounding box center [856, 258] width 542 height 532
drag, startPoint x: 954, startPoint y: 324, endPoint x: 1023, endPoint y: 318, distance: 68.7
click at [1013, 325] on div "₹1,725.00" at bounding box center [1020, 335] width 161 height 21
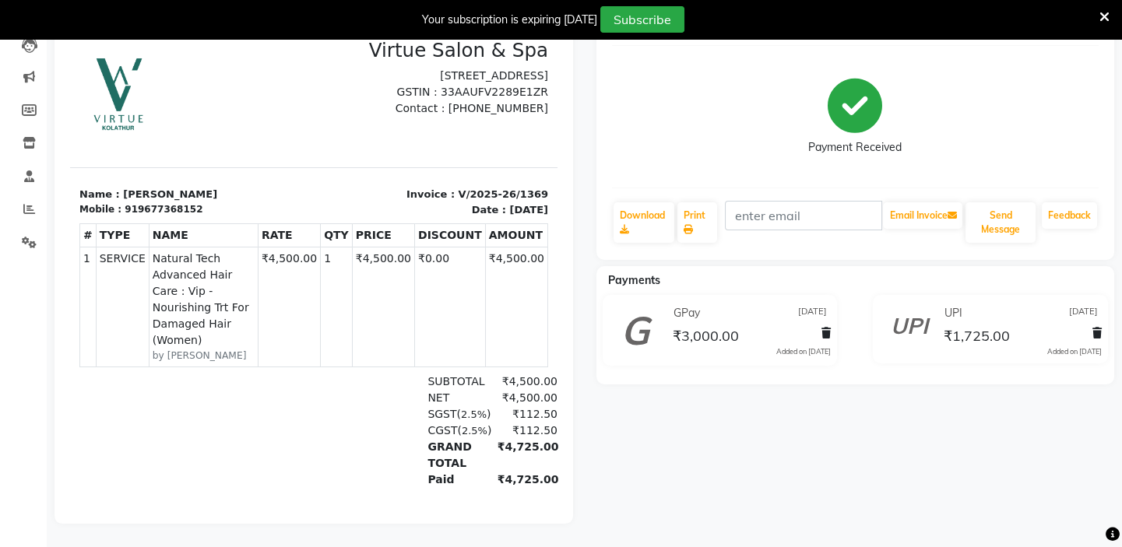
click at [918, 391] on div "[PERSON_NAME] Prebook Payment Received Download Print Email Invoice Send Messag…" at bounding box center [856, 258] width 542 height 532
drag, startPoint x: 715, startPoint y: 321, endPoint x: 654, endPoint y: 300, distance: 64.7
click at [668, 301] on div "GPay [DATE] ₹3,000.00 Added on [DATE]" at bounding box center [750, 330] width 184 height 58
click at [680, 266] on div "Payments GPay [DATE] ₹3,000.00 Added on [DATE] UPI [DATE] ₹1,725.00 Added on [D…" at bounding box center [855, 325] width 518 height 118
drag, startPoint x: 951, startPoint y: 322, endPoint x: 1047, endPoint y: 290, distance: 101.9
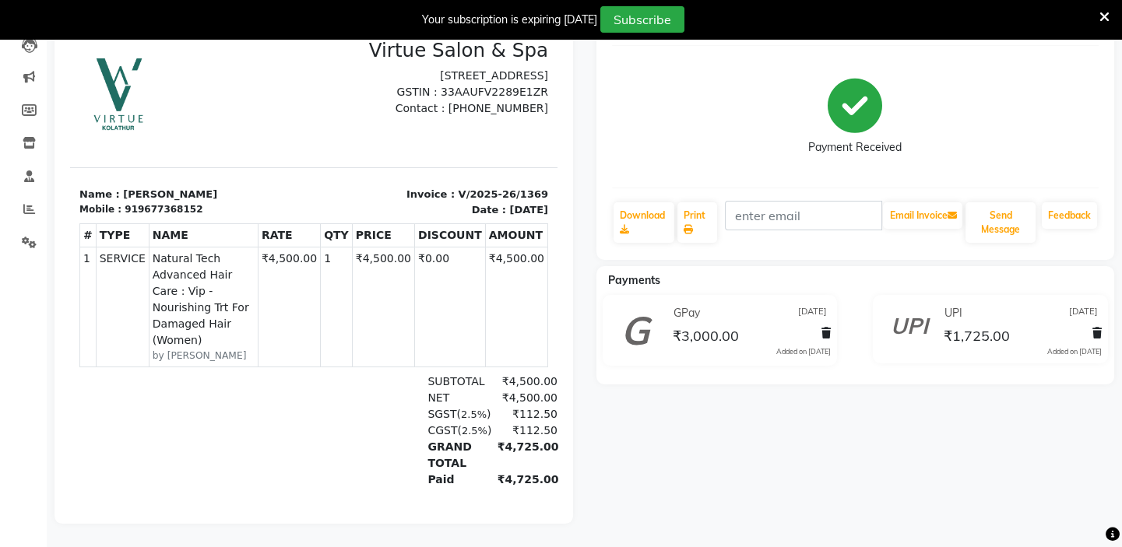
click at [1021, 301] on div "UPI [DATE] ₹1,725.00 Added on [DATE]" at bounding box center [1021, 329] width 184 height 56
drag, startPoint x: 963, startPoint y: 341, endPoint x: 954, endPoint y: 329, distance: 15.6
click at [962, 340] on div "UPI [DATE] ₹1,725.00 Added on [DATE]" at bounding box center [1021, 329] width 184 height 56
drag, startPoint x: 950, startPoint y: 319, endPoint x: 995, endPoint y: 318, distance: 45.2
click at [991, 327] on span "₹1,725.00" at bounding box center [977, 338] width 66 height 22
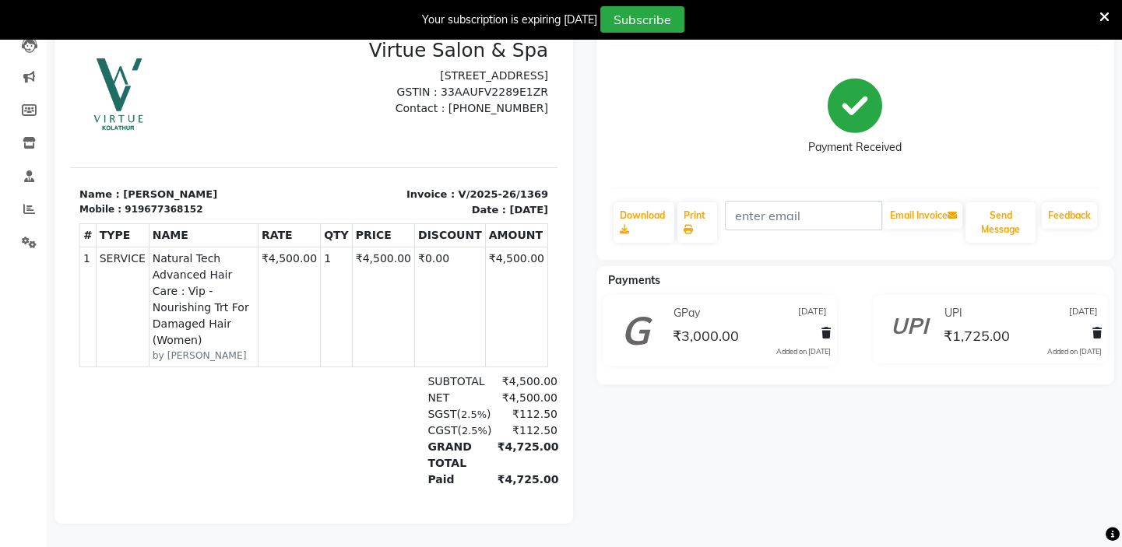
drag, startPoint x: 919, startPoint y: 365, endPoint x: 806, endPoint y: 353, distance: 112.8
click at [902, 365] on div "Payments GPay [DATE] ₹3,000.00 Added on [DATE] UPI [DATE] ₹1,725.00 Added on [D…" at bounding box center [855, 325] width 518 height 118
drag, startPoint x: 709, startPoint y: 332, endPoint x: 659, endPoint y: 290, distance: 65.8
click at [662, 301] on div "GPay [DATE] ₹3,000.00 Added on [DATE]" at bounding box center [750, 330] width 184 height 58
click at [686, 373] on div "Payments GPay [DATE] ₹3,000.00 Added on [DATE] UPI [DATE] ₹1,725.00 Added on [D…" at bounding box center [855, 325] width 518 height 118
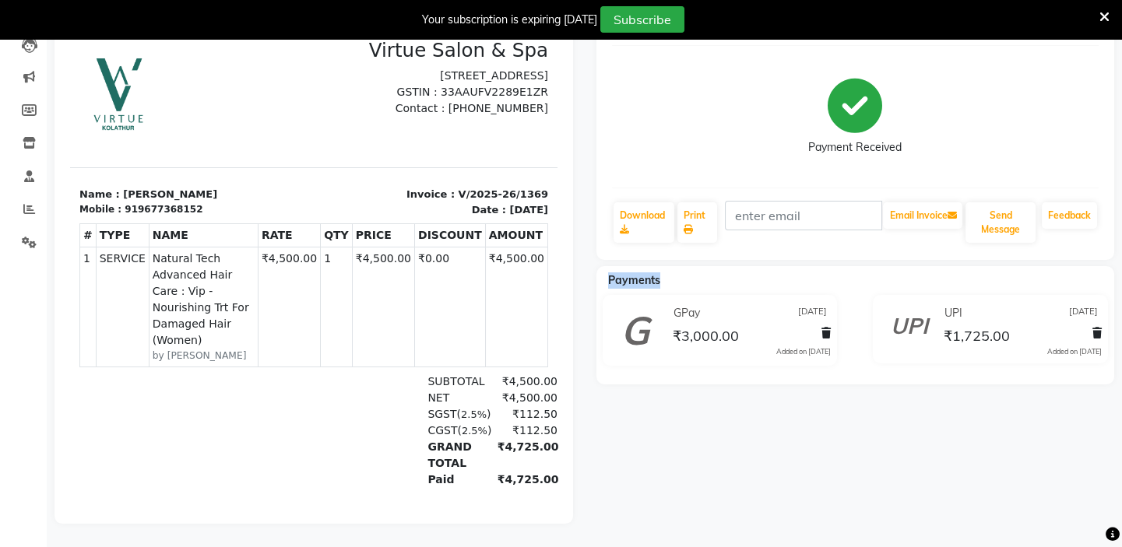
drag, startPoint x: 662, startPoint y: 272, endPoint x: 590, endPoint y: 238, distance: 79.4
click at [598, 241] on div "[PERSON_NAME] Prebook Payment Received Download Print Email Invoice Send Messag…" at bounding box center [856, 258] width 542 height 532
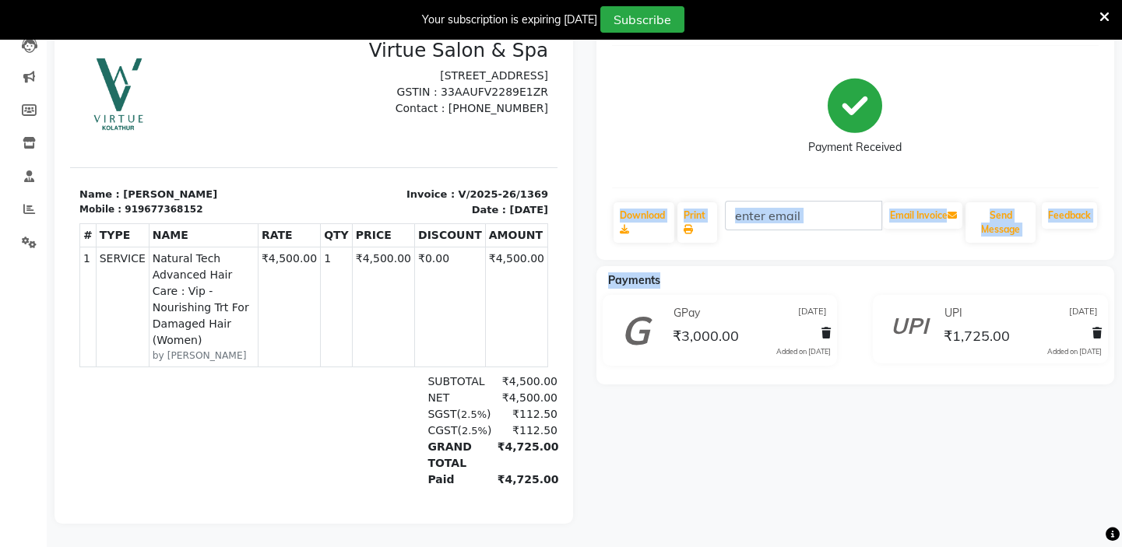
click at [687, 266] on div "Payments GPay [DATE] ₹3,000.00 Added on [DATE] UPI [DATE] ₹1,725.00 Added on [D…" at bounding box center [855, 325] width 518 height 118
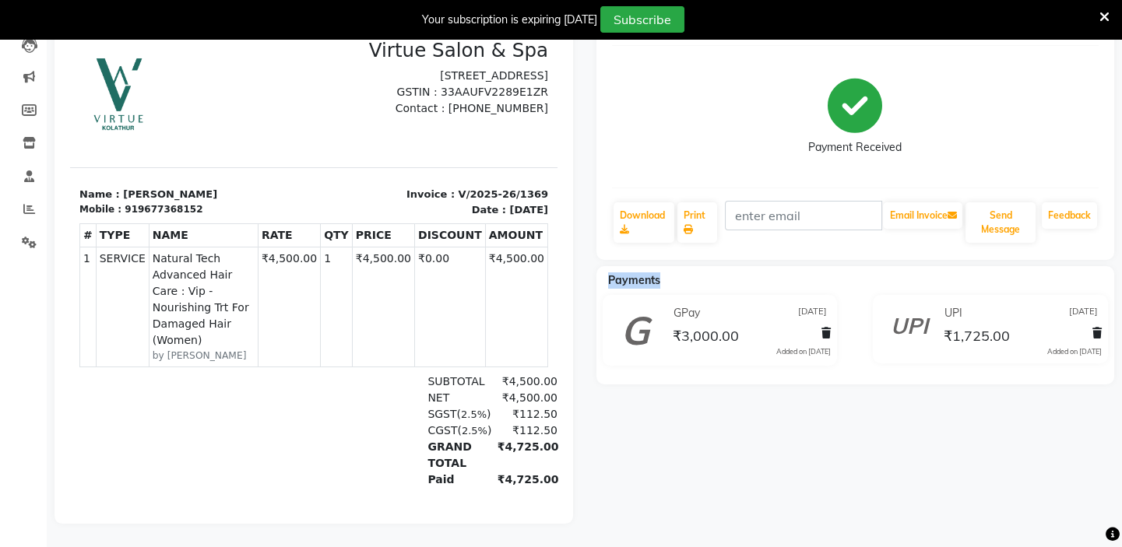
drag, startPoint x: 673, startPoint y: 276, endPoint x: 597, endPoint y: 272, distance: 75.6
click at [597, 272] on div "Payments" at bounding box center [861, 280] width 530 height 16
click at [656, 273] on span "Payments" at bounding box center [634, 280] width 52 height 14
drag, startPoint x: 622, startPoint y: 269, endPoint x: 610, endPoint y: 269, distance: 12.5
click at [610, 272] on div "Payments" at bounding box center [861, 280] width 530 height 16
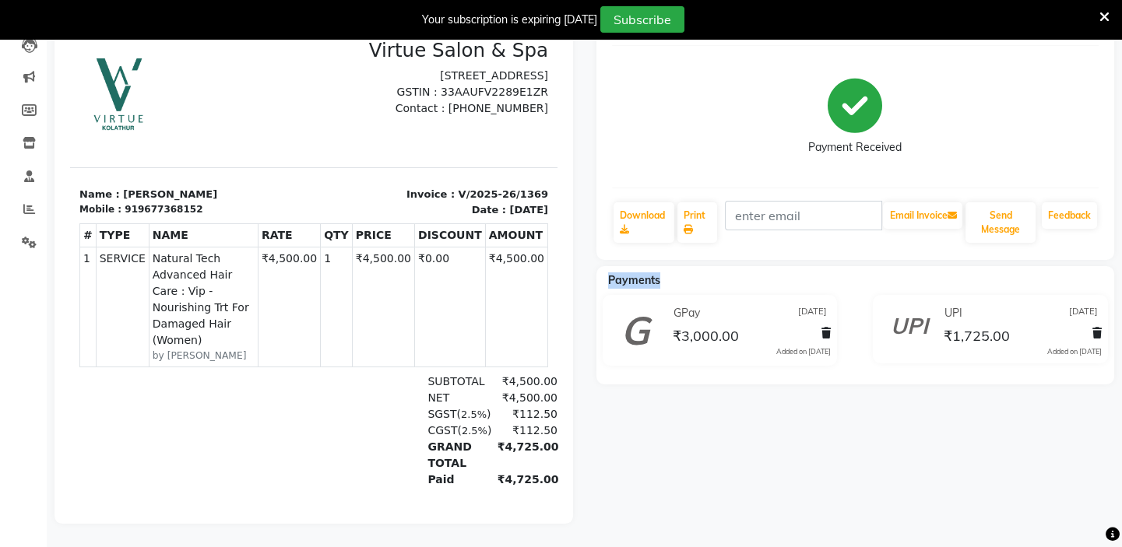
click at [662, 272] on div "Payments" at bounding box center [861, 280] width 530 height 16
drag, startPoint x: 676, startPoint y: 270, endPoint x: 602, endPoint y: 265, distance: 74.2
click at [603, 272] on div "Payments" at bounding box center [861, 280] width 530 height 16
click at [653, 272] on div "Payments" at bounding box center [861, 280] width 530 height 16
drag, startPoint x: 692, startPoint y: 272, endPoint x: 593, endPoint y: 261, distance: 99.5
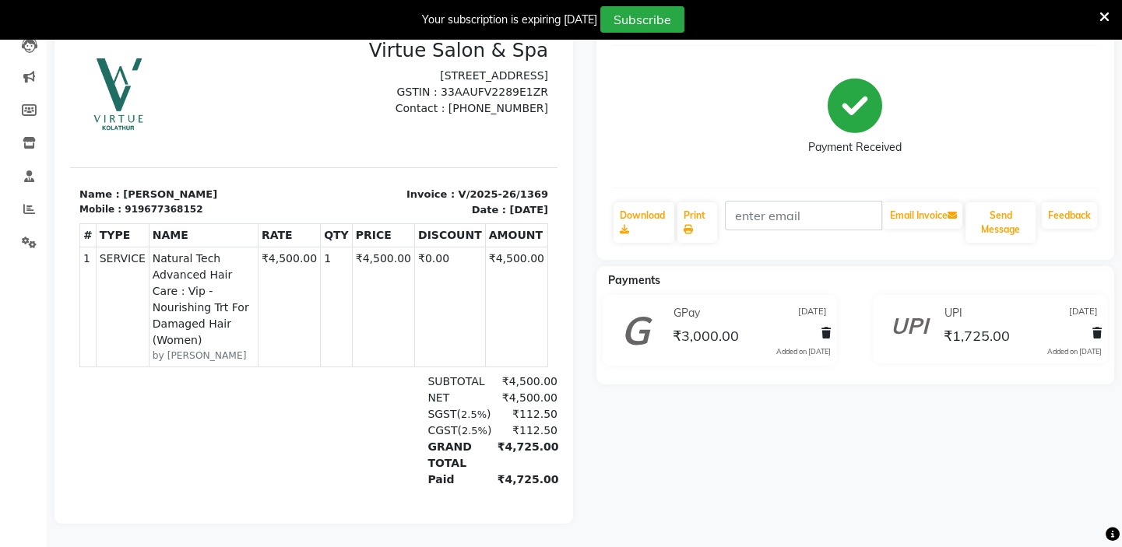
click at [606, 266] on div "Payments GPay [DATE] ₹3,000.00 Added on [DATE] UPI [DATE] ₹1,725.00 Added on [D…" at bounding box center [855, 325] width 518 height 118
click at [675, 272] on div "Payments" at bounding box center [861, 280] width 530 height 16
drag, startPoint x: 676, startPoint y: 272, endPoint x: 599, endPoint y: 264, distance: 77.5
click at [603, 272] on div "Payments" at bounding box center [861, 280] width 530 height 16
click at [676, 272] on div "Payments" at bounding box center [861, 280] width 530 height 16
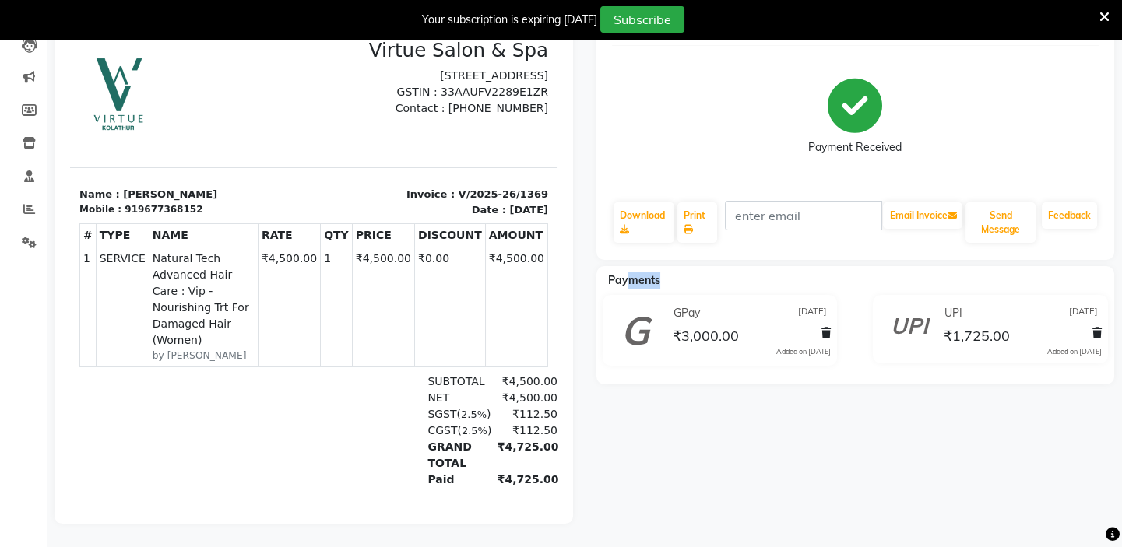
drag, startPoint x: 673, startPoint y: 267, endPoint x: 623, endPoint y: 265, distance: 49.8
click at [623, 272] on div "Payments" at bounding box center [861, 280] width 530 height 16
click at [683, 272] on div "Payments" at bounding box center [861, 280] width 530 height 16
drag, startPoint x: 664, startPoint y: 272, endPoint x: 606, endPoint y: 261, distance: 59.5
click at [606, 272] on div "Payments" at bounding box center [861, 280] width 530 height 16
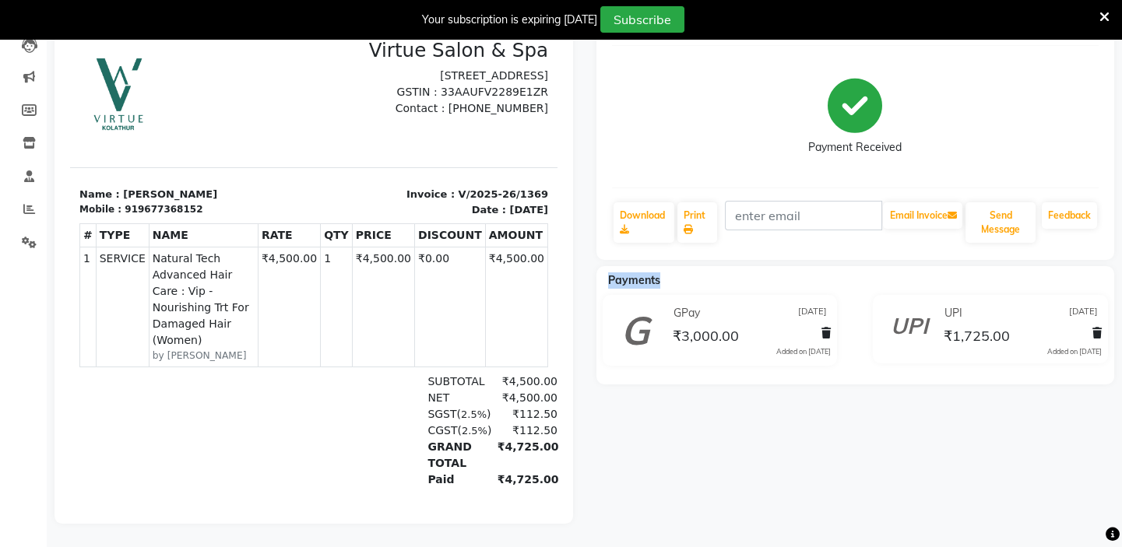
click at [673, 272] on div "Payments" at bounding box center [861, 280] width 530 height 16
drag, startPoint x: 663, startPoint y: 273, endPoint x: 579, endPoint y: 273, distance: 84.1
click at [579, 273] on div "[PERSON_NAME] Prebook Payment Received Download Print Email Invoice Send Messag…" at bounding box center [584, 258] width 1083 height 532
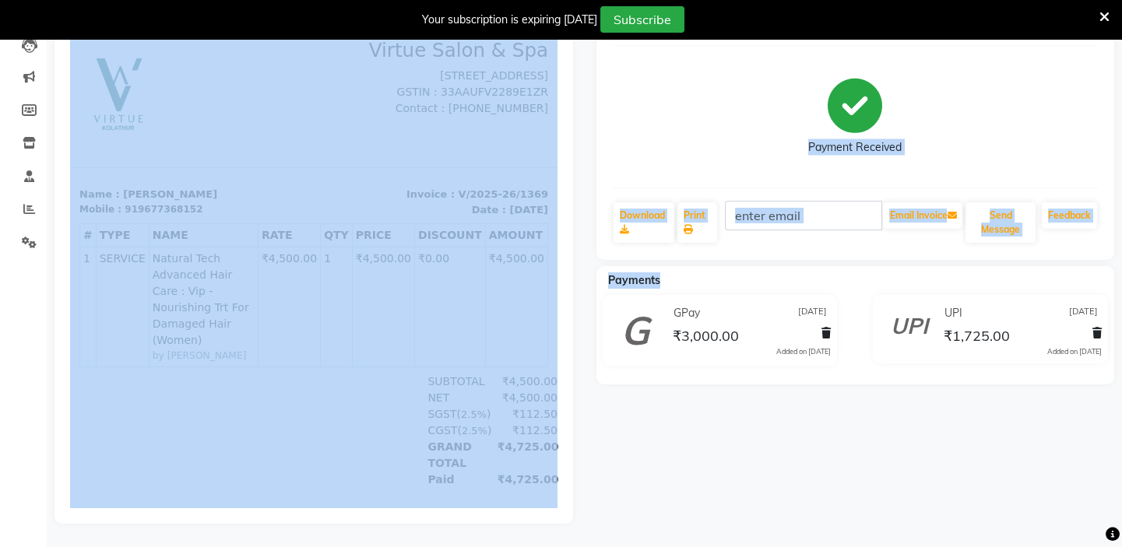
click at [683, 272] on div "Payments" at bounding box center [861, 280] width 530 height 16
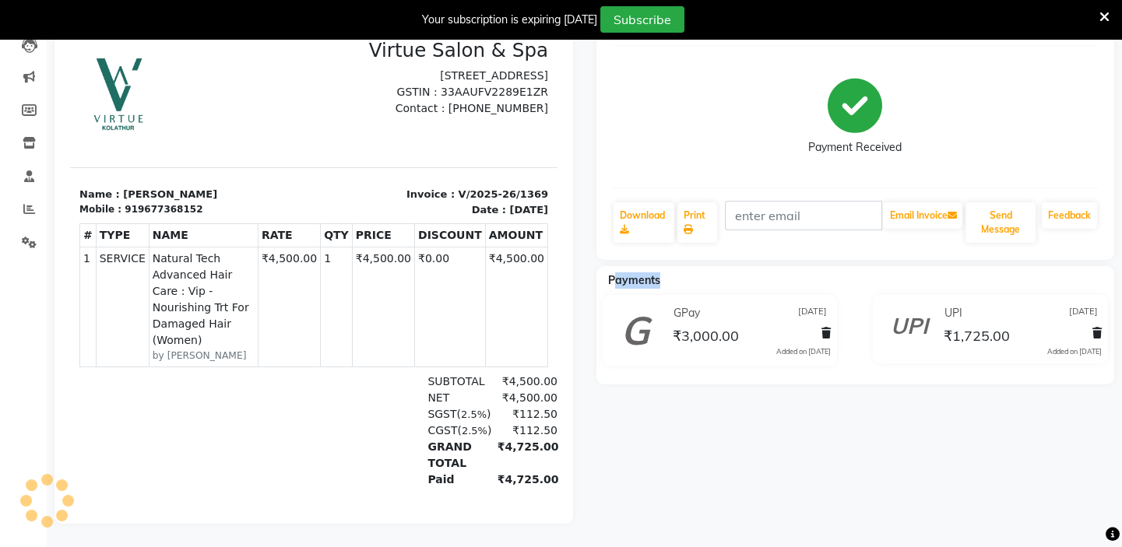
drag, startPoint x: 659, startPoint y: 275, endPoint x: 581, endPoint y: 273, distance: 78.6
click at [581, 273] on div "[PERSON_NAME] Prebook Payment Received Download Print Email Invoice Send Messag…" at bounding box center [584, 258] width 1083 height 532
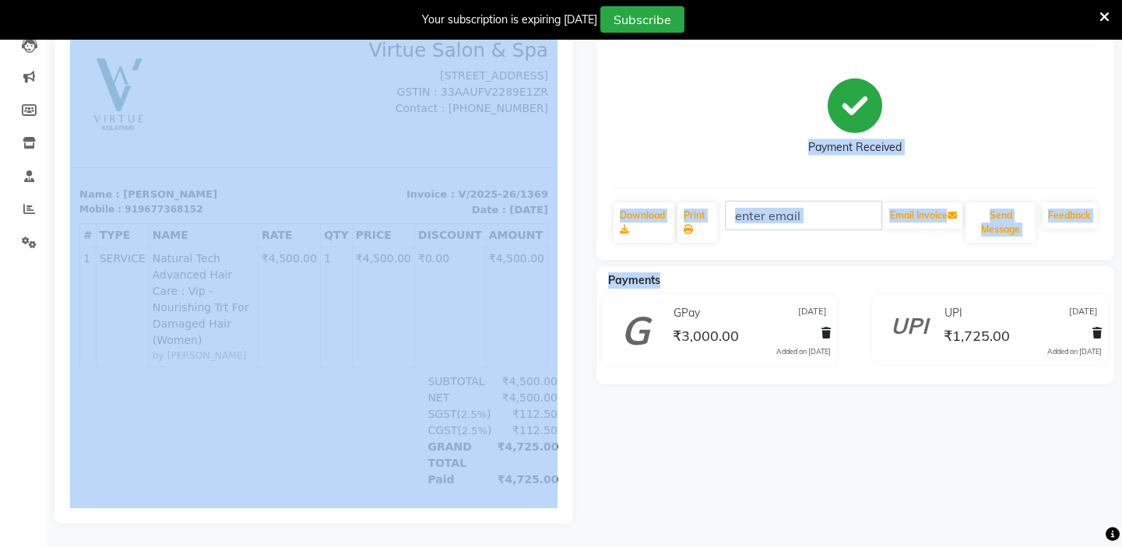
click at [666, 272] on div "Payments" at bounding box center [861, 280] width 530 height 16
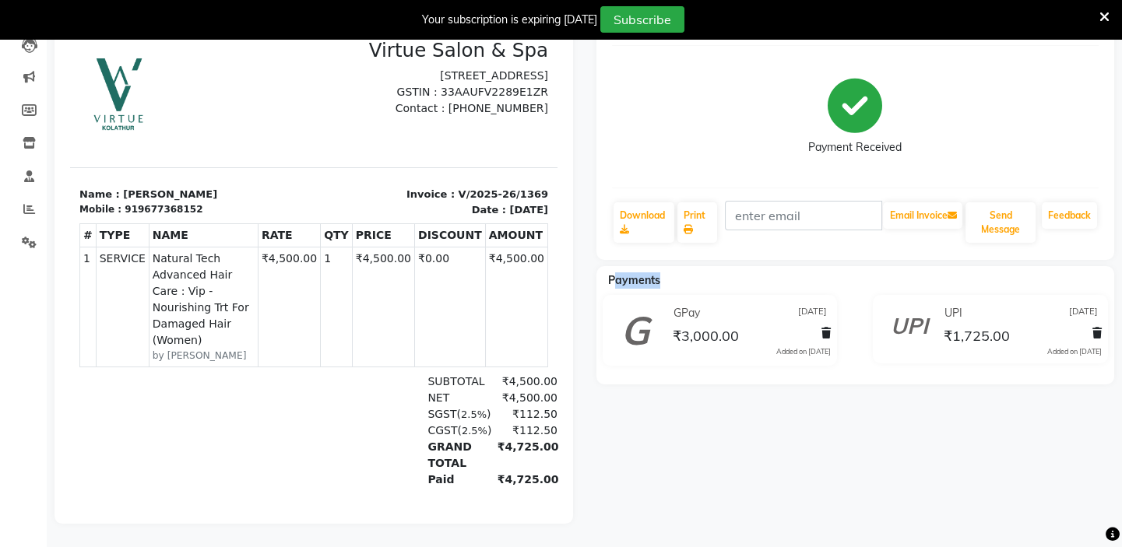
drag, startPoint x: 666, startPoint y: 276, endPoint x: 599, endPoint y: 274, distance: 67.7
click at [599, 274] on div "Payments" at bounding box center [861, 280] width 530 height 16
click at [666, 278] on div "Payments" at bounding box center [861, 280] width 530 height 16
drag, startPoint x: 665, startPoint y: 272, endPoint x: 552, endPoint y: 270, distance: 112.9
click at [552, 270] on div "[PERSON_NAME] Prebook Payment Received Download Print Email Invoice Send Messag…" at bounding box center [584, 258] width 1083 height 532
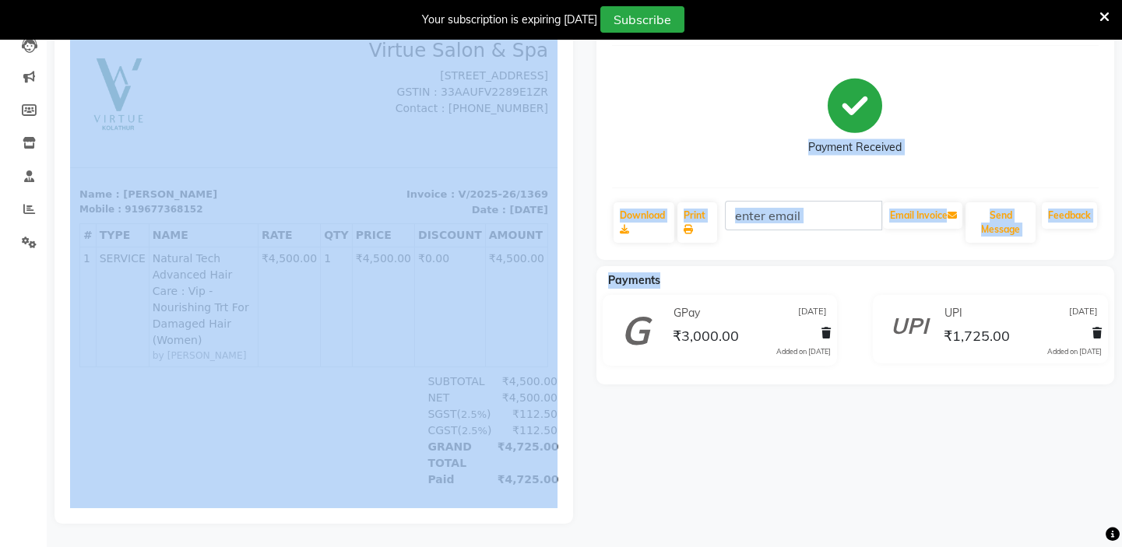
click at [676, 266] on div "Payments GPay [DATE] ₹3,000.00 Added on [DATE] UPI [DATE] ₹1,725.00 Added on [D…" at bounding box center [855, 325] width 518 height 118
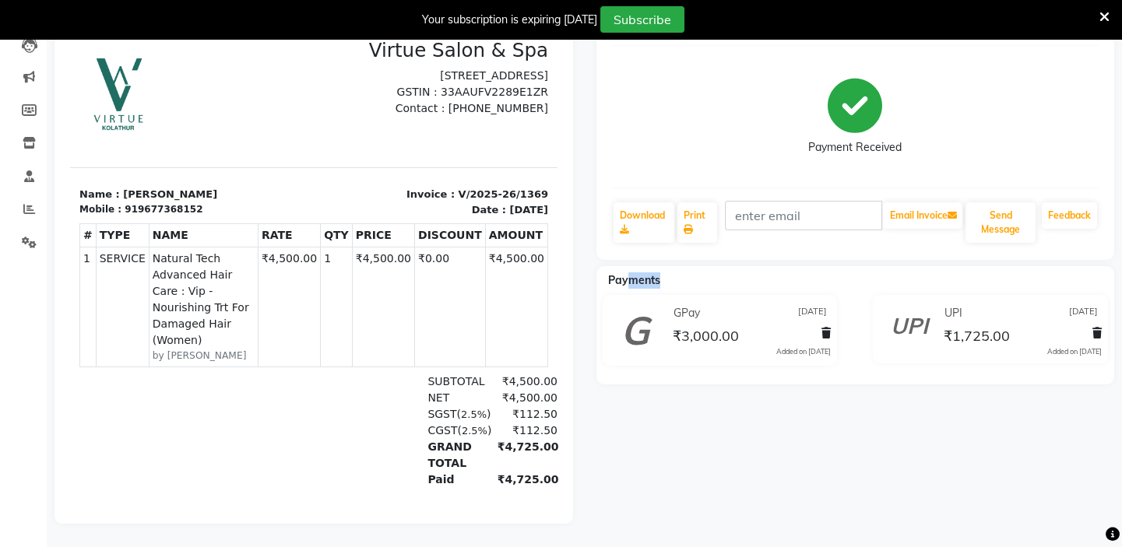
drag, startPoint x: 660, startPoint y: 273, endPoint x: 576, endPoint y: 278, distance: 84.2
click at [576, 278] on div "[PERSON_NAME] Prebook Payment Received Download Print Email Invoice Send Messag…" at bounding box center [584, 258] width 1083 height 532
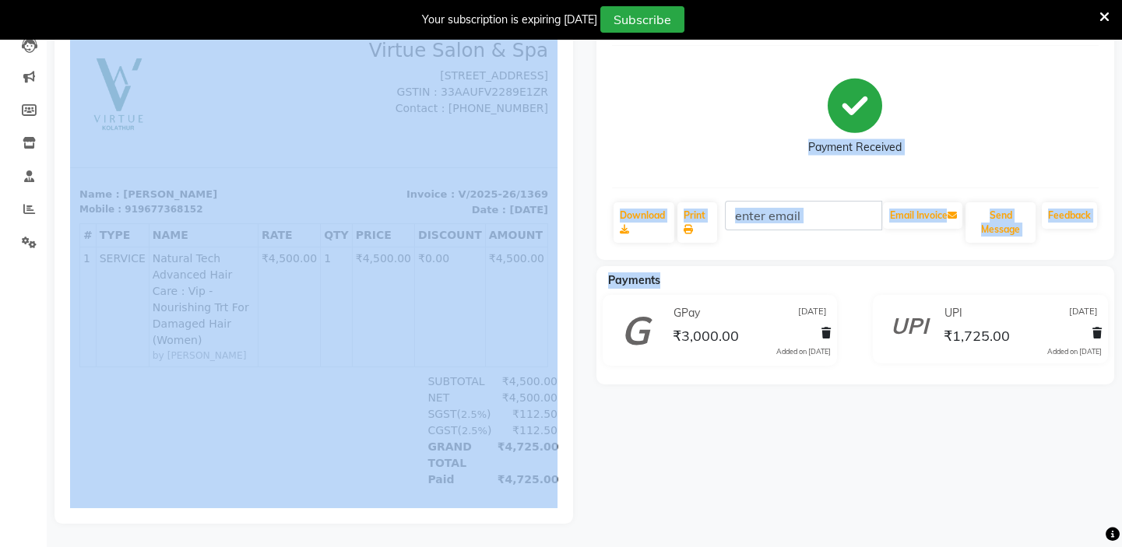
click at [665, 272] on div "Payments" at bounding box center [861, 280] width 530 height 16
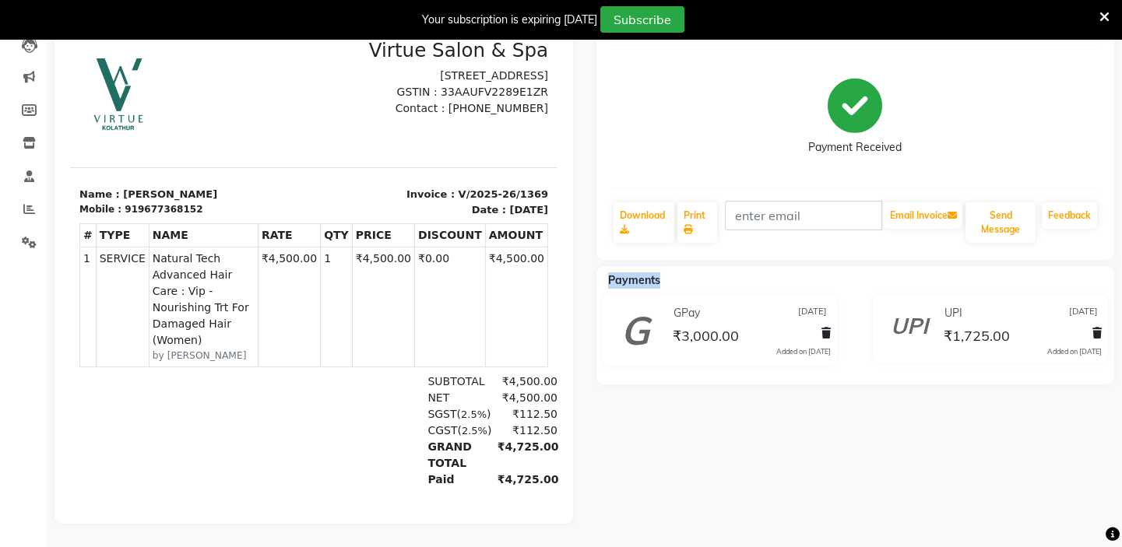
drag, startPoint x: 658, startPoint y: 269, endPoint x: 610, endPoint y: 273, distance: 47.6
click at [610, 273] on span "Payments" at bounding box center [634, 280] width 52 height 14
click at [689, 272] on div "Payments" at bounding box center [861, 280] width 530 height 16
click at [1100, 17] on icon at bounding box center [1104, 17] width 10 height 14
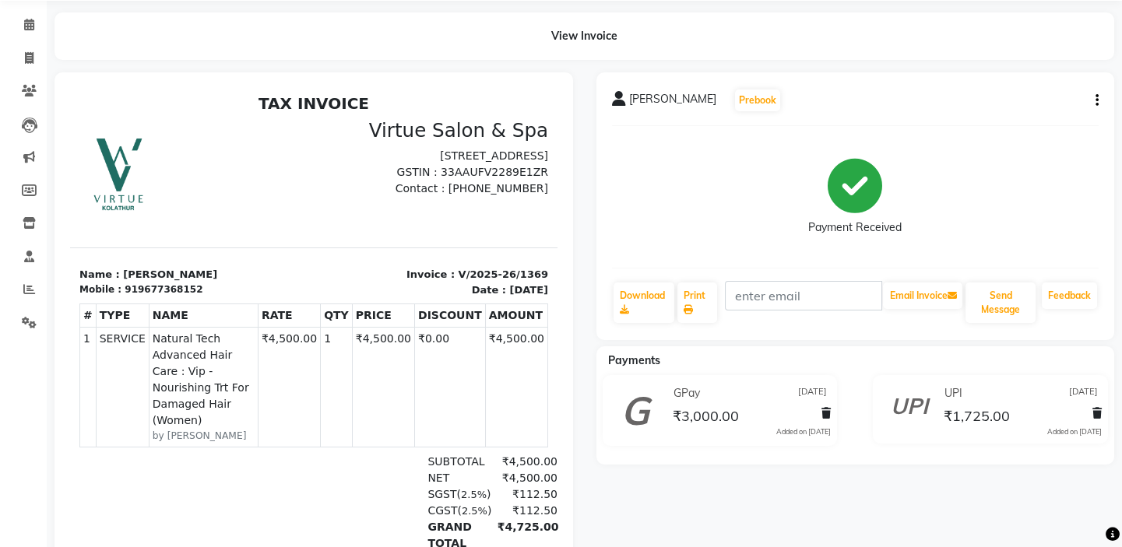
scroll to position [0, 0]
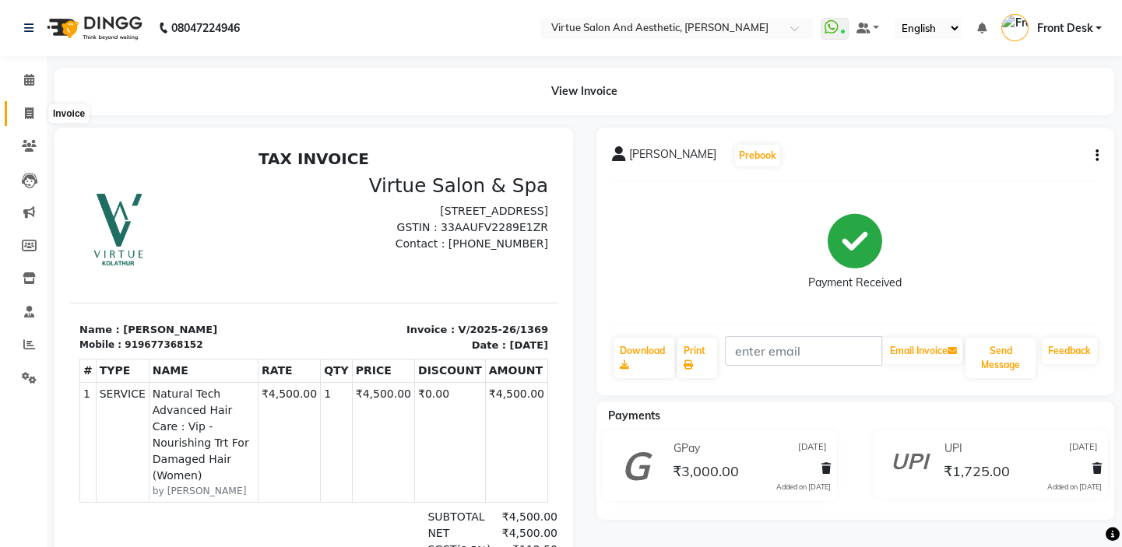
click at [31, 115] on icon at bounding box center [29, 113] width 9 height 12
select select "service"
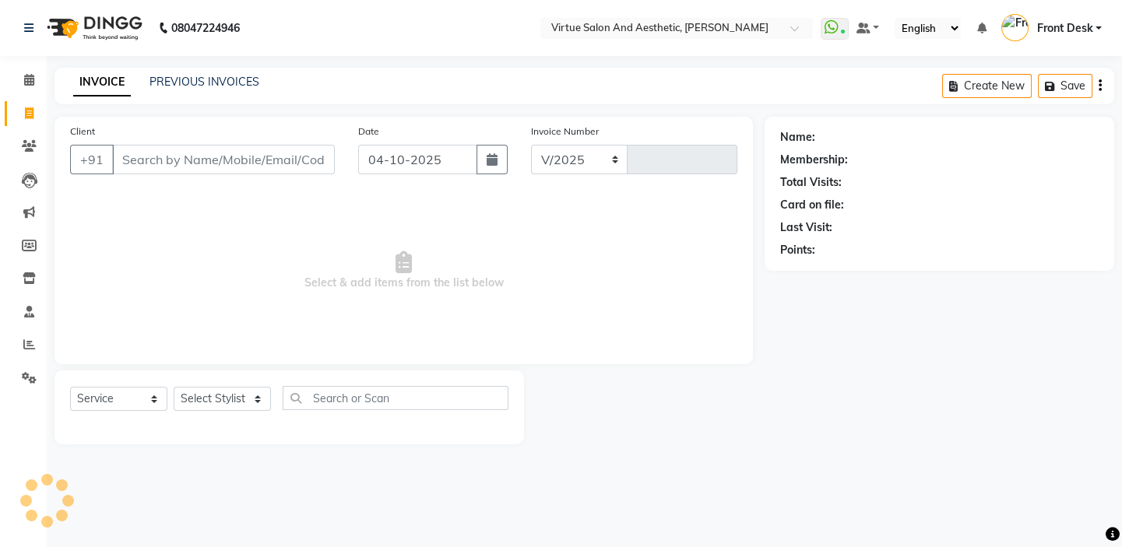
select select "7053"
type input "1467"
click at [216, 169] on input "Client" at bounding box center [223, 160] width 223 height 30
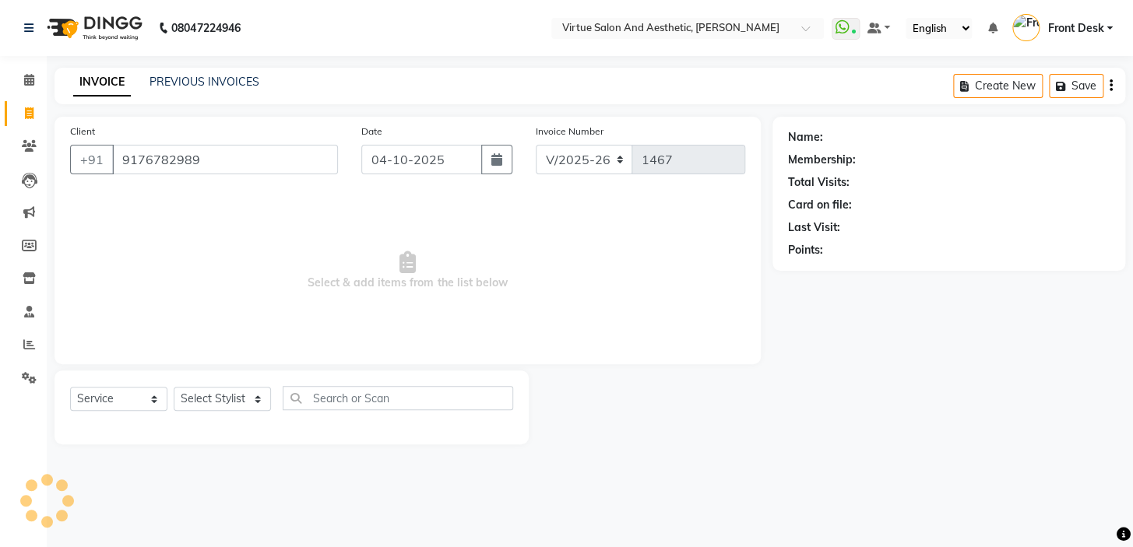
type input "9176782989"
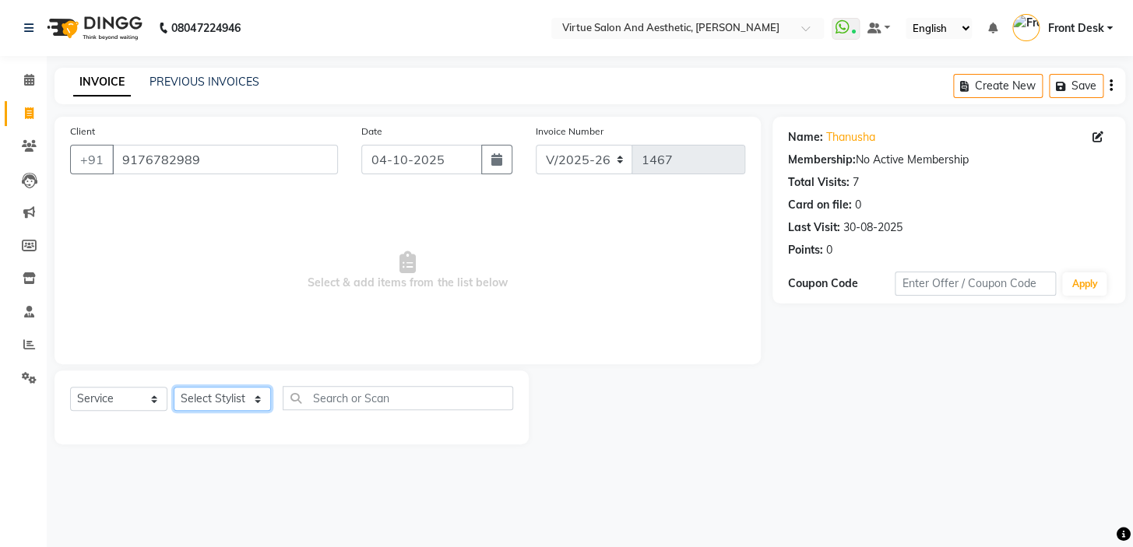
click at [229, 396] on select "Select Stylist BALAJI DIVYA FAMITHA Front Desk ILAKKIYA [PERSON_NAME] [PERSON_N…" at bounding box center [222, 399] width 97 height 24
select select "84323"
click at [174, 387] on select "Select Stylist BALAJI DIVYA FAMITHA Front Desk ILAKKIYA [PERSON_NAME] [PERSON_N…" at bounding box center [222, 399] width 97 height 24
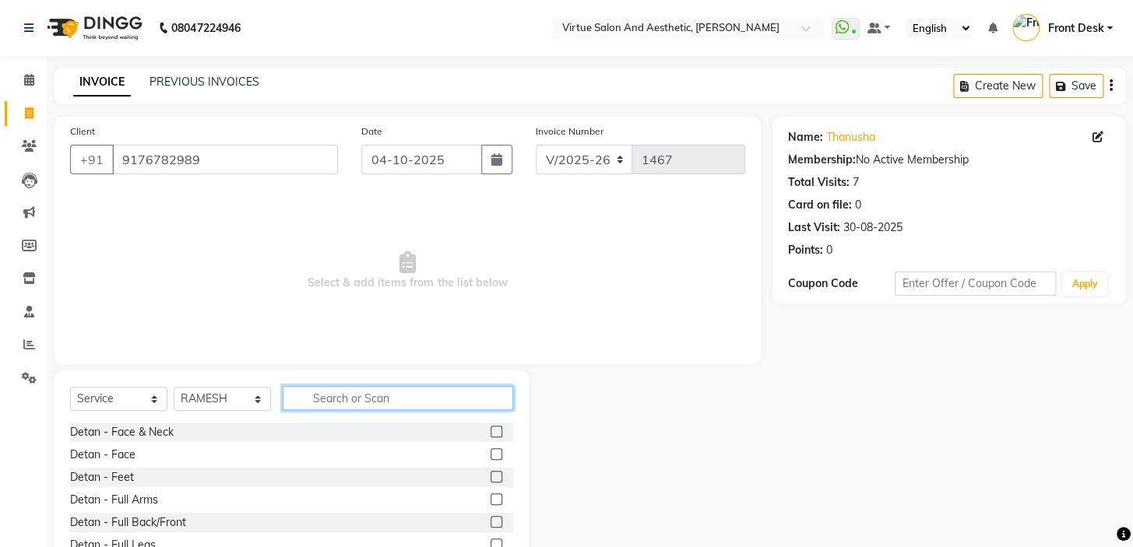
click at [373, 401] on input "text" at bounding box center [398, 398] width 230 height 24
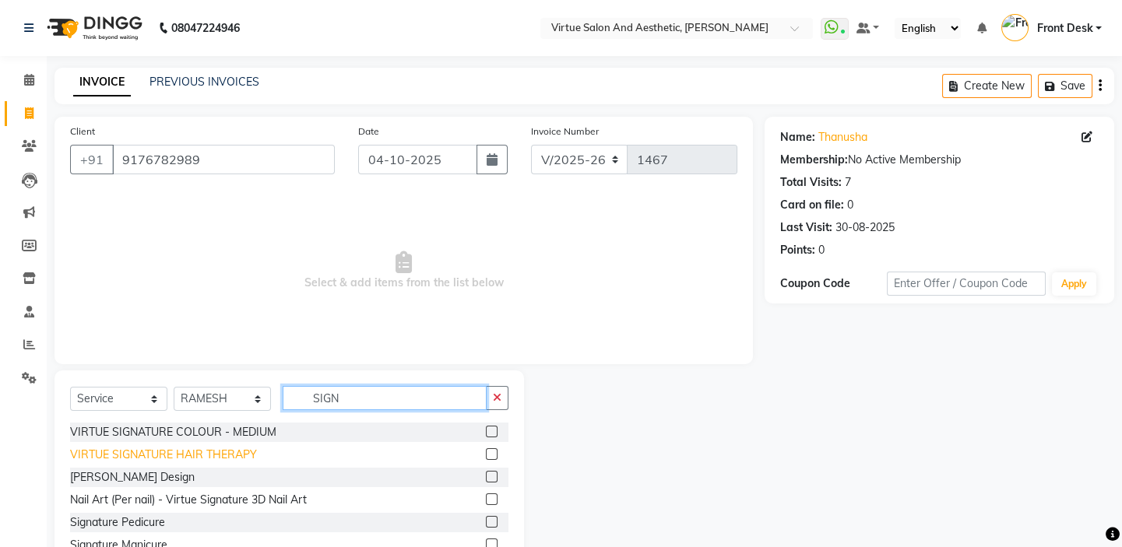
type input "SIGN"
click at [235, 450] on div "VIRTUE SIGNATURE HAIR THERAPY" at bounding box center [163, 455] width 187 height 16
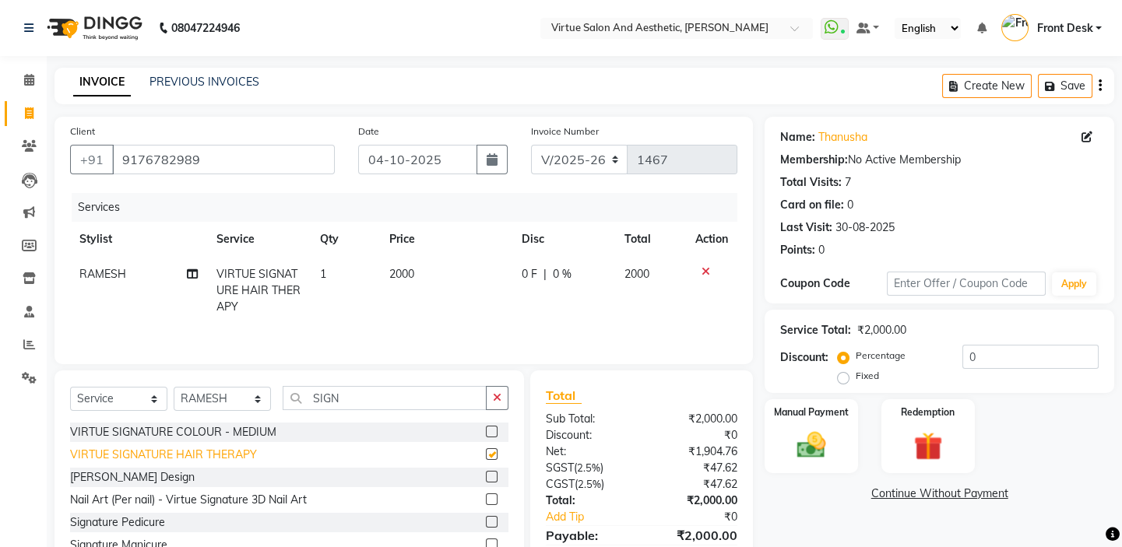
checkbox input "false"
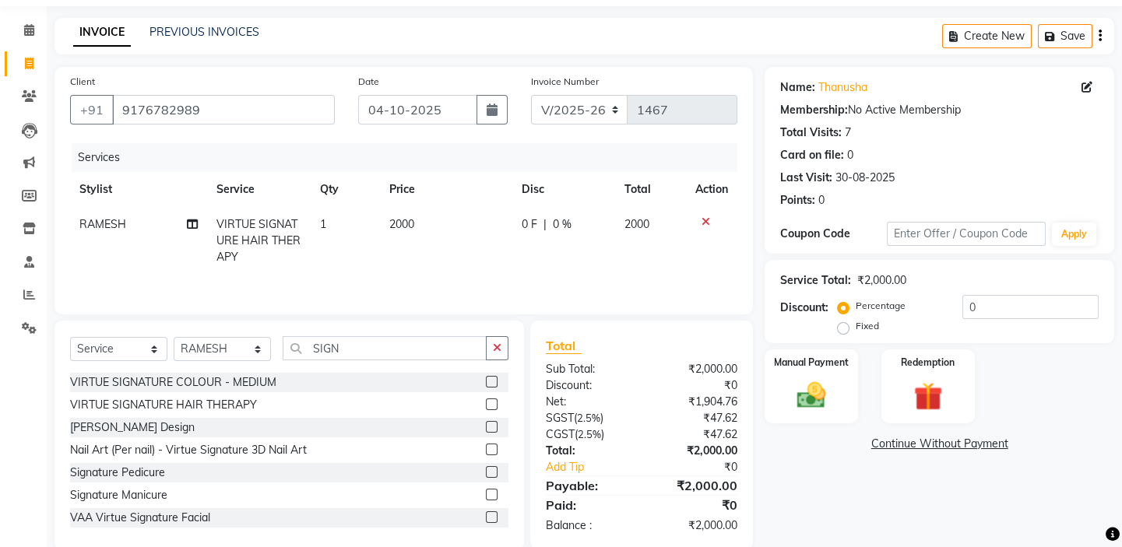
scroll to position [77, 0]
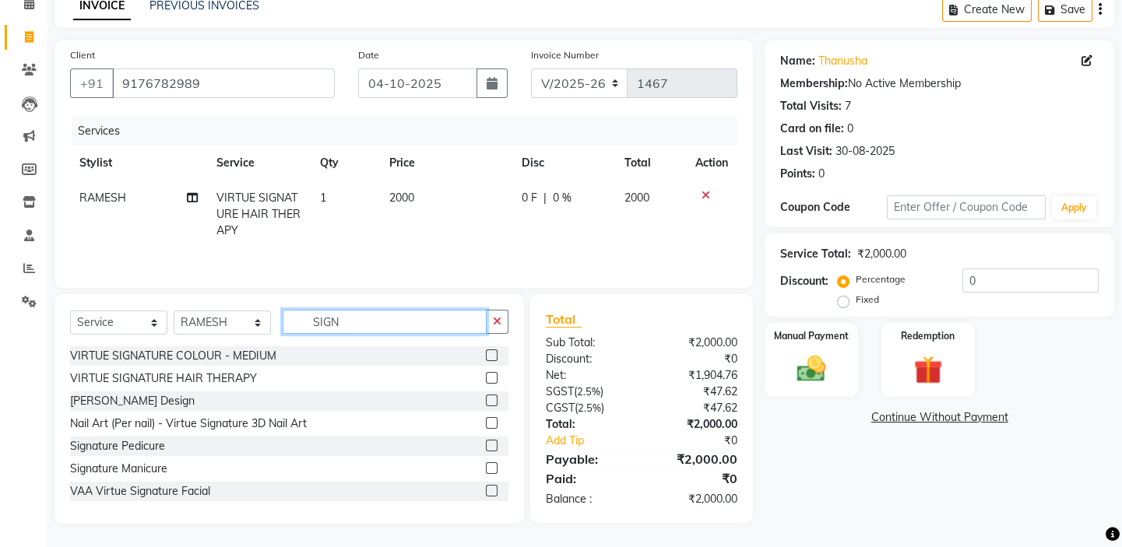
drag, startPoint x: 384, startPoint y: 329, endPoint x: 263, endPoint y: 311, distance: 121.9
click at [304, 316] on input "SIGN" at bounding box center [385, 322] width 204 height 24
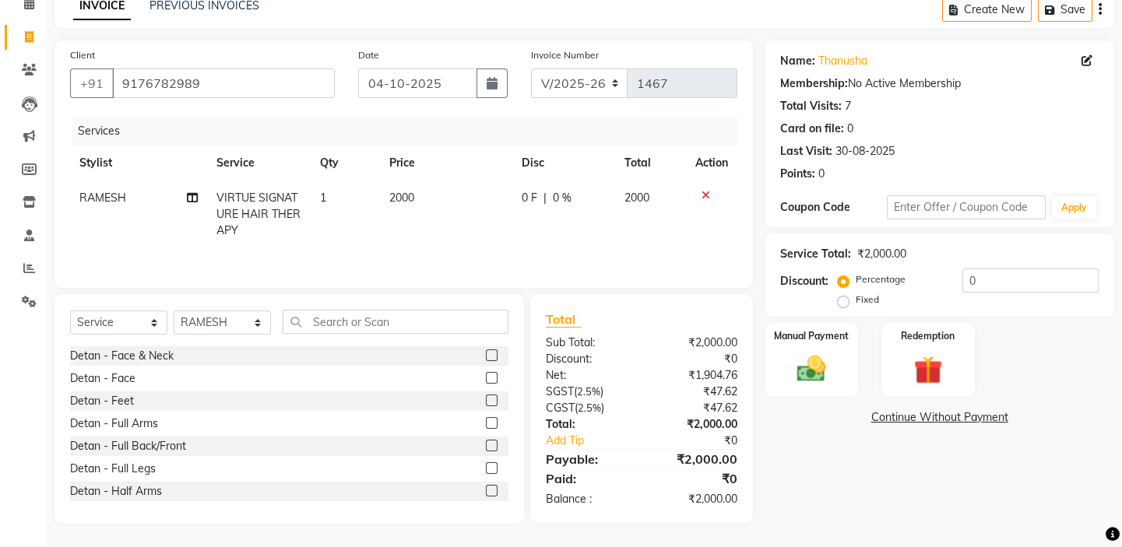
click at [406, 201] on span "2000" at bounding box center [401, 198] width 25 height 14
select select "84323"
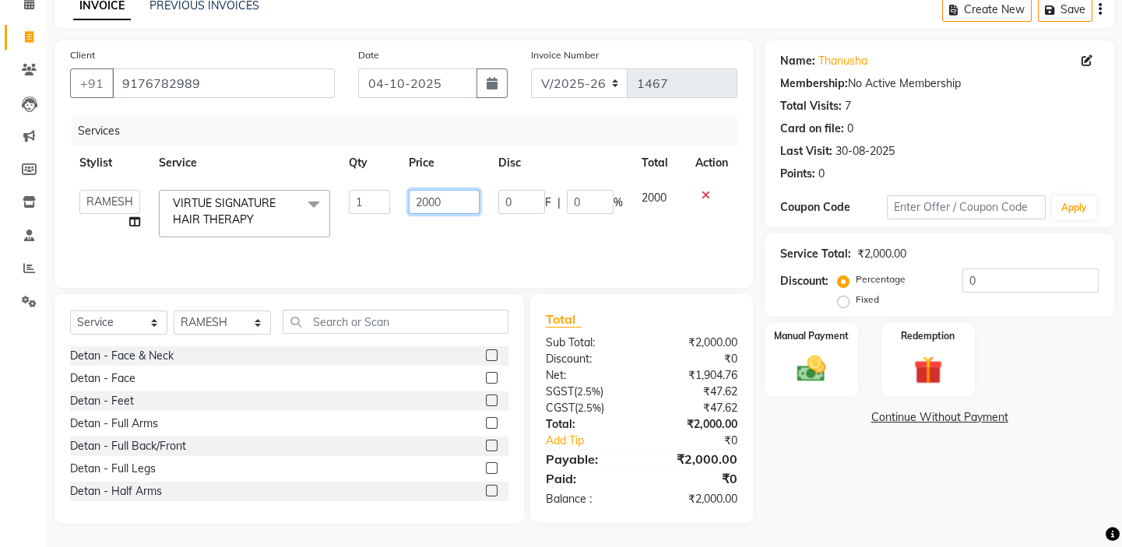
drag, startPoint x: 446, startPoint y: 204, endPoint x: 371, endPoint y: 190, distance: 76.8
click at [381, 192] on tr "BALAJI DIVYA FAMITHA Front Desk ILAKKIYA [PERSON_NAME] [PERSON_NAME] MILLI [PER…" at bounding box center [403, 214] width 667 height 66
type input "2500"
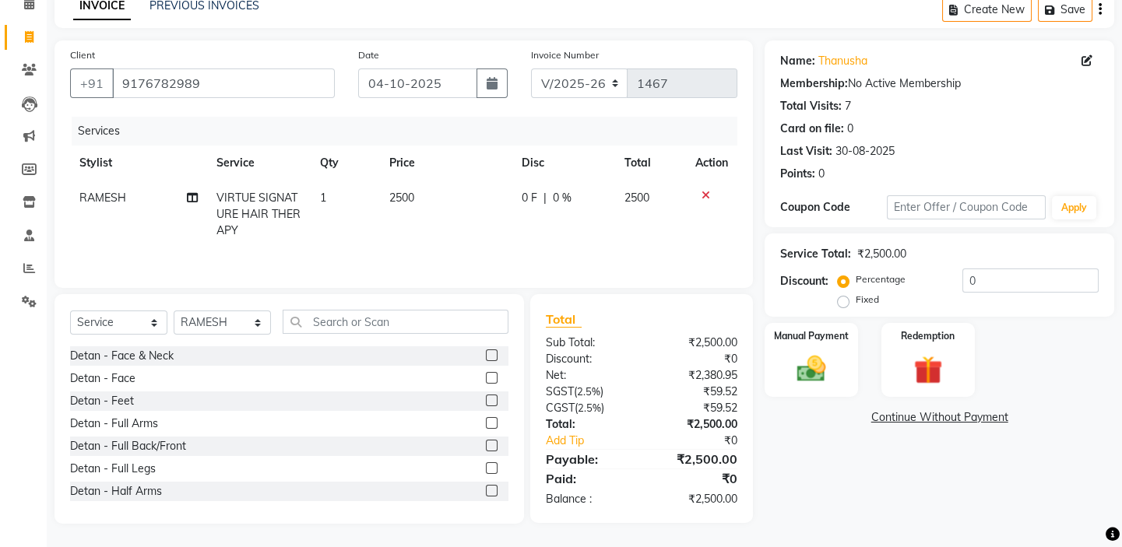
click at [376, 137] on div "Services" at bounding box center [410, 131] width 677 height 29
click at [240, 329] on select "Select Stylist BALAJI DIVYA FAMITHA Front Desk ILAKKIYA [PERSON_NAME] [PERSON_N…" at bounding box center [222, 323] width 97 height 24
select select "59059"
click at [174, 311] on select "Select Stylist BALAJI DIVYA FAMITHA Front Desk ILAKKIYA [PERSON_NAME] [PERSON_N…" at bounding box center [222, 323] width 97 height 24
click at [347, 322] on input "text" at bounding box center [396, 322] width 226 height 24
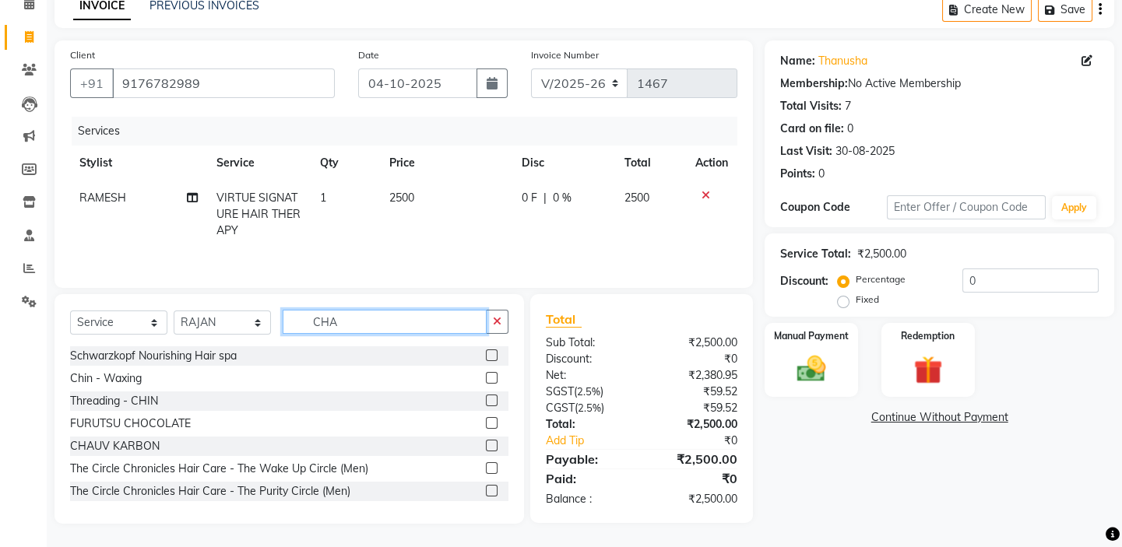
scroll to position [76, 0]
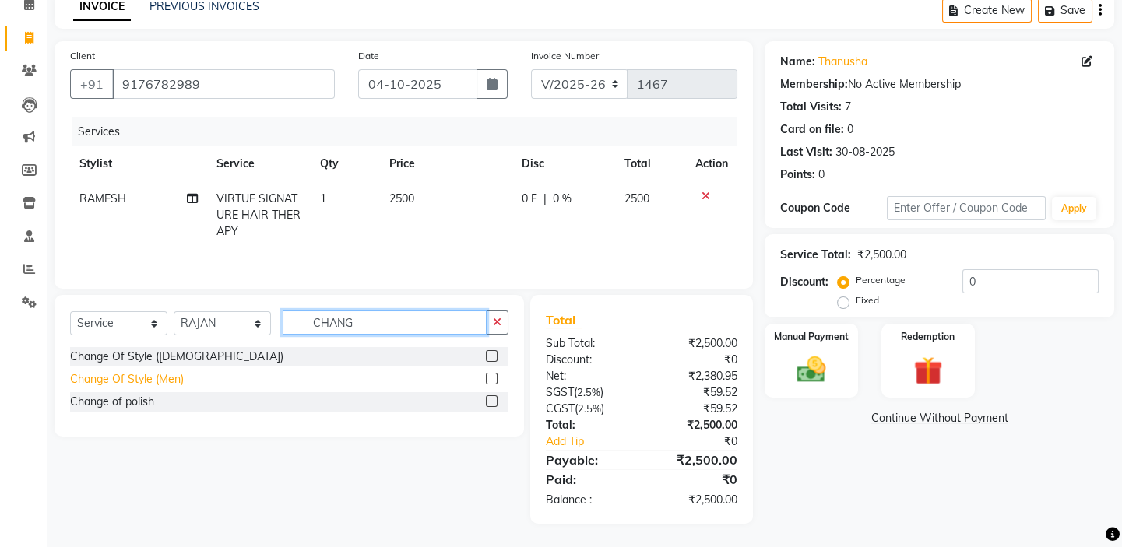
type input "CHANG"
click at [159, 378] on div "Change Of Style (Men)" at bounding box center [127, 379] width 114 height 16
checkbox input "false"
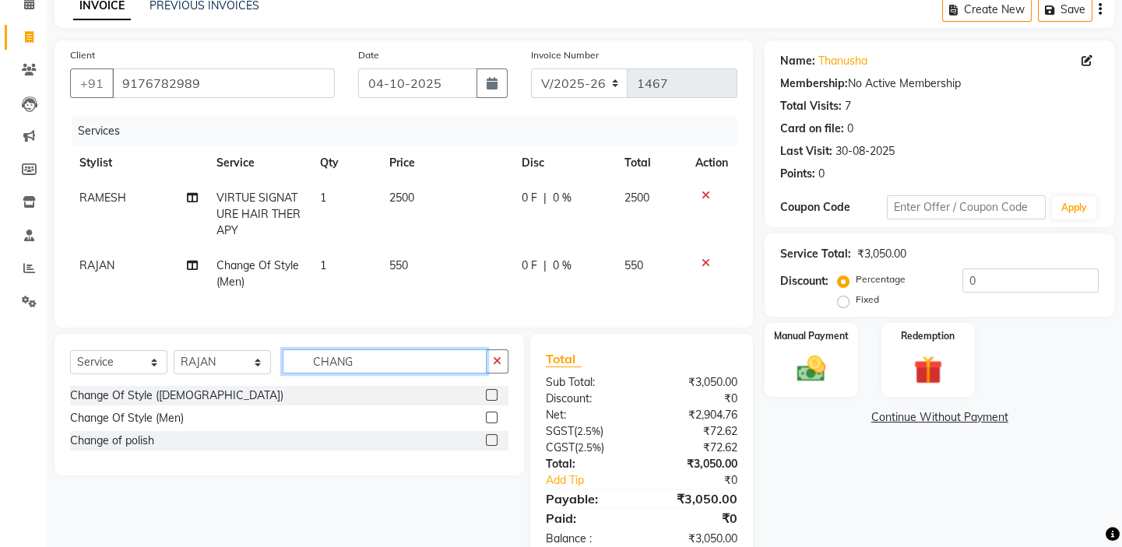
drag, startPoint x: 368, startPoint y: 368, endPoint x: 234, endPoint y: 371, distance: 133.9
click at [241, 371] on div "Select Service Product Membership Package Voucher Prepaid Gift Card Select Styl…" at bounding box center [289, 368] width 438 height 37
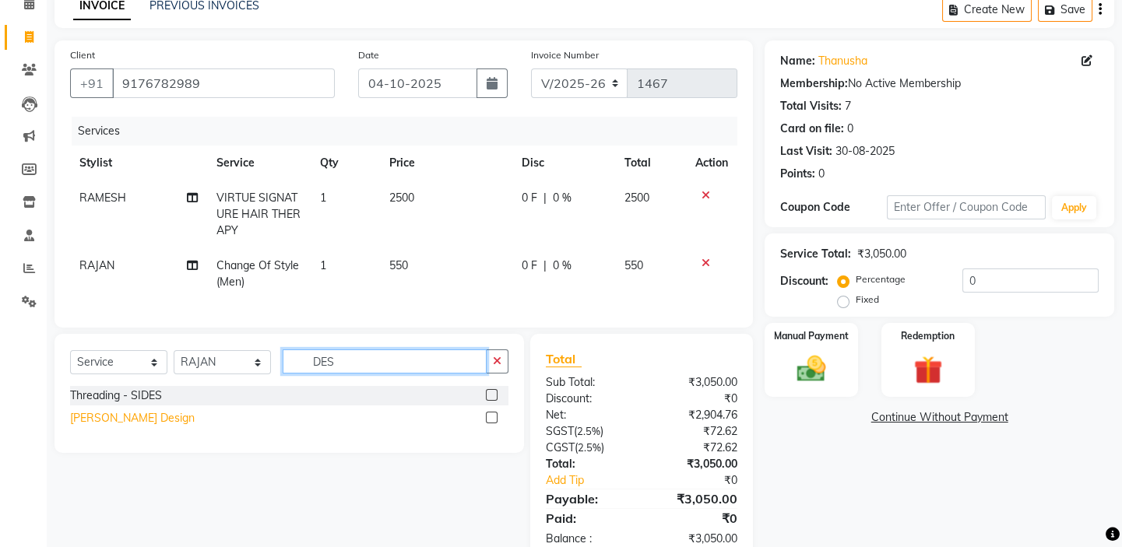
type input "DES"
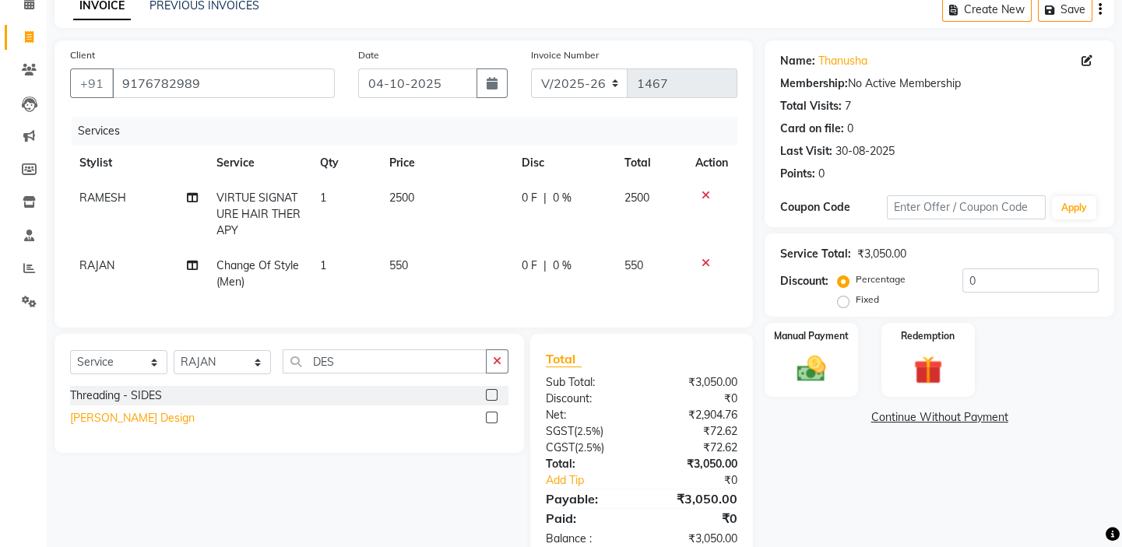
click at [120, 427] on div "[PERSON_NAME] Design" at bounding box center [132, 418] width 125 height 16
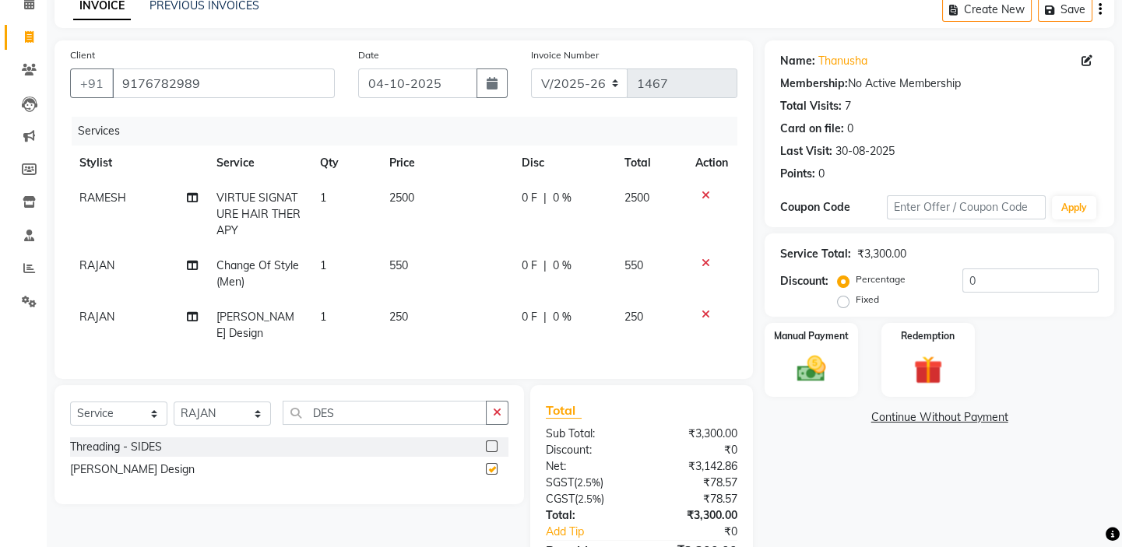
checkbox input "false"
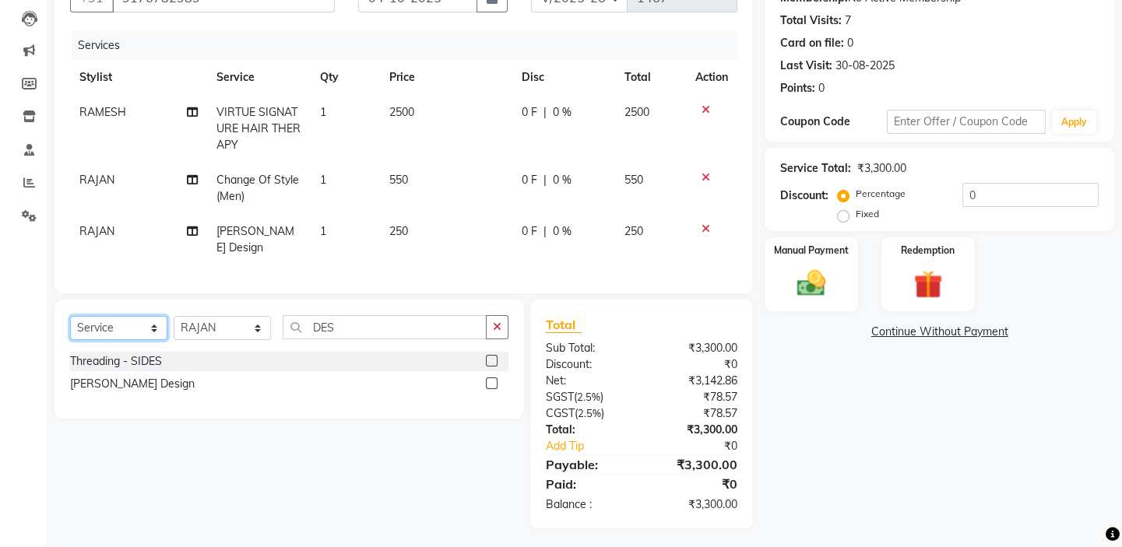
click at [135, 327] on select "Select Service Product Membership Package Voucher Prepaid Gift Card" at bounding box center [118, 328] width 97 height 24
click at [70, 316] on select "Select Service Product Membership Package Voucher Prepaid Gift Card" at bounding box center [118, 328] width 97 height 24
click at [220, 322] on select "Select Stylist BALAJI DIVYA FAMITHA Front Desk ILAKKIYA [PERSON_NAME] [PERSON_N…" at bounding box center [222, 328] width 97 height 24
select select "58624"
click at [174, 316] on select "Select Stylist BALAJI DIVYA FAMITHA Front Desk ILAKKIYA [PERSON_NAME] [PERSON_N…" at bounding box center [222, 328] width 97 height 24
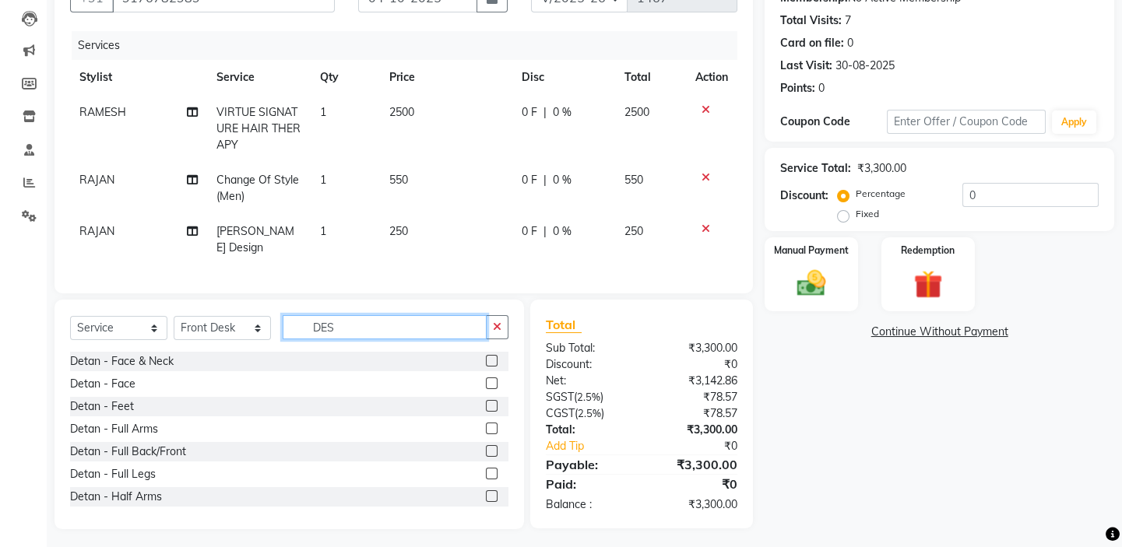
drag, startPoint x: 345, startPoint y: 326, endPoint x: 280, endPoint y: 301, distance: 69.2
click at [294, 315] on input "DES" at bounding box center [385, 327] width 204 height 24
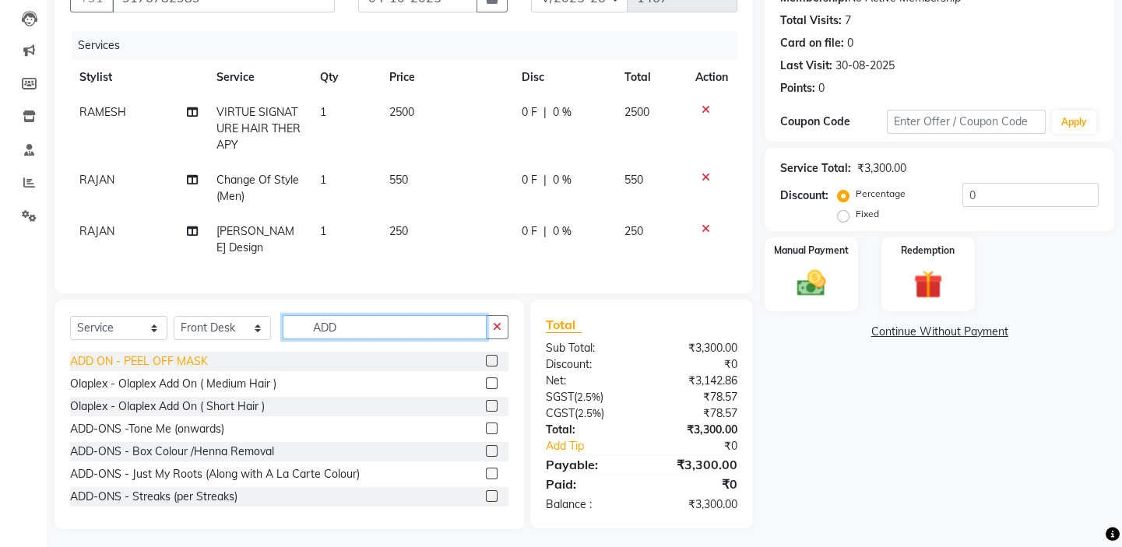
type input "ADD"
click at [171, 353] on div "ADD ON - PEEL OFF MASK" at bounding box center [139, 361] width 138 height 16
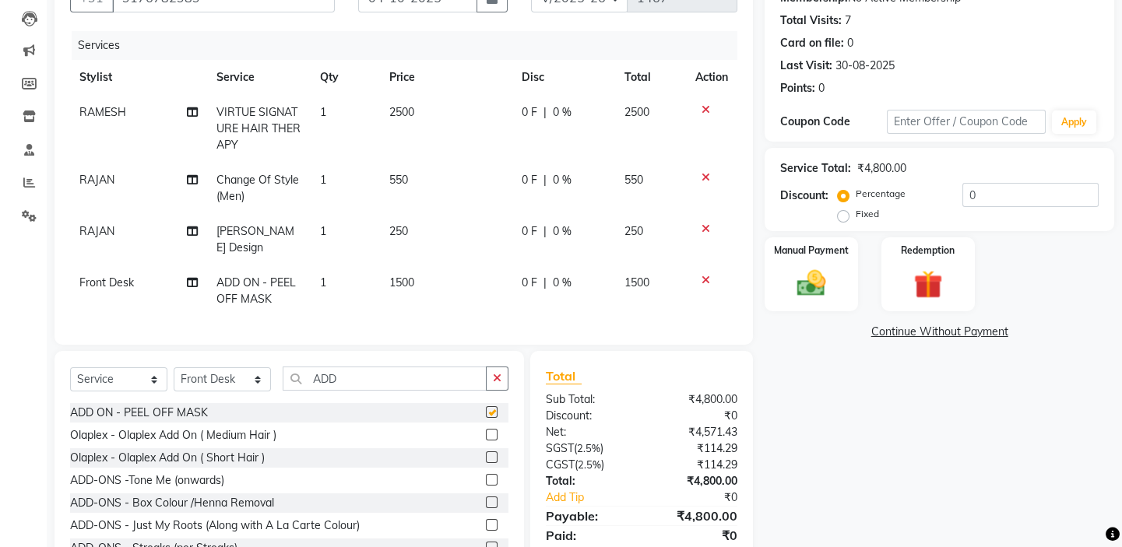
checkbox input "false"
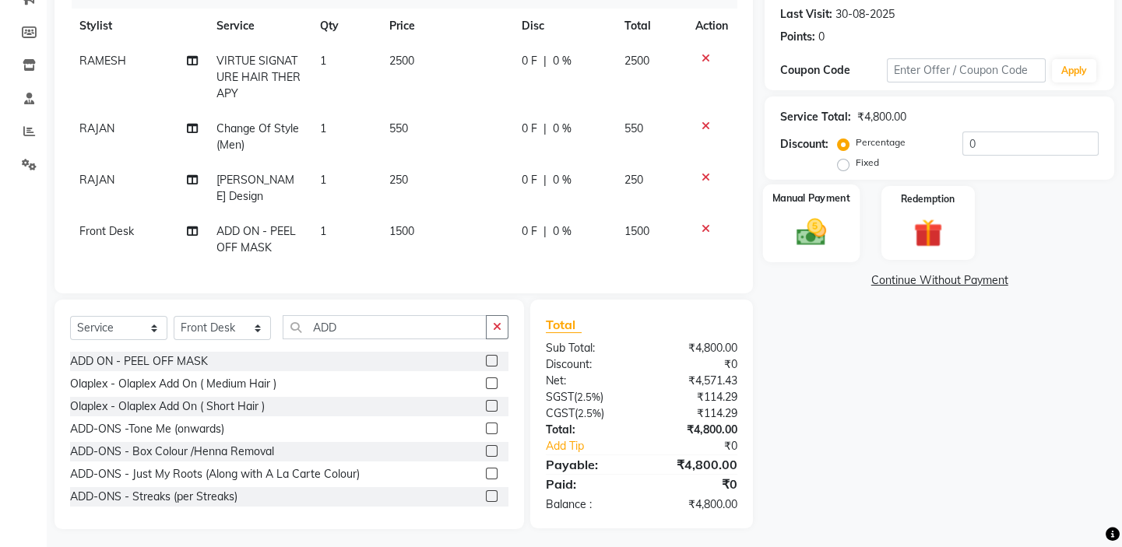
drag, startPoint x: 802, startPoint y: 206, endPoint x: 792, endPoint y: 212, distance: 11.9
click at [792, 211] on div "Manual Payment" at bounding box center [811, 222] width 97 height 77
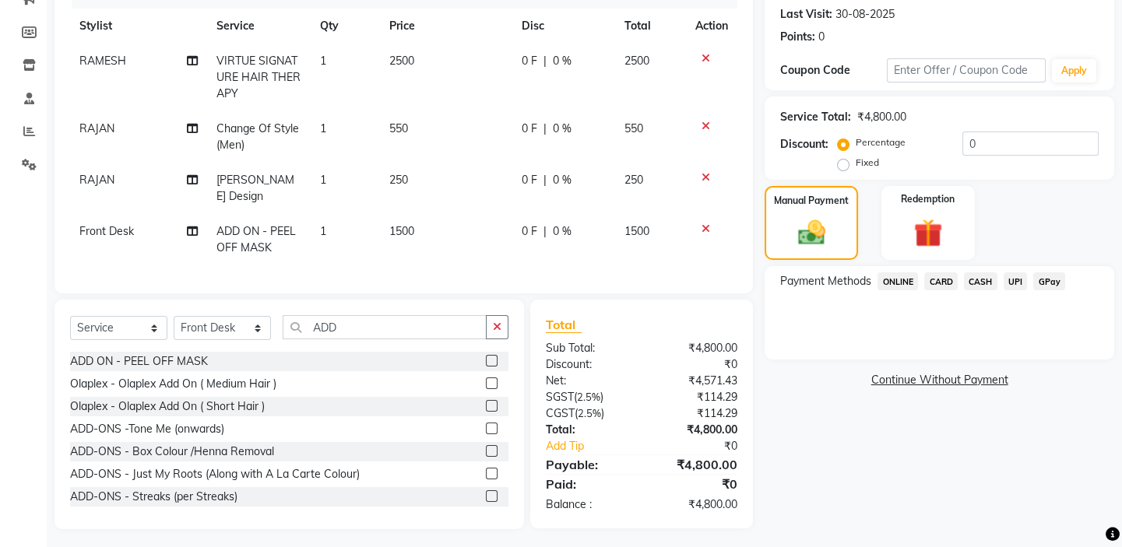
click at [934, 278] on span "CARD" at bounding box center [940, 281] width 33 height 18
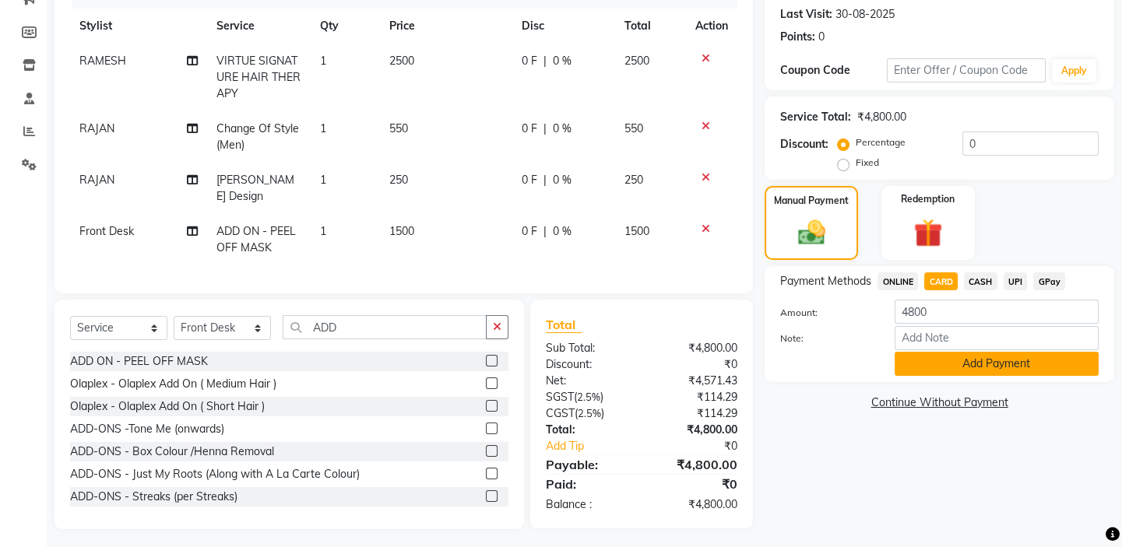
click at [1004, 365] on button "Add Payment" at bounding box center [996, 364] width 204 height 24
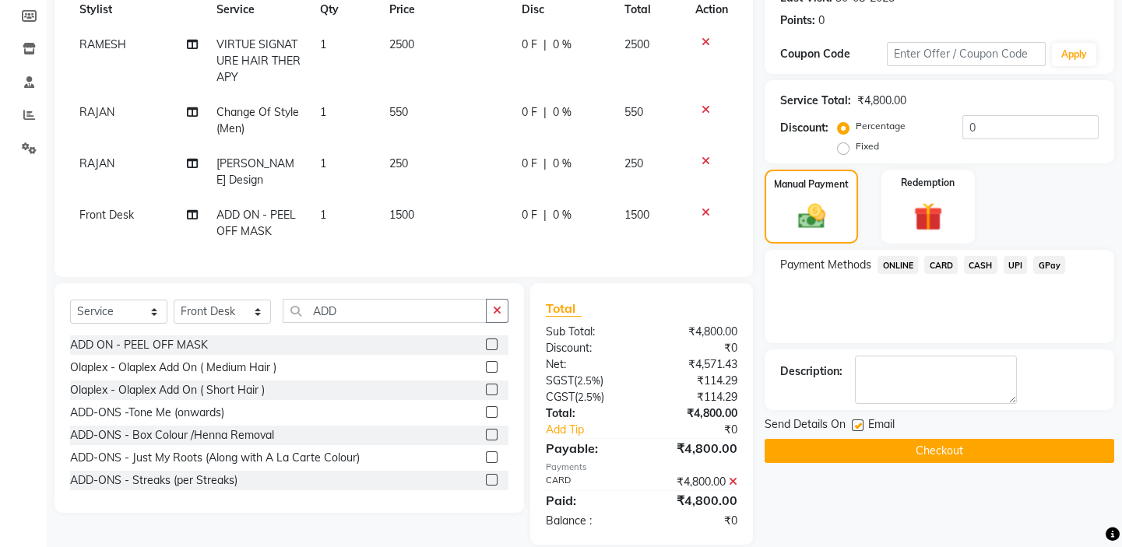
scroll to position [245, 0]
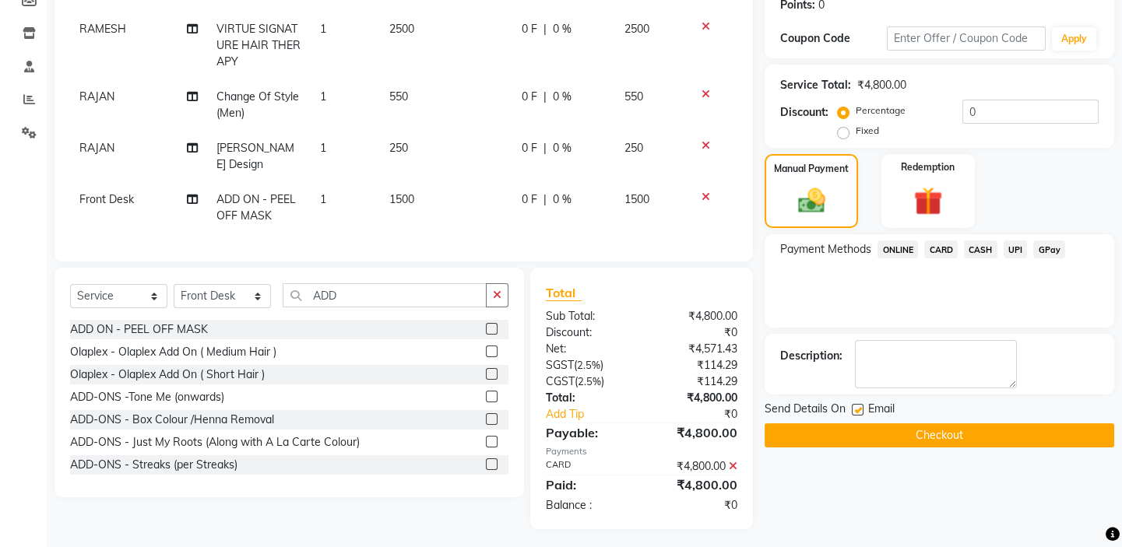
click at [901, 428] on button "Checkout" at bounding box center [939, 435] width 350 height 24
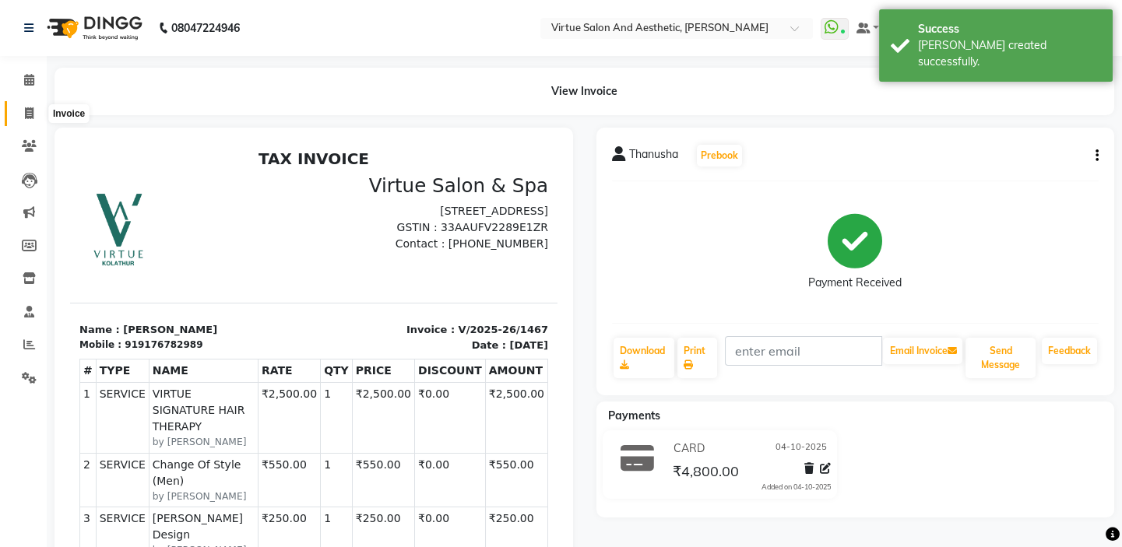
click at [28, 111] on icon at bounding box center [29, 113] width 9 height 12
select select "service"
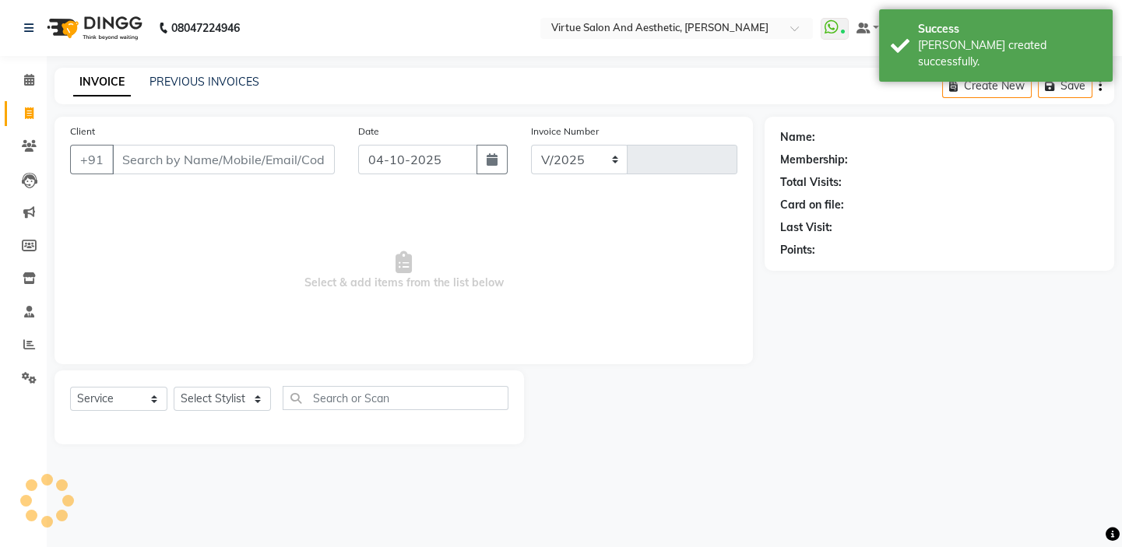
select select "7053"
type input "1468"
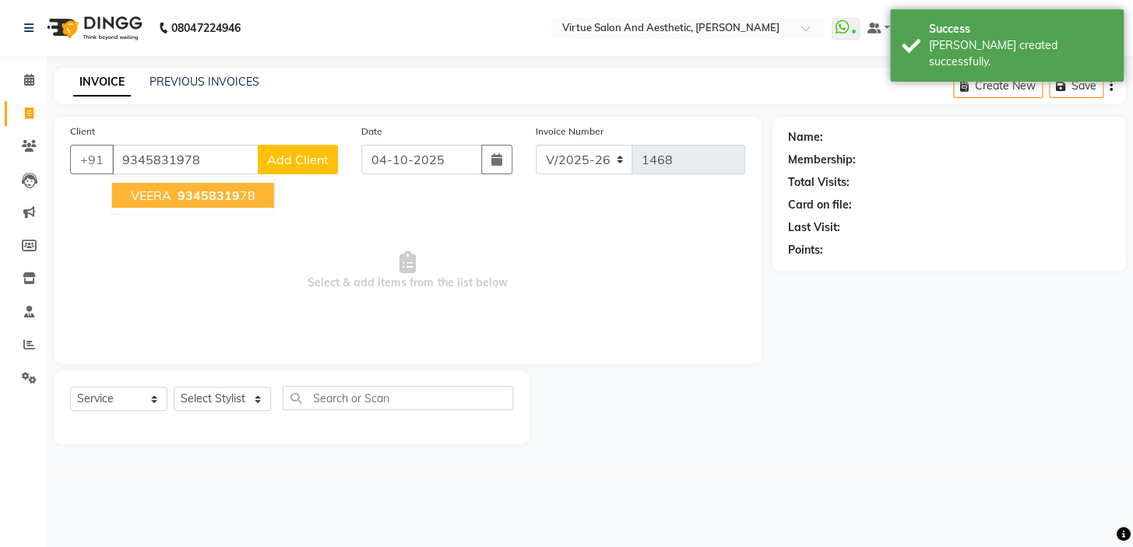
type input "9345831978"
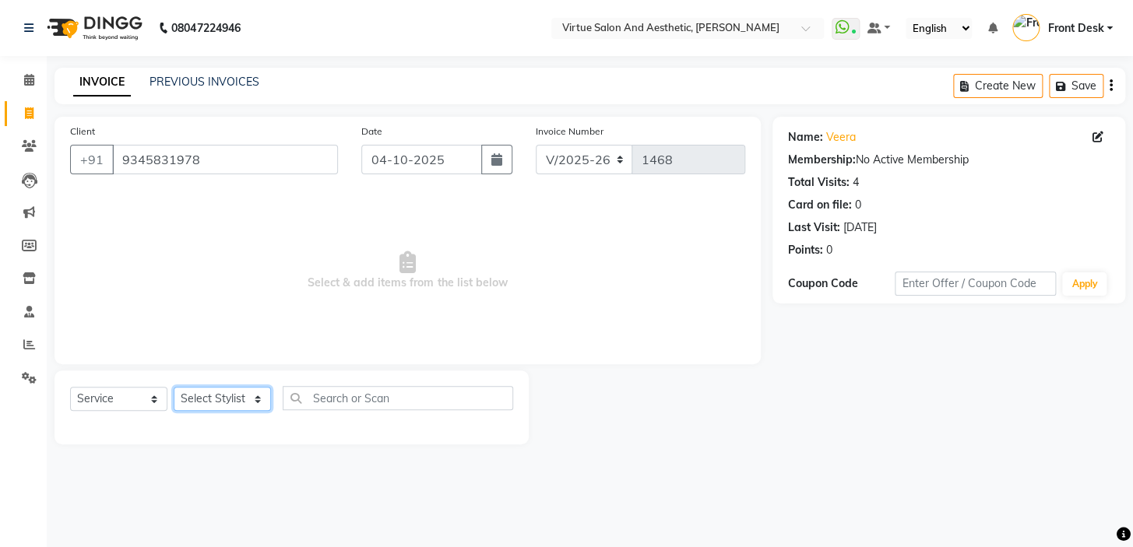
click at [229, 402] on select "Select Stylist BALAJI DIVYA FAMITHA Front Desk ILAKKIYA [PERSON_NAME] [PERSON_N…" at bounding box center [222, 399] width 97 height 24
click at [419, 221] on span "Select & add items from the list below" at bounding box center [407, 271] width 675 height 156
click at [1098, 133] on icon at bounding box center [1097, 137] width 11 height 11
select select "[DEMOGRAPHIC_DATA]"
select select "48941"
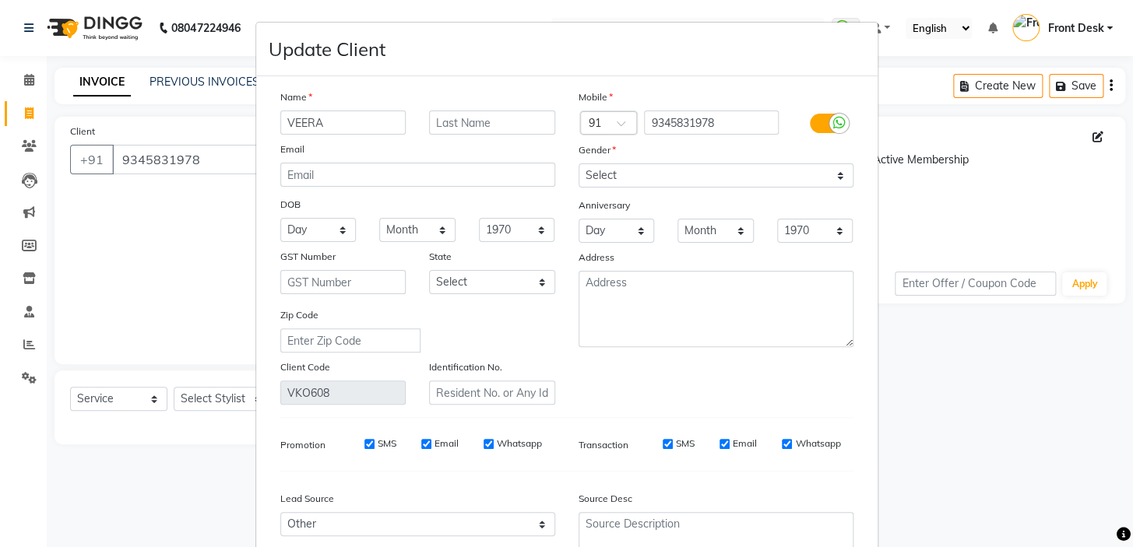
drag, startPoint x: 335, startPoint y: 122, endPoint x: 272, endPoint y: 109, distance: 64.4
click at [272, 109] on div "Name VEERA Email DOB Day 01 02 03 04 05 06 07 08 09 10 11 12 13 14 15 16 17 18 …" at bounding box center [418, 247] width 298 height 316
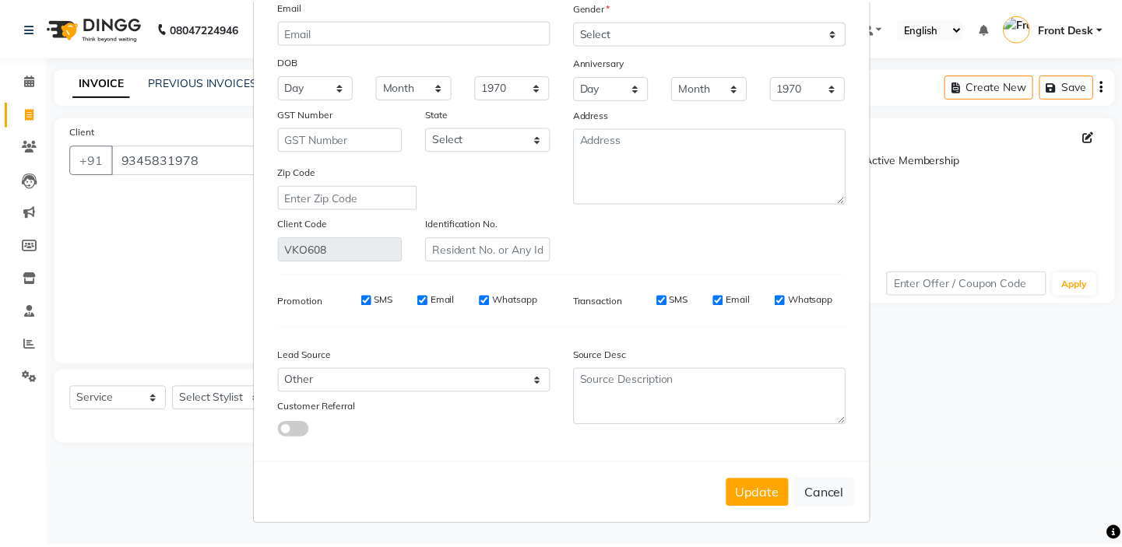
scroll to position [148, 0]
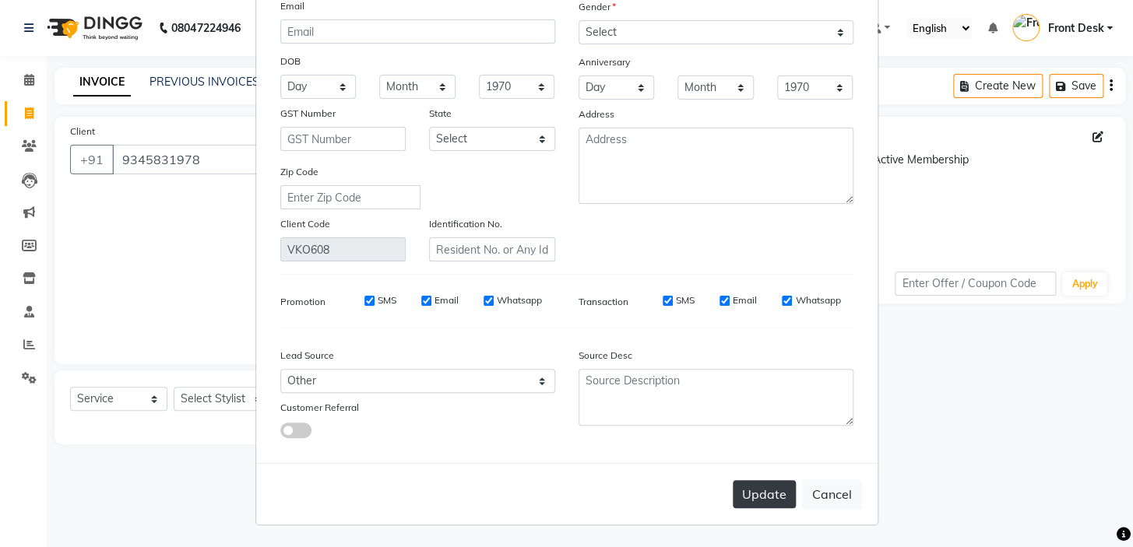
type input "GANESH"
click at [752, 488] on button "Update" at bounding box center [764, 494] width 63 height 28
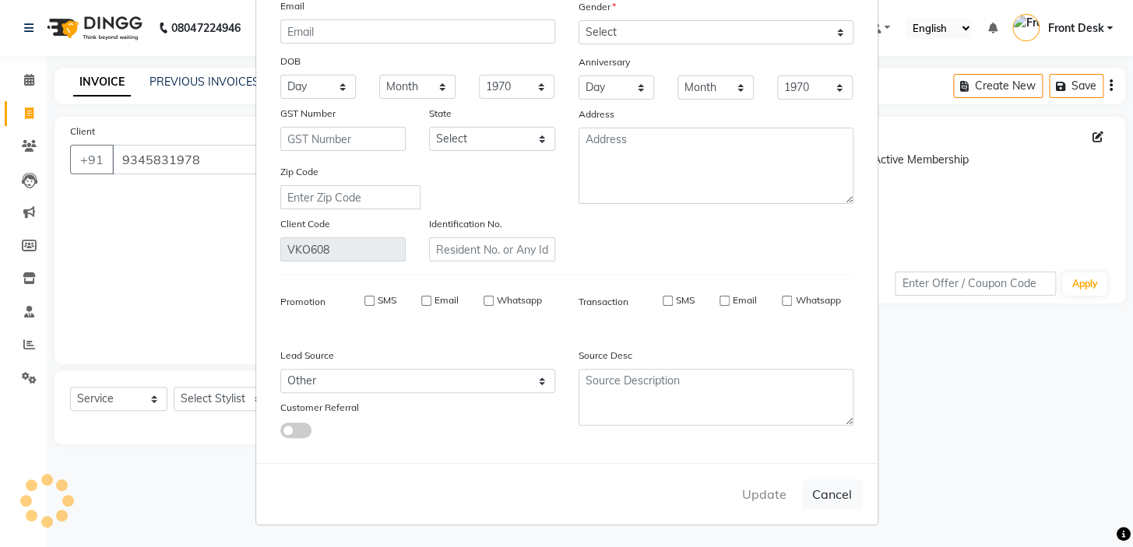
select select
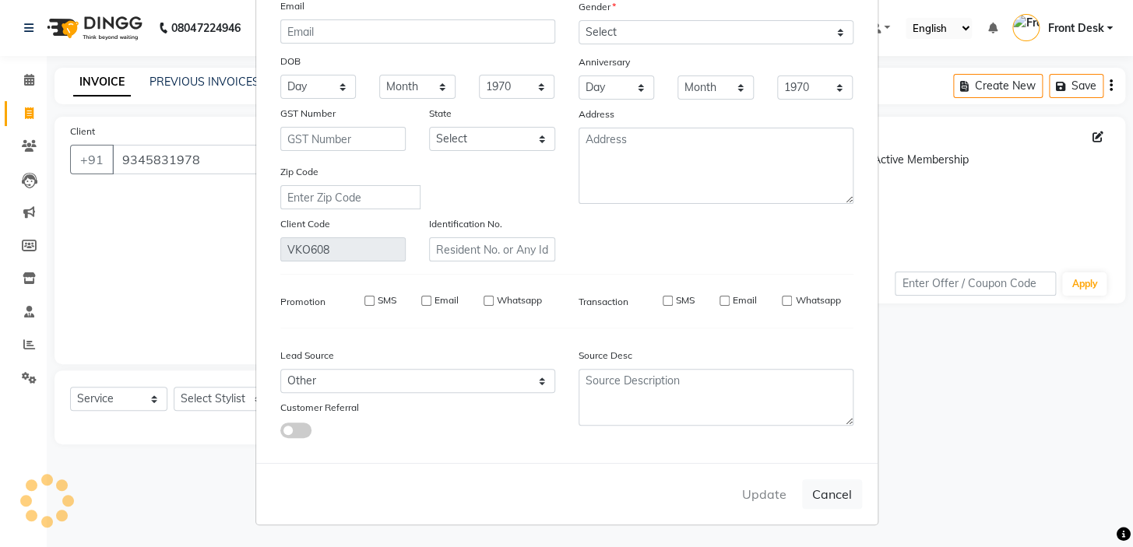
select select
checkbox input "false"
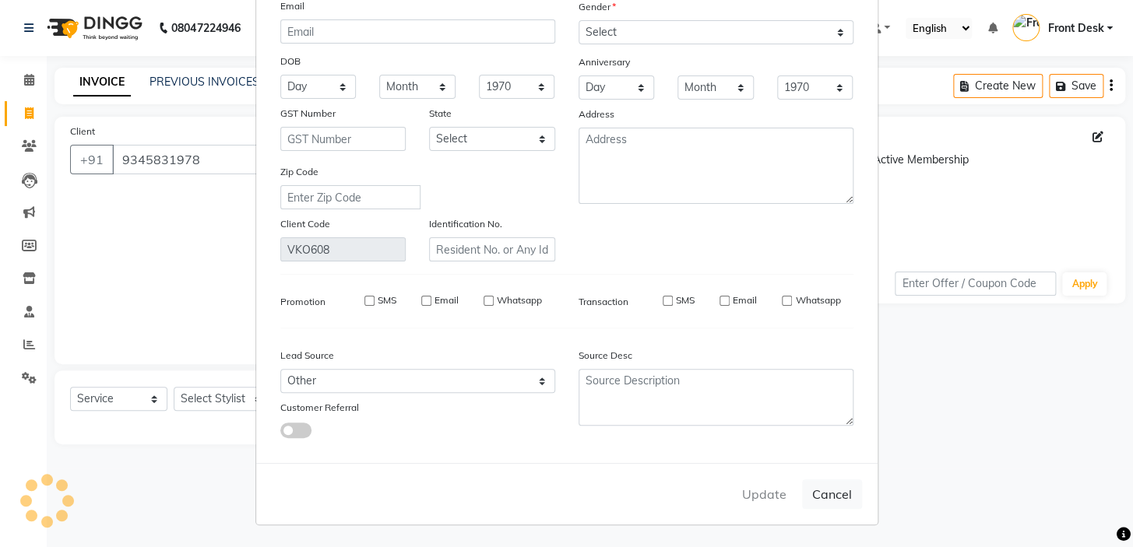
checkbox input "false"
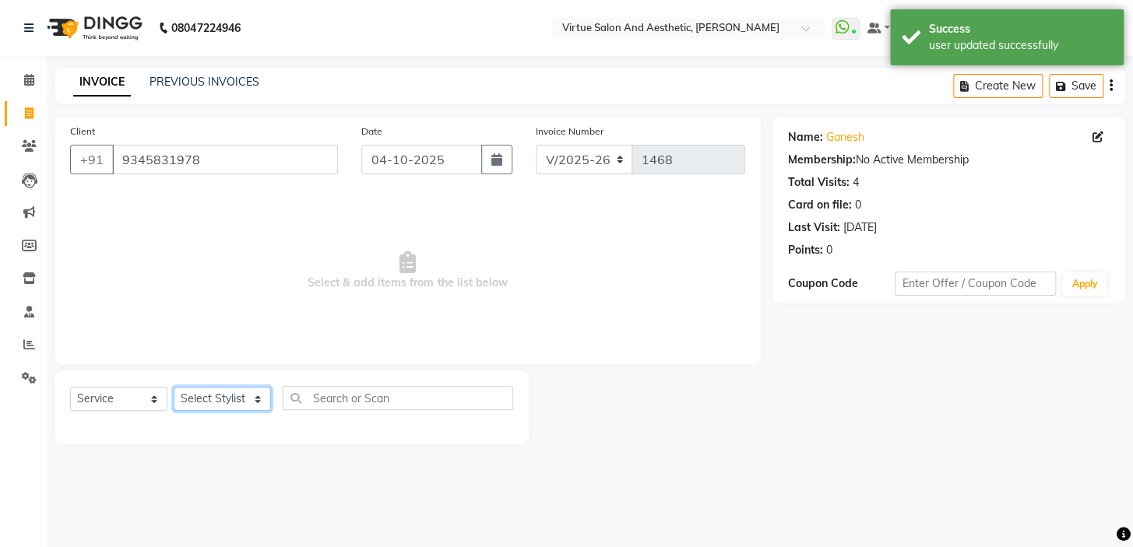
click at [237, 396] on select "Select Stylist BALAJI DIVYA FAMITHA Front Desk ILAKKIYA [PERSON_NAME] [PERSON_N…" at bounding box center [222, 399] width 97 height 24
select select "92229"
click at [174, 387] on select "Select Stylist BALAJI DIVYA FAMITHA Front Desk ILAKKIYA [PERSON_NAME] [PERSON_N…" at bounding box center [222, 399] width 97 height 24
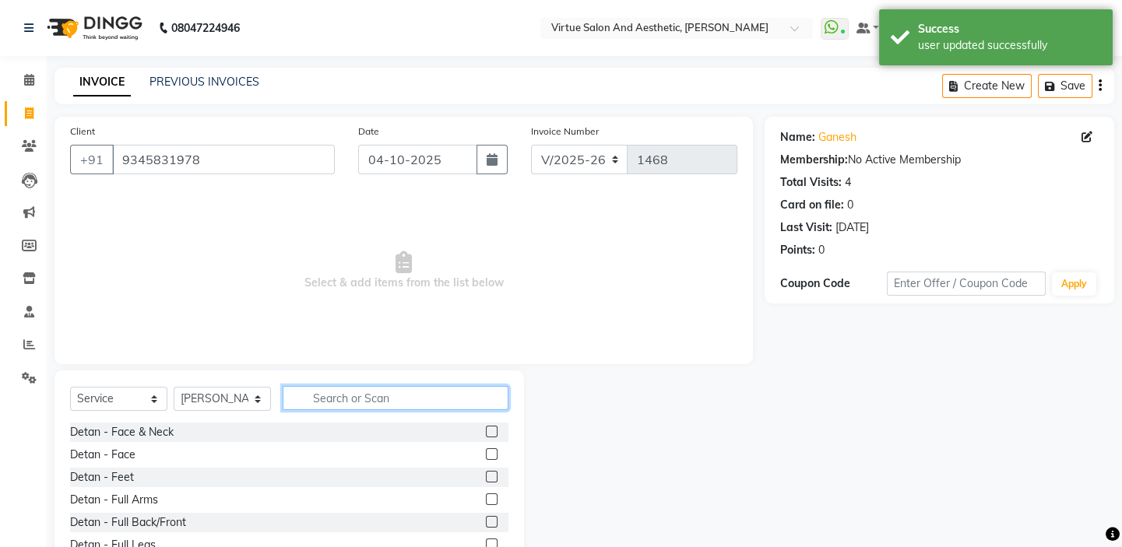
click at [348, 395] on input "text" at bounding box center [396, 398] width 226 height 24
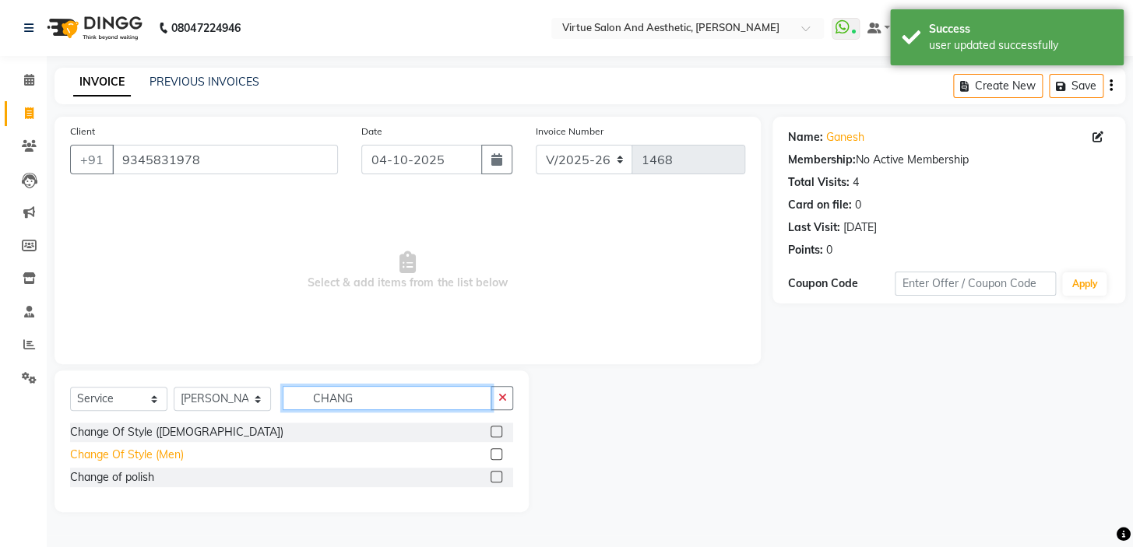
type input "CHANG"
click at [174, 452] on div "Change Of Style (Men)" at bounding box center [127, 455] width 114 height 16
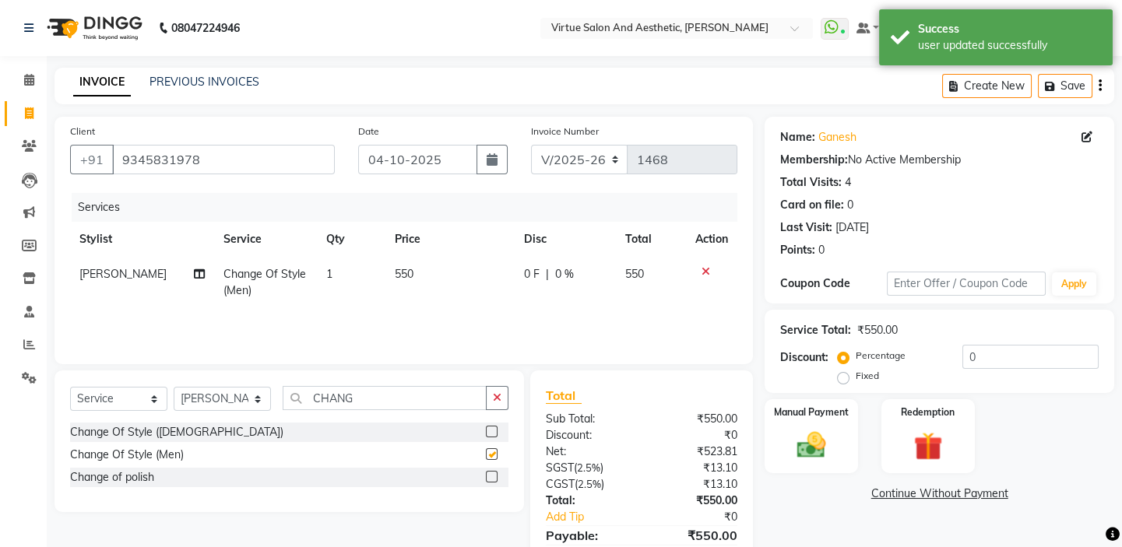
checkbox input "false"
drag, startPoint x: 398, startPoint y: 385, endPoint x: 183, endPoint y: 410, distance: 216.4
click at [189, 413] on div "Select Service Product Membership Package Voucher Prepaid Gift Card Select Styl…" at bounding box center [288, 442] width 469 height 142
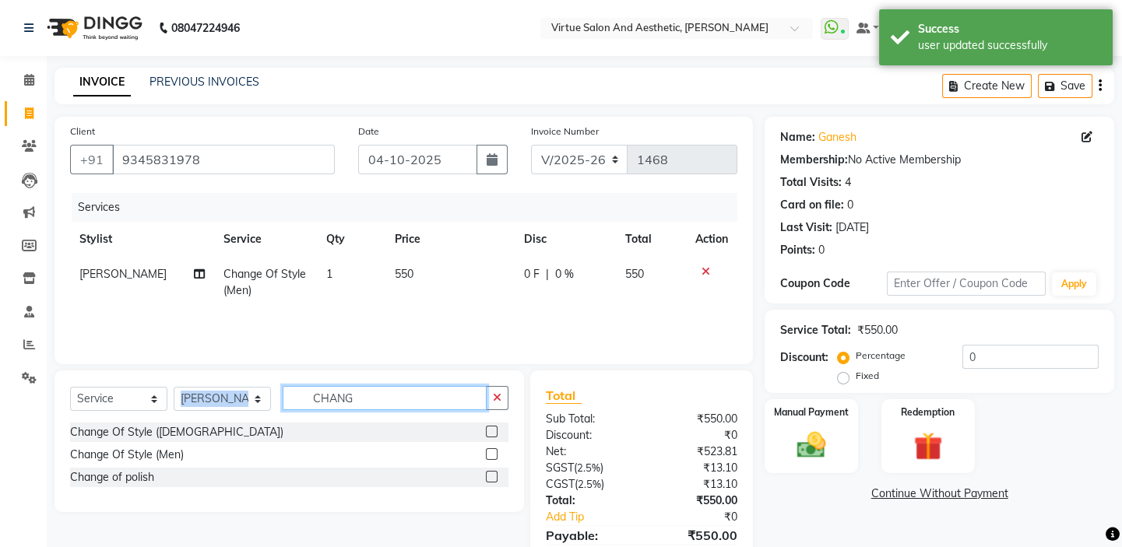
click at [358, 402] on input "CHANG" at bounding box center [385, 398] width 204 height 24
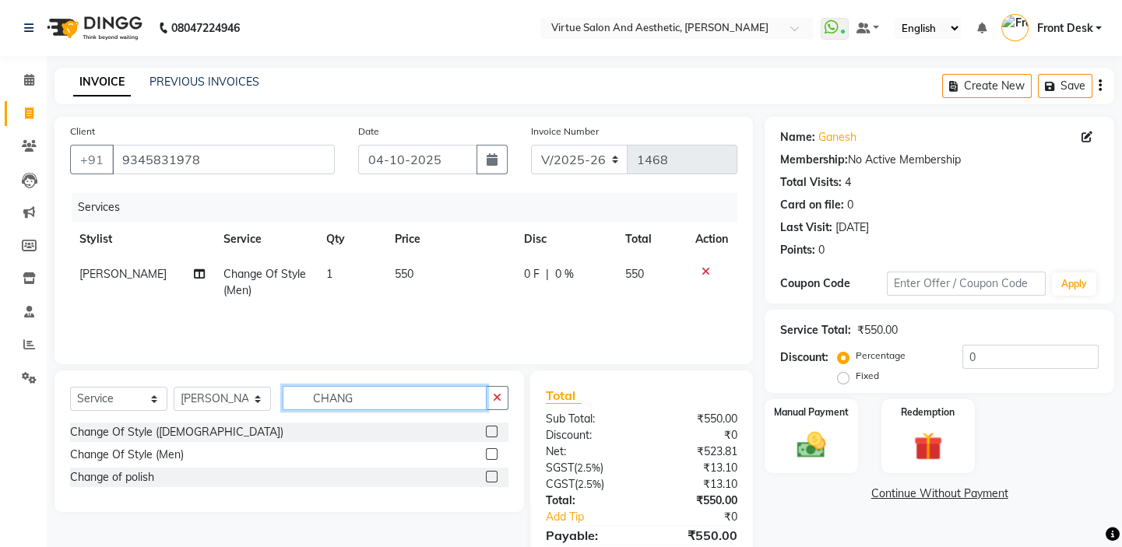
click at [358, 402] on input "CHANG" at bounding box center [385, 398] width 204 height 24
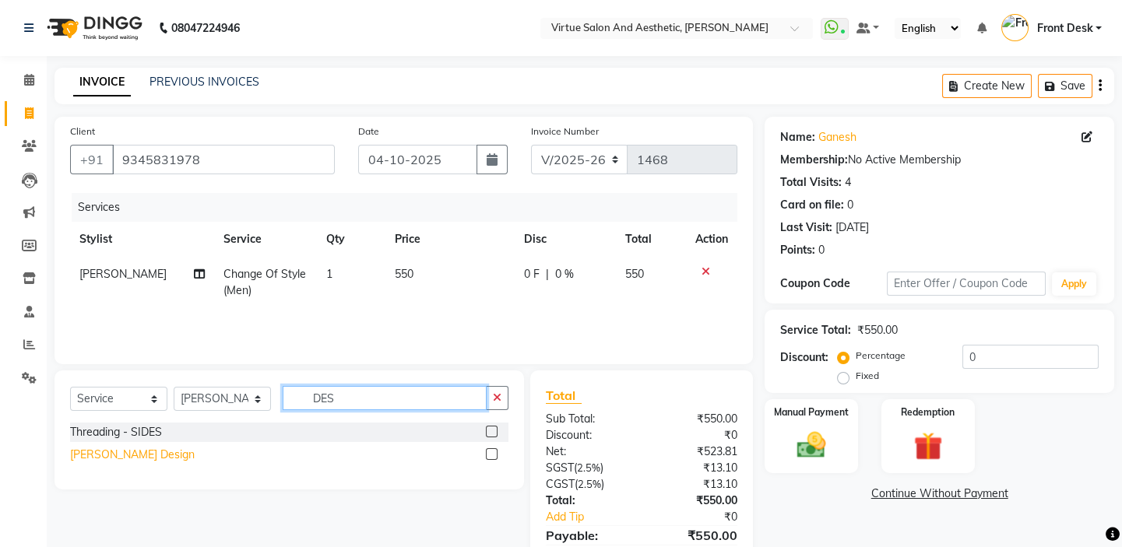
type input "DES"
click at [121, 451] on div "[PERSON_NAME] Design" at bounding box center [132, 455] width 125 height 16
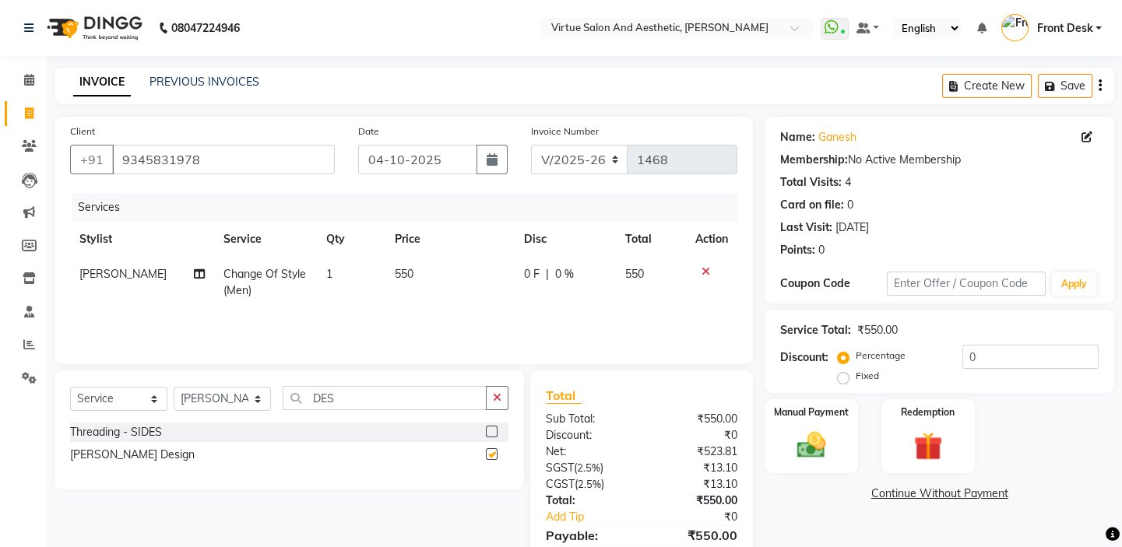
checkbox input "false"
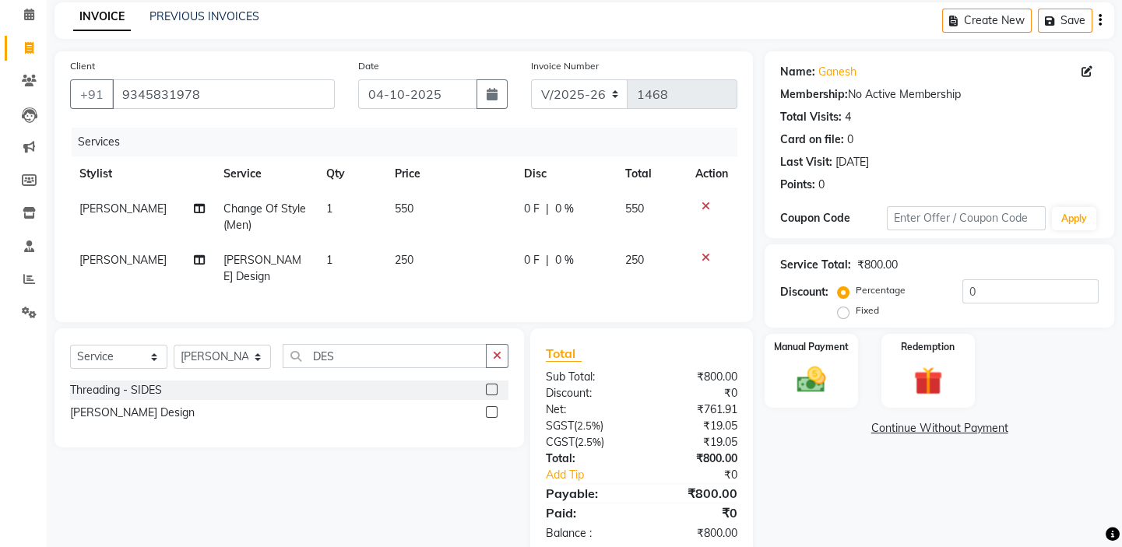
scroll to position [93, 0]
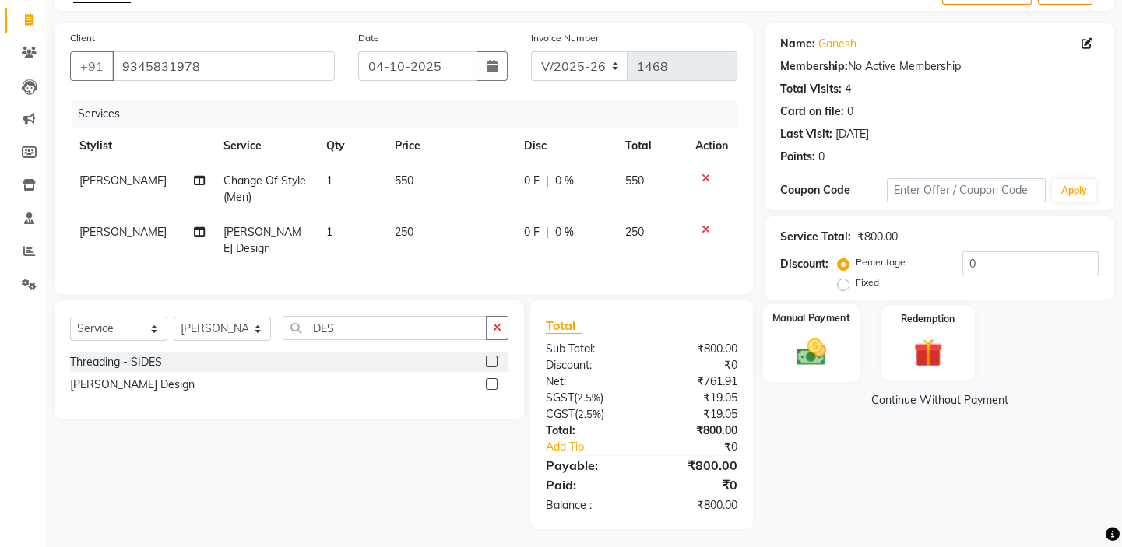
click at [817, 322] on label "Manual Payment" at bounding box center [811, 318] width 78 height 15
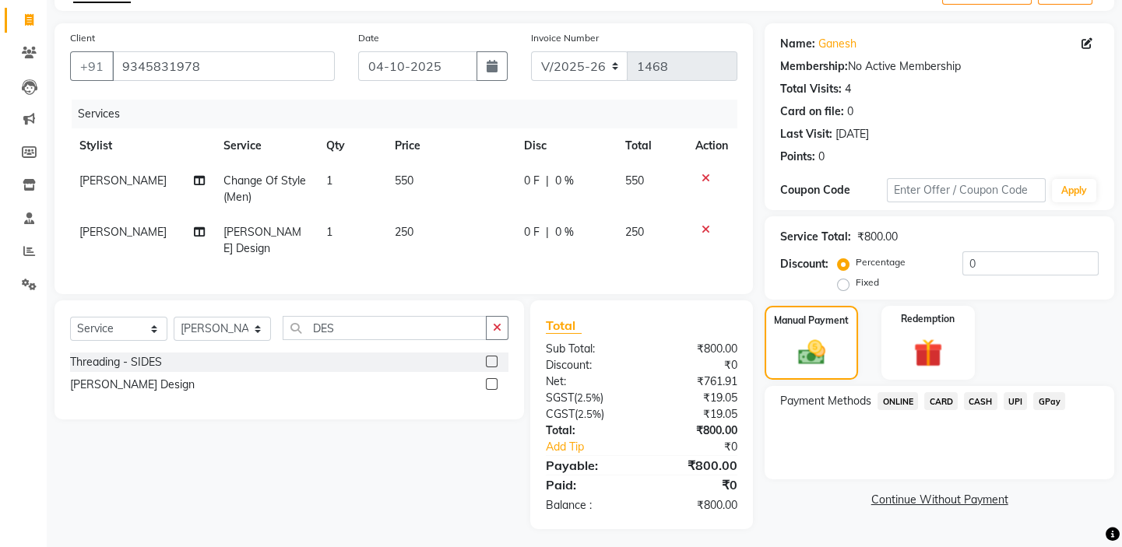
click at [1013, 405] on span "UPI" at bounding box center [1015, 401] width 24 height 18
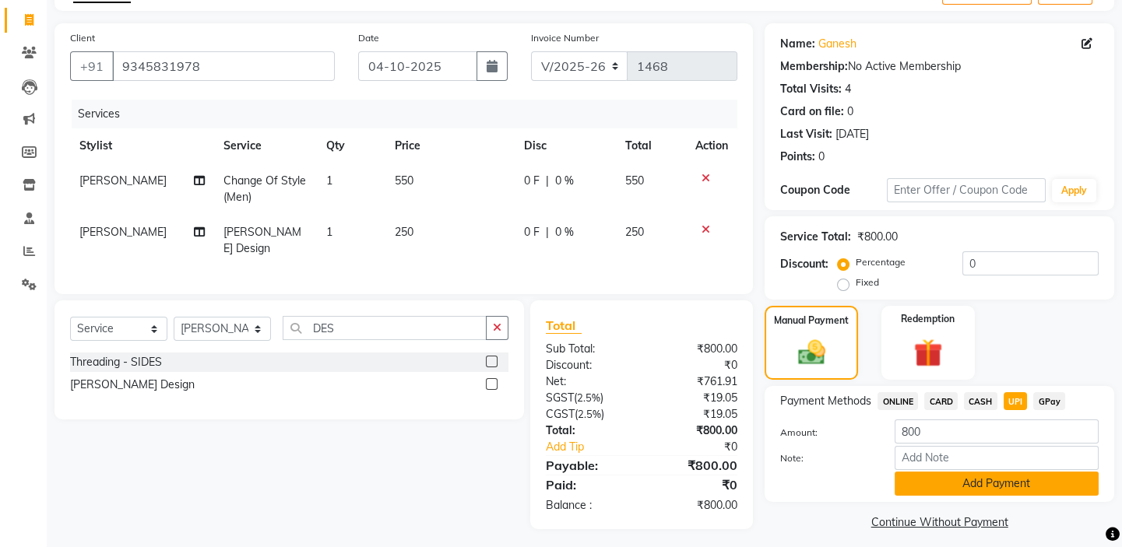
click at [996, 480] on button "Add Payment" at bounding box center [996, 484] width 204 height 24
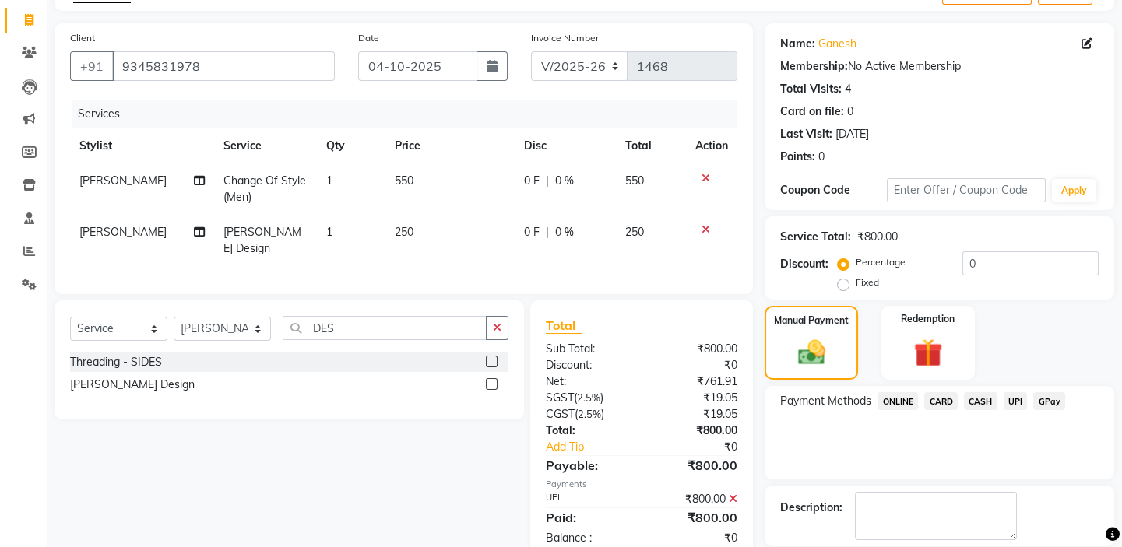
scroll to position [168, 0]
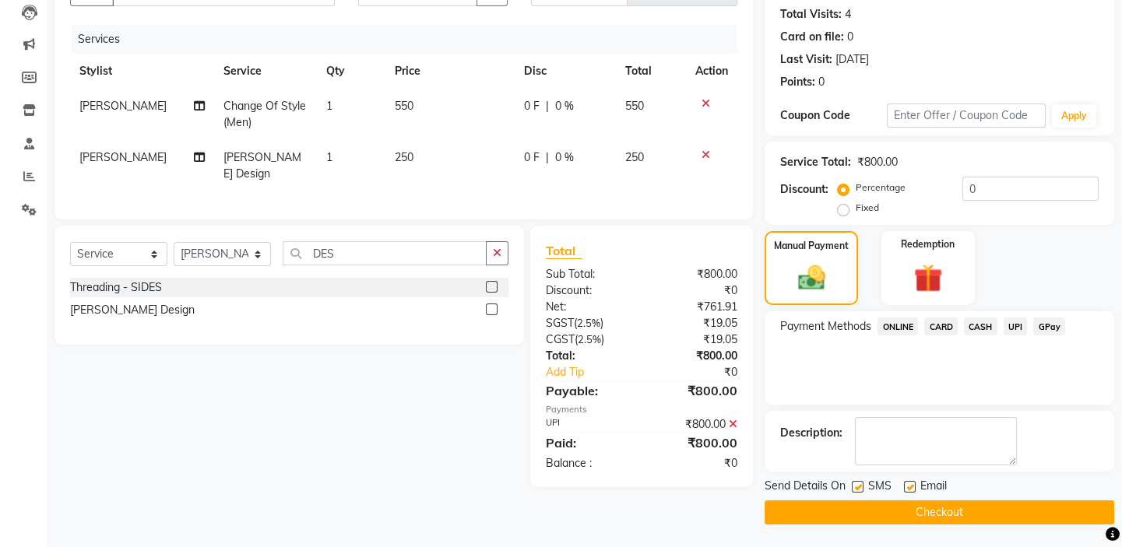
click at [904, 509] on button "Checkout" at bounding box center [939, 513] width 350 height 24
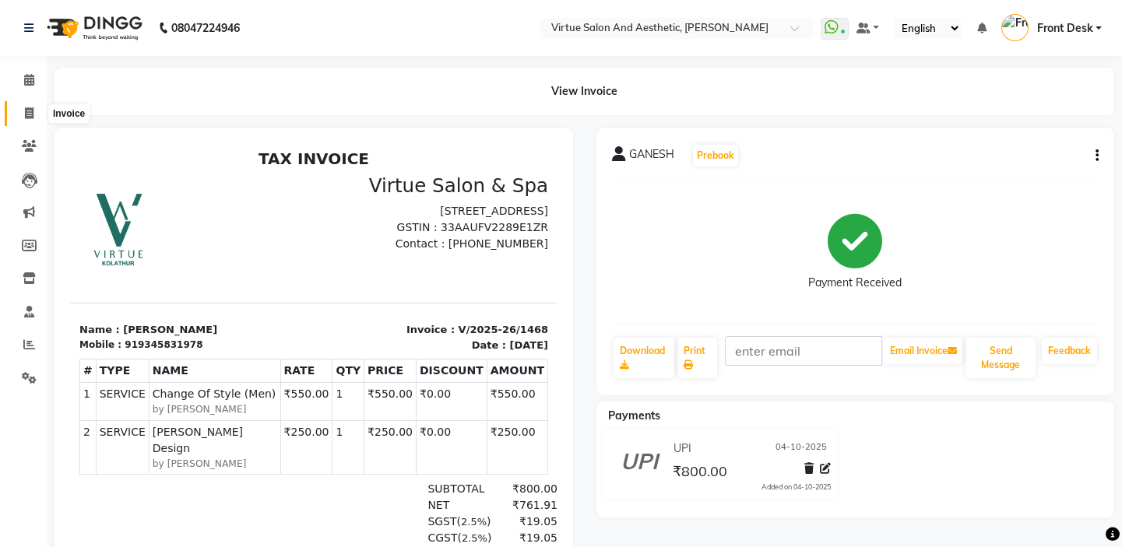
click at [25, 120] on span at bounding box center [29, 114] width 27 height 18
select select "service"
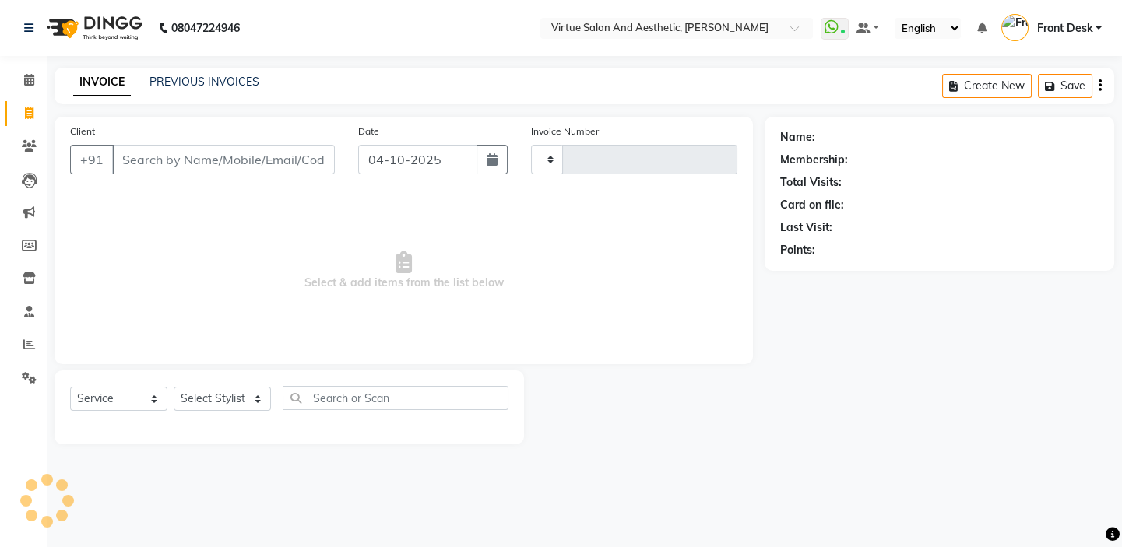
type input "1469"
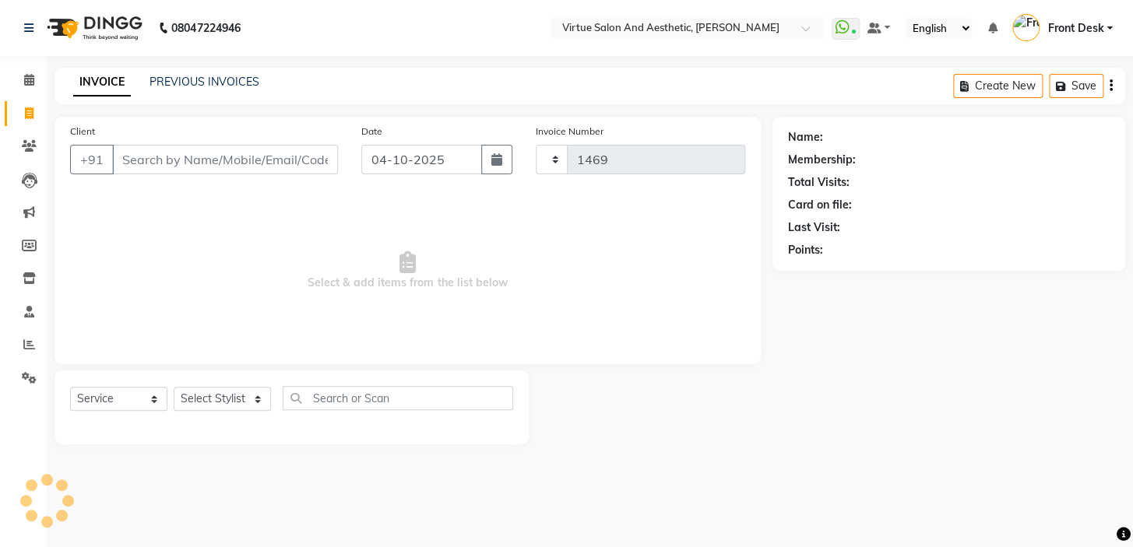
select select "7053"
click at [28, 339] on icon at bounding box center [29, 345] width 12 height 12
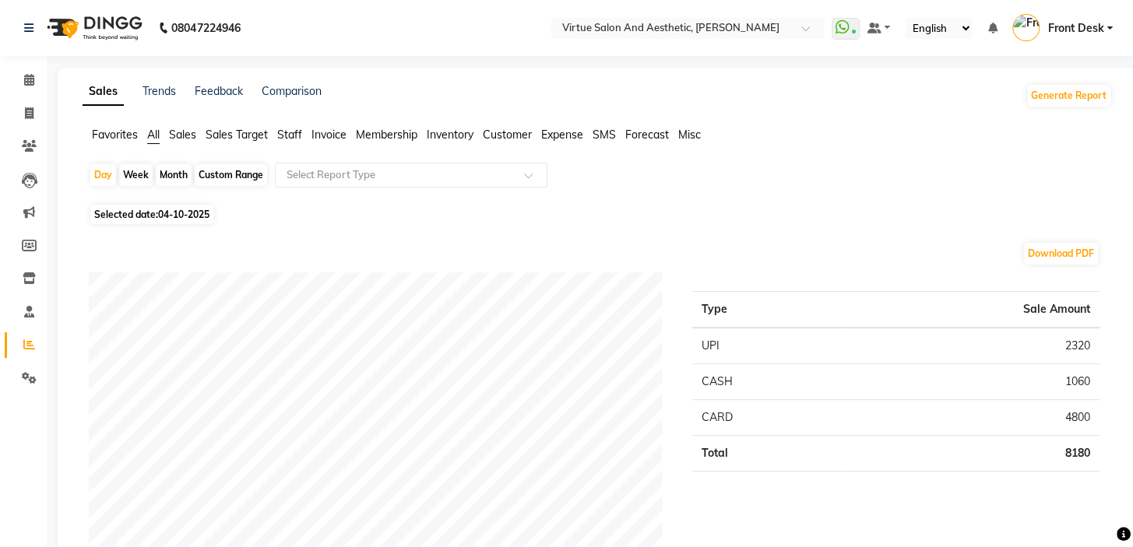
click at [322, 129] on span "Invoice" at bounding box center [328, 135] width 35 height 14
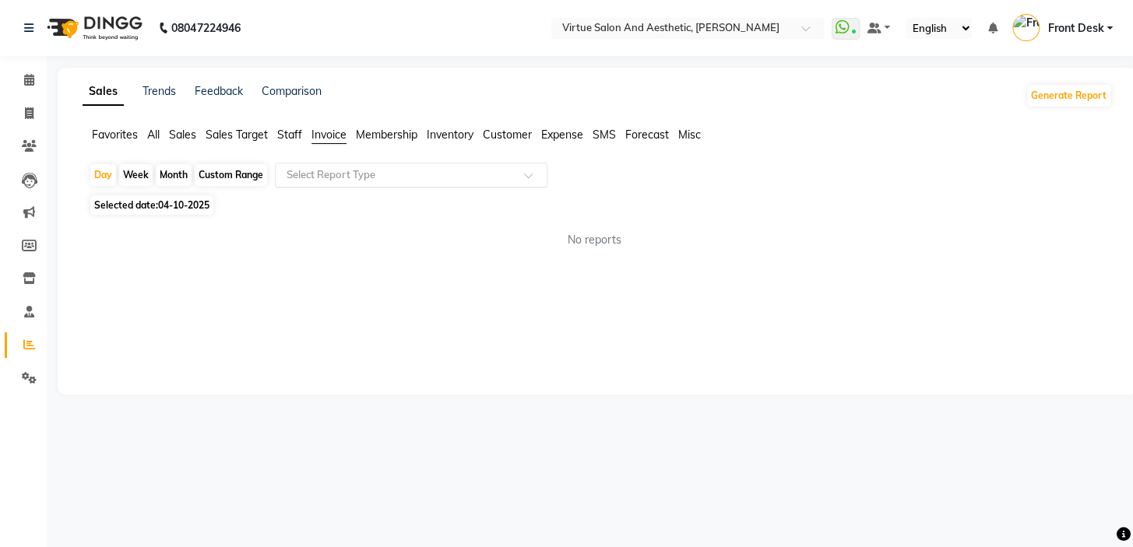
click at [328, 169] on input "text" at bounding box center [395, 175] width 224 height 16
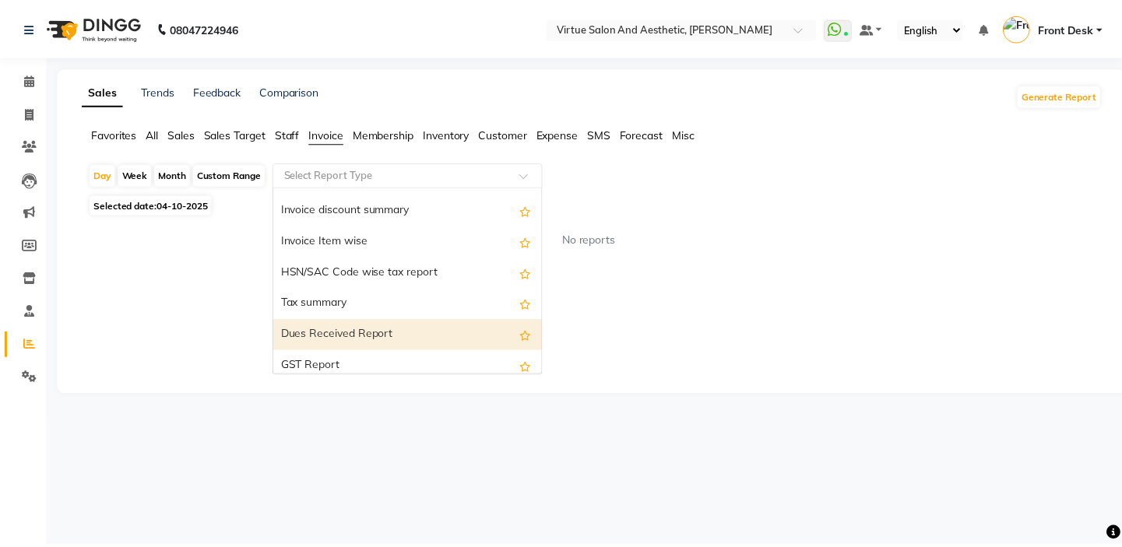
scroll to position [156, 0]
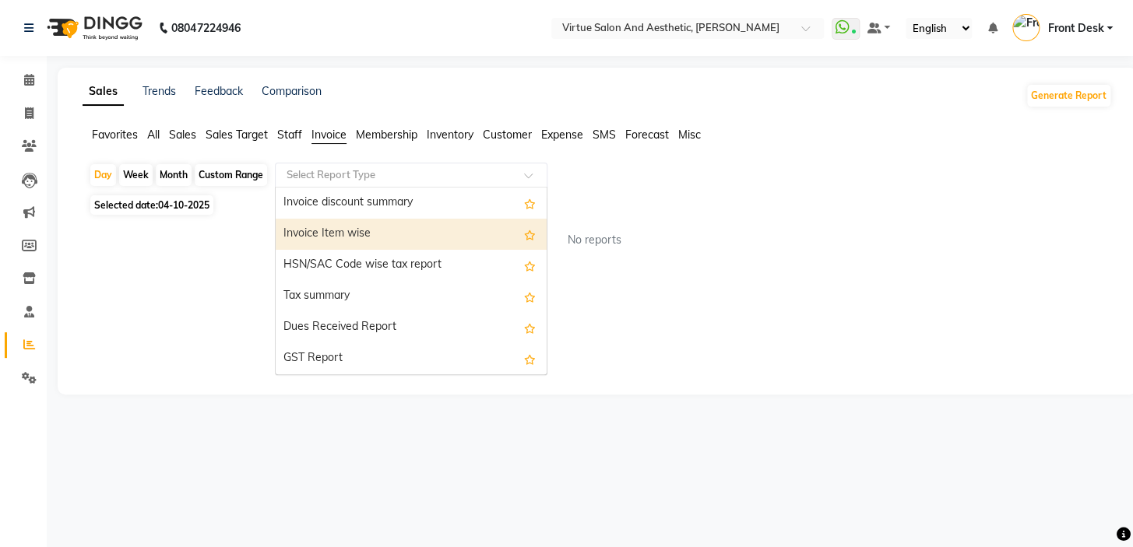
click at [350, 229] on div "Invoice Item wise" at bounding box center [411, 234] width 271 height 31
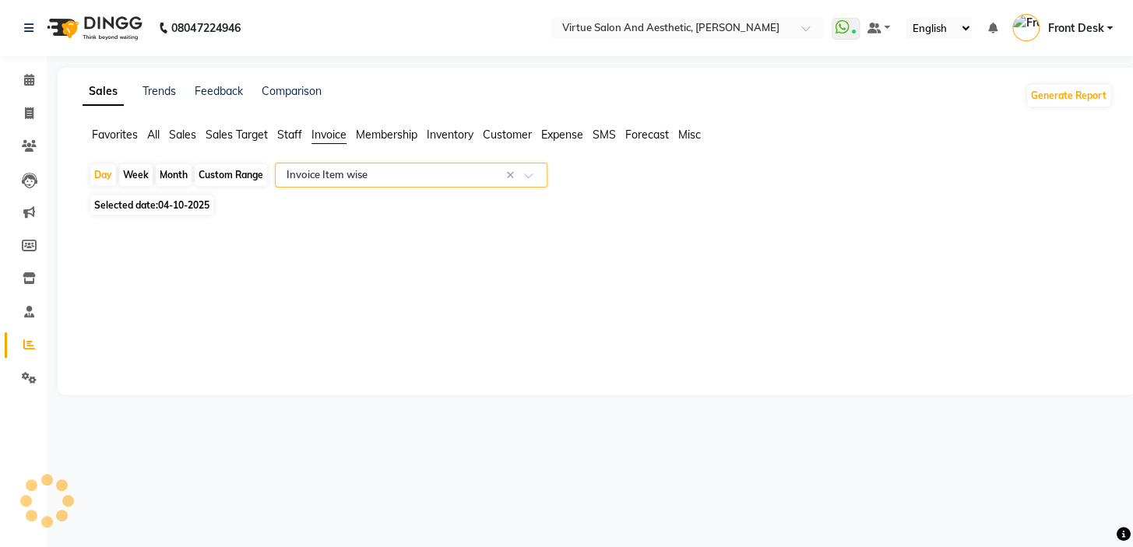
select select "full_report"
select select "csv"
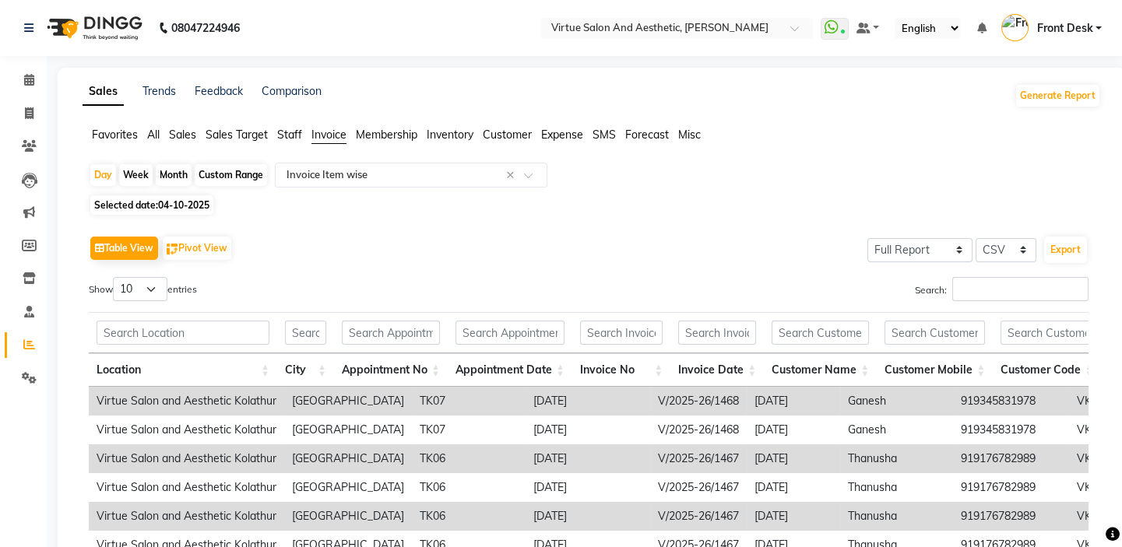
click at [225, 176] on div "Custom Range" at bounding box center [231, 175] width 72 height 22
select select "10"
select select "2025"
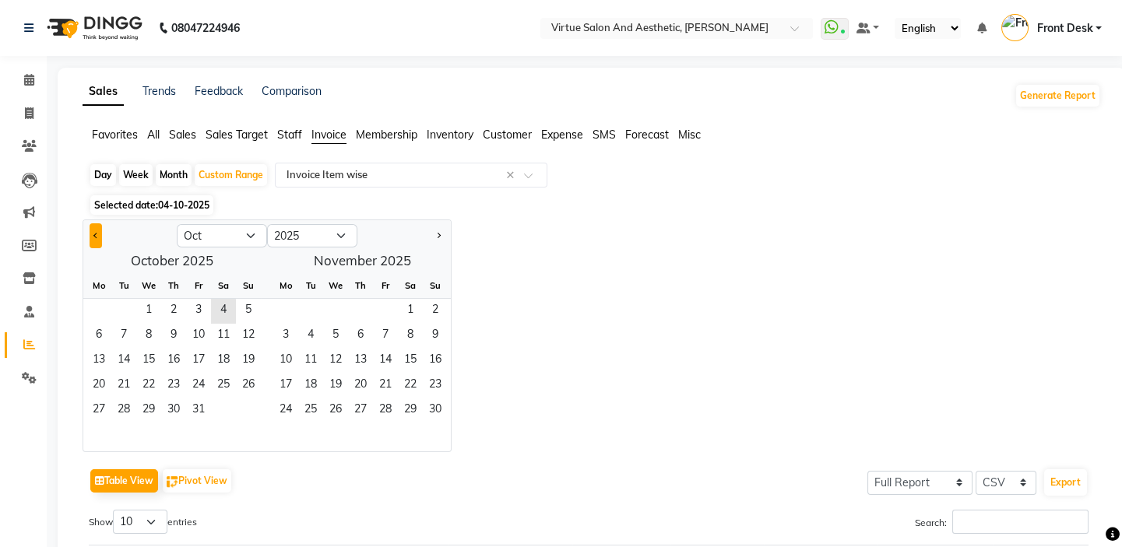
click at [98, 231] on button "Previous month" at bounding box center [96, 235] width 12 height 25
select select "9"
click at [97, 384] on span "22" at bounding box center [98, 386] width 25 height 25
click at [122, 407] on span "30" at bounding box center [123, 411] width 25 height 25
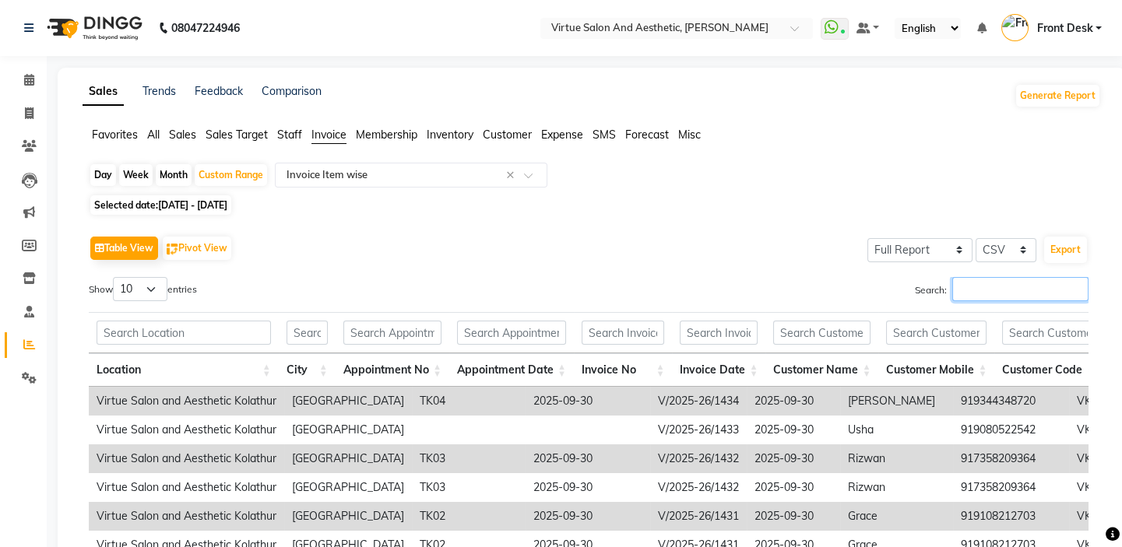
click at [1008, 284] on input "Search:" at bounding box center [1020, 289] width 136 height 24
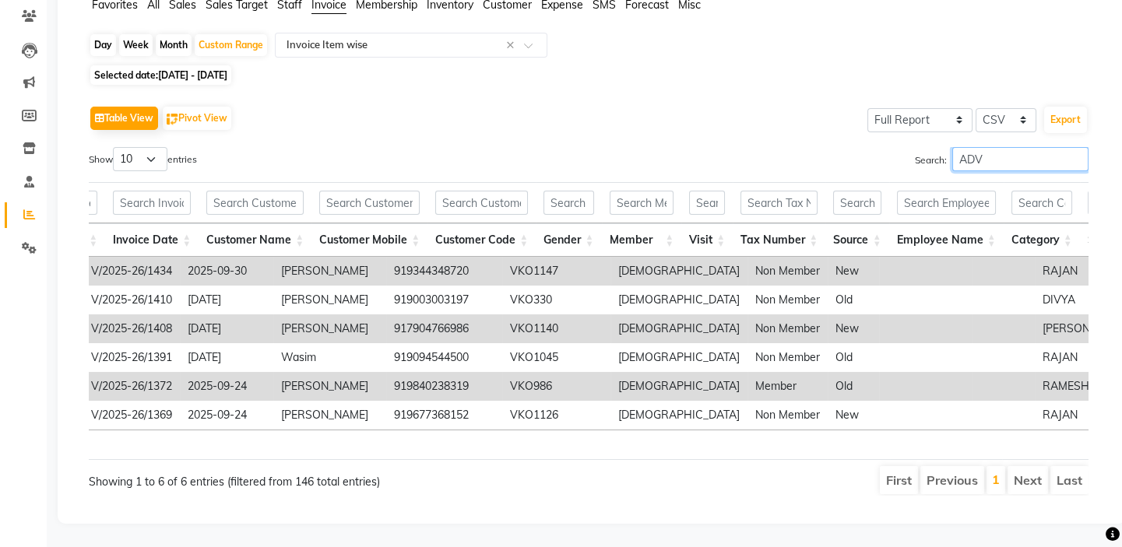
scroll to position [0, 0]
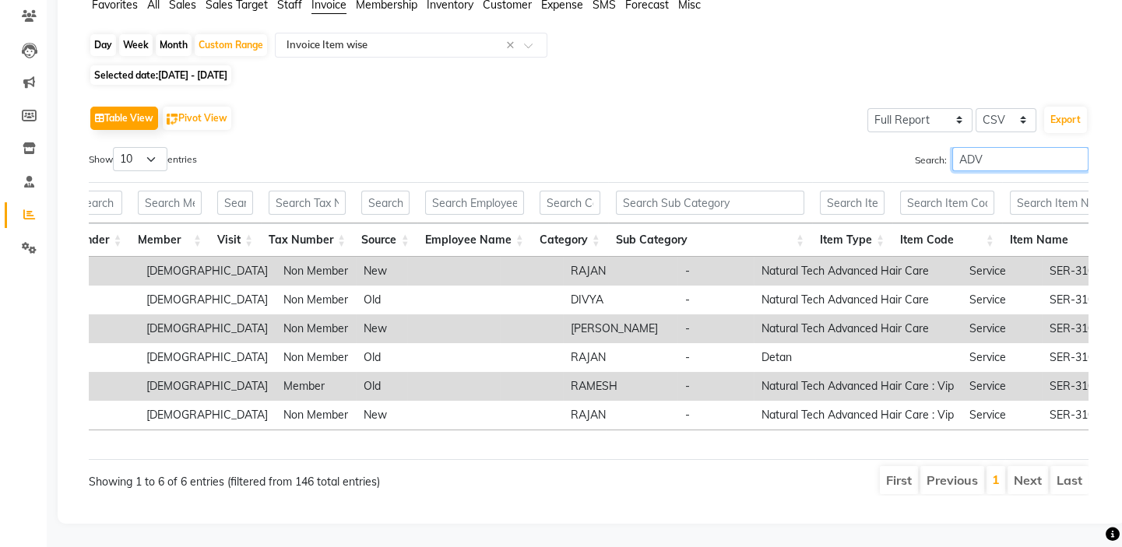
drag, startPoint x: 989, startPoint y: 137, endPoint x: 919, endPoint y: 104, distance: 77.6
click at [922, 105] on div "Table View Pivot View Select Full Report Filtered Report Select CSV PDF Export …" at bounding box center [589, 299] width 1000 height 394
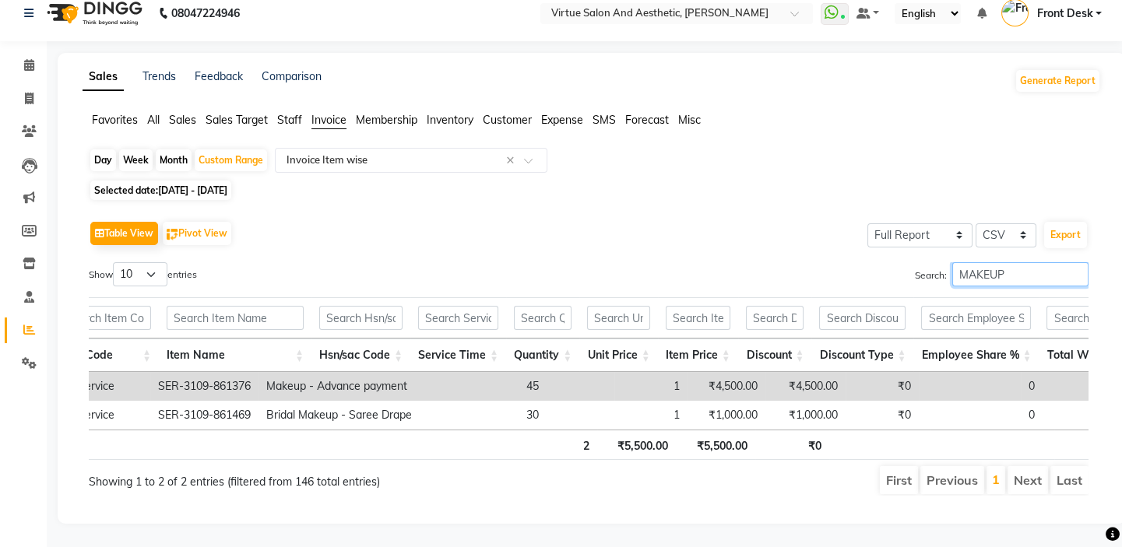
scroll to position [0, 1843]
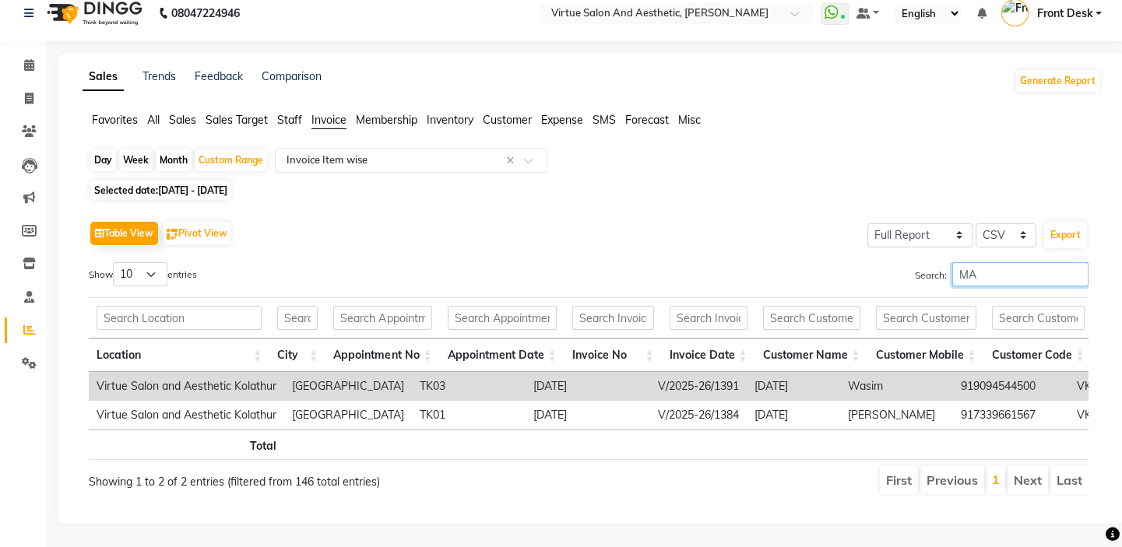
type input "M"
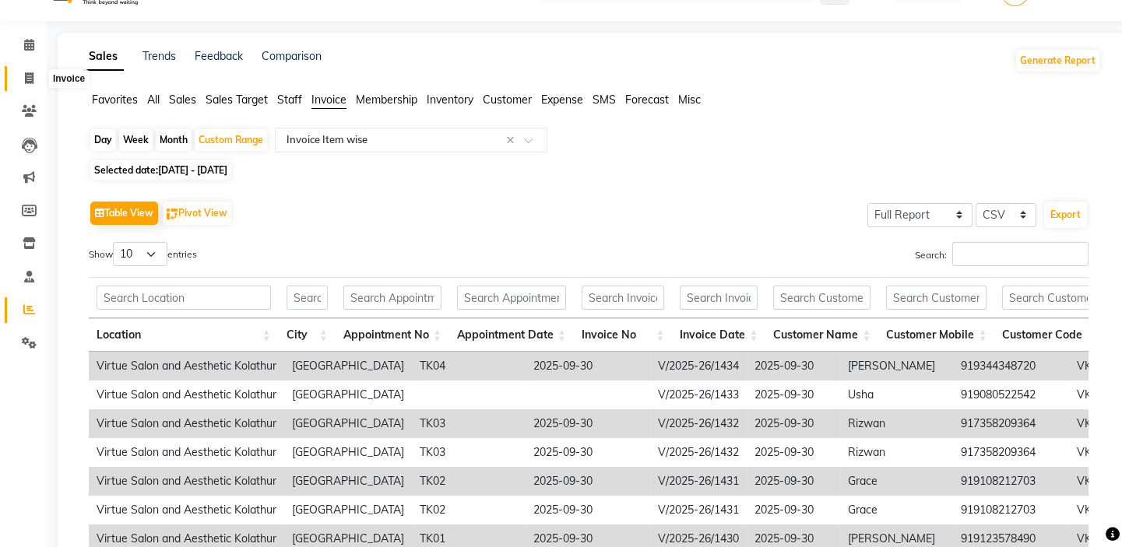
click at [31, 72] on icon at bounding box center [29, 78] width 9 height 12
select select "service"
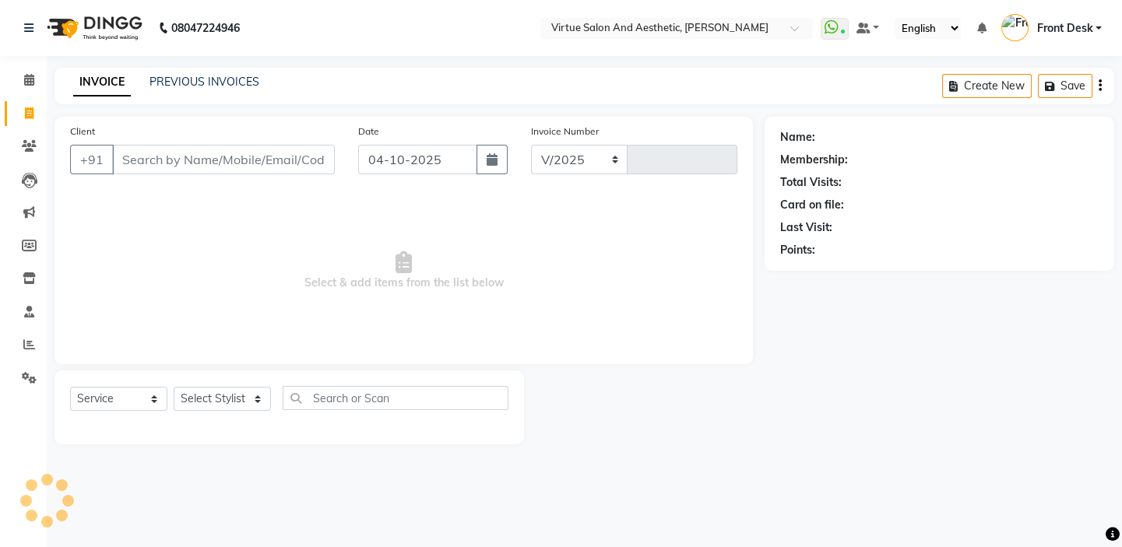
select select "7053"
type input "1469"
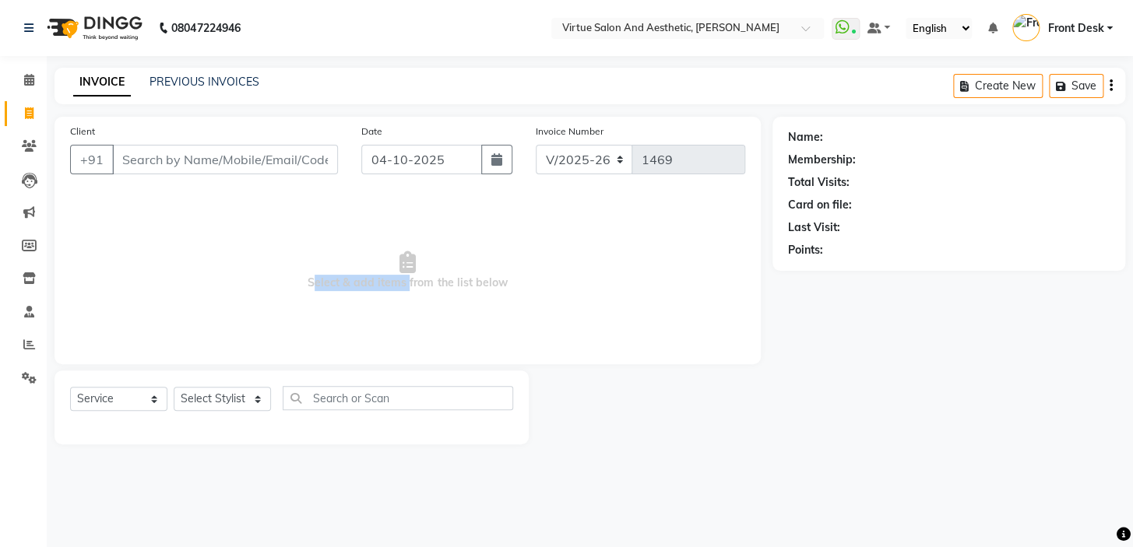
drag, startPoint x: 404, startPoint y: 283, endPoint x: 248, endPoint y: 303, distance: 157.0
click at [248, 303] on span "Select & add items from the list below" at bounding box center [407, 271] width 675 height 156
click at [411, 286] on span "Select & add items from the list below" at bounding box center [407, 271] width 675 height 156
drag, startPoint x: 406, startPoint y: 280, endPoint x: 582, endPoint y: 297, distance: 176.7
click at [582, 297] on span "Select & add items from the list below" at bounding box center [407, 271] width 675 height 156
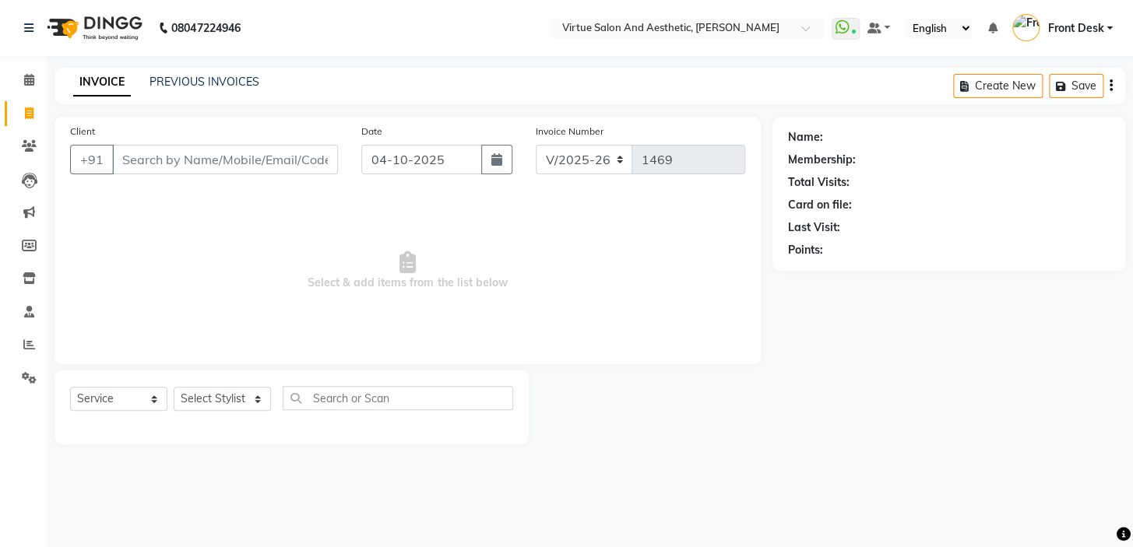
click at [582, 297] on span "Select & add items from the list below" at bounding box center [407, 271] width 675 height 156
drag, startPoint x: 333, startPoint y: 305, endPoint x: 272, endPoint y: 288, distance: 63.1
click at [275, 288] on span "Select & add items from the list below" at bounding box center [407, 271] width 675 height 156
click at [290, 262] on span "Select & add items from the list below" at bounding box center [407, 271] width 675 height 156
drag, startPoint x: 327, startPoint y: 286, endPoint x: 308, endPoint y: 267, distance: 26.4
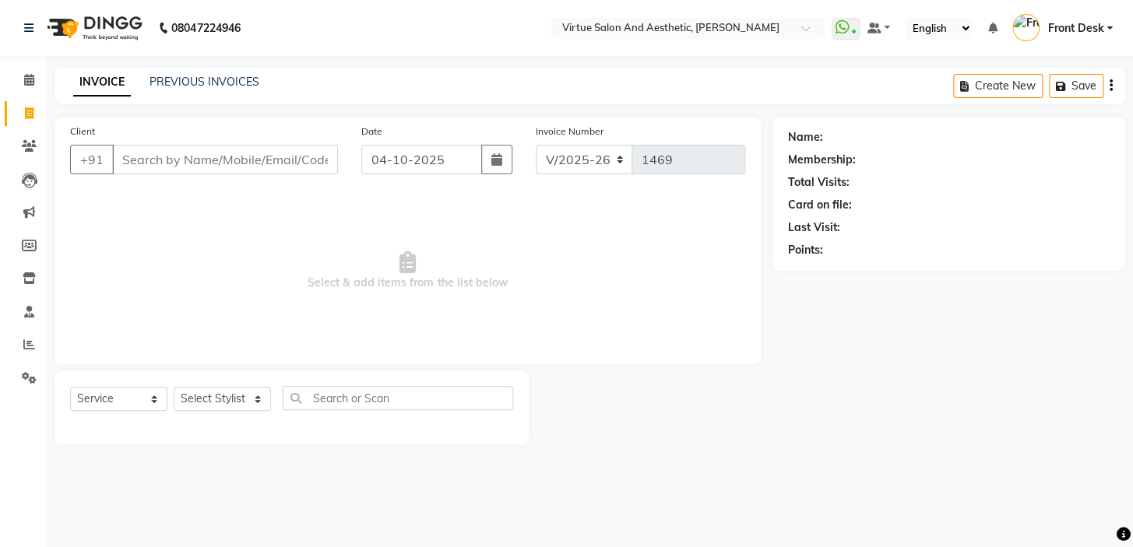
click at [310, 269] on span "Select & add items from the list below" at bounding box center [407, 271] width 675 height 156
click at [308, 250] on span "Select & add items from the list below" at bounding box center [407, 271] width 675 height 156
click at [796, 64] on div "08047224946 Select Location × Virtue Salon And Aesthetic, Kolathur WhatsApp Sta…" at bounding box center [566, 273] width 1133 height 547
drag, startPoint x: 806, startPoint y: 253, endPoint x: 847, endPoint y: 244, distance: 41.5
click at [842, 246] on div "Points:" at bounding box center [949, 250] width 322 height 16
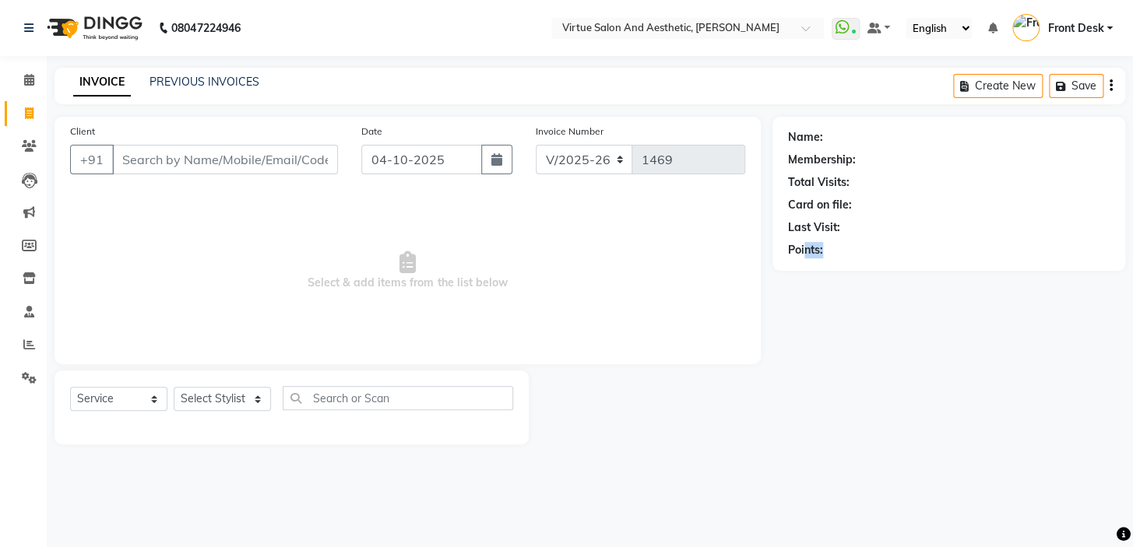
click at [847, 258] on div "Name: Membership: Total Visits: Card on file: Last Visit: Points:" at bounding box center [948, 194] width 353 height 154
click at [792, 248] on div "Points:" at bounding box center [805, 250] width 35 height 16
drag, startPoint x: 803, startPoint y: 249, endPoint x: 829, endPoint y: 247, distance: 26.6
click at [817, 248] on div "Points:" at bounding box center [805, 250] width 35 height 16
drag, startPoint x: 883, startPoint y: 300, endPoint x: 861, endPoint y: 288, distance: 24.7
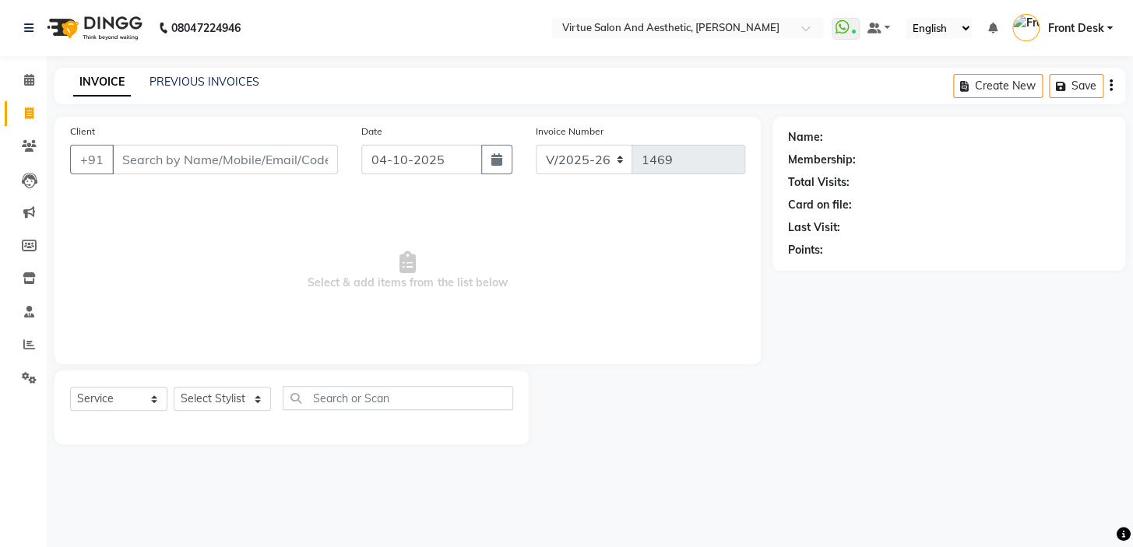
click at [880, 298] on div "Name: Membership: Total Visits: Card on file: Last Visit: Points:" at bounding box center [954, 281] width 364 height 328
drag, startPoint x: 802, startPoint y: 251, endPoint x: 817, endPoint y: 248, distance: 15.0
click at [815, 249] on div "Points:" at bounding box center [805, 250] width 35 height 16
click at [834, 279] on div "Name: Membership: Total Visits: Card on file: Last Visit: Points:" at bounding box center [954, 281] width 364 height 328
click at [827, 228] on div "Last Visit:" at bounding box center [814, 228] width 52 height 16
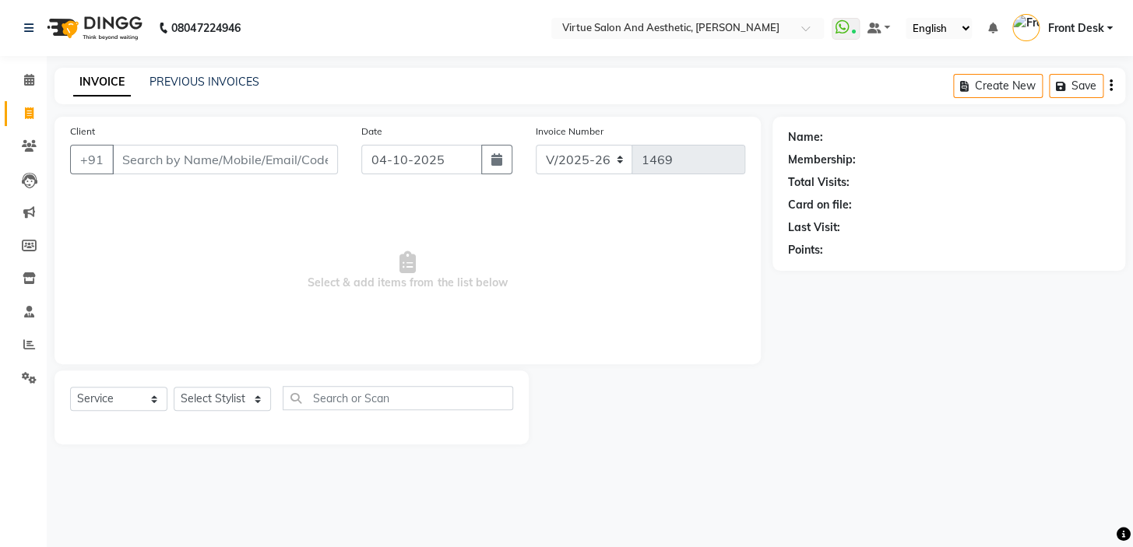
click at [870, 262] on div "Name: Membership: Total Visits: Card on file: Last Visit: Points:" at bounding box center [948, 194] width 353 height 154
drag, startPoint x: 824, startPoint y: 225, endPoint x: 841, endPoint y: 227, distance: 16.4
click at [834, 226] on div "Last Visit:" at bounding box center [814, 228] width 52 height 16
click at [874, 272] on div "Name: Membership: Total Visits: Card on file: Last Visit: Points:" at bounding box center [954, 281] width 364 height 328
drag, startPoint x: 254, startPoint y: 325, endPoint x: 610, endPoint y: 324, distance: 356.5
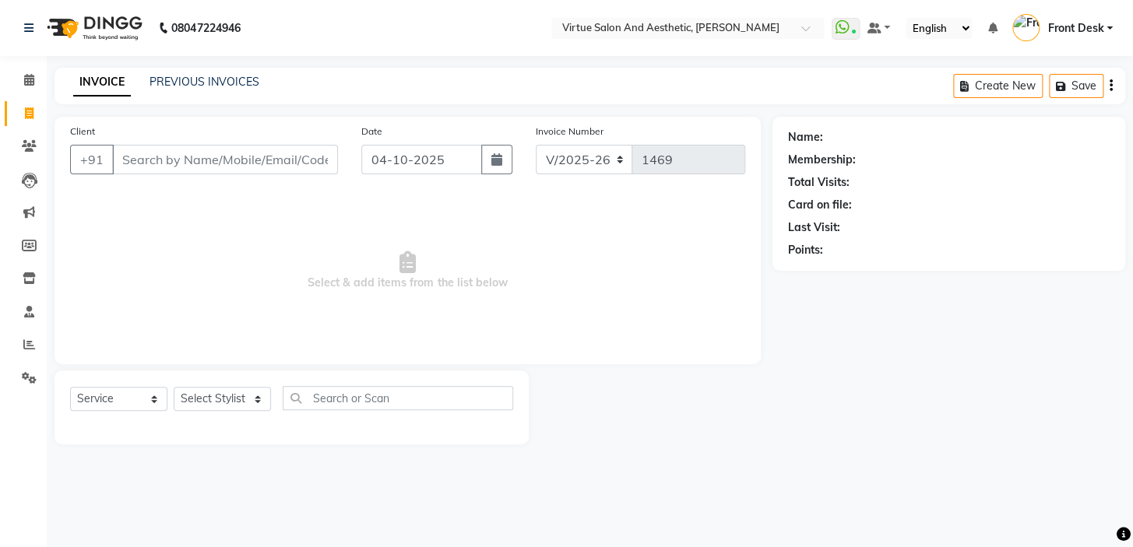
click at [606, 324] on span "Select & add items from the list below" at bounding box center [407, 271] width 675 height 156
click at [560, 283] on span "Select & add items from the list below" at bounding box center [407, 271] width 675 height 156
drag, startPoint x: 553, startPoint y: 304, endPoint x: 140, endPoint y: 297, distance: 413.4
click at [150, 299] on span "Select & add items from the list below" at bounding box center [407, 271] width 675 height 156
click at [387, 250] on span "Select & add items from the list below" at bounding box center [407, 271] width 675 height 156
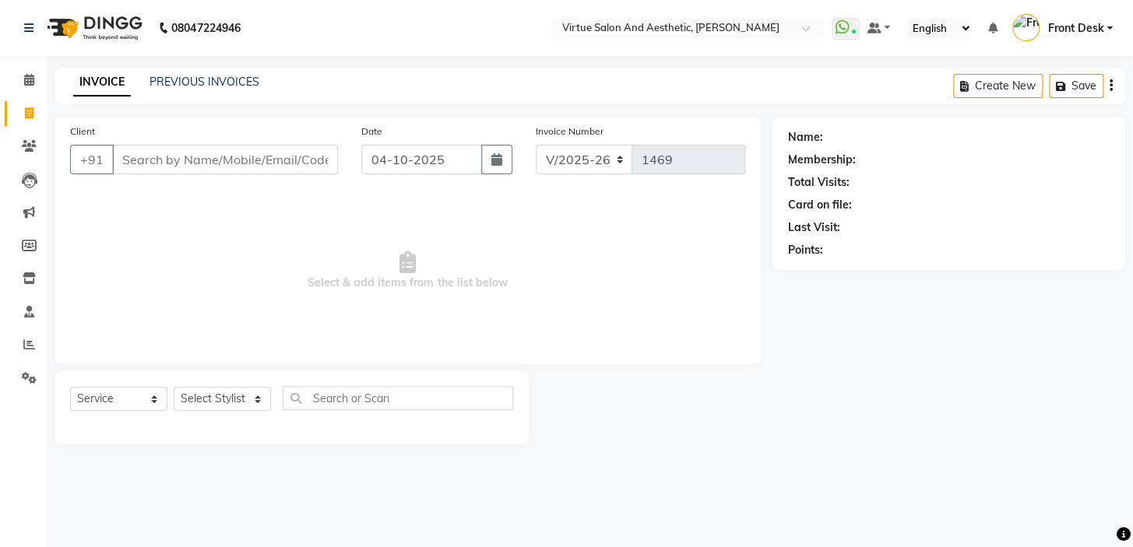
drag, startPoint x: 283, startPoint y: 328, endPoint x: 652, endPoint y: 331, distance: 369.0
click at [609, 339] on span "Select & add items from the list below" at bounding box center [407, 271] width 675 height 156
drag, startPoint x: 541, startPoint y: 226, endPoint x: 542, endPoint y: 241, distance: 14.8
click at [541, 237] on span "Select & add items from the list below" at bounding box center [407, 271] width 675 height 156
drag, startPoint x: 553, startPoint y: 317, endPoint x: 106, endPoint y: 274, distance: 448.9
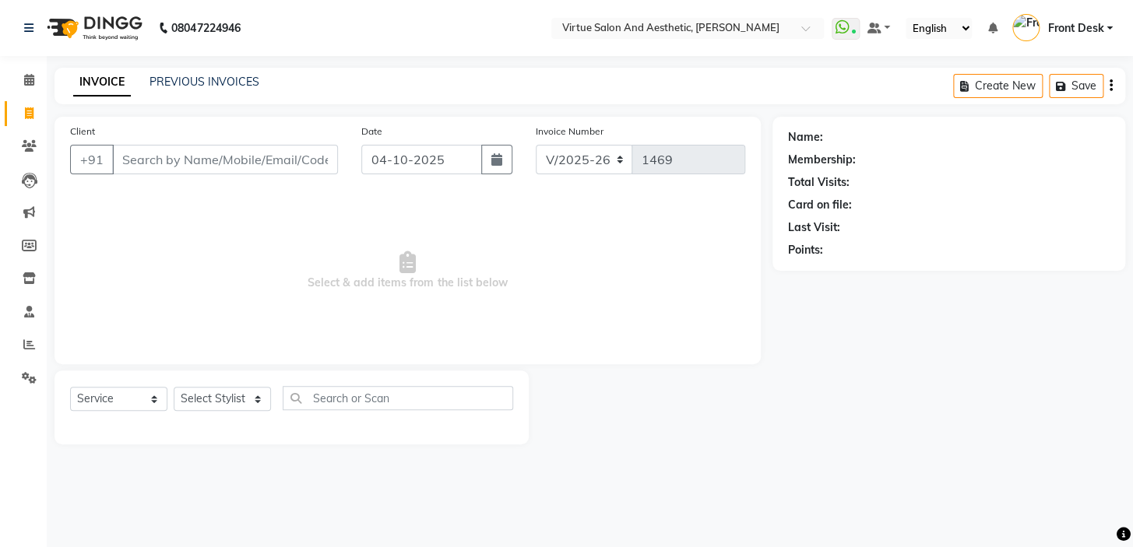
click at [115, 276] on span "Select & add items from the list below" at bounding box center [407, 271] width 675 height 156
drag, startPoint x: 390, startPoint y: 210, endPoint x: 378, endPoint y: 232, distance: 24.7
click at [390, 213] on span "Select & add items from the list below" at bounding box center [407, 271] width 675 height 156
drag, startPoint x: 303, startPoint y: 286, endPoint x: 595, endPoint y: 288, distance: 291.9
click at [568, 290] on span "Select & add items from the list below" at bounding box center [407, 271] width 675 height 156
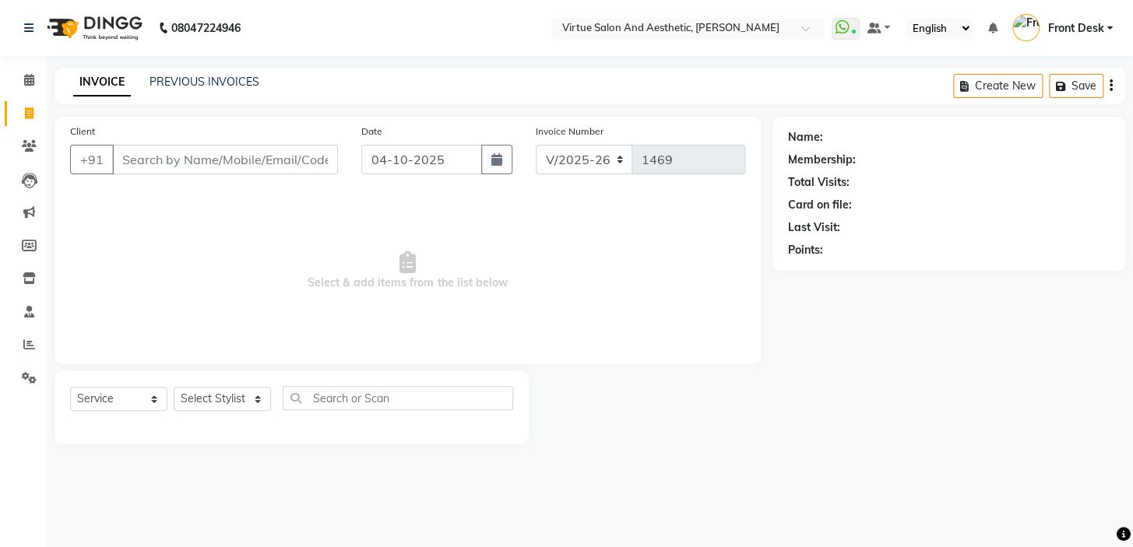
click at [582, 269] on span "Select & add items from the list below" at bounding box center [407, 271] width 675 height 156
drag, startPoint x: 582, startPoint y: 310, endPoint x: 263, endPoint y: 297, distance: 318.7
click at [272, 299] on span "Select & add items from the list below" at bounding box center [407, 271] width 675 height 156
click at [275, 262] on span "Select & add items from the list below" at bounding box center [407, 271] width 675 height 156
drag, startPoint x: 264, startPoint y: 292, endPoint x: 718, endPoint y: 294, distance: 453.9
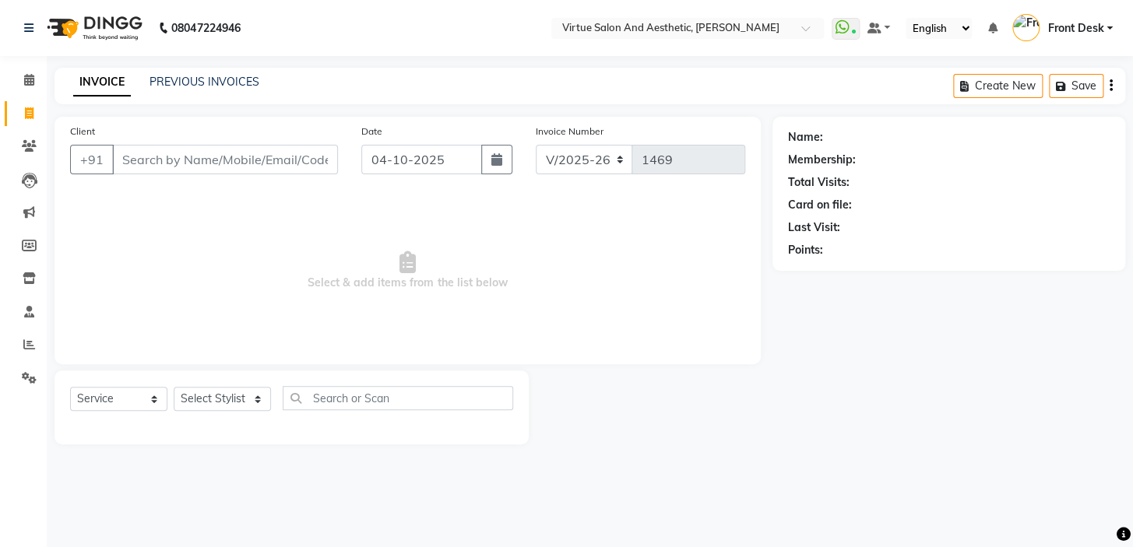
click at [640, 311] on span "Select & add items from the list below" at bounding box center [407, 271] width 675 height 156
click at [511, 262] on span "Select & add items from the list below" at bounding box center [407, 271] width 675 height 156
drag, startPoint x: 553, startPoint y: 308, endPoint x: 129, endPoint y: 298, distance: 424.4
click at [151, 302] on span "Select & add items from the list below" at bounding box center [407, 271] width 675 height 156
drag, startPoint x: 279, startPoint y: 269, endPoint x: 399, endPoint y: 290, distance: 121.6
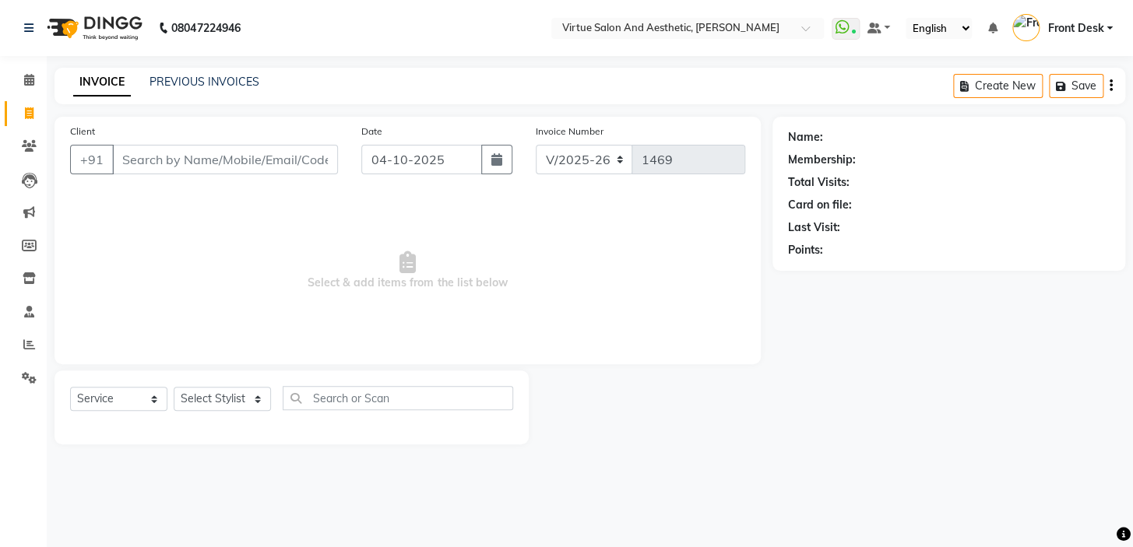
click at [357, 284] on span "Select & add items from the list below" at bounding box center [407, 271] width 675 height 156
drag, startPoint x: 276, startPoint y: 311, endPoint x: 121, endPoint y: 298, distance: 155.5
click at [128, 298] on span "Select & add items from the list below" at bounding box center [407, 271] width 675 height 156
click at [534, 273] on span "Select & add items from the list below" at bounding box center [407, 271] width 675 height 156
drag, startPoint x: 171, startPoint y: 297, endPoint x: 138, endPoint y: 297, distance: 33.5
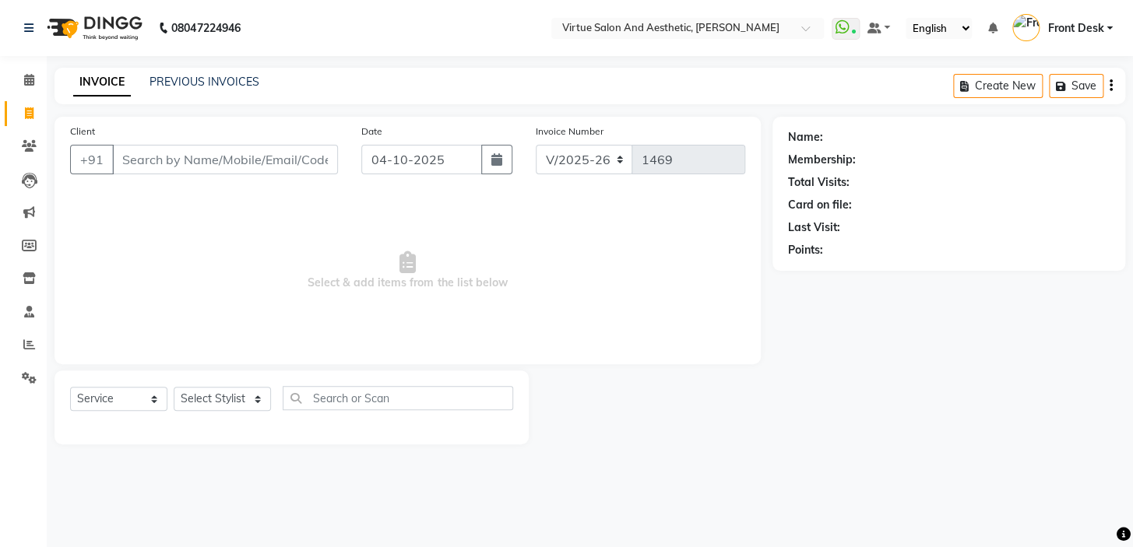
click at [142, 297] on span "Select & add items from the list below" at bounding box center [407, 271] width 675 height 156
drag, startPoint x: 359, startPoint y: 258, endPoint x: 313, endPoint y: 300, distance: 62.3
click at [359, 259] on span "Select & add items from the list below" at bounding box center [407, 271] width 675 height 156
drag, startPoint x: 279, startPoint y: 304, endPoint x: 553, endPoint y: 311, distance: 273.3
click at [553, 311] on span "Select & add items from the list below" at bounding box center [407, 271] width 675 height 156
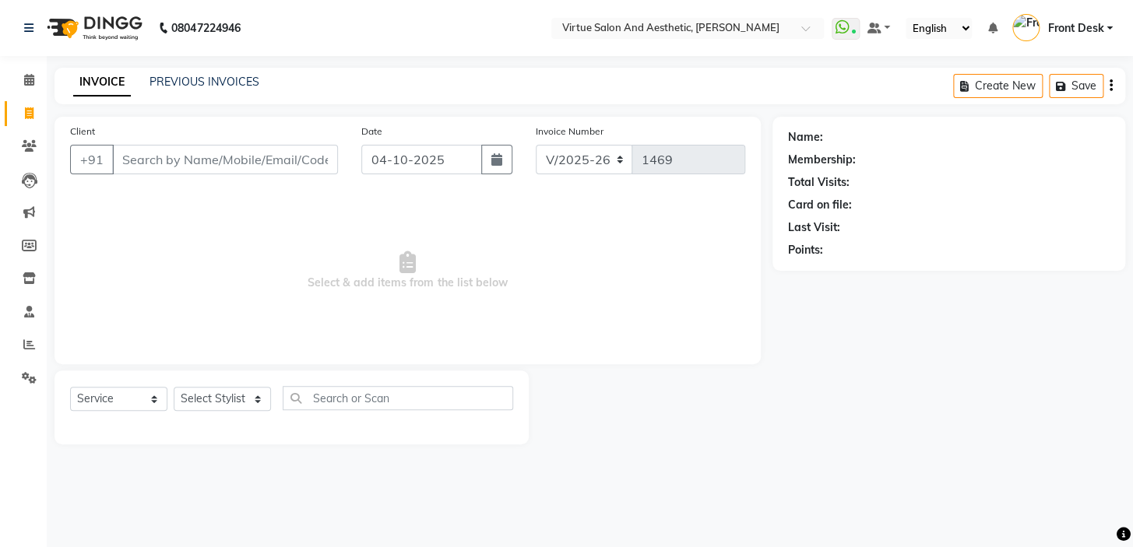
drag, startPoint x: 360, startPoint y: 216, endPoint x: 429, endPoint y: 258, distance: 80.8
click at [364, 217] on span "Select & add items from the list below" at bounding box center [407, 271] width 675 height 156
drag, startPoint x: 536, startPoint y: 288, endPoint x: 119, endPoint y: 280, distance: 417.3
click at [125, 286] on span "Select & add items from the list below" at bounding box center [407, 271] width 675 height 156
drag, startPoint x: 127, startPoint y: 272, endPoint x: 142, endPoint y: 304, distance: 35.9
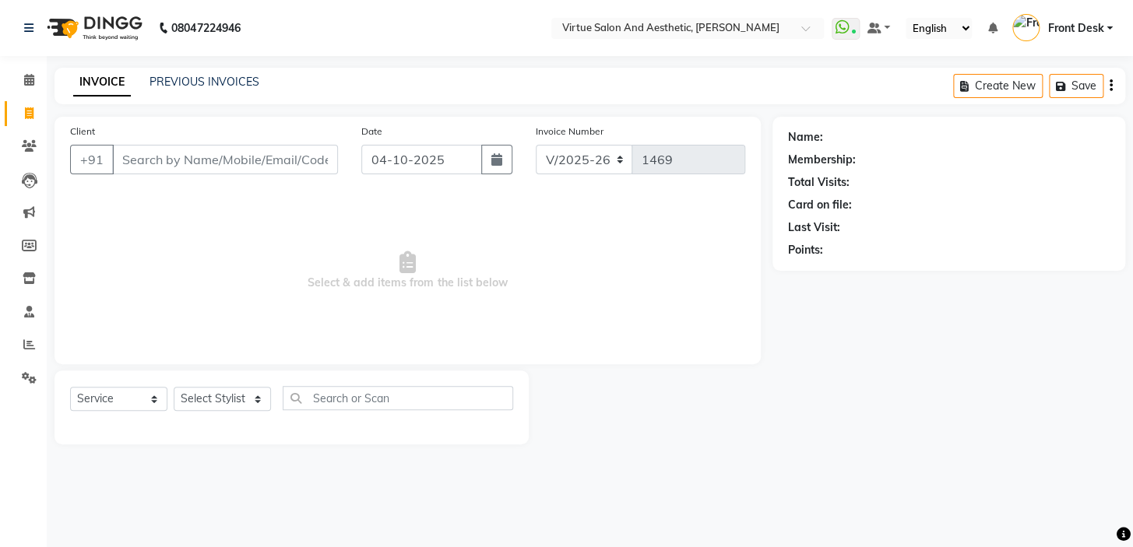
click at [133, 283] on span "Select & add items from the list below" at bounding box center [407, 271] width 675 height 156
click at [535, 284] on span "Select & add items from the list below" at bounding box center [407, 271] width 675 height 156
drag, startPoint x: 541, startPoint y: 286, endPoint x: 219, endPoint y: 303, distance: 322.7
click at [226, 304] on span "Select & add items from the list below" at bounding box center [407, 271] width 675 height 156
click at [242, 272] on span "Select & add items from the list below" at bounding box center [407, 271] width 675 height 156
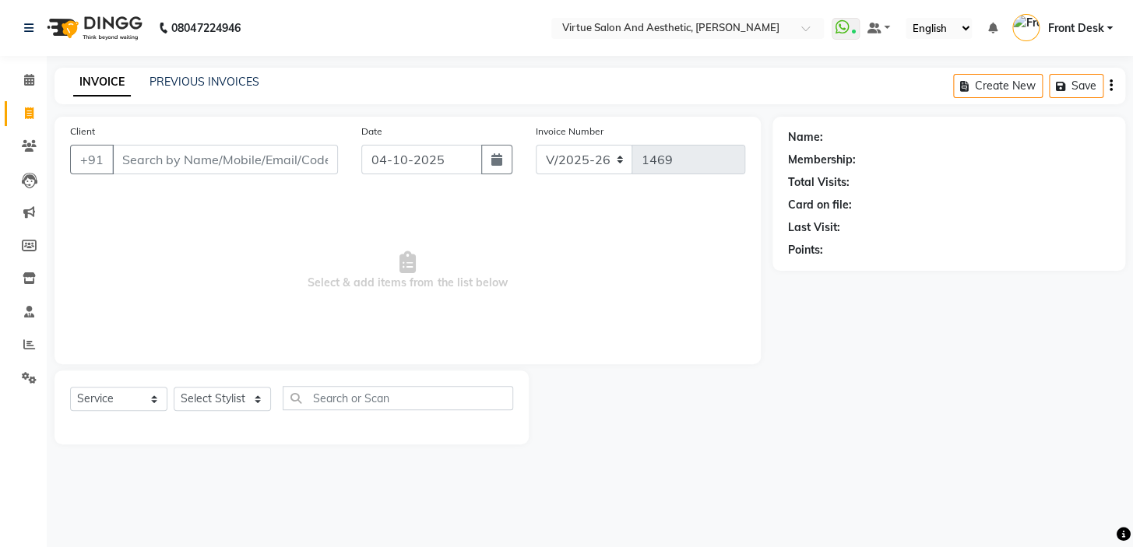
click at [585, 311] on span "Select & add items from the list below" at bounding box center [407, 271] width 675 height 156
drag, startPoint x: 596, startPoint y: 291, endPoint x: 585, endPoint y: 296, distance: 11.9
click at [596, 291] on span "Select & add items from the list below" at bounding box center [407, 271] width 675 height 156
click at [477, 290] on span "Select & add items from the list below" at bounding box center [407, 271] width 675 height 156
click at [539, 293] on span "Select & add items from the list below" at bounding box center [407, 271] width 675 height 156
